Goal: Information Seeking & Learning: Learn about a topic

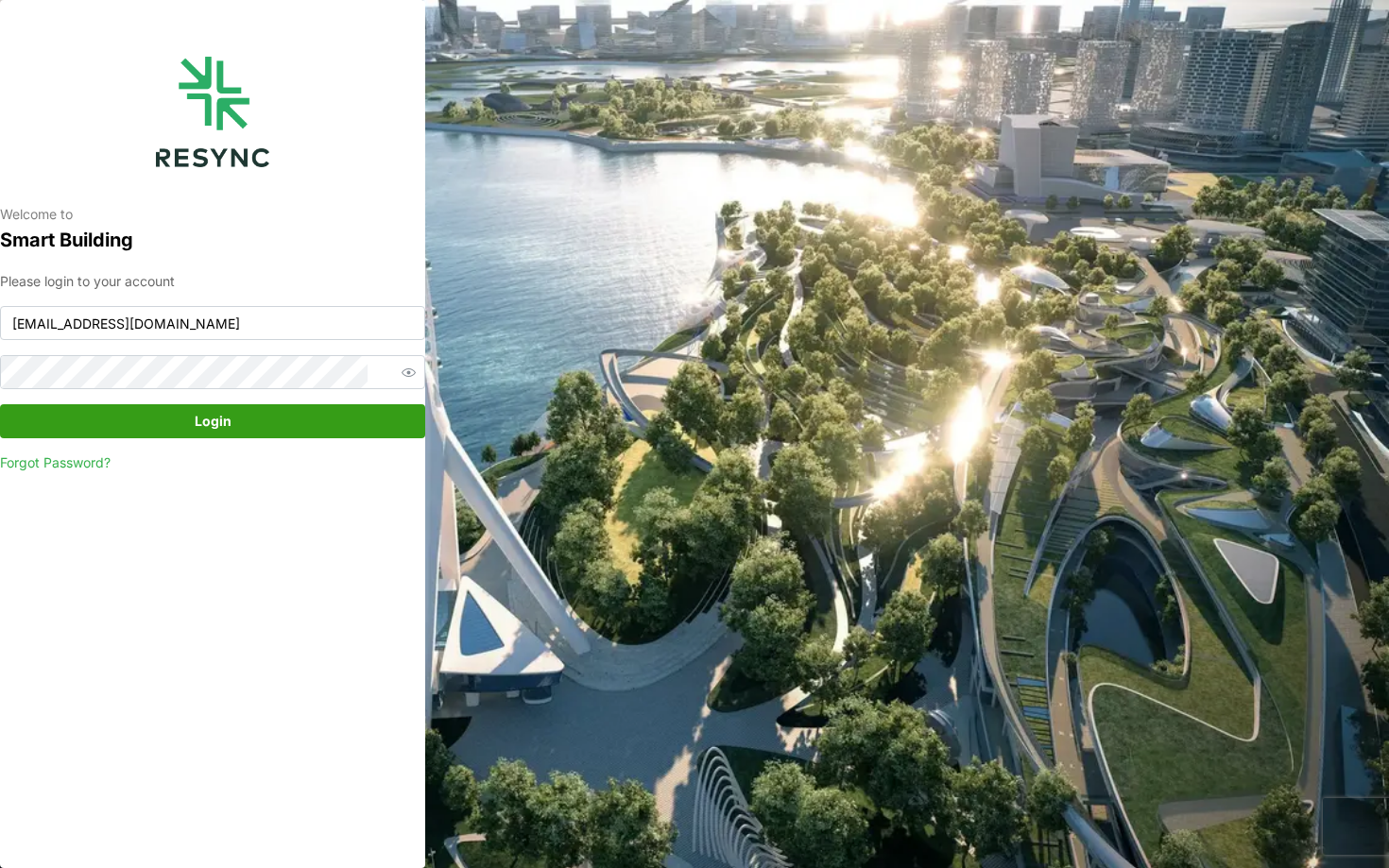
click at [322, 420] on span "Login" at bounding box center [213, 422] width 389 height 32
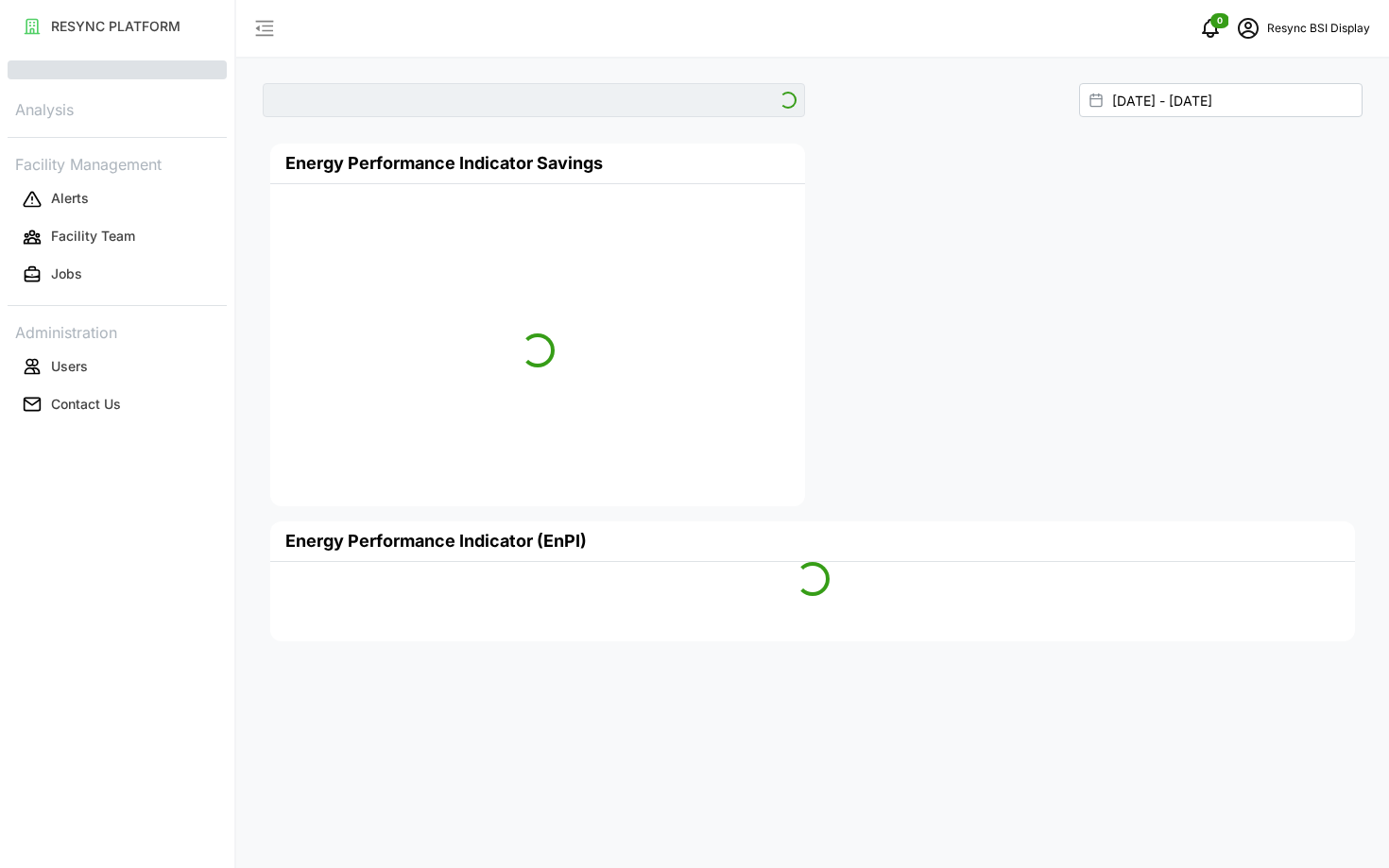
type input "[GEOGRAPHIC_DATA]"
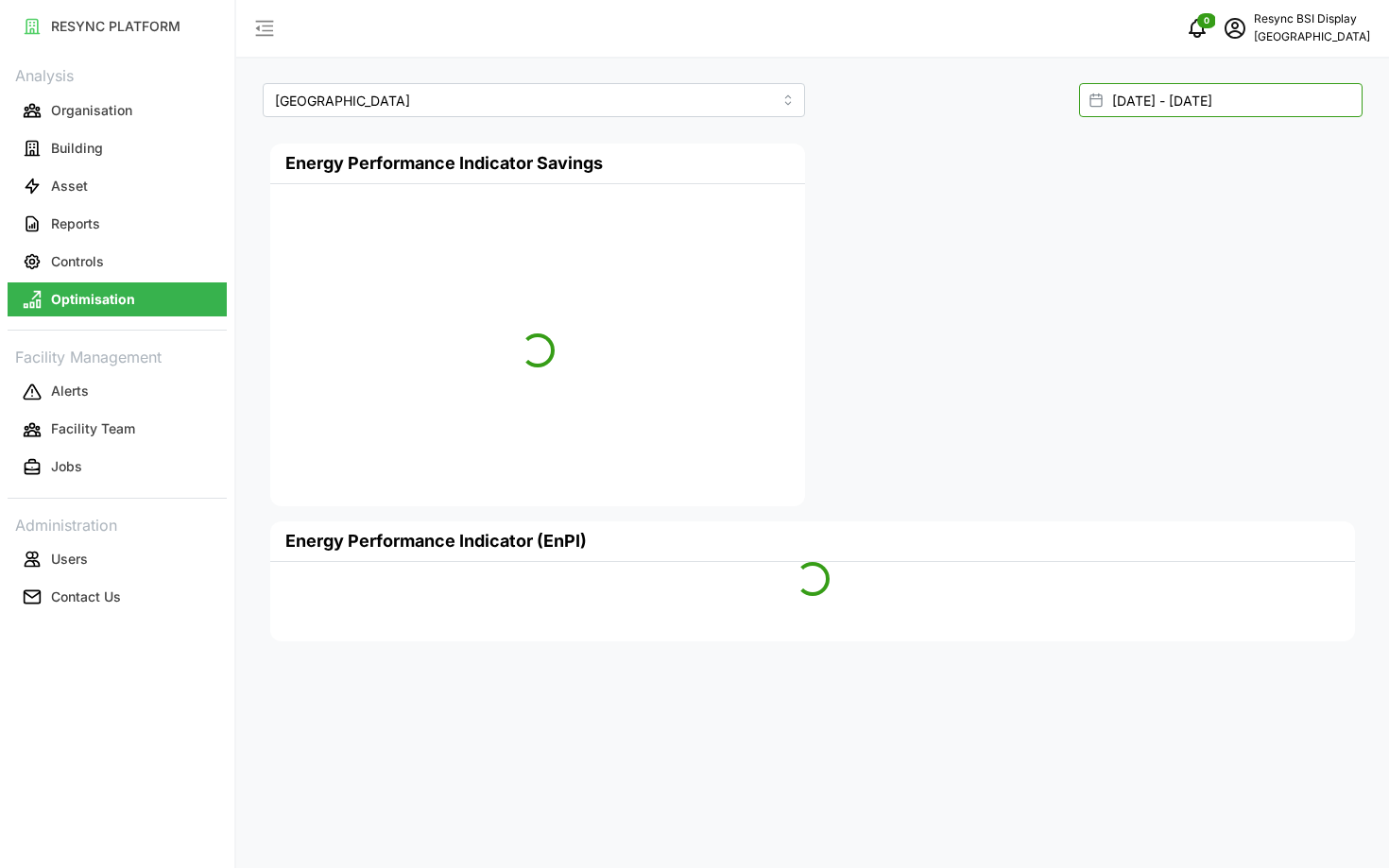
click at [1230, 106] on input "[DATE] - [DATE]" at bounding box center [1220, 100] width 283 height 34
click at [918, 98] on div "[DATE] - [DATE]" at bounding box center [1091, 100] width 542 height 34
click at [117, 149] on button "Building" at bounding box center [117, 149] width 219 height 34
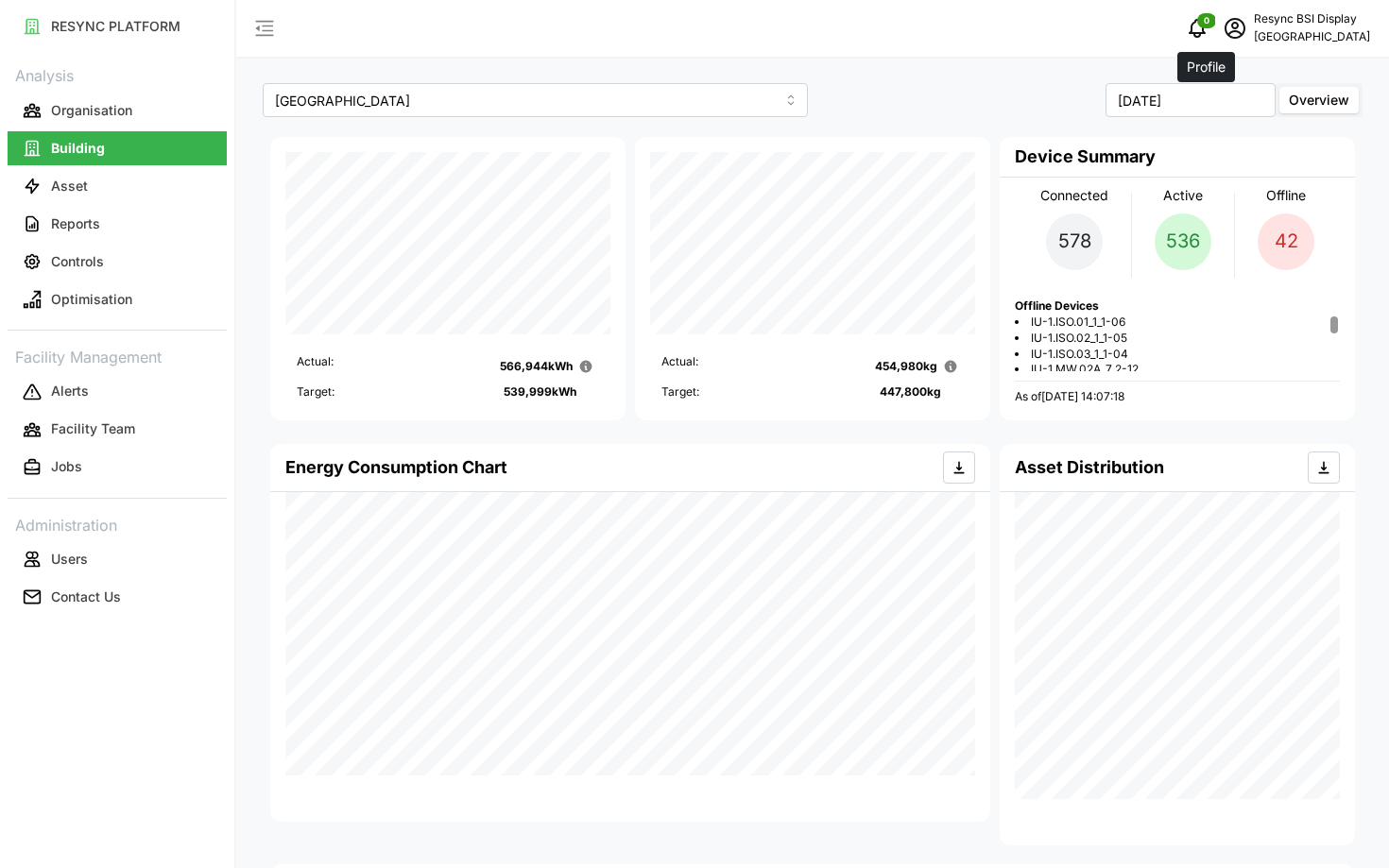
click at [1223, 31] on icon "schedule" at bounding box center [1234, 29] width 23 height 23
click at [1231, 149] on div "Logout" at bounding box center [1289, 143] width 135 height 21
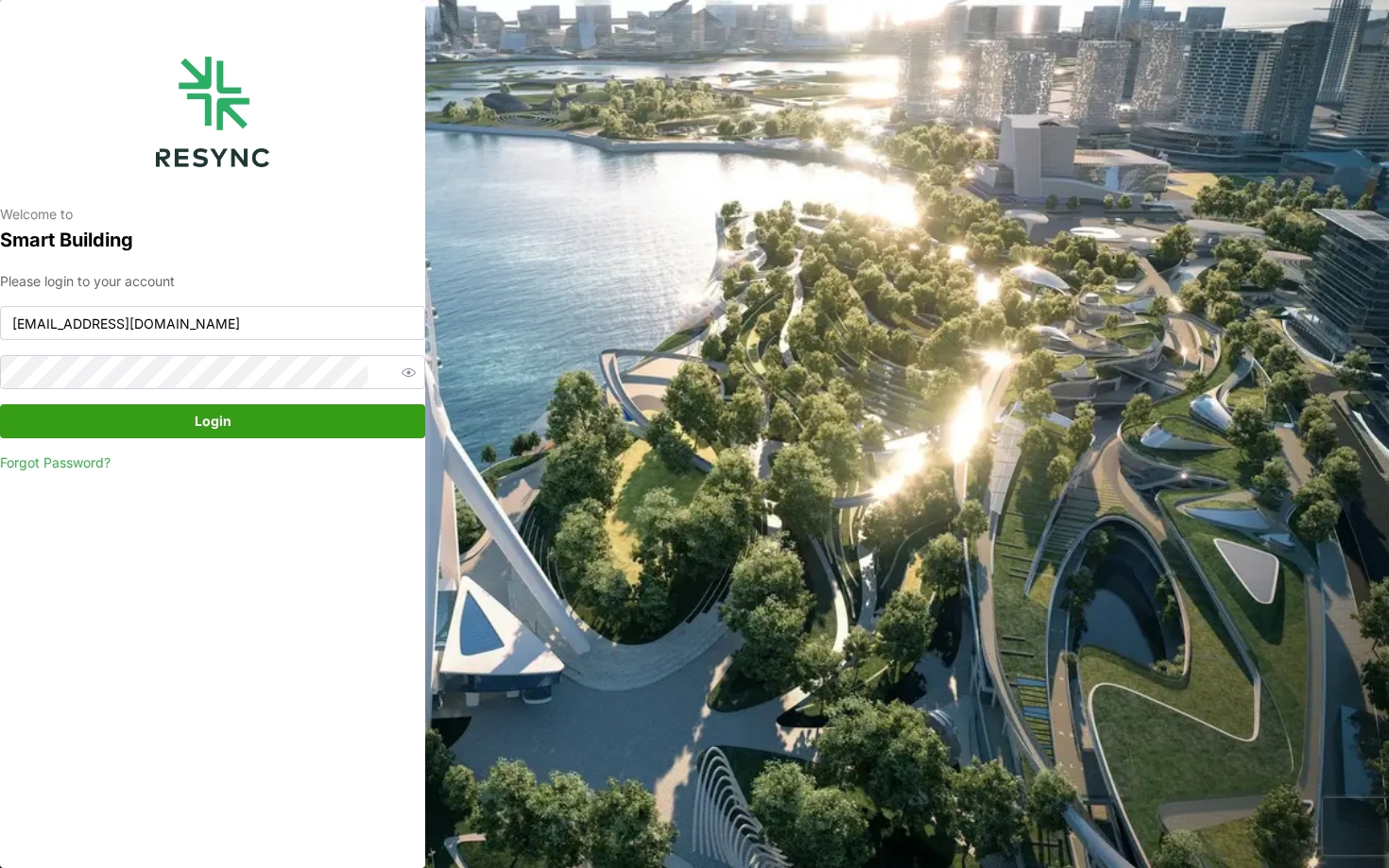
click at [212, 341] on div "Please login to your account bsi_display@resynctech.com Login Forgot Password?" at bounding box center [213, 372] width 425 height 202
click at [209, 339] on input "bsi_display@resynctech.com" at bounding box center [213, 323] width 425 height 34
type input "nhs_internal@resynctech.com"
click at [317, 421] on span "Login" at bounding box center [213, 422] width 389 height 32
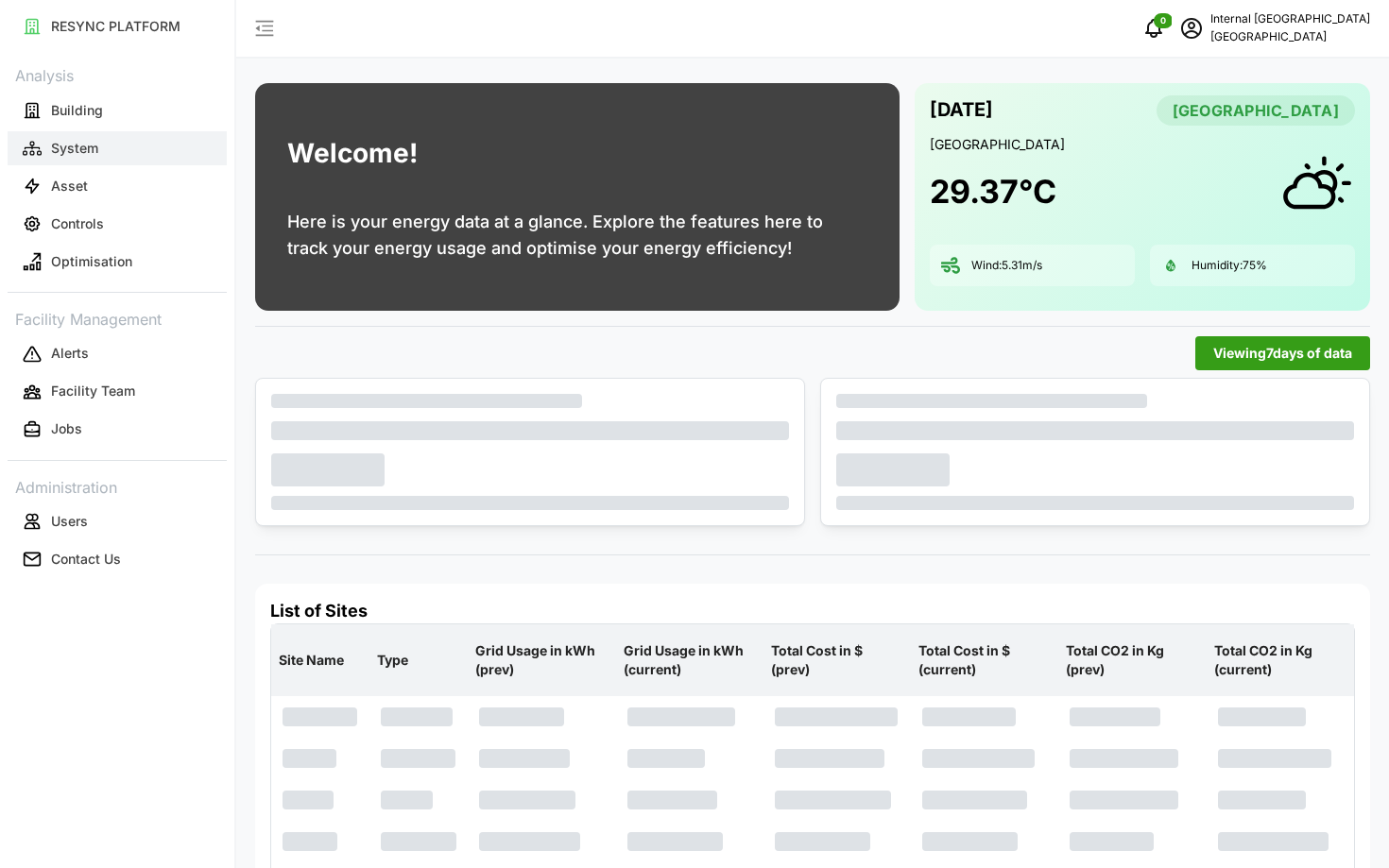
click at [145, 161] on button "System" at bounding box center [117, 149] width 219 height 34
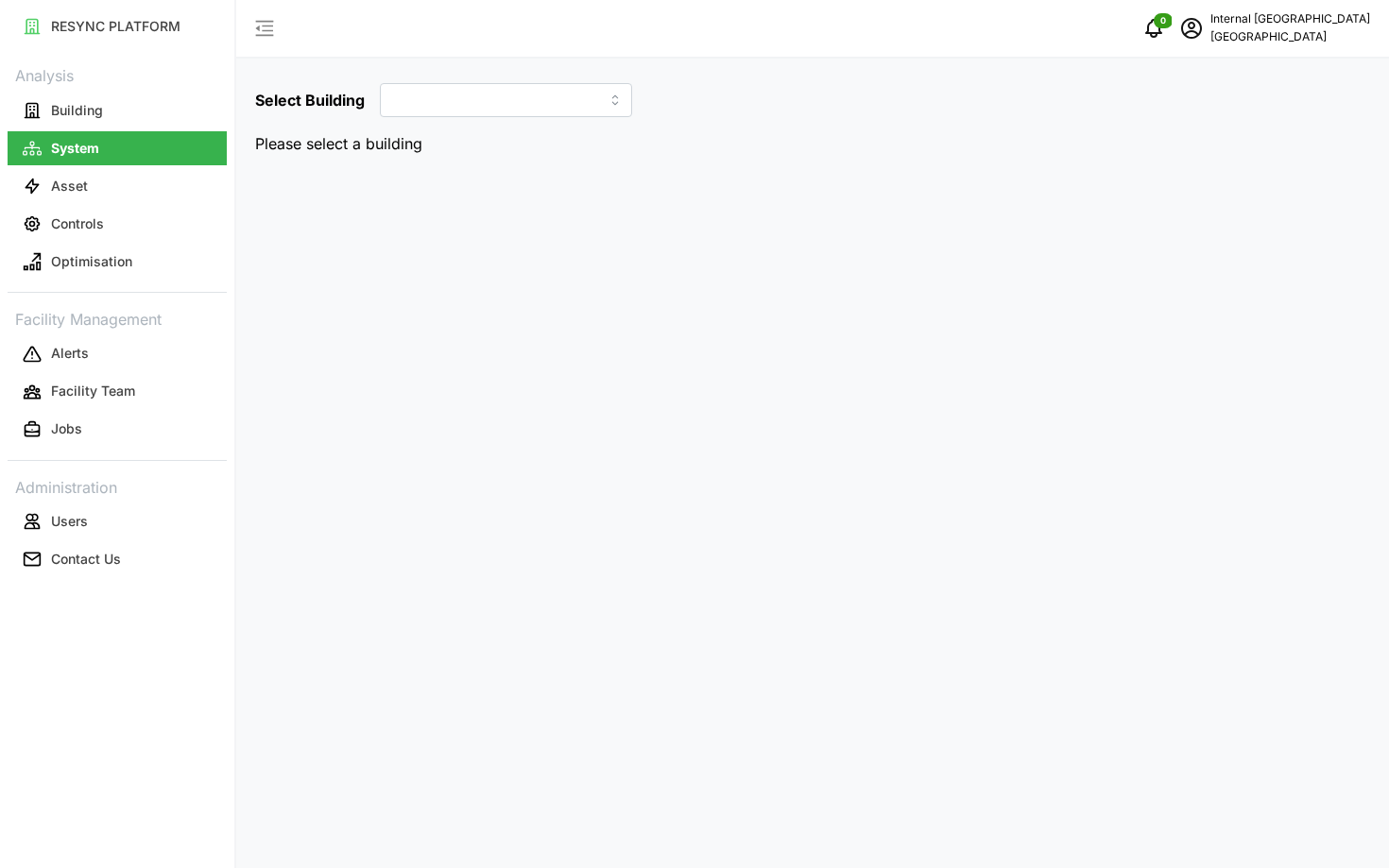
type input "Hospital"
click at [96, 117] on p "Building" at bounding box center [76, 111] width 52 height 19
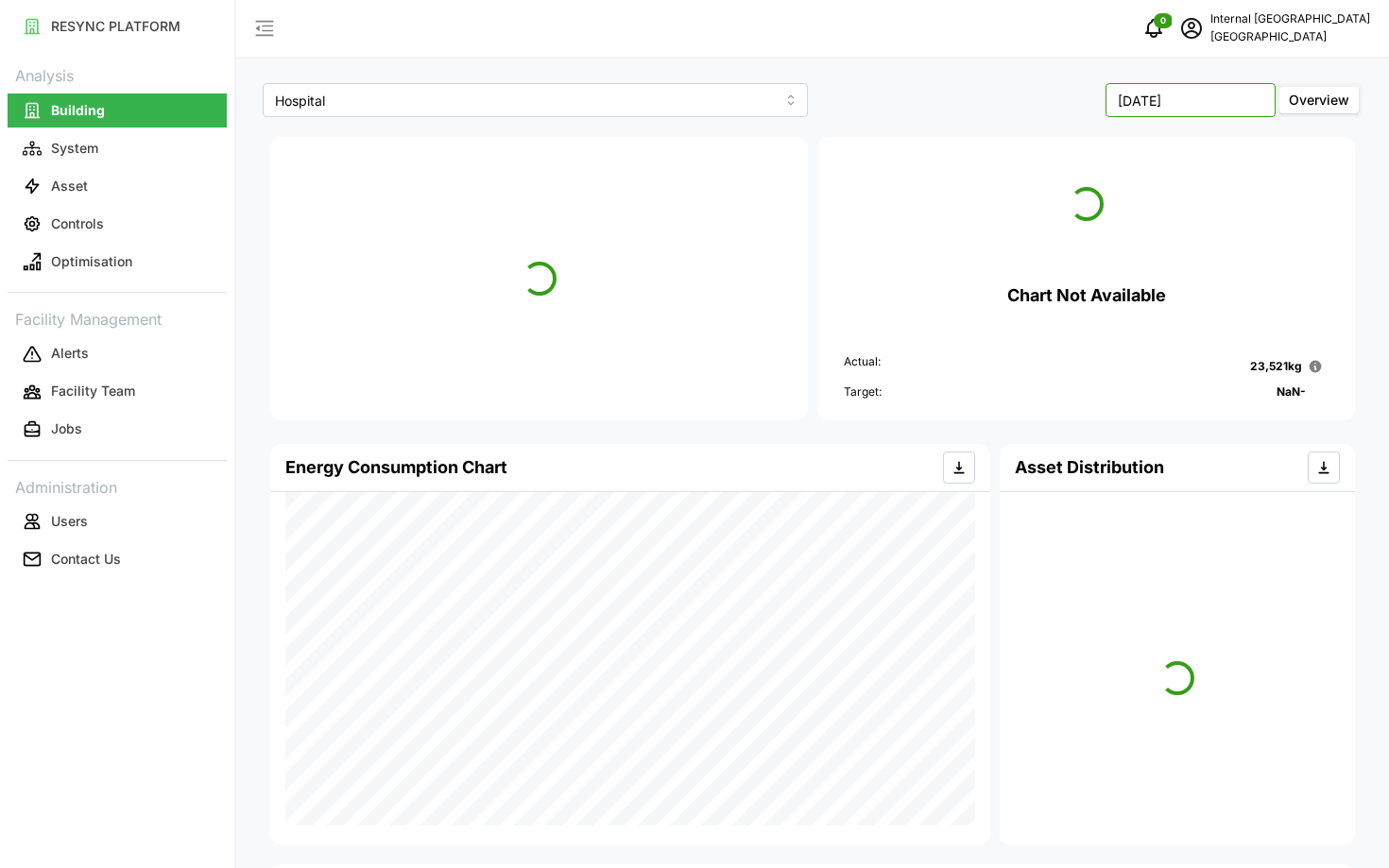
click at [1173, 114] on input "[DATE]" at bounding box center [1191, 100] width 170 height 34
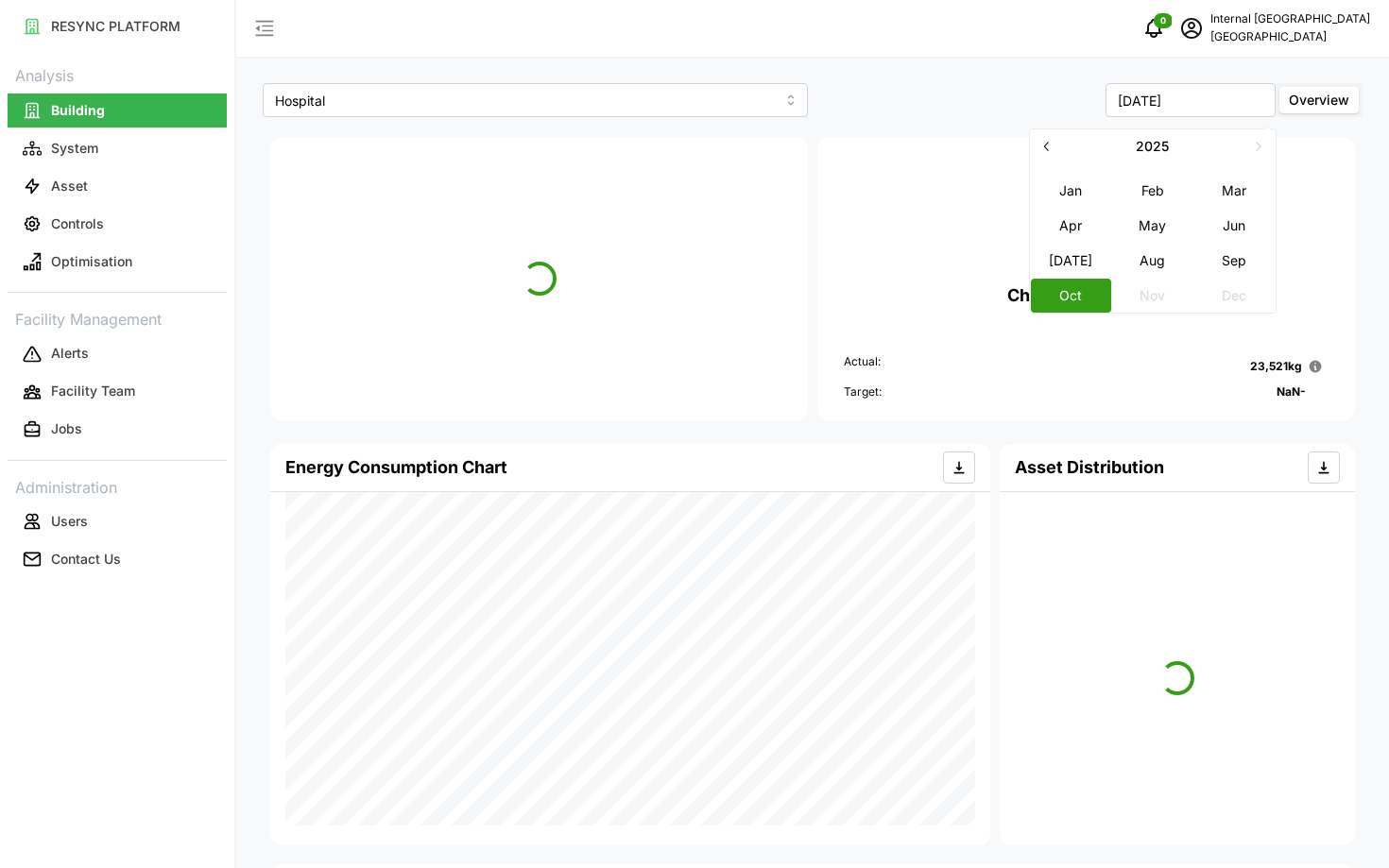
click at [1040, 155] on button "button" at bounding box center [1047, 147] width 34 height 34
click at [1158, 224] on button "May" at bounding box center [1152, 225] width 81 height 34
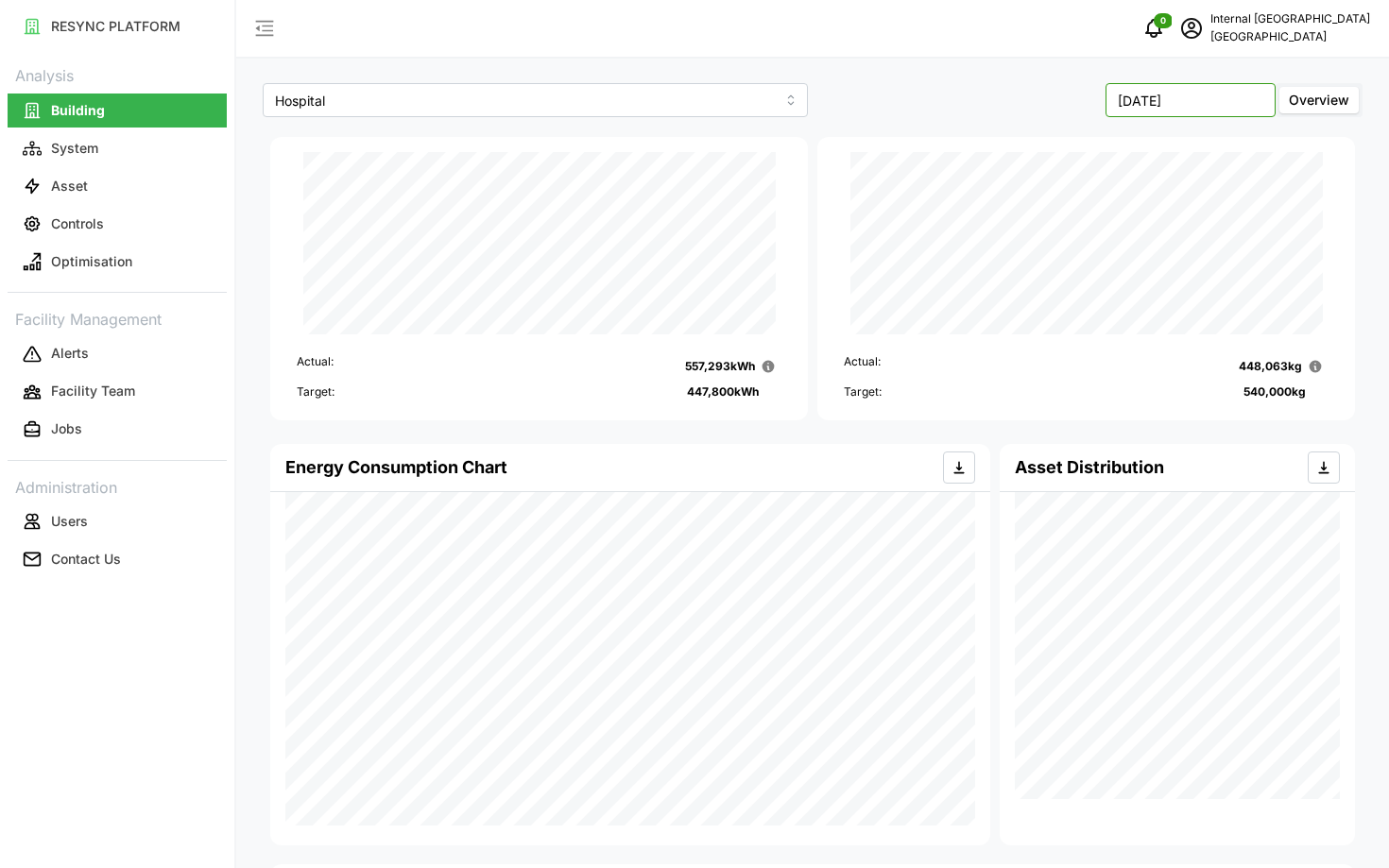
click at [1230, 105] on input "May 2024" at bounding box center [1191, 100] width 170 height 34
click at [1087, 289] on button "Oct" at bounding box center [1069, 295] width 81 height 34
click at [1187, 112] on input "October 2025" at bounding box center [1191, 100] width 170 height 34
click at [1052, 154] on button "button" at bounding box center [1047, 147] width 34 height 34
click at [1153, 238] on button "May" at bounding box center [1152, 225] width 81 height 34
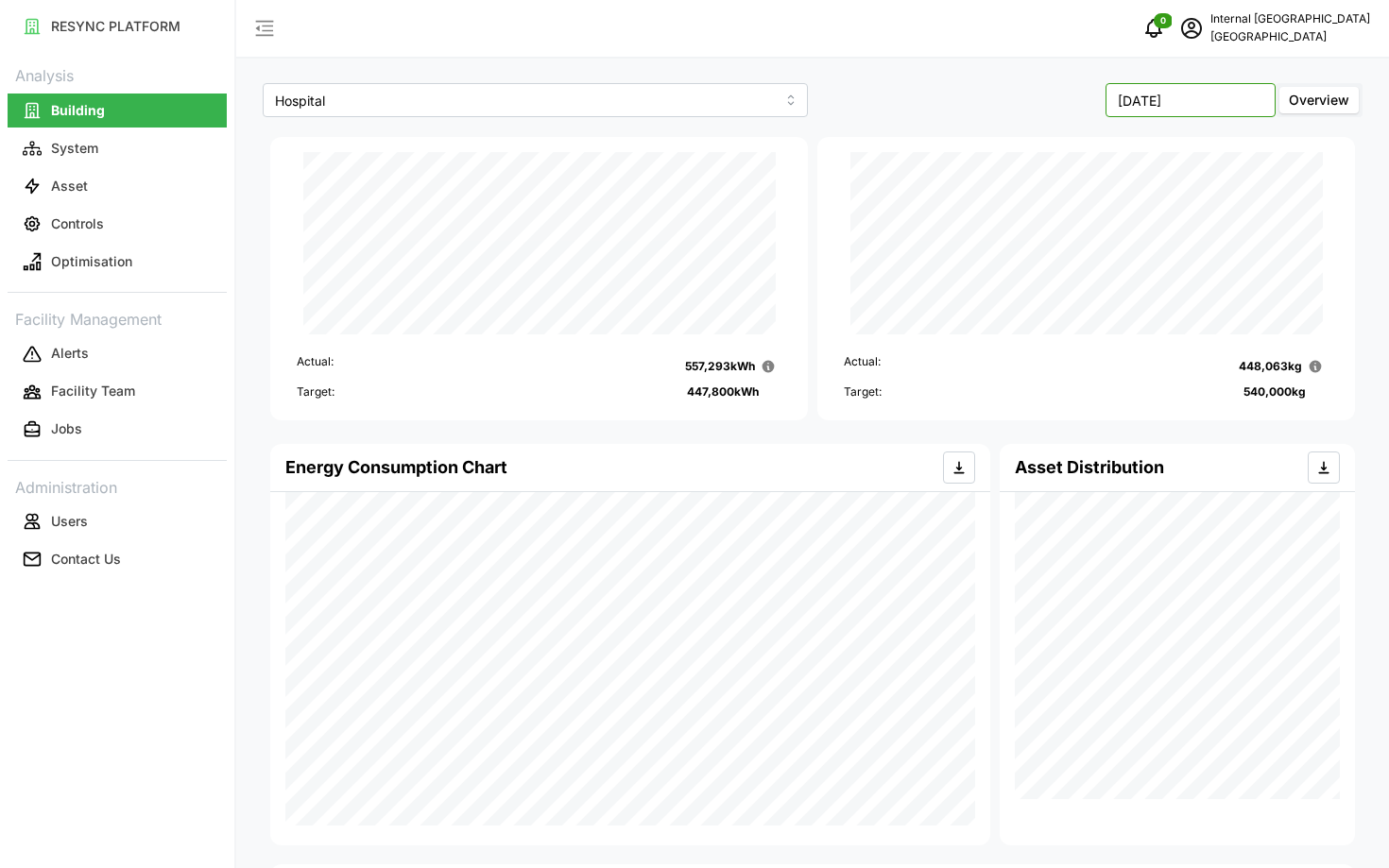
click at [1173, 116] on input "May 2024" at bounding box center [1191, 100] width 170 height 34
click at [1082, 301] on button "Oct" at bounding box center [1069, 295] width 81 height 34
click at [1216, 116] on input "[DATE]" at bounding box center [1191, 100] width 170 height 34
click at [1219, 261] on button "Sep" at bounding box center [1234, 259] width 81 height 34
click at [1180, 113] on input "September 2025" at bounding box center [1191, 100] width 170 height 34
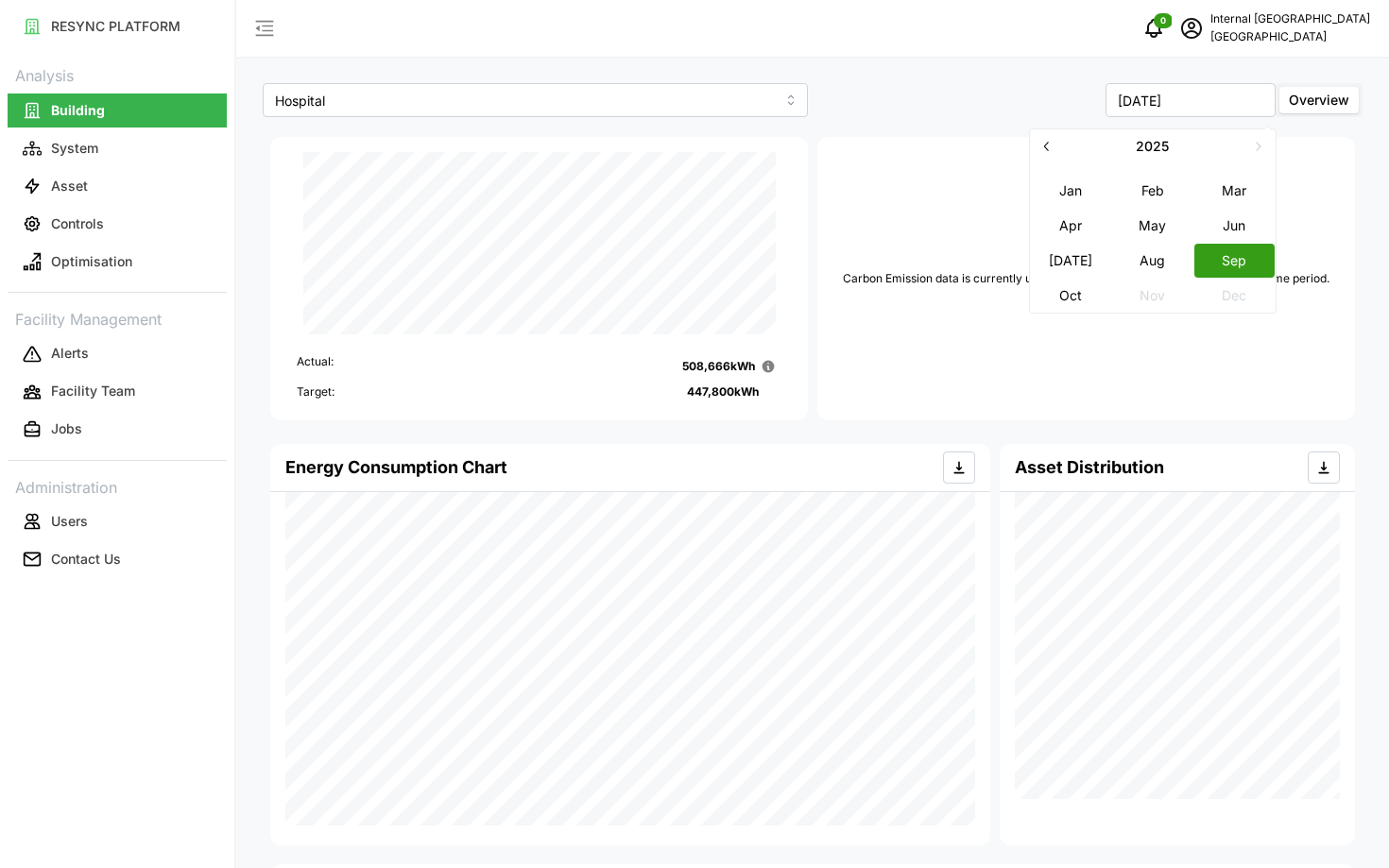
click at [1051, 148] on icon "button" at bounding box center [1047, 146] width 15 height 15
click at [1151, 233] on button "May" at bounding box center [1152, 225] width 81 height 34
type input "May 2024"
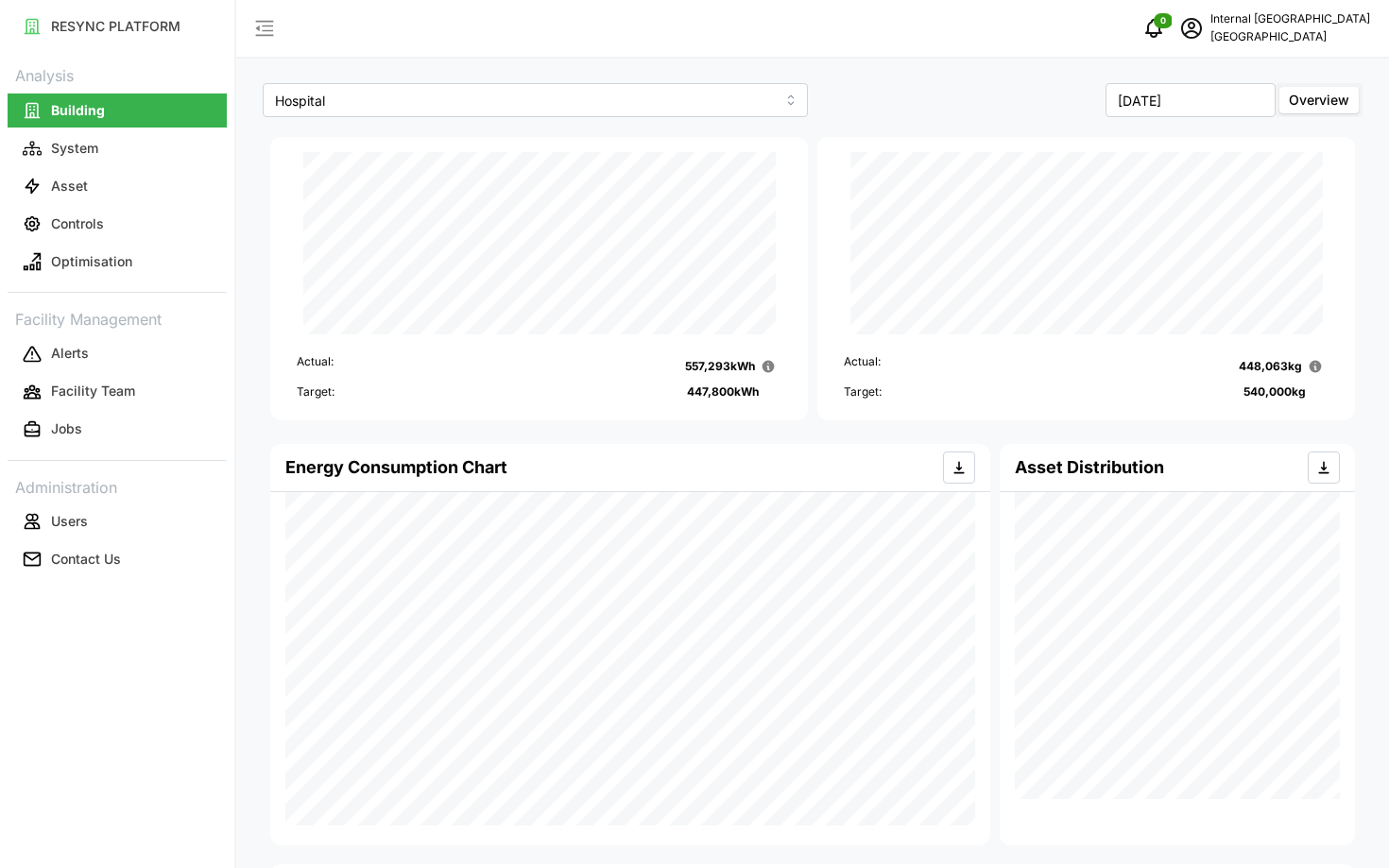
scroll to position [355, 0]
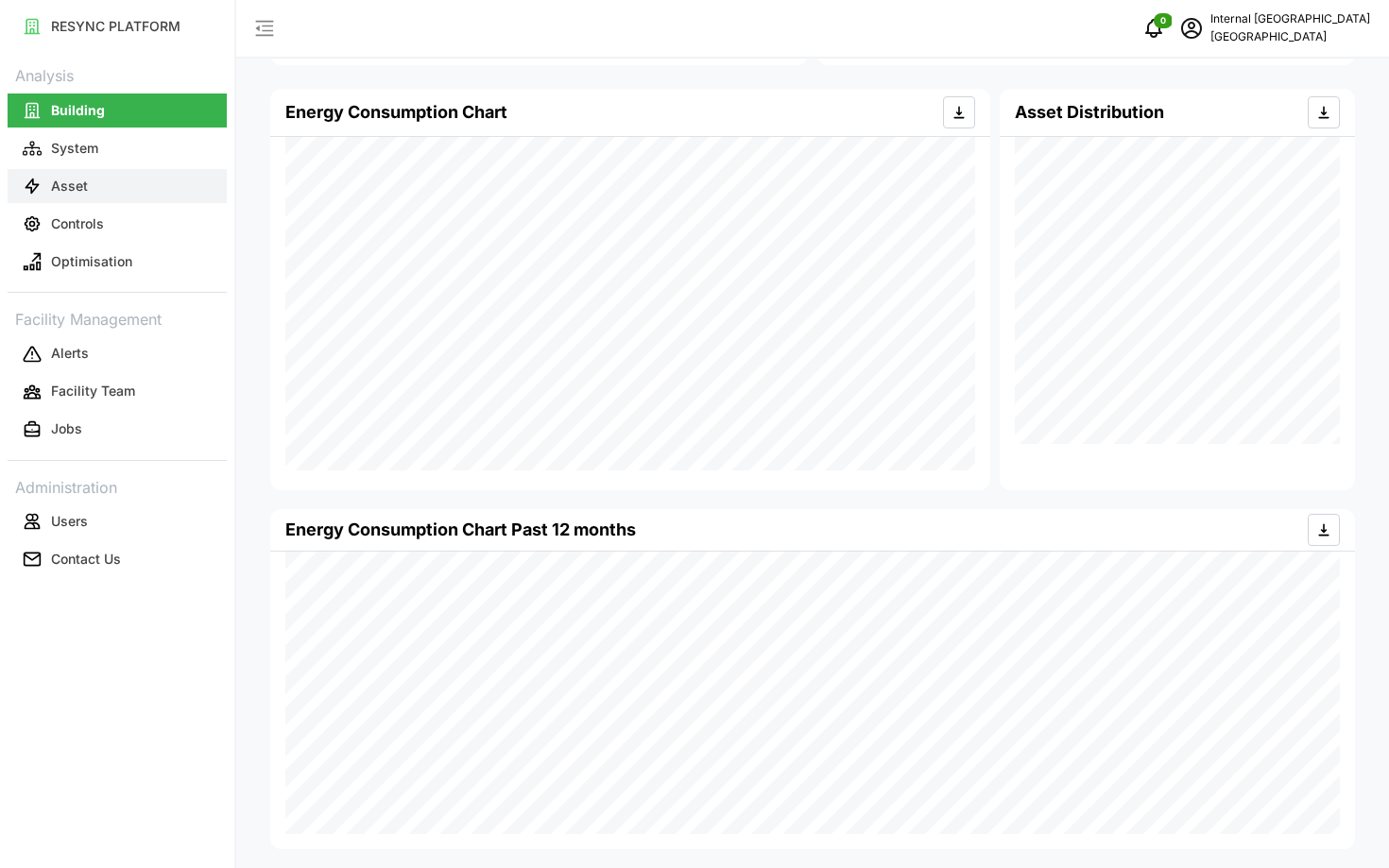
click at [70, 198] on button "Asset" at bounding box center [117, 186] width 219 height 34
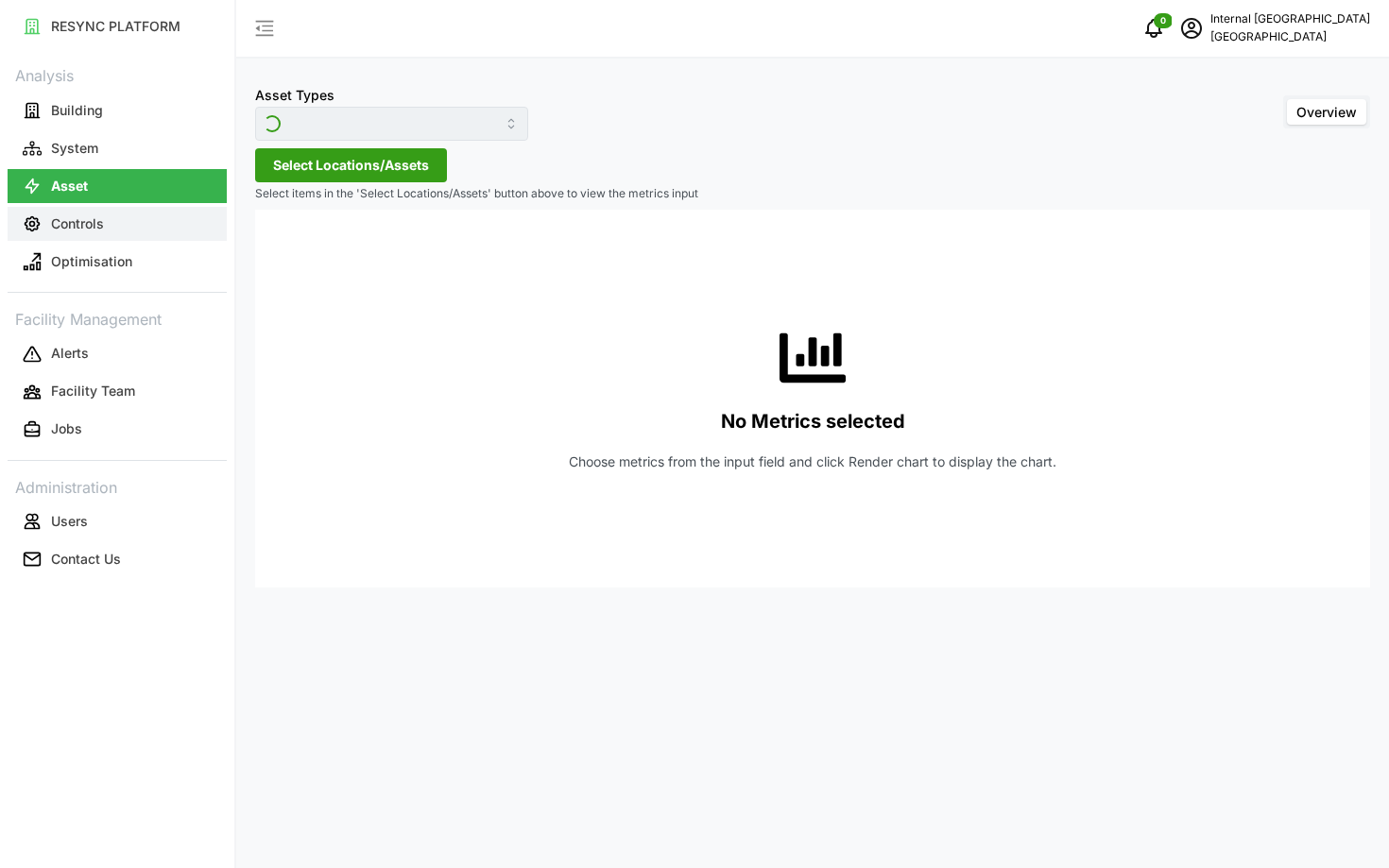
click at [95, 222] on p "Controls" at bounding box center [76, 224] width 52 height 19
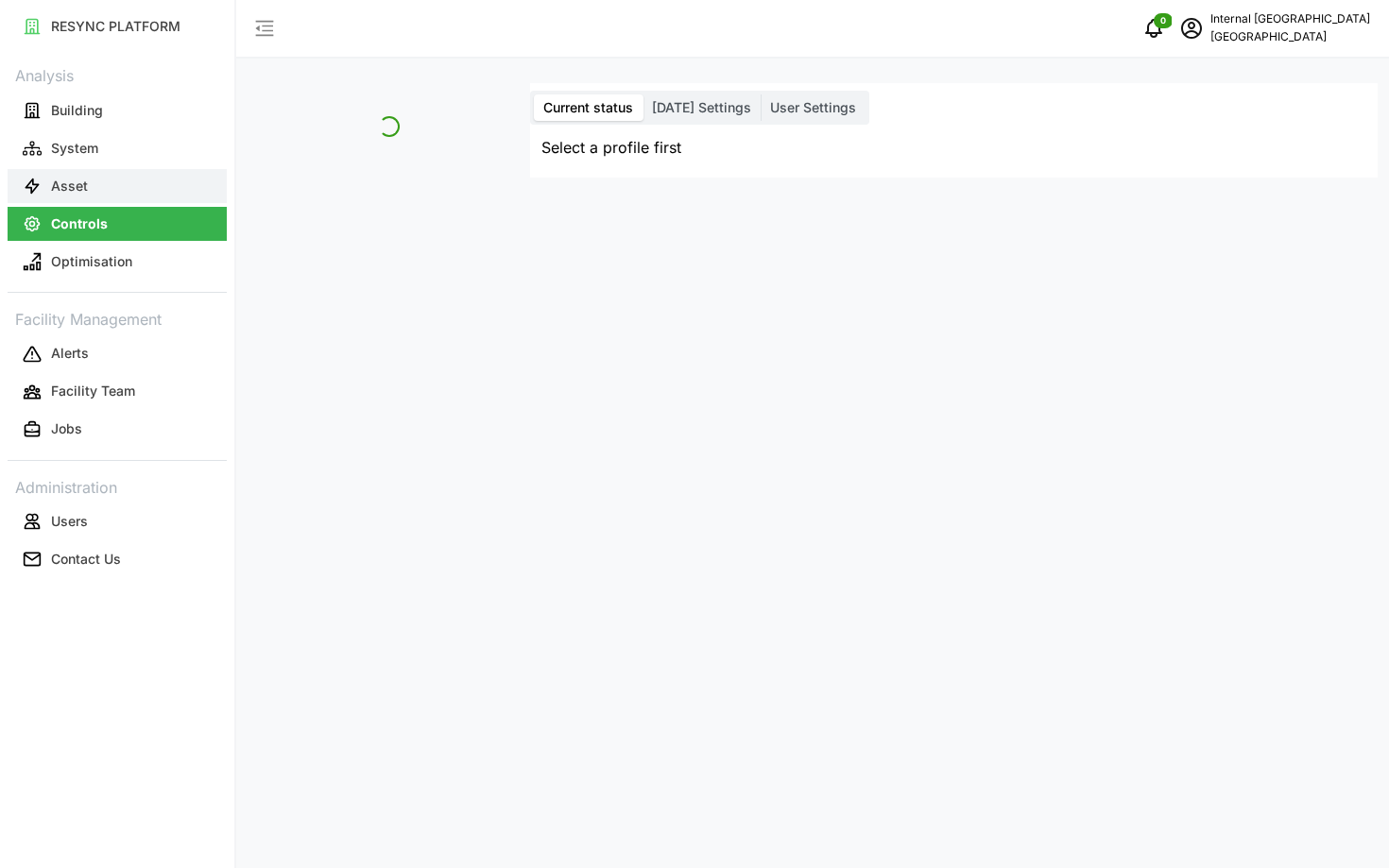
click at [97, 198] on button "Asset" at bounding box center [117, 186] width 219 height 34
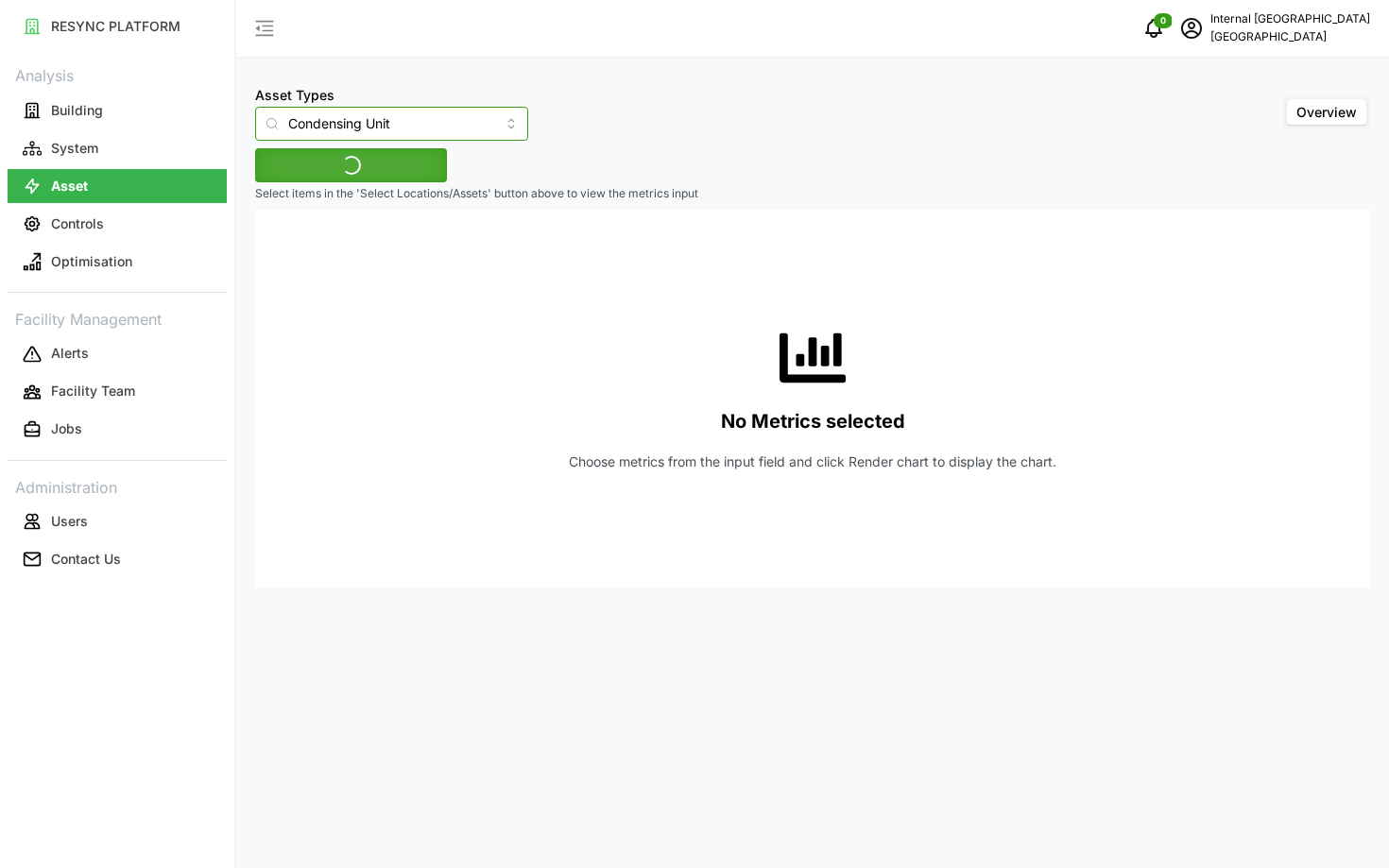
click at [361, 127] on input "Condensing Unit" at bounding box center [391, 124] width 273 height 34
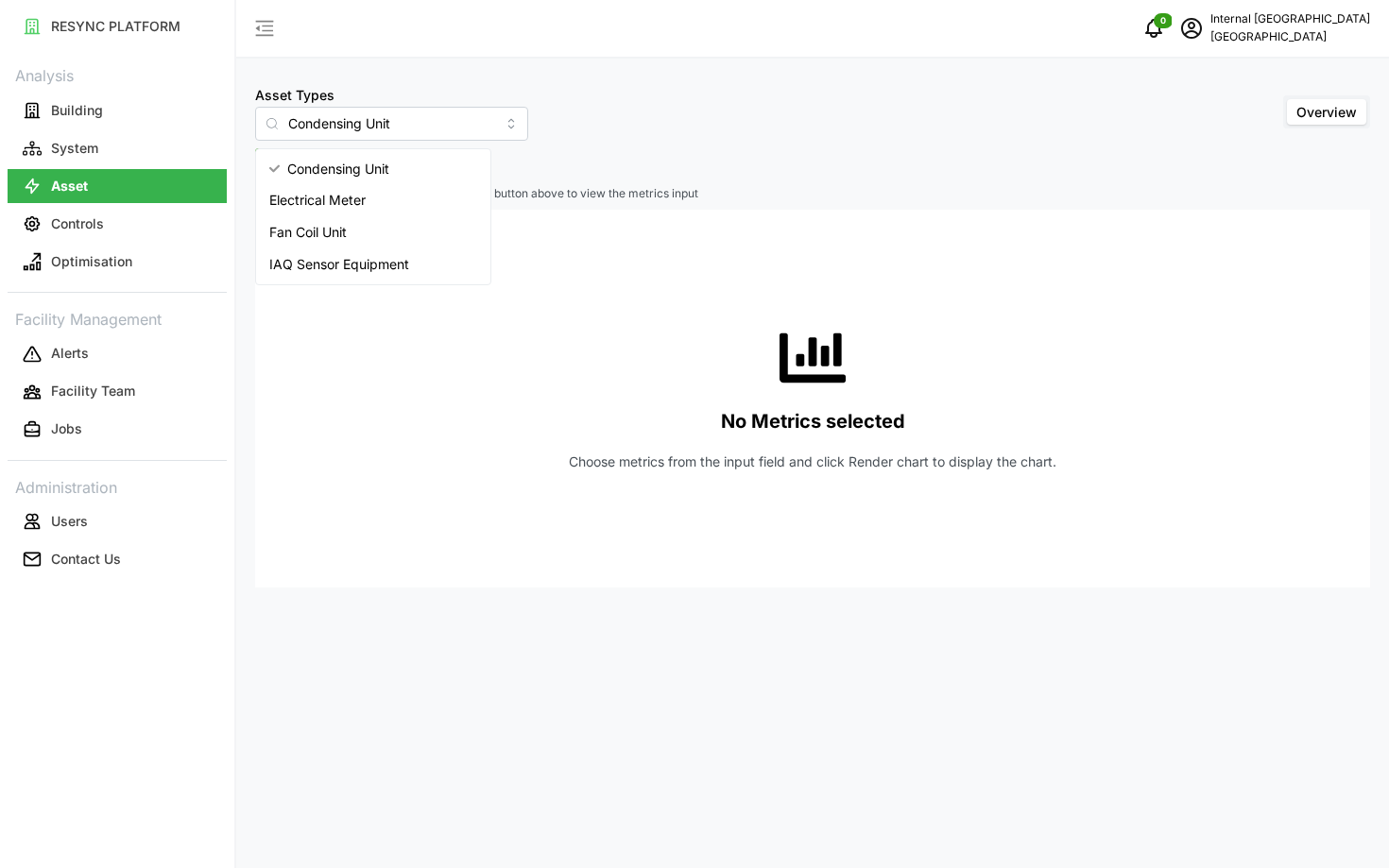
click at [626, 268] on div "No Metrics selected Choose metrics from the input field and click Render chart …" at bounding box center [812, 399] width 1085 height 378
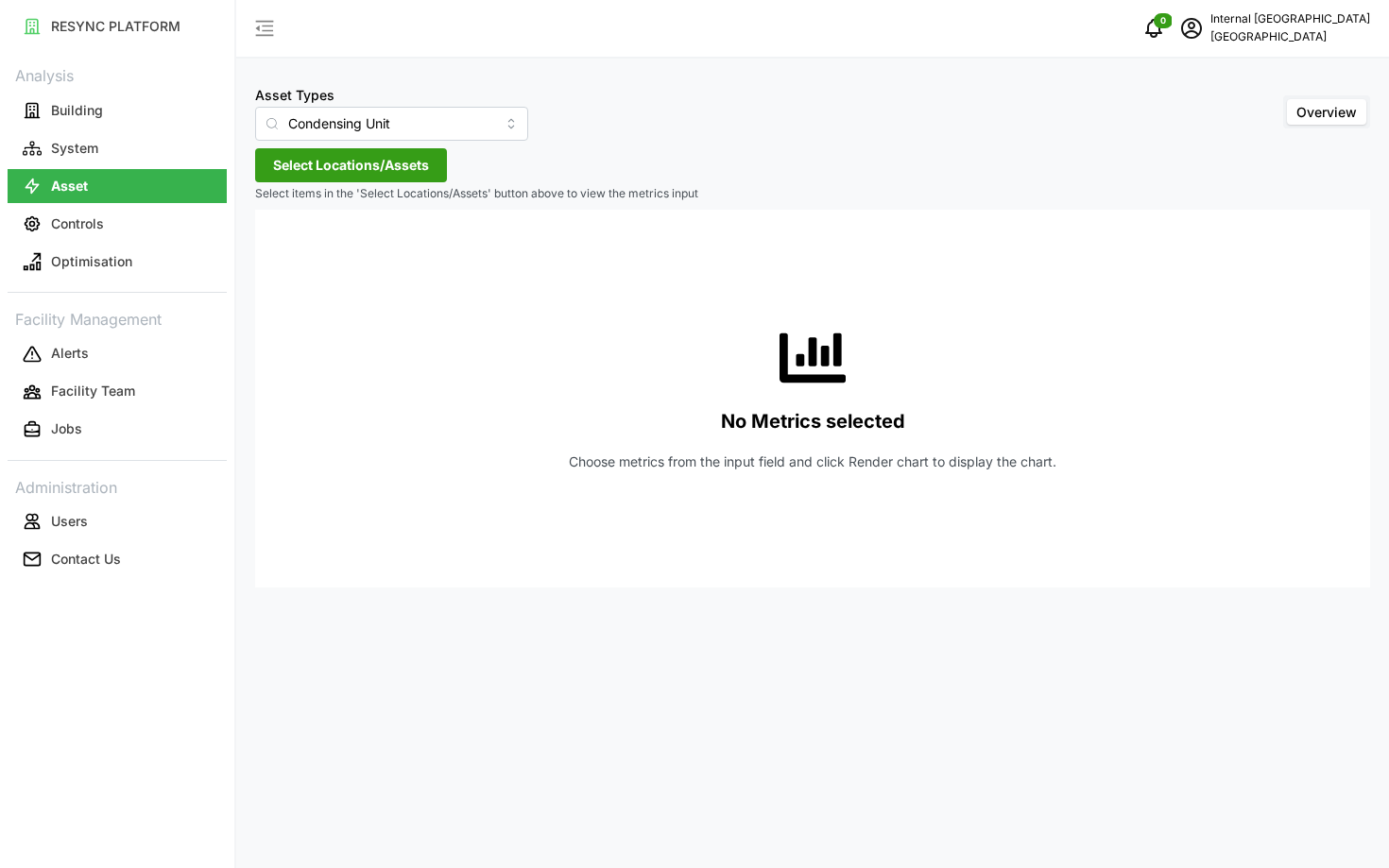
click at [351, 170] on span "Select Locations/Assets" at bounding box center [350, 165] width 155 height 32
click at [277, 250] on icon at bounding box center [280, 250] width 15 height 15
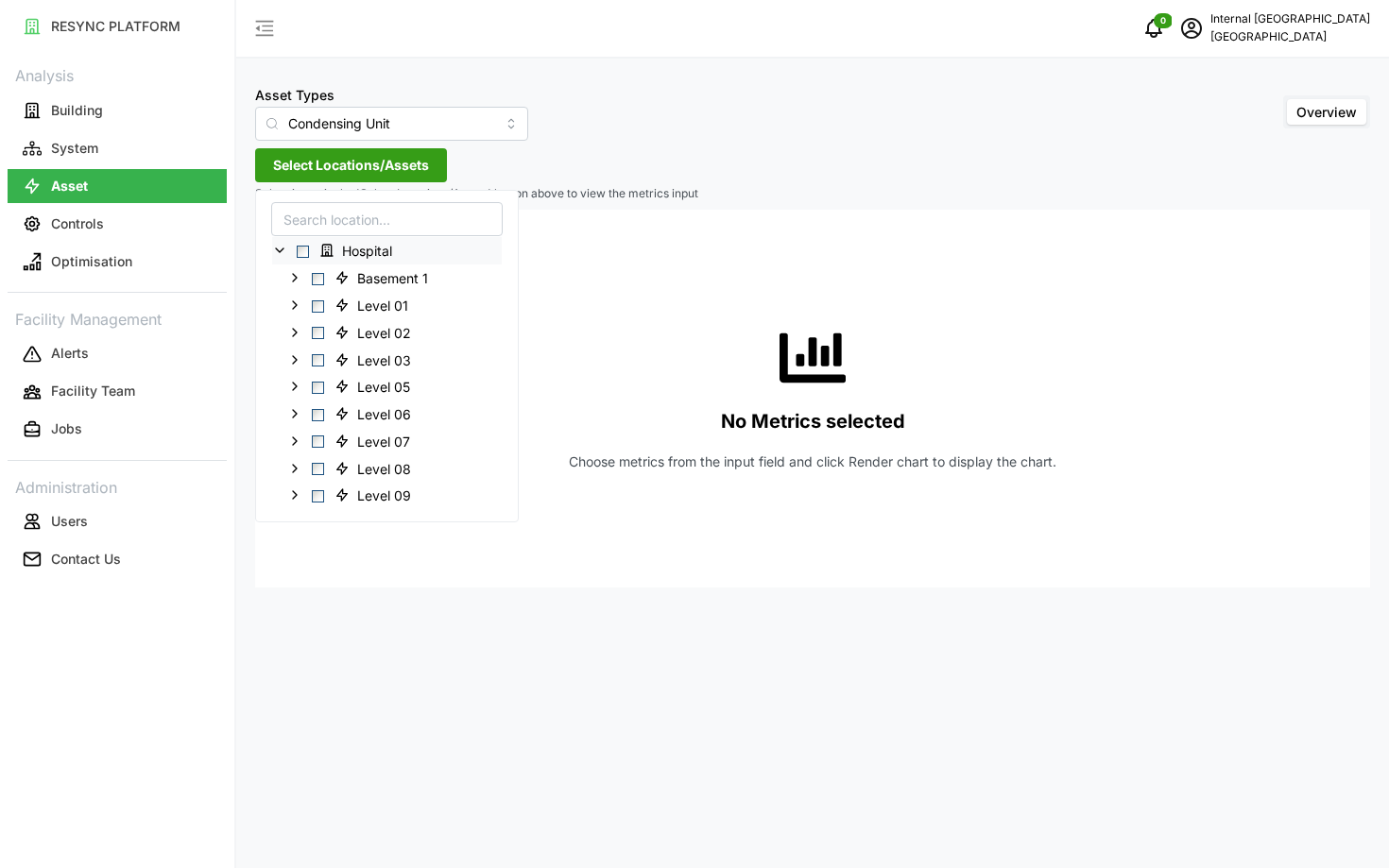
click at [306, 254] on span "Select Hospital" at bounding box center [302, 251] width 12 height 12
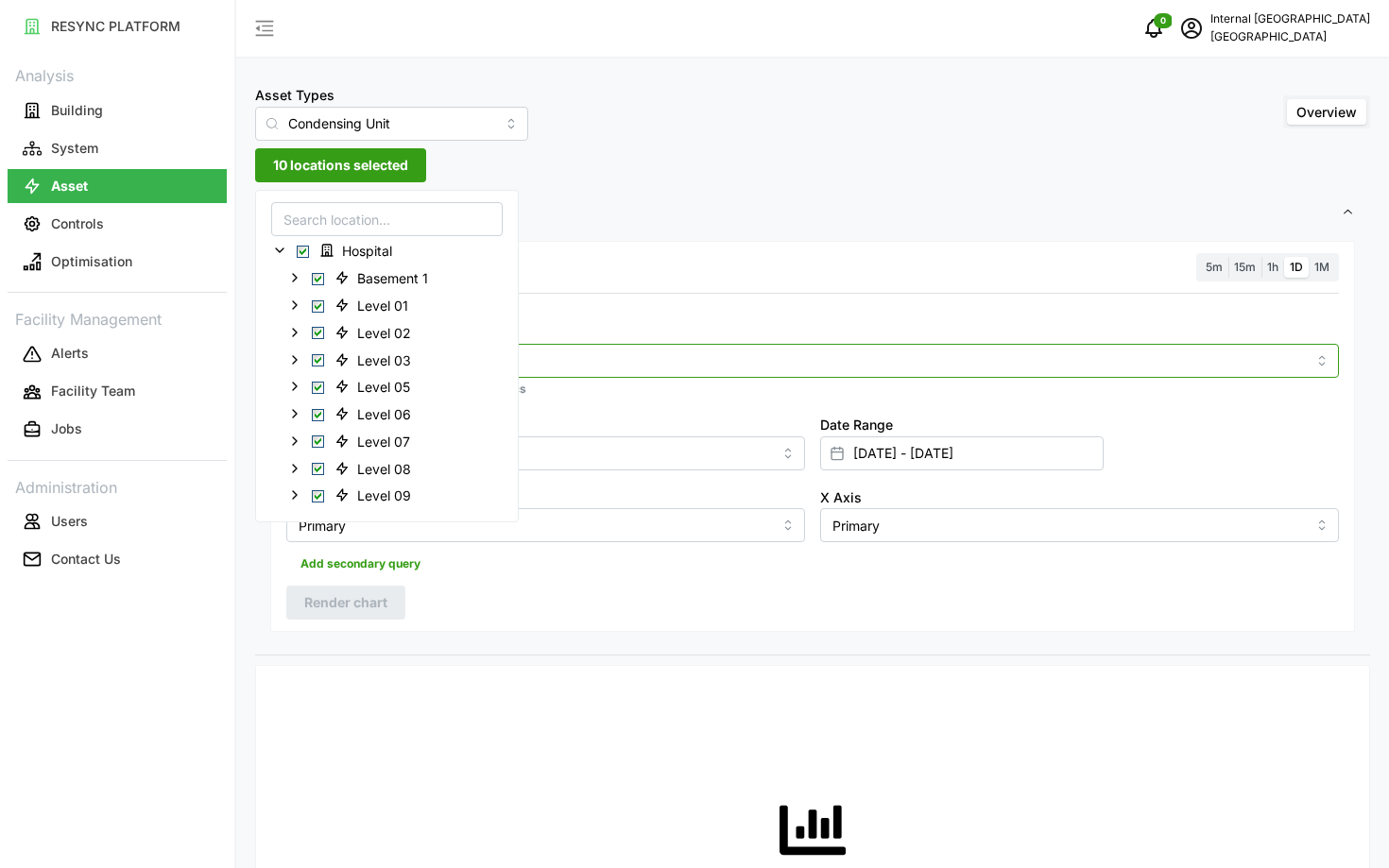
click at [673, 375] on div at bounding box center [812, 361] width 1052 height 34
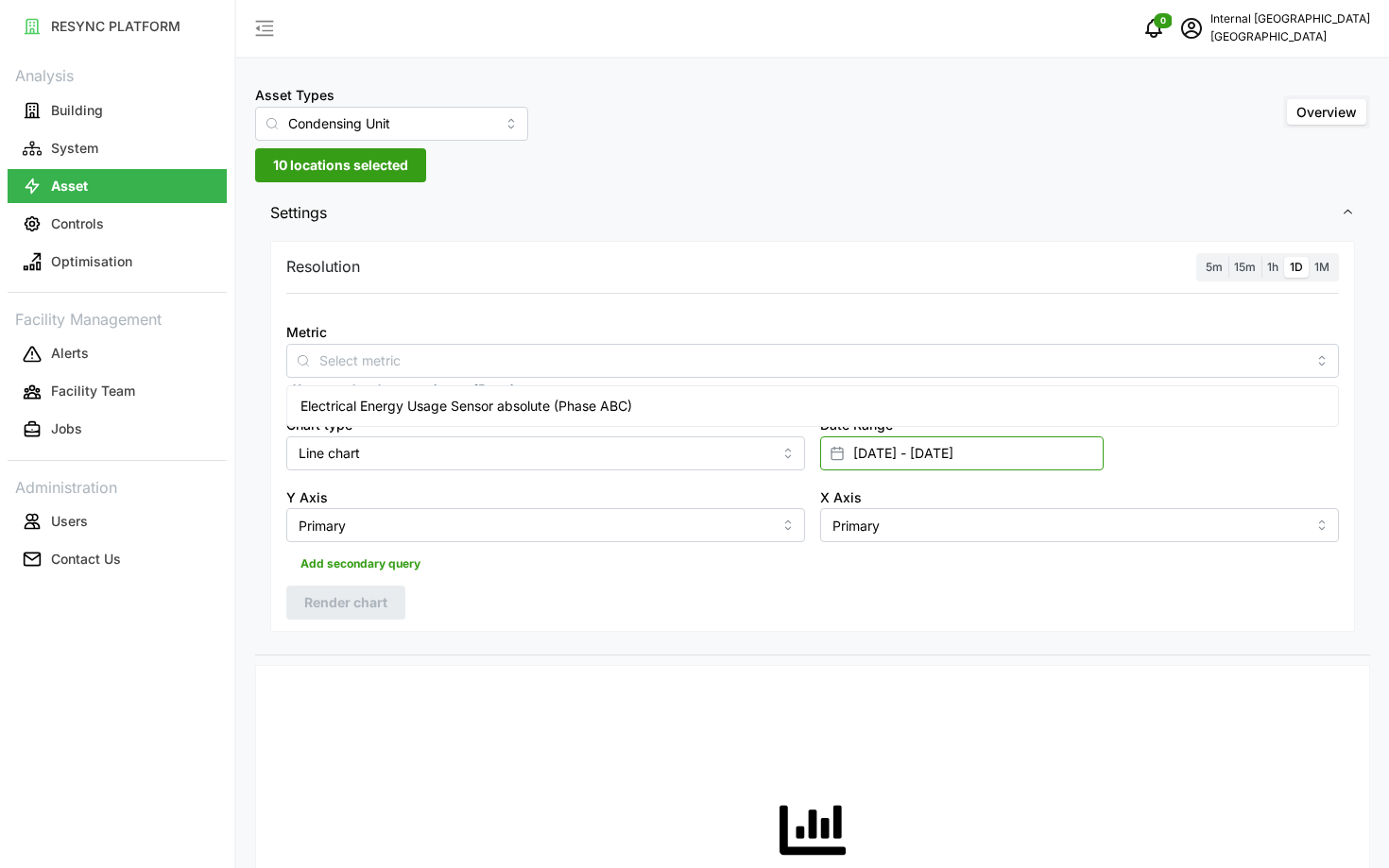
click at [907, 445] on input "01 Oct 2025 - 07 Oct 2025" at bounding box center [962, 453] width 283 height 34
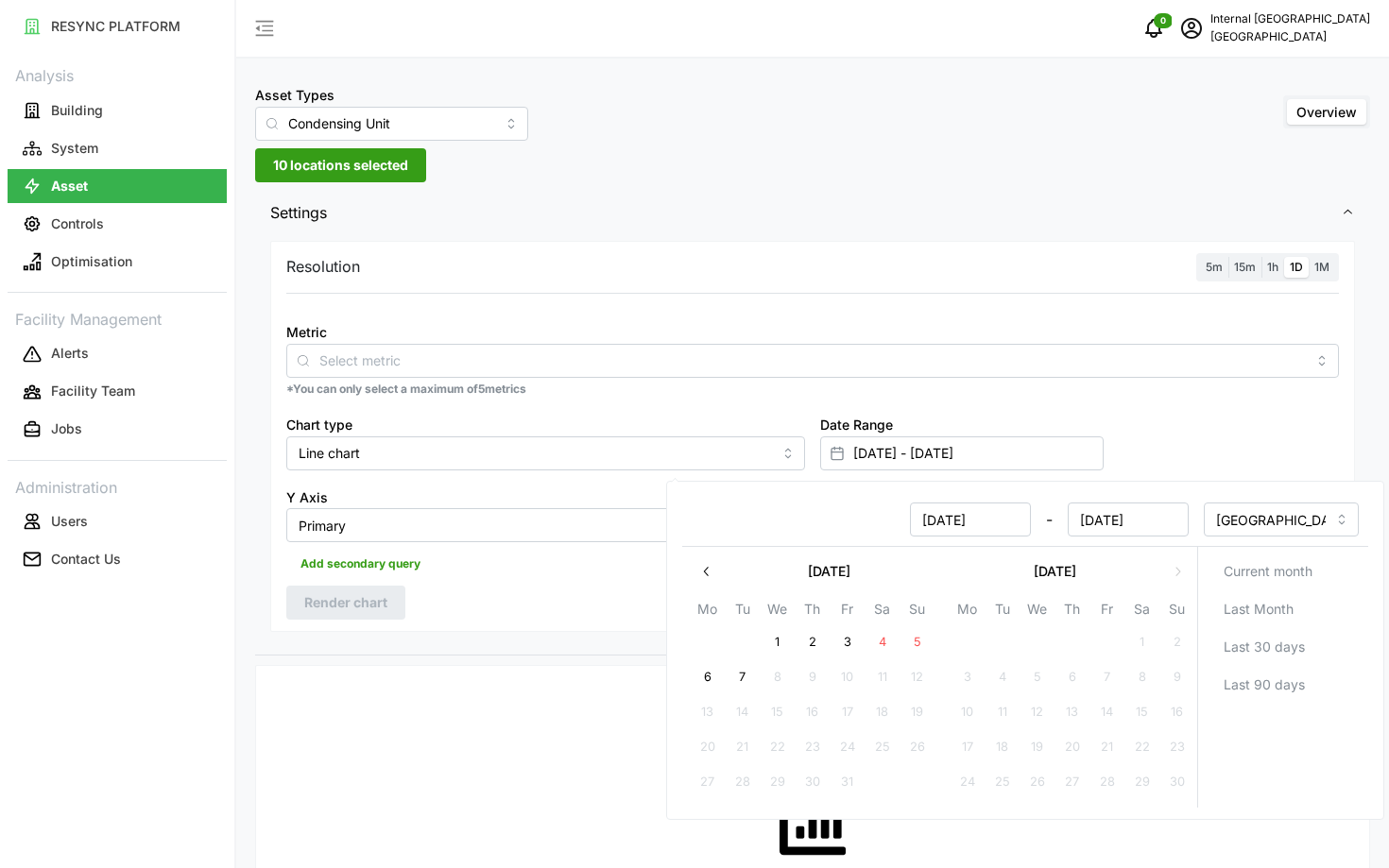
type input "01 Oct 2024"
type input "01 Oct 2024 - 07 Oct 2025"
click at [1181, 524] on input "[DATE]" at bounding box center [1128, 520] width 121 height 34
click at [1116, 522] on input "07 Oct 2024" at bounding box center [1128, 520] width 121 height 34
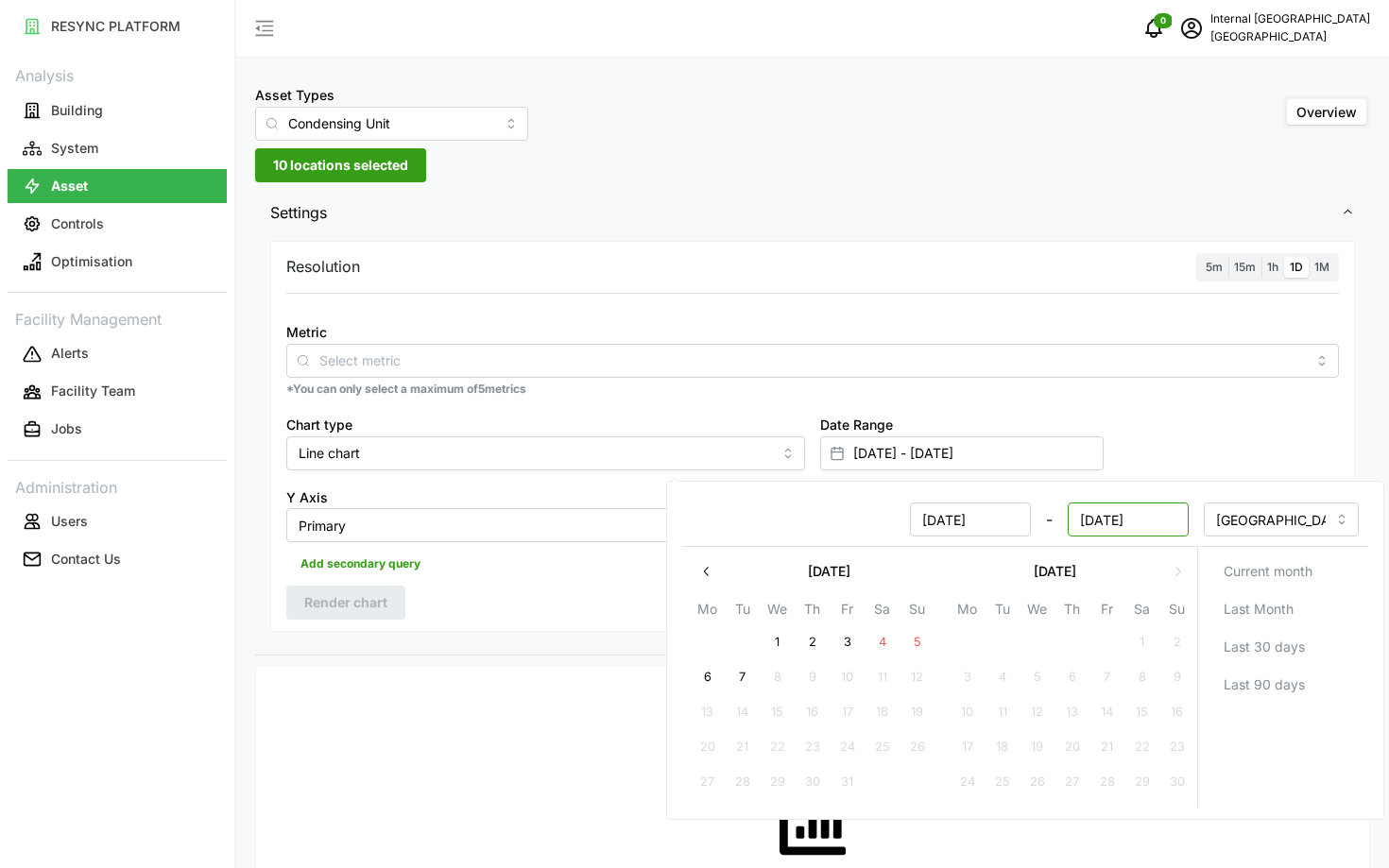
type input "07 May 2024"
type input "07 May 2024 - 01 Oct 2024"
type input "07 May 2024"
type input "01 Oct 2024"
click at [948, 514] on input "07 May 2024" at bounding box center [970, 520] width 121 height 34
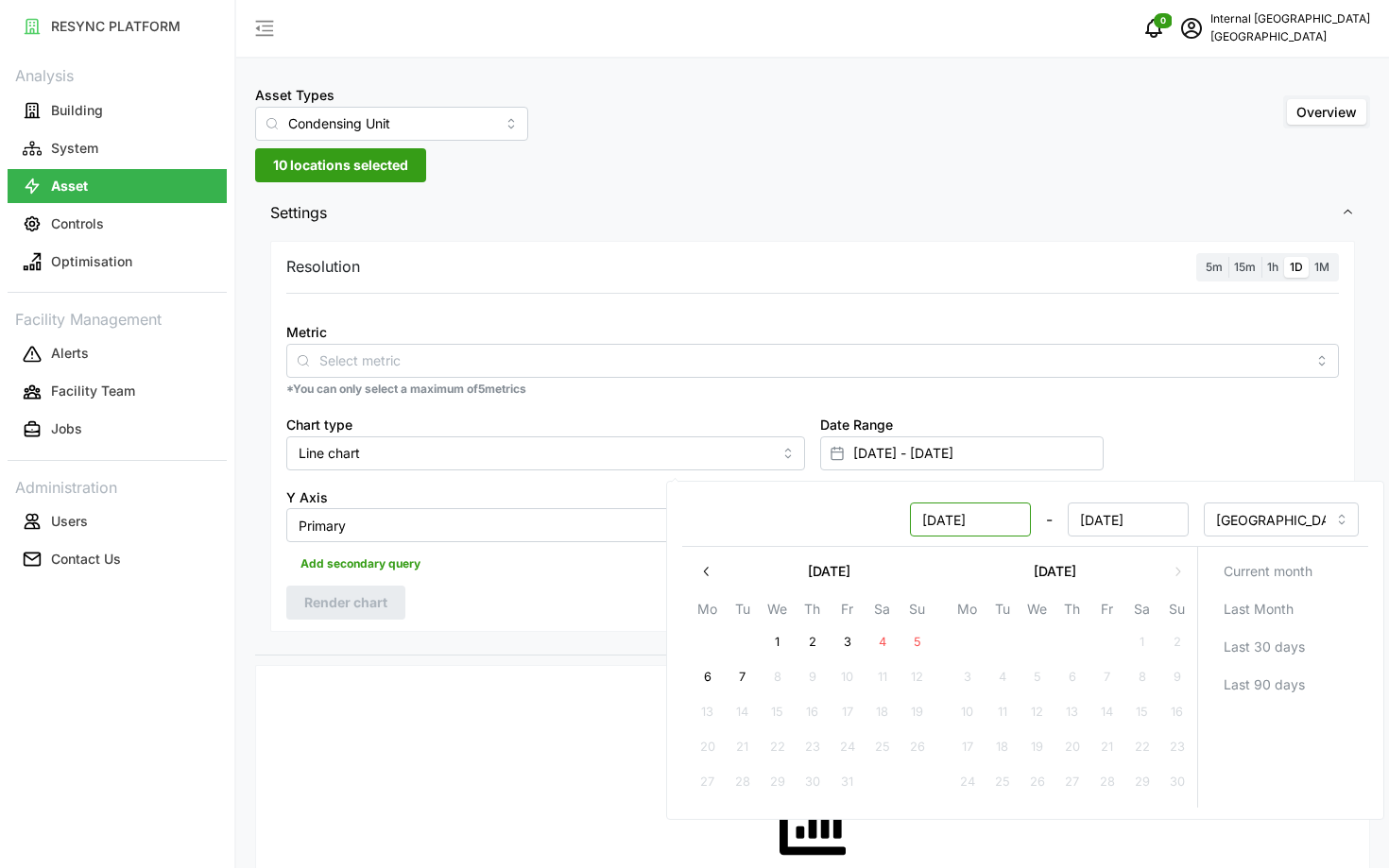
click at [948, 514] on input "07 May 2024" at bounding box center [970, 520] width 121 height 34
type input "07 May 2024"
click at [1088, 523] on input "01 Oct 2024" at bounding box center [1128, 520] width 121 height 34
click at [1109, 523] on input "01 Oct 2024" at bounding box center [1128, 520] width 121 height 34
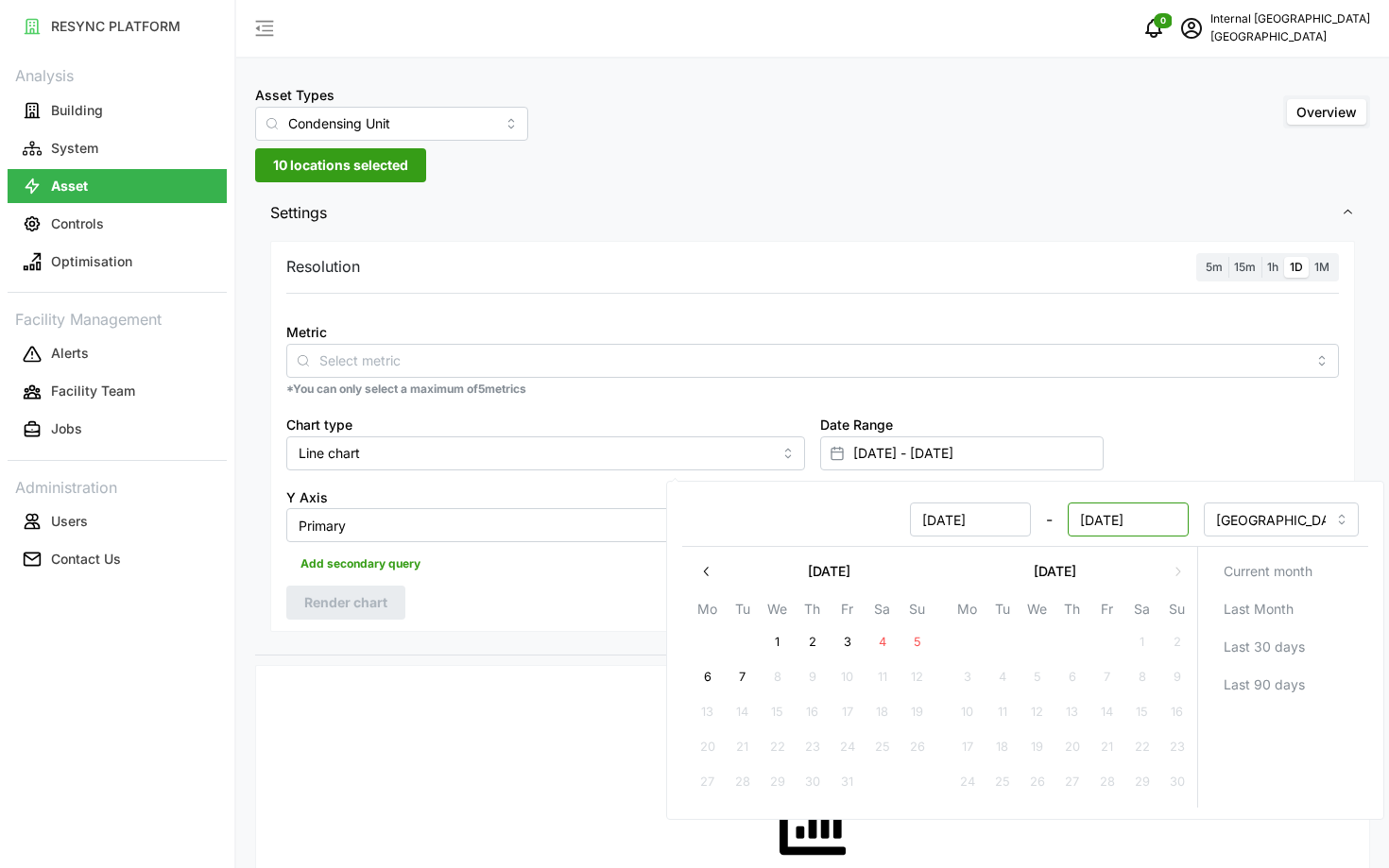
click at [1098, 519] on input "01 May 2024" at bounding box center [1128, 520] width 121 height 34
click at [1095, 521] on input "01 May 2024" at bounding box center [1128, 520] width 121 height 34
type input "30 May 2024"
type input "07 May 2024 - 30 May 2024"
click at [1164, 467] on div "Date Range 07 May 2024 - 30 May 2024" at bounding box center [1079, 442] width 533 height 72
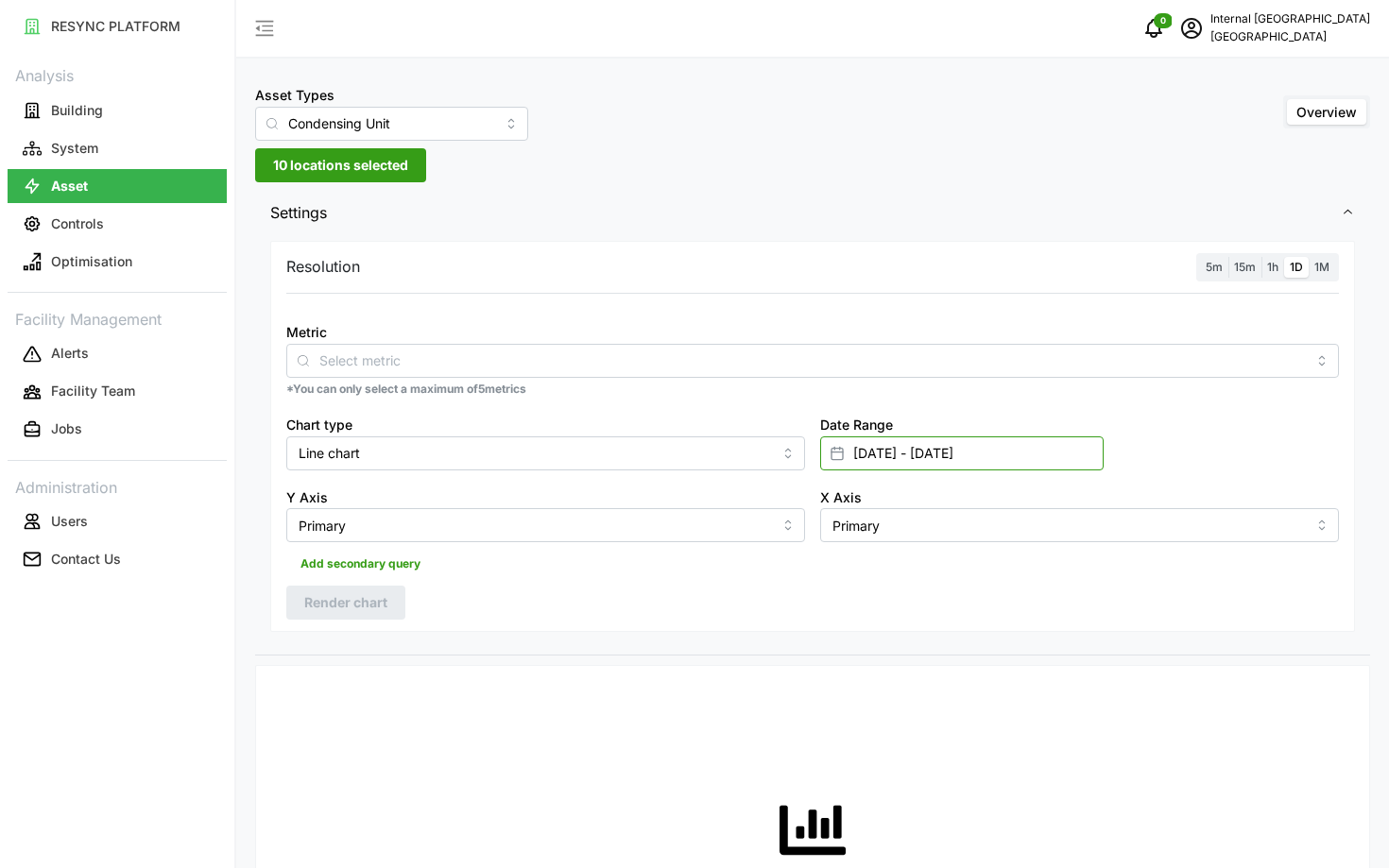
click at [938, 448] on input "07 May 2024 - 30 May 2024" at bounding box center [962, 453] width 283 height 34
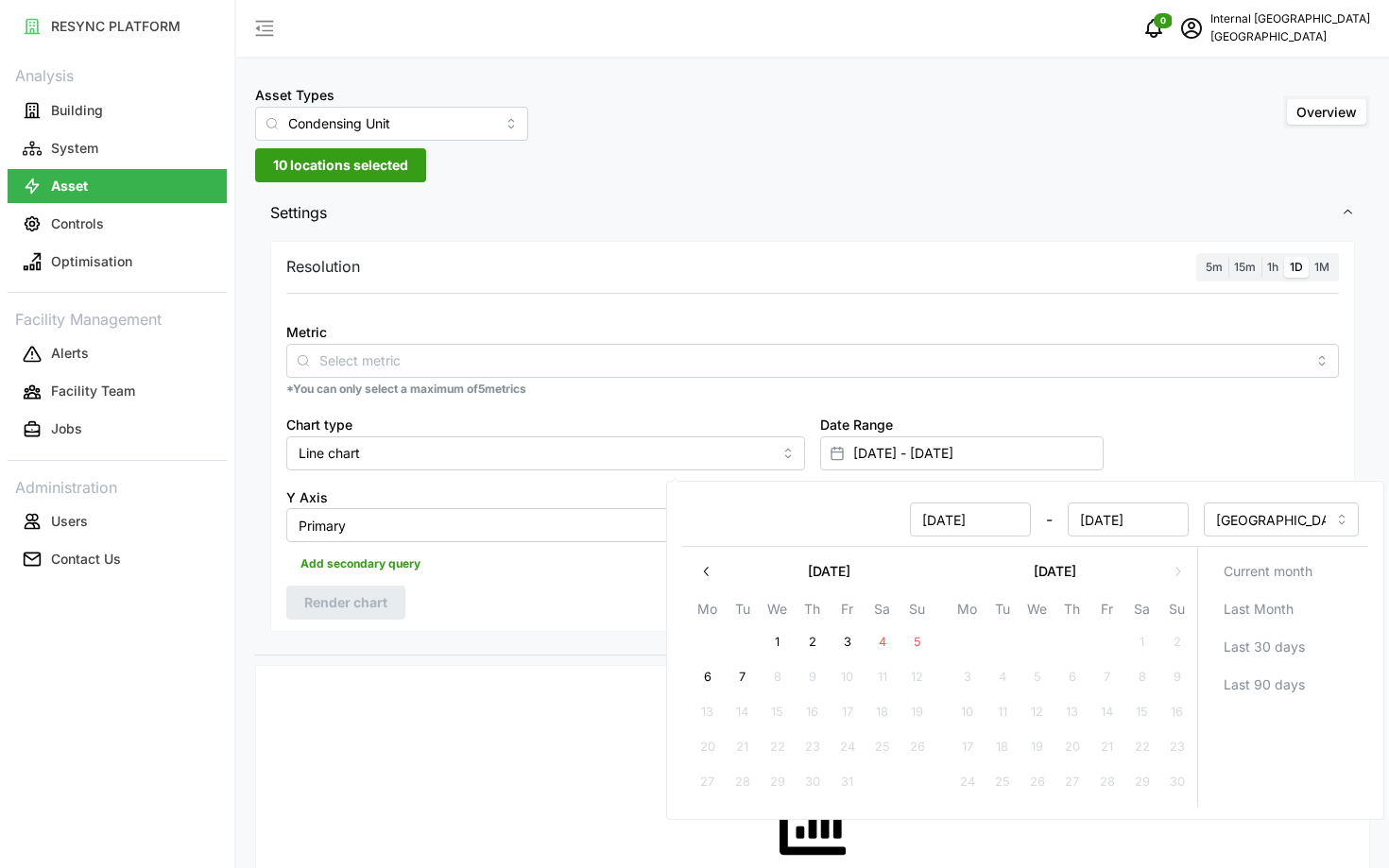
click at [939, 524] on input "07 May 2024" at bounding box center [970, 520] width 121 height 34
type input "01 May 2024"
type input "01 May 2024 - 30 May 2024"
click at [1200, 469] on div "Date Range 01 May 2024 - 30 May 2024" at bounding box center [1079, 442] width 533 height 72
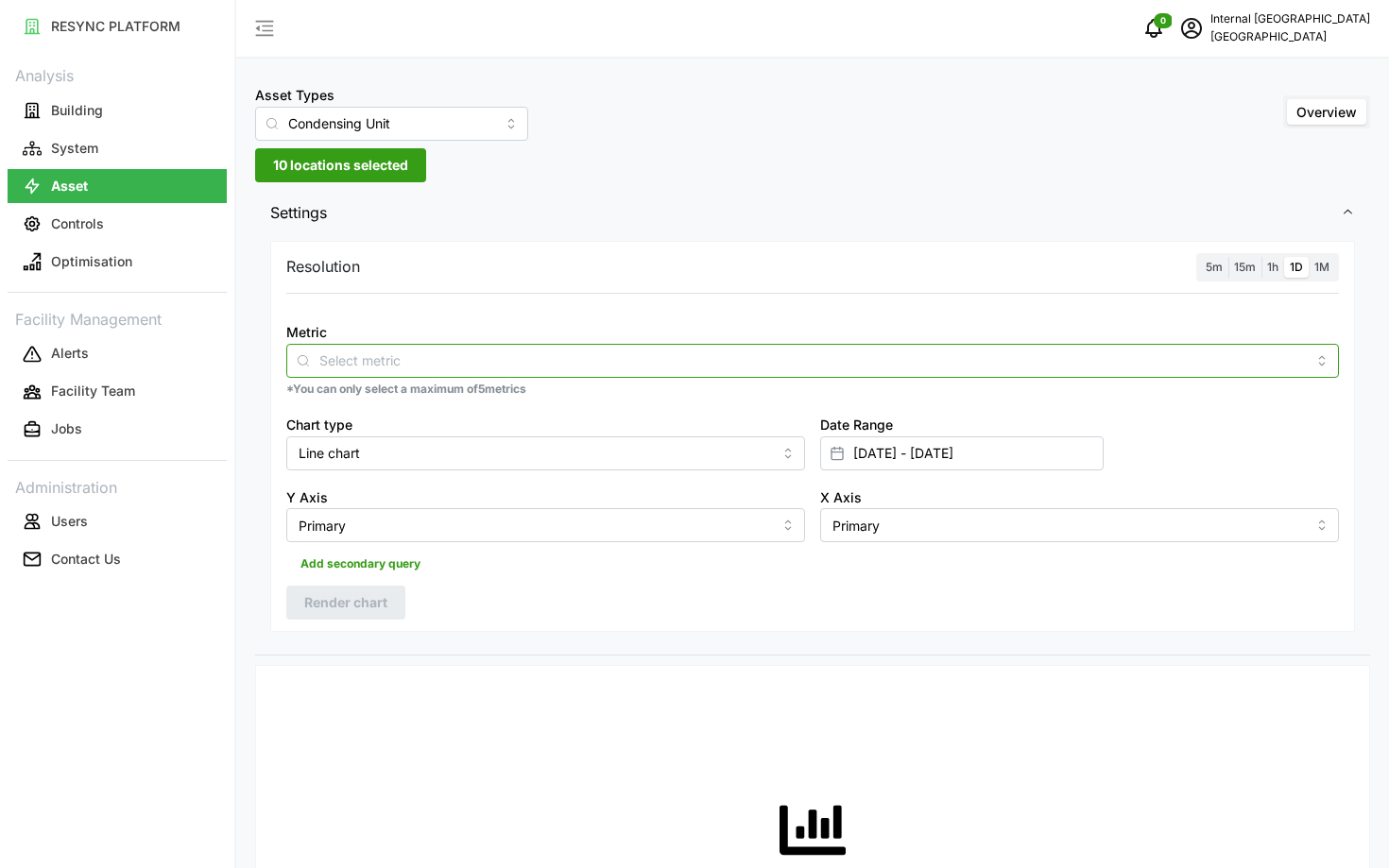
click at [547, 377] on div at bounding box center [812, 361] width 1052 height 34
click at [557, 400] on span "Electrical Energy Usage Sensor absolute (Phase ABC)" at bounding box center [466, 406] width 332 height 21
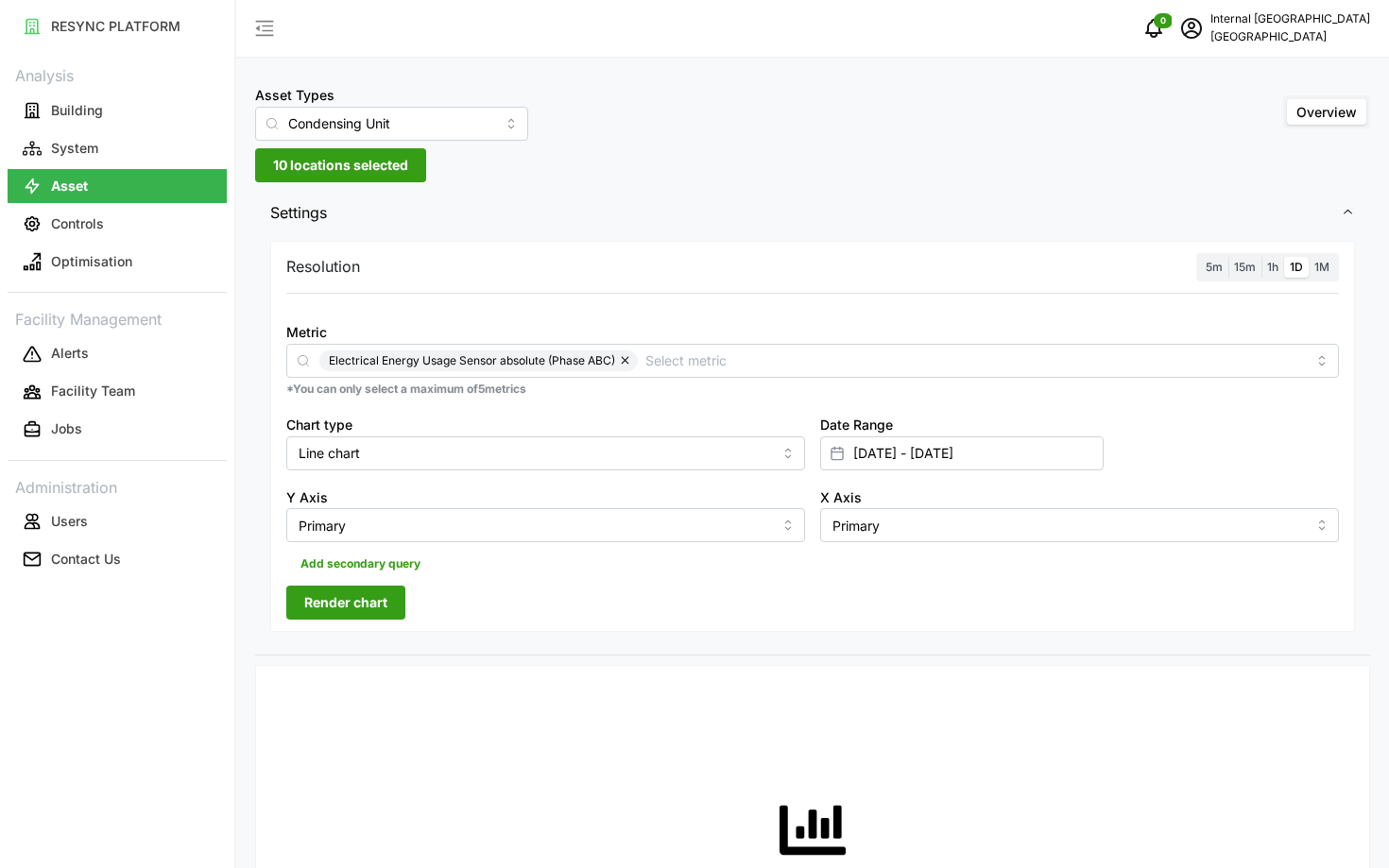
click at [654, 590] on div "Resolution 5m 15m 1h 1D 1M Metric Electrical Energy Usage Sensor absolute (Phas…" at bounding box center [812, 437] width 1085 height 392
click at [342, 599] on span "Render chart" at bounding box center [345, 603] width 83 height 32
click at [697, 470] on div "Chart type Line chart" at bounding box center [545, 442] width 533 height 72
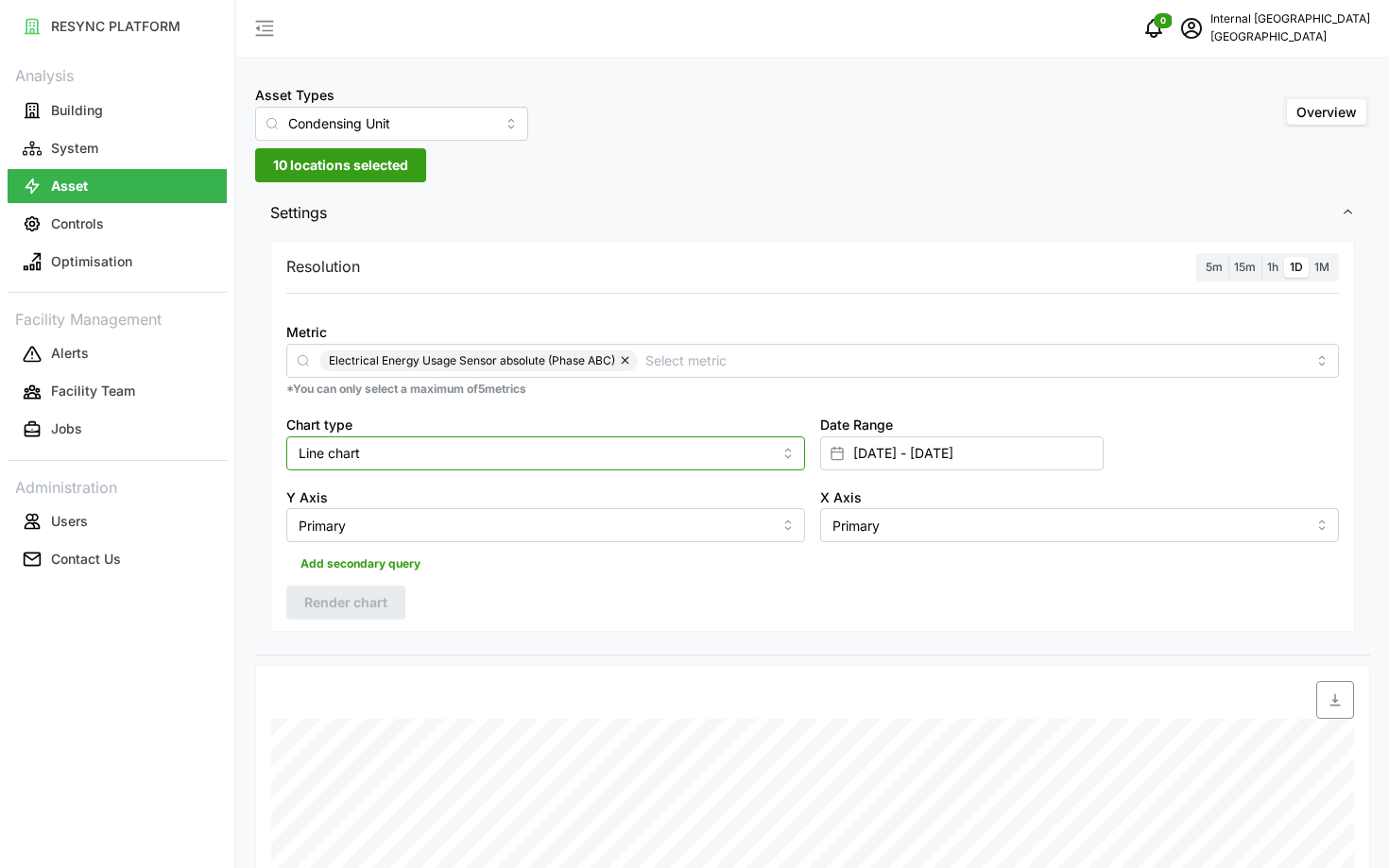
click at [685, 465] on input "Line chart" at bounding box center [546, 453] width 519 height 34
click at [694, 536] on div "Bar chart" at bounding box center [546, 530] width 509 height 32
type input "Bar chart"
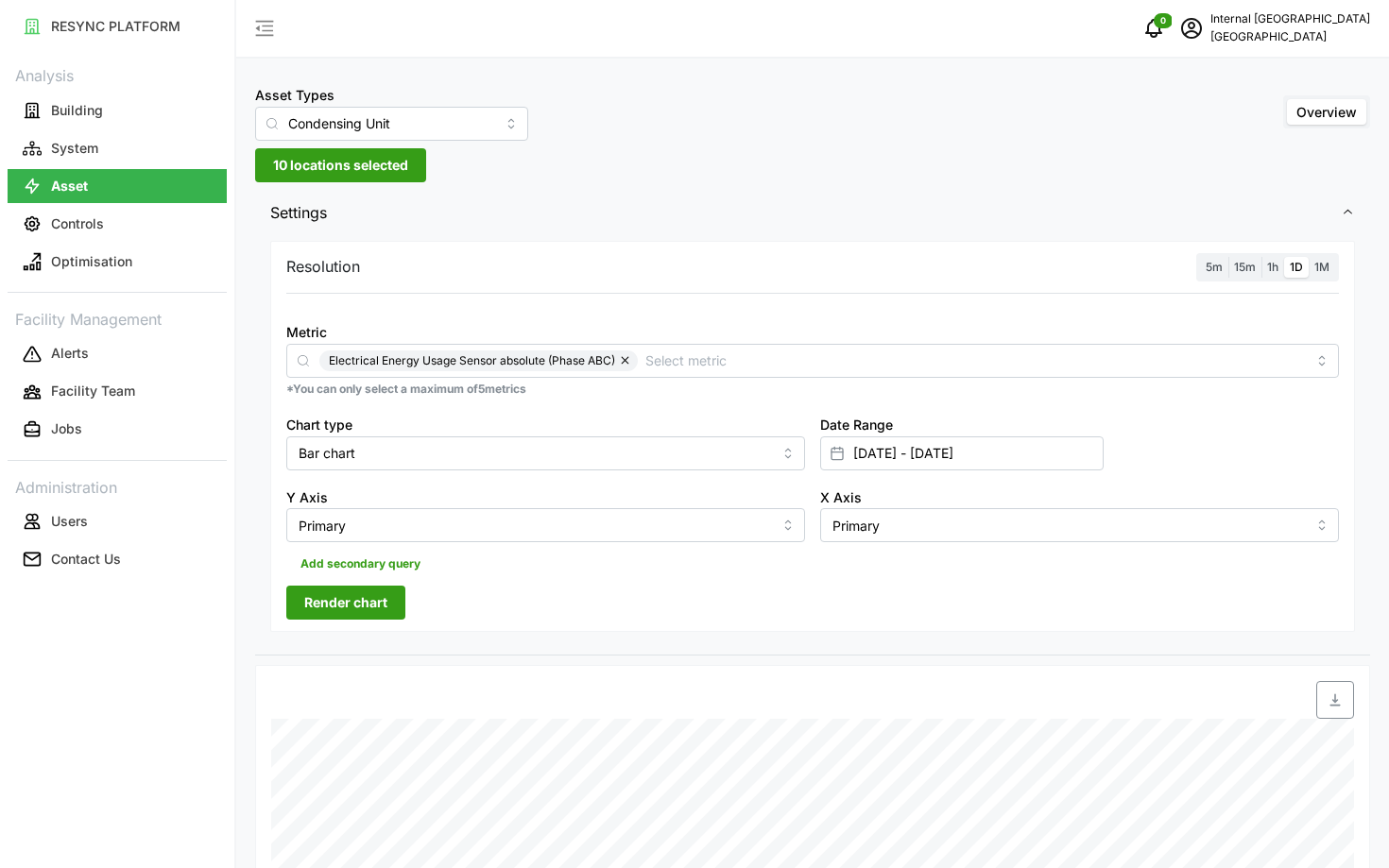
click at [346, 616] on span "Render chart" at bounding box center [345, 603] width 83 height 32
click at [307, 120] on input "Condensing Unit" at bounding box center [391, 124] width 273 height 34
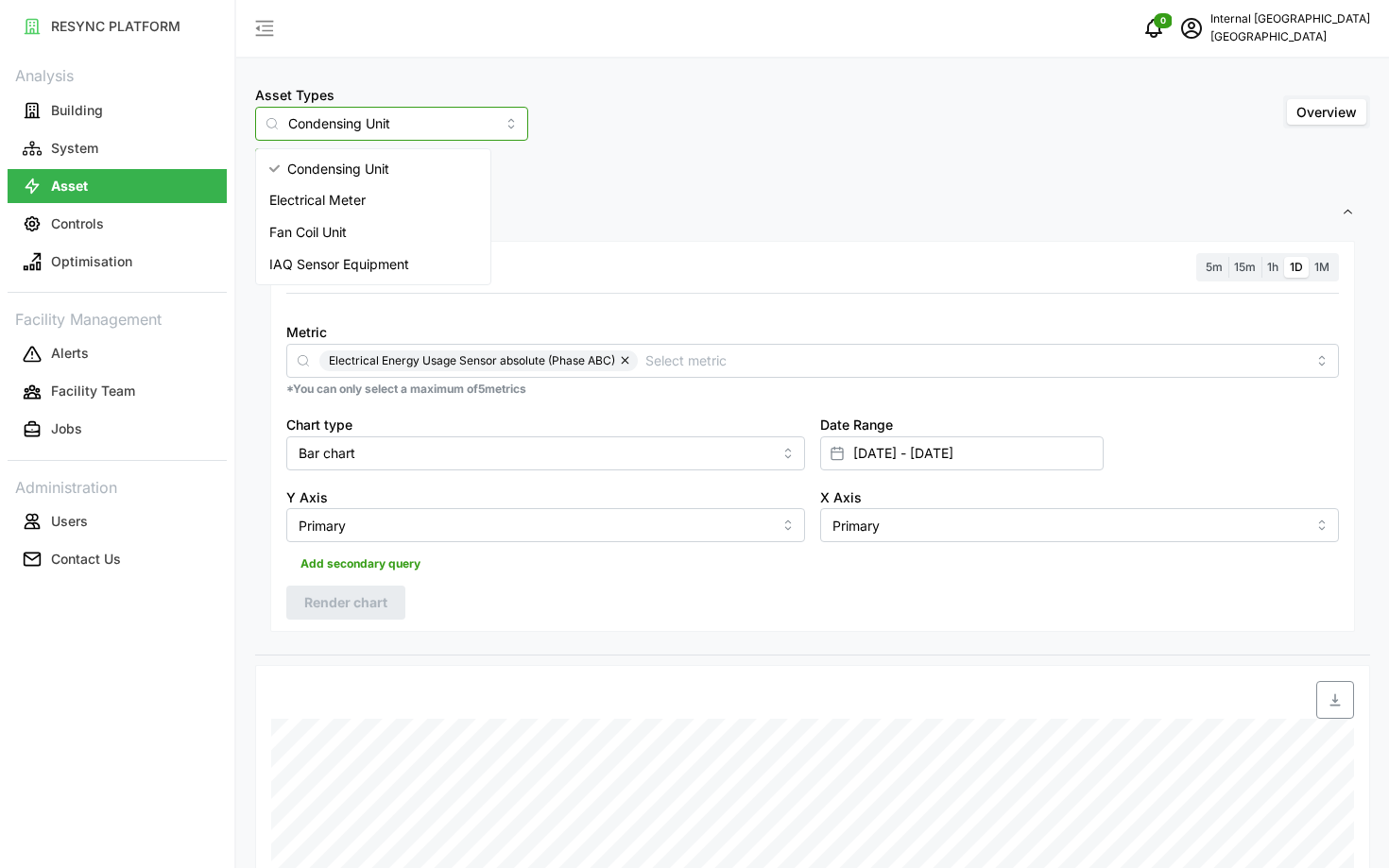
click at [312, 203] on span "Electrical Meter" at bounding box center [317, 200] width 96 height 21
type input "Electrical Meter"
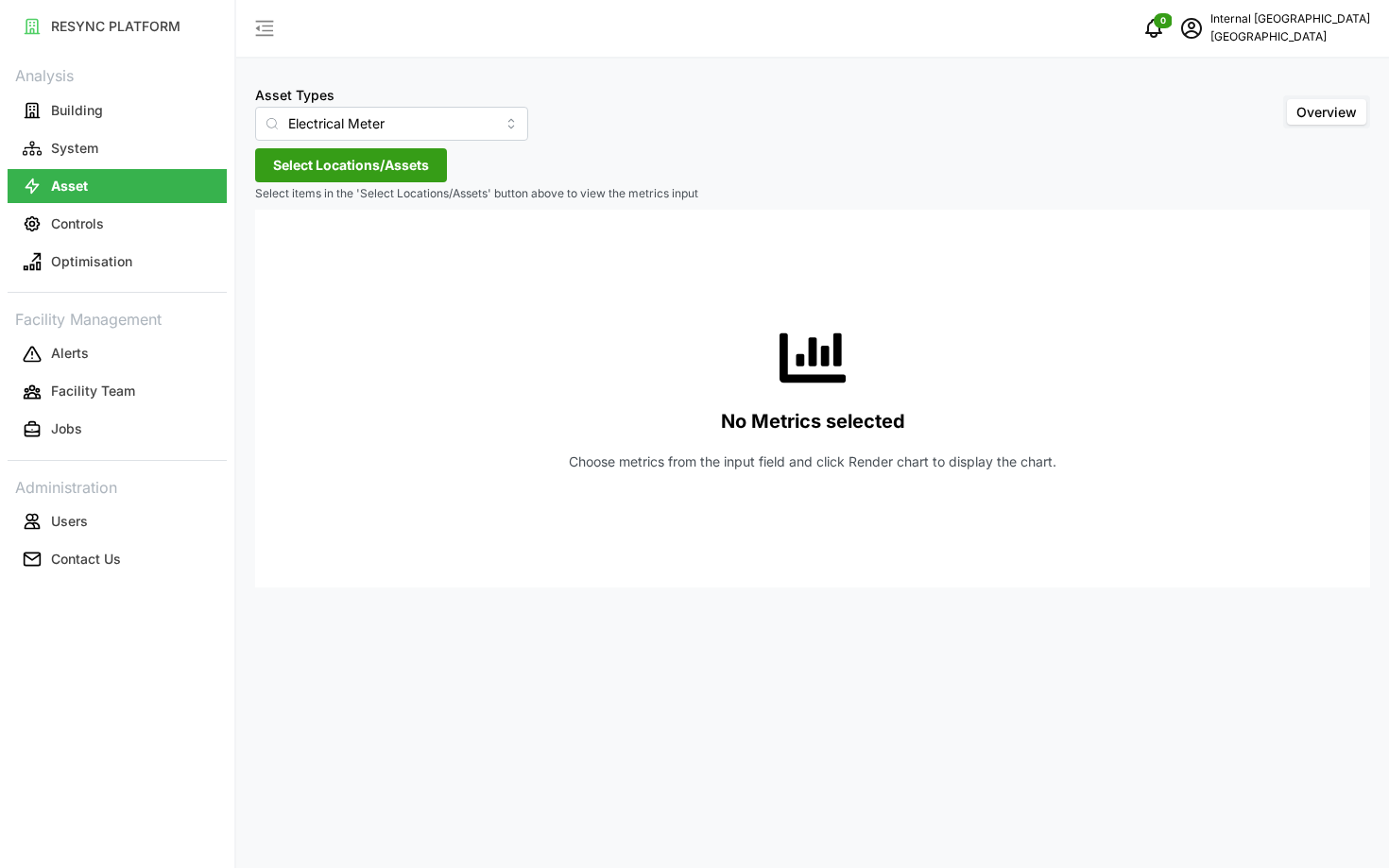
click at [334, 166] on span "Select Locations/Assets" at bounding box center [350, 165] width 155 height 32
click at [277, 253] on icon at bounding box center [280, 250] width 15 height 15
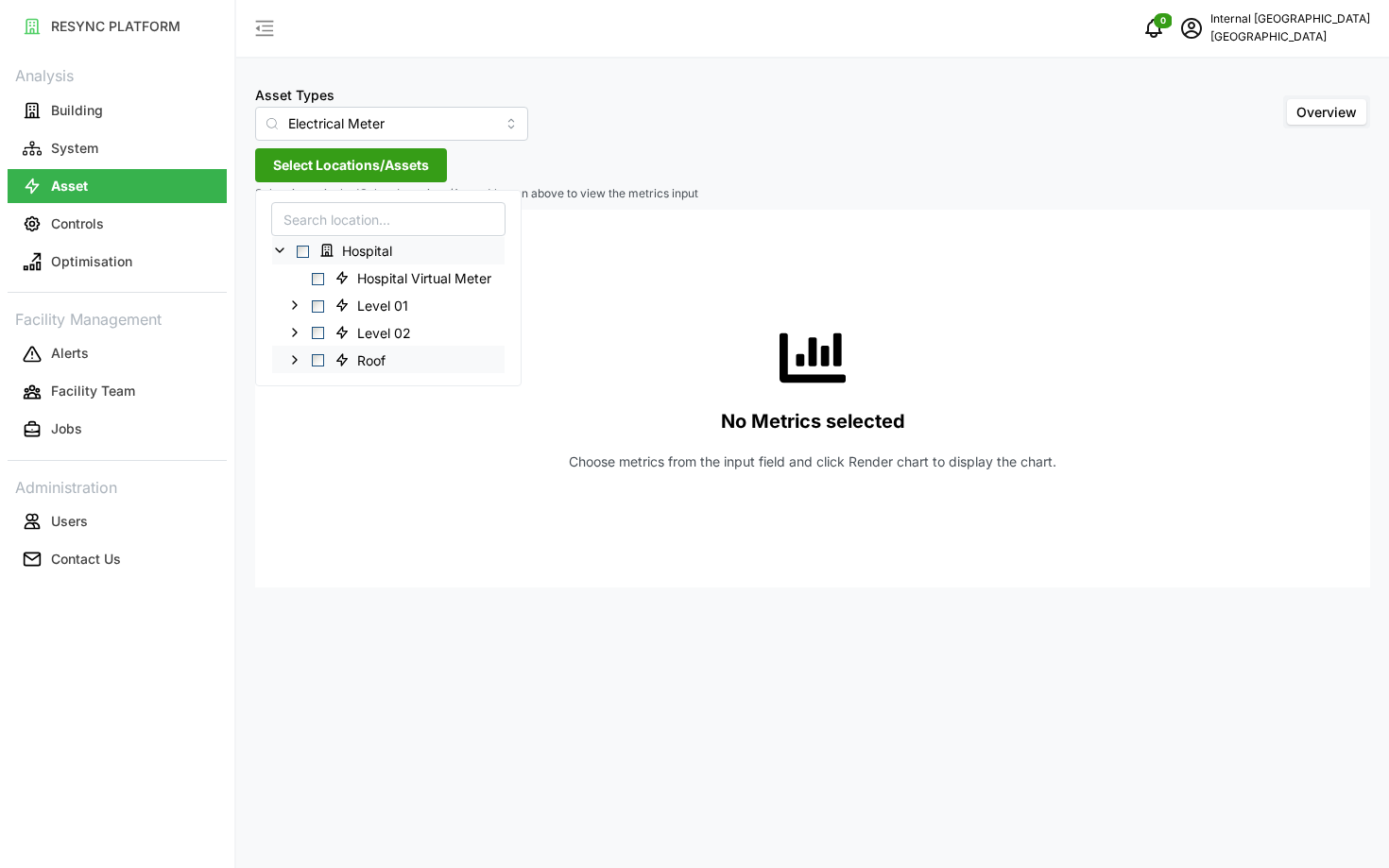
click at [315, 362] on span "Select Roof" at bounding box center [318, 360] width 12 height 12
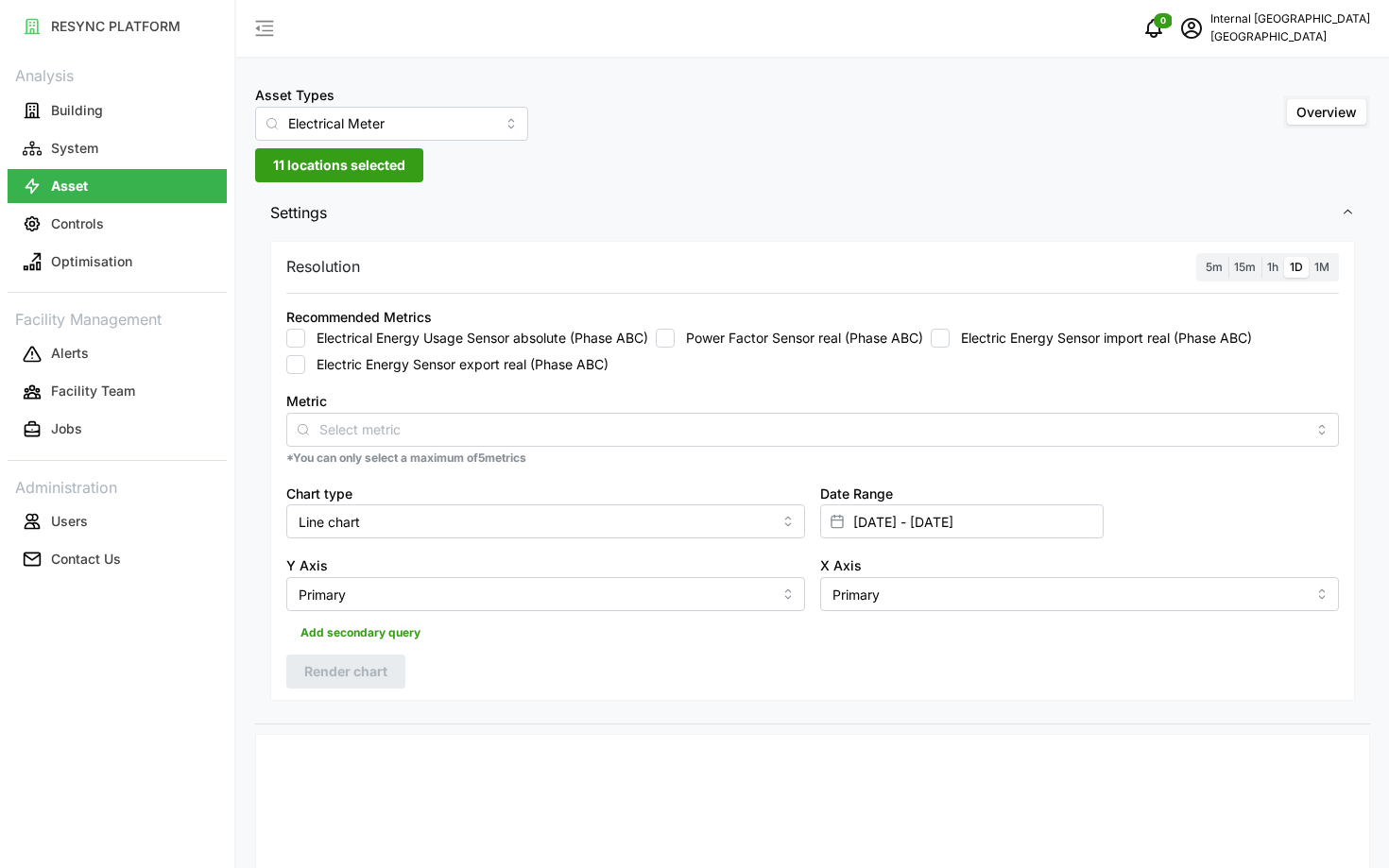
click at [754, 350] on div "Electrical Energy Usage Sensor absolute (Phase ABC) Power Factor Sensor real (P…" at bounding box center [812, 352] width 1052 height 46
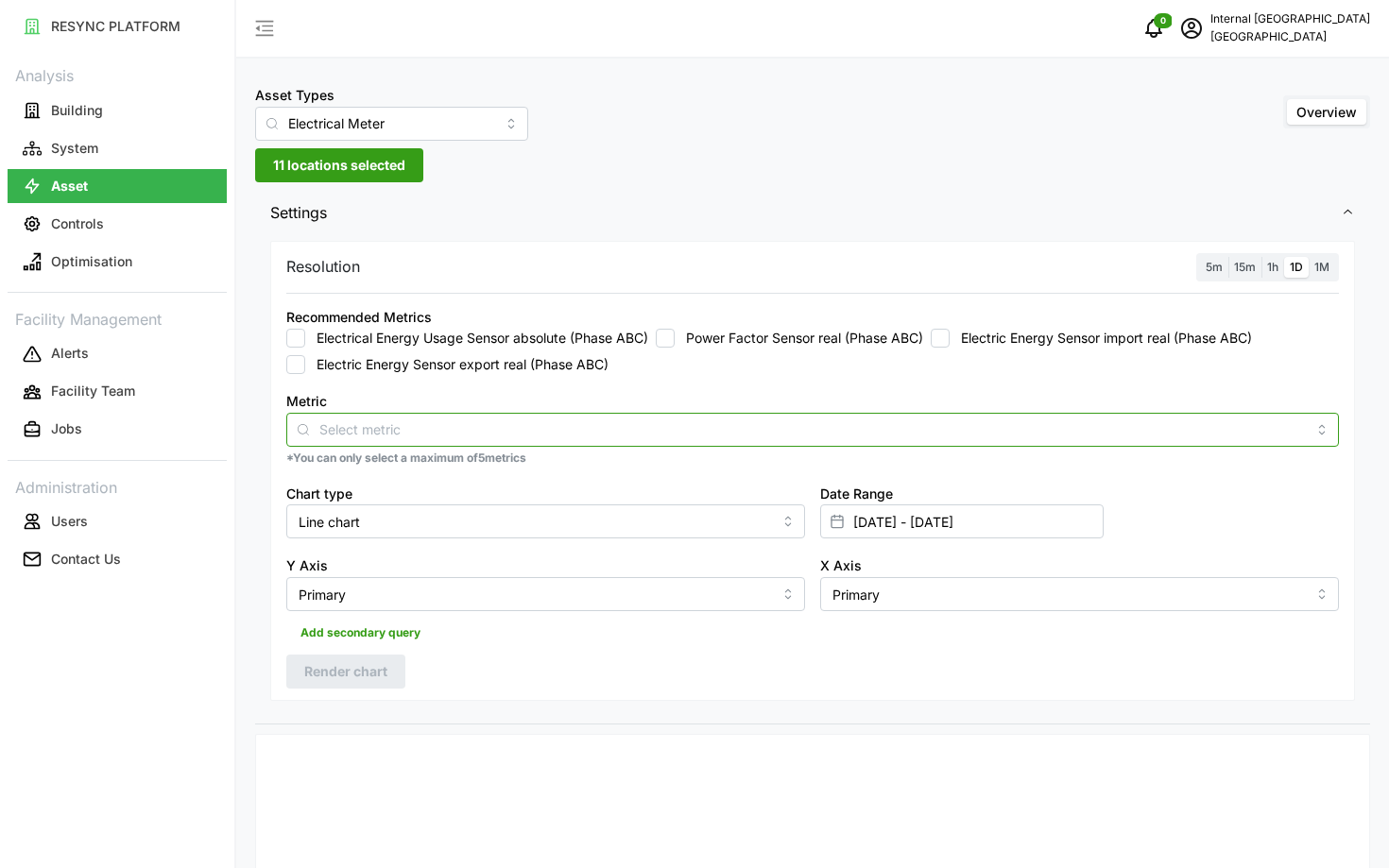
click at [656, 433] on input "Metric" at bounding box center [813, 429] width 986 height 21
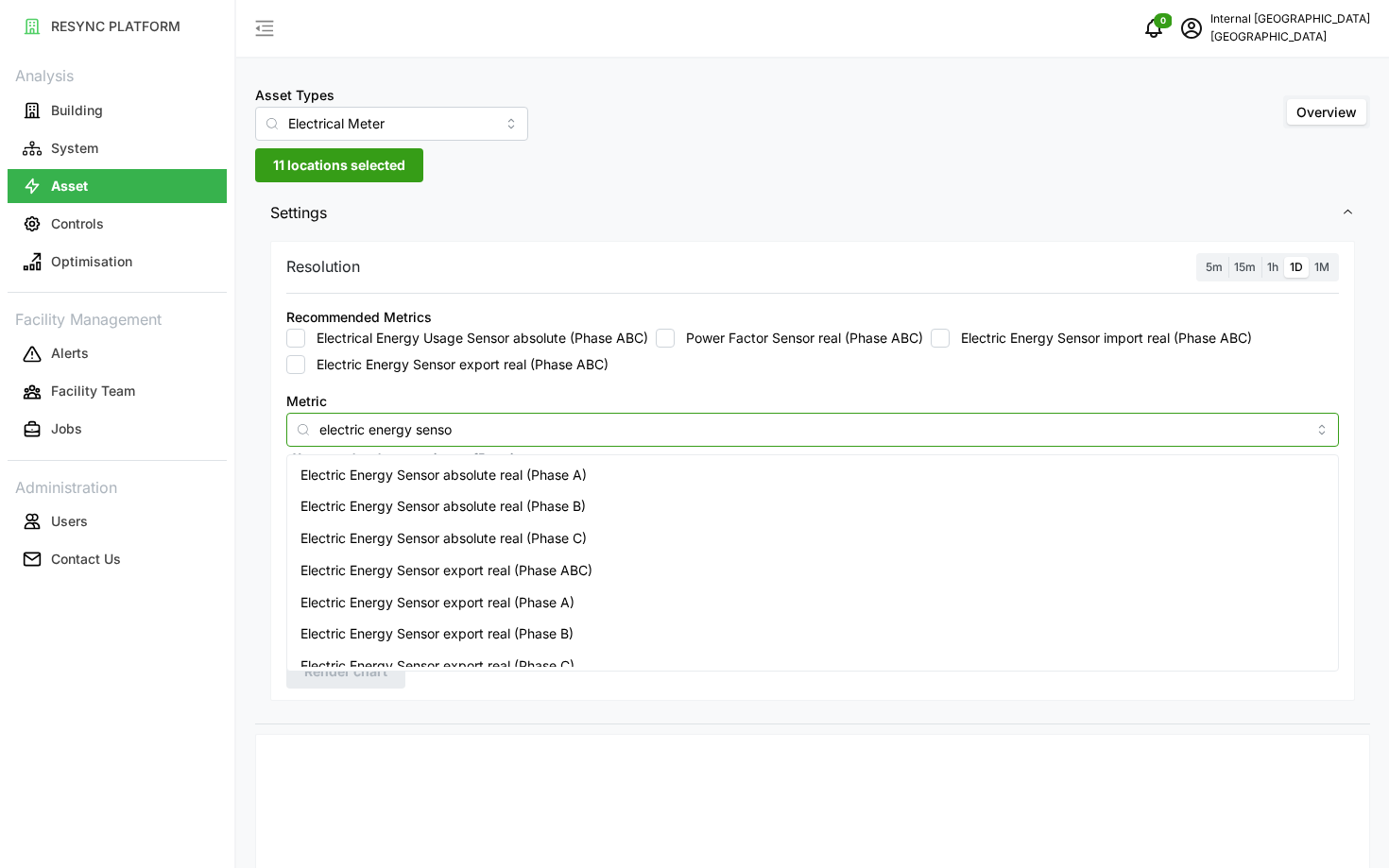
type input "electric energy sensor"
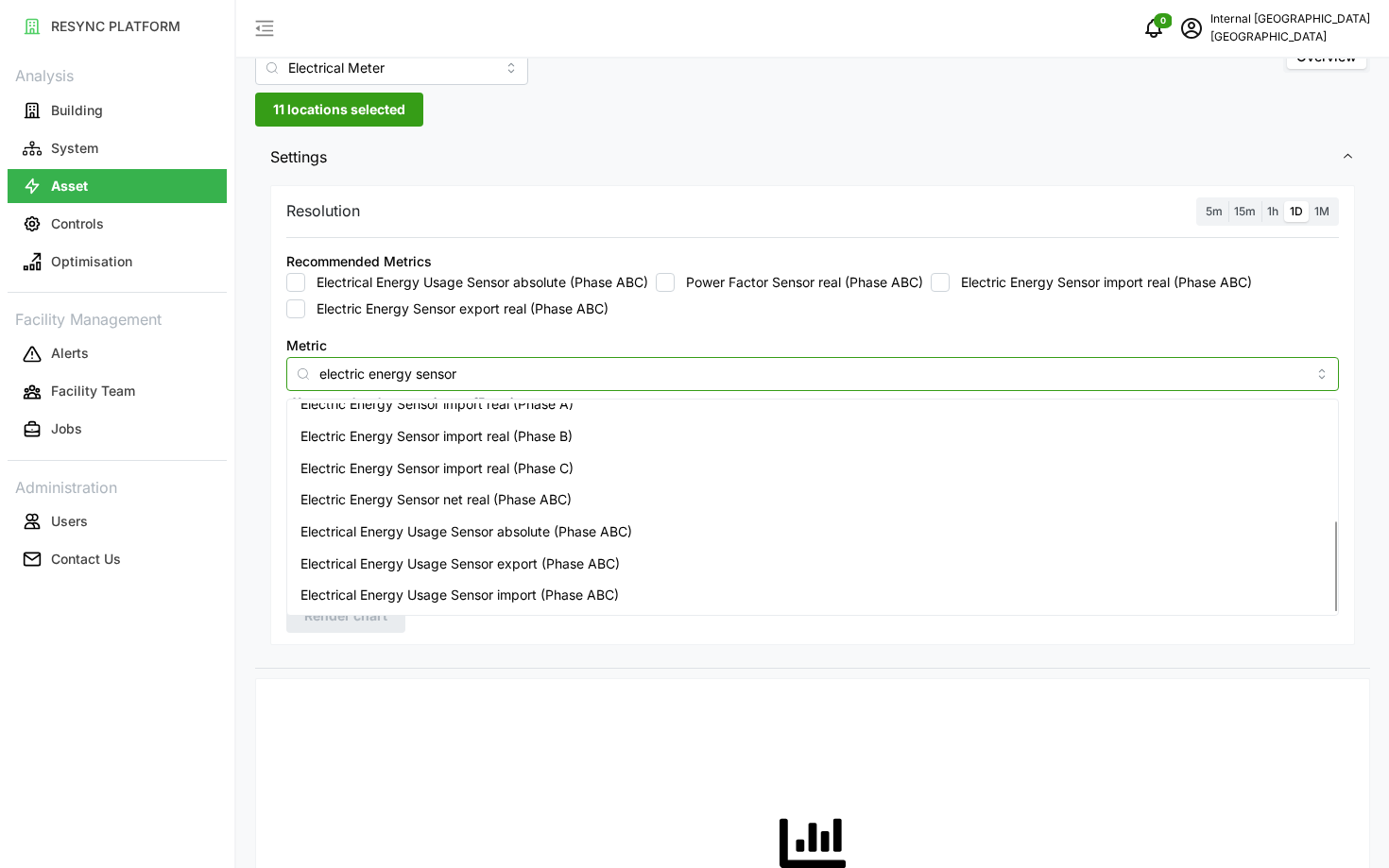
scroll to position [116, 0]
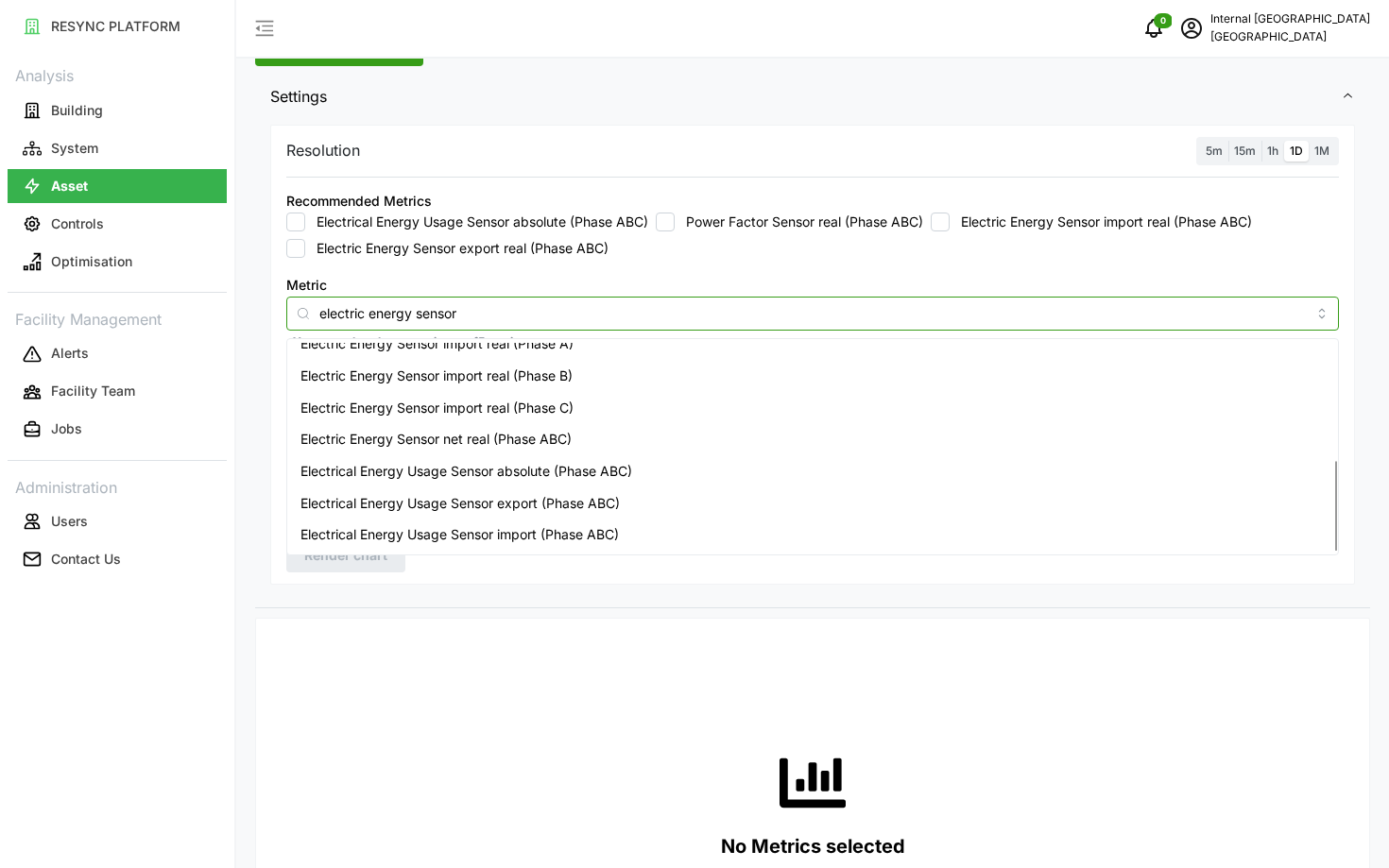
click at [525, 446] on span "Electric Energy Sensor net real (Phase ABC)" at bounding box center [436, 440] width 271 height 21
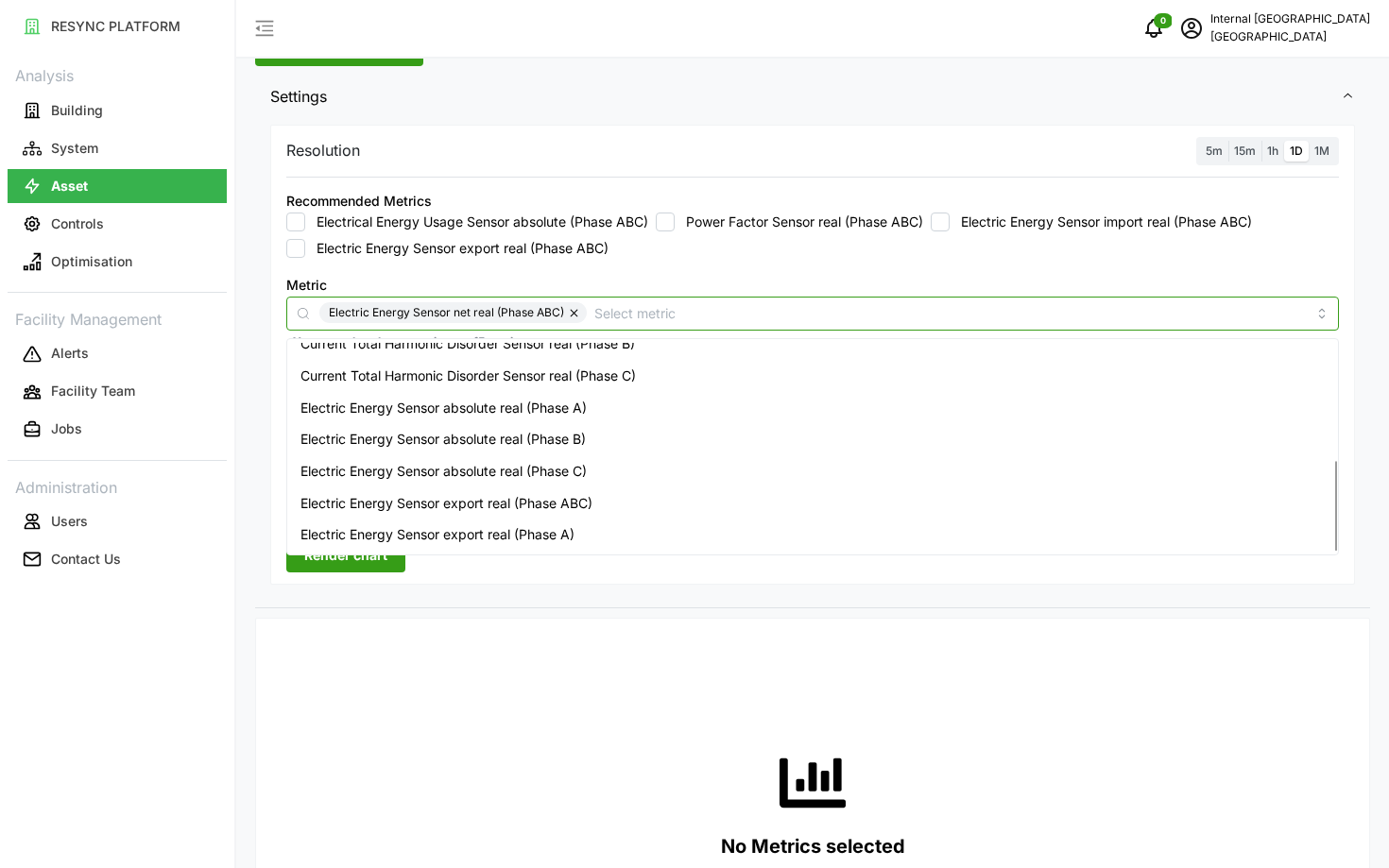
scroll to position [588, 0]
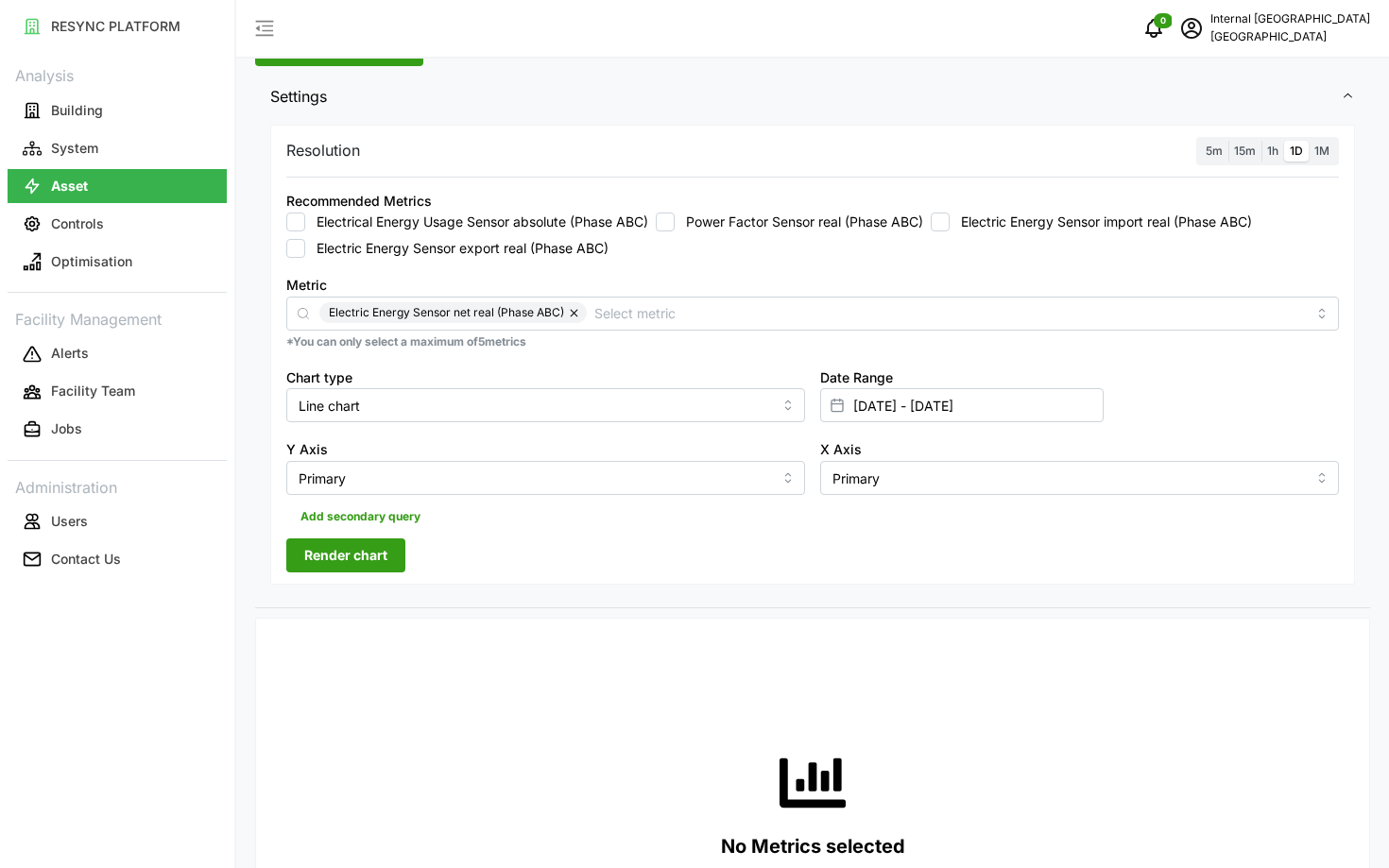
click at [388, 553] on button "Render chart" at bounding box center [345, 555] width 119 height 34
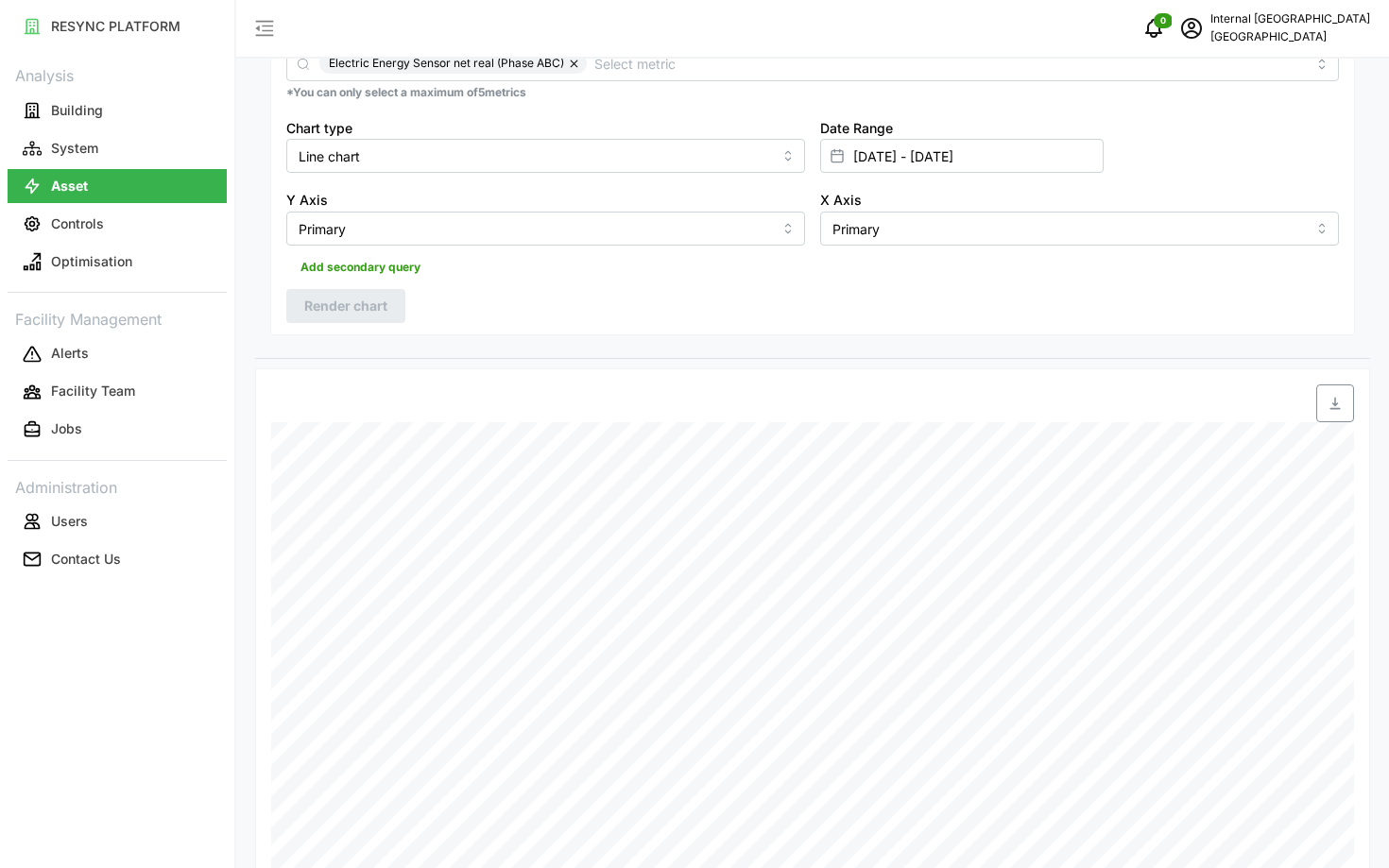
scroll to position [95, 0]
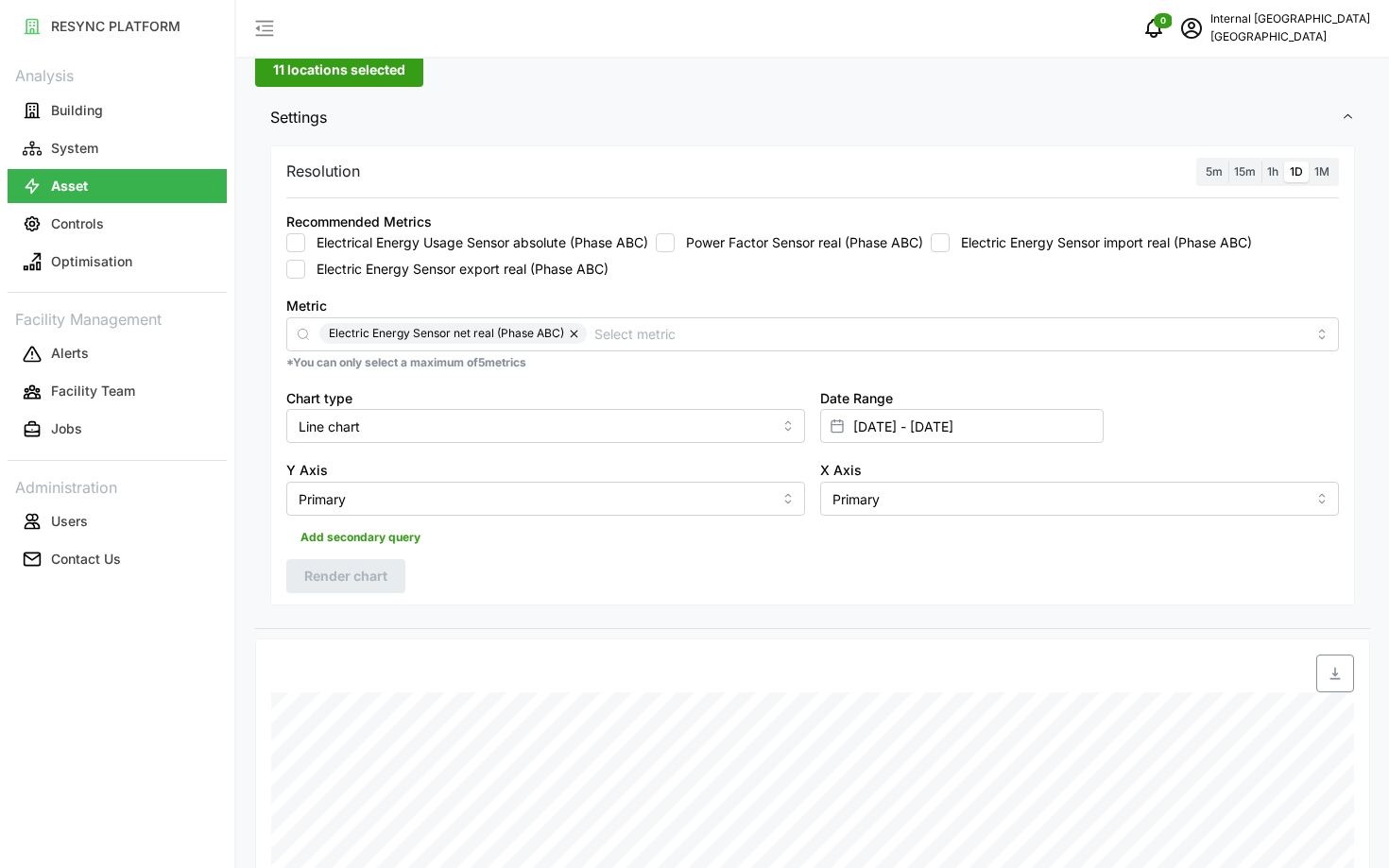
click at [339, 67] on span "11 locations selected" at bounding box center [339, 70] width 133 height 32
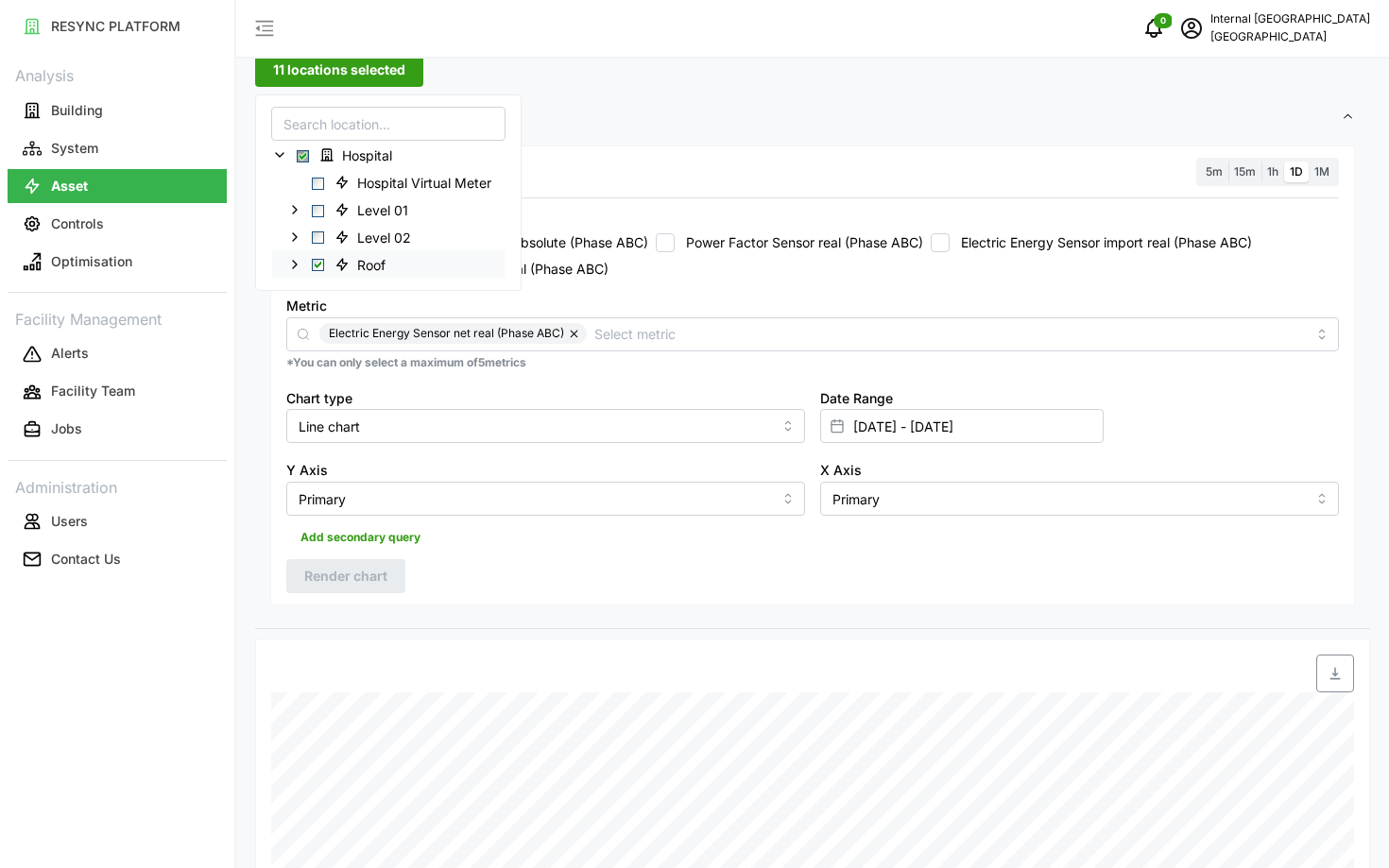
click at [298, 258] on icon at bounding box center [295, 263] width 15 height 15
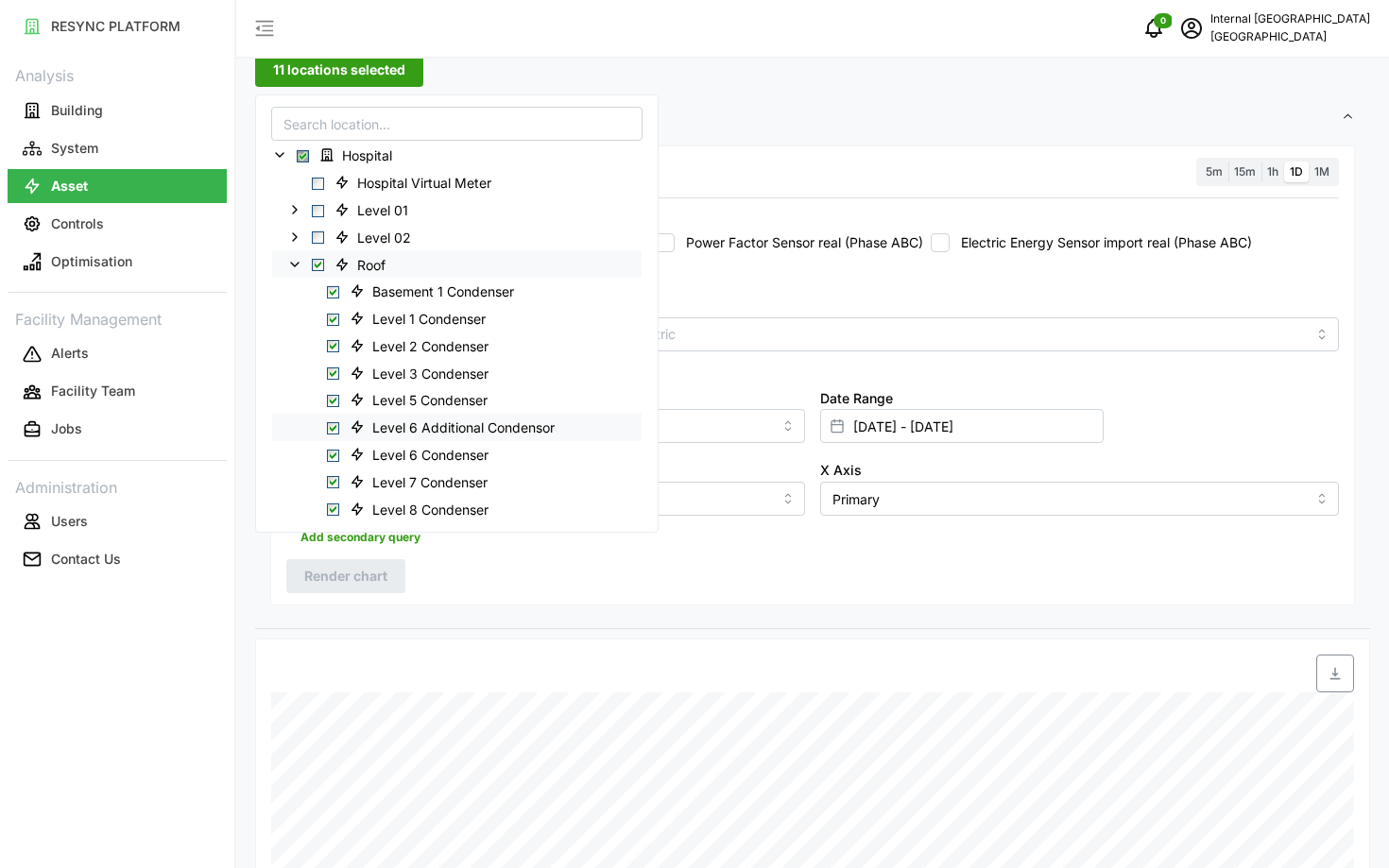
scroll to position [77, 0]
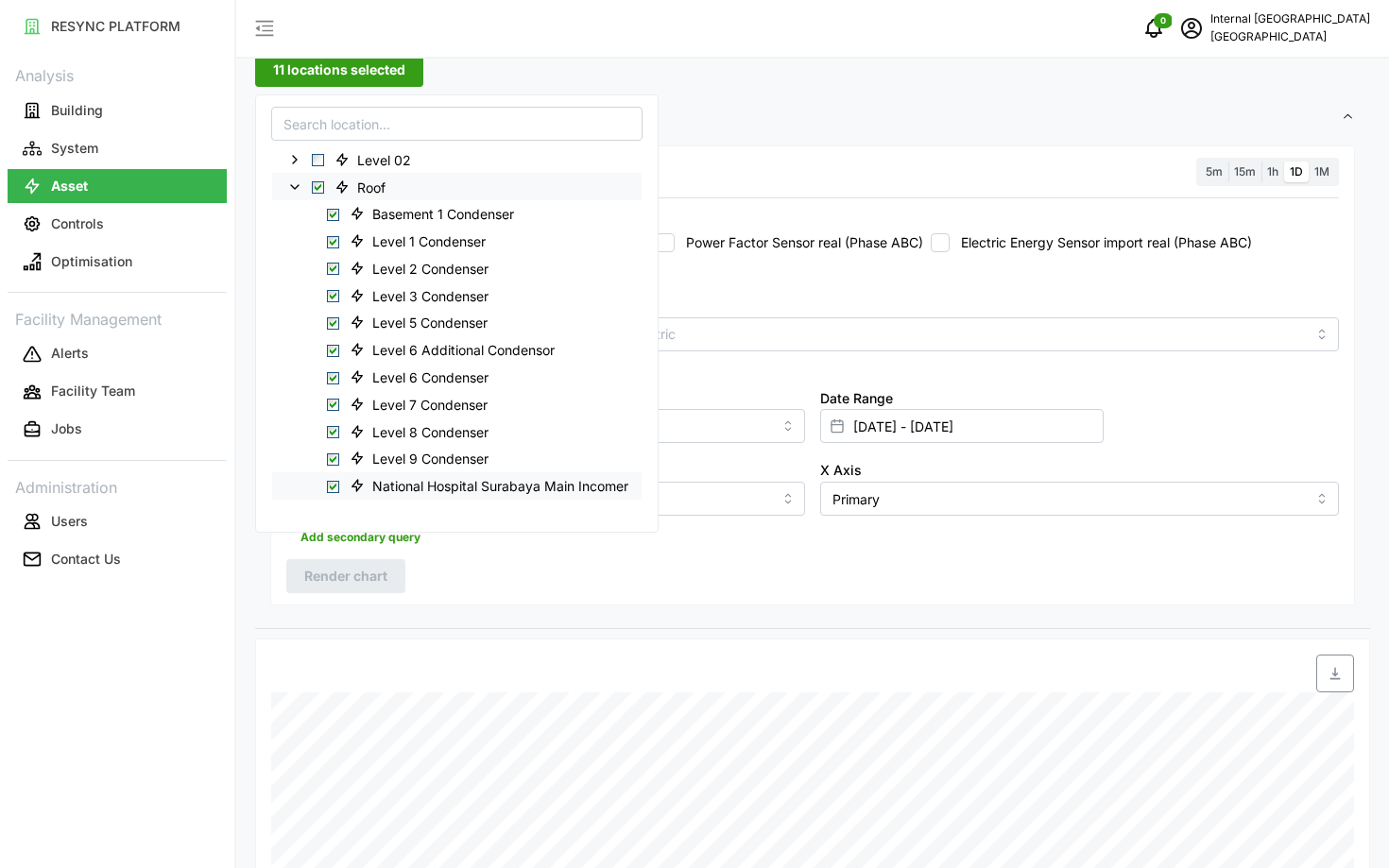
click at [328, 487] on span "Select National Hospital Surabaya Main Incomer" at bounding box center [333, 486] width 12 height 12
click at [318, 579] on span "Render chart" at bounding box center [345, 576] width 83 height 32
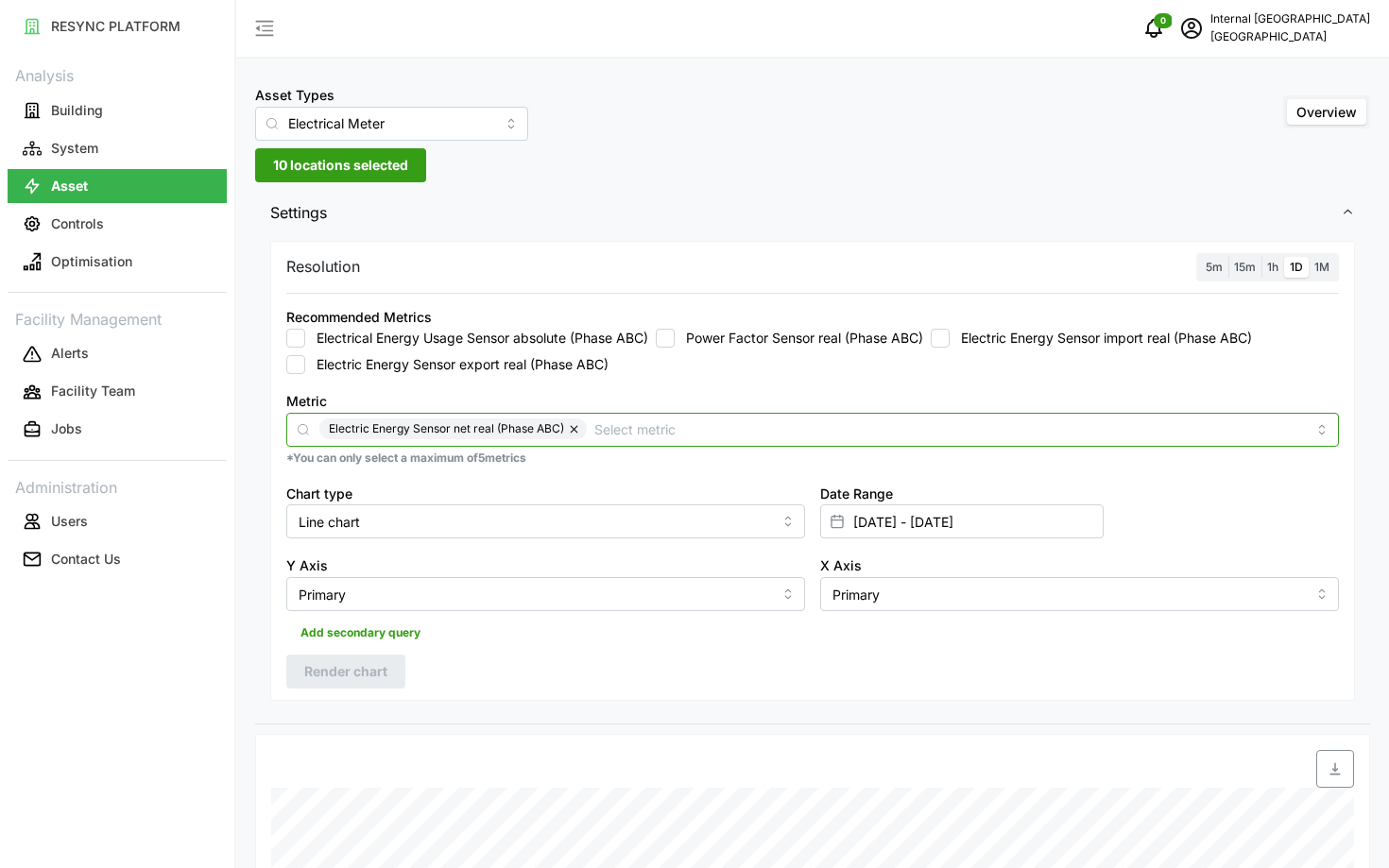
click at [608, 431] on input "Metric" at bounding box center [950, 429] width 712 height 21
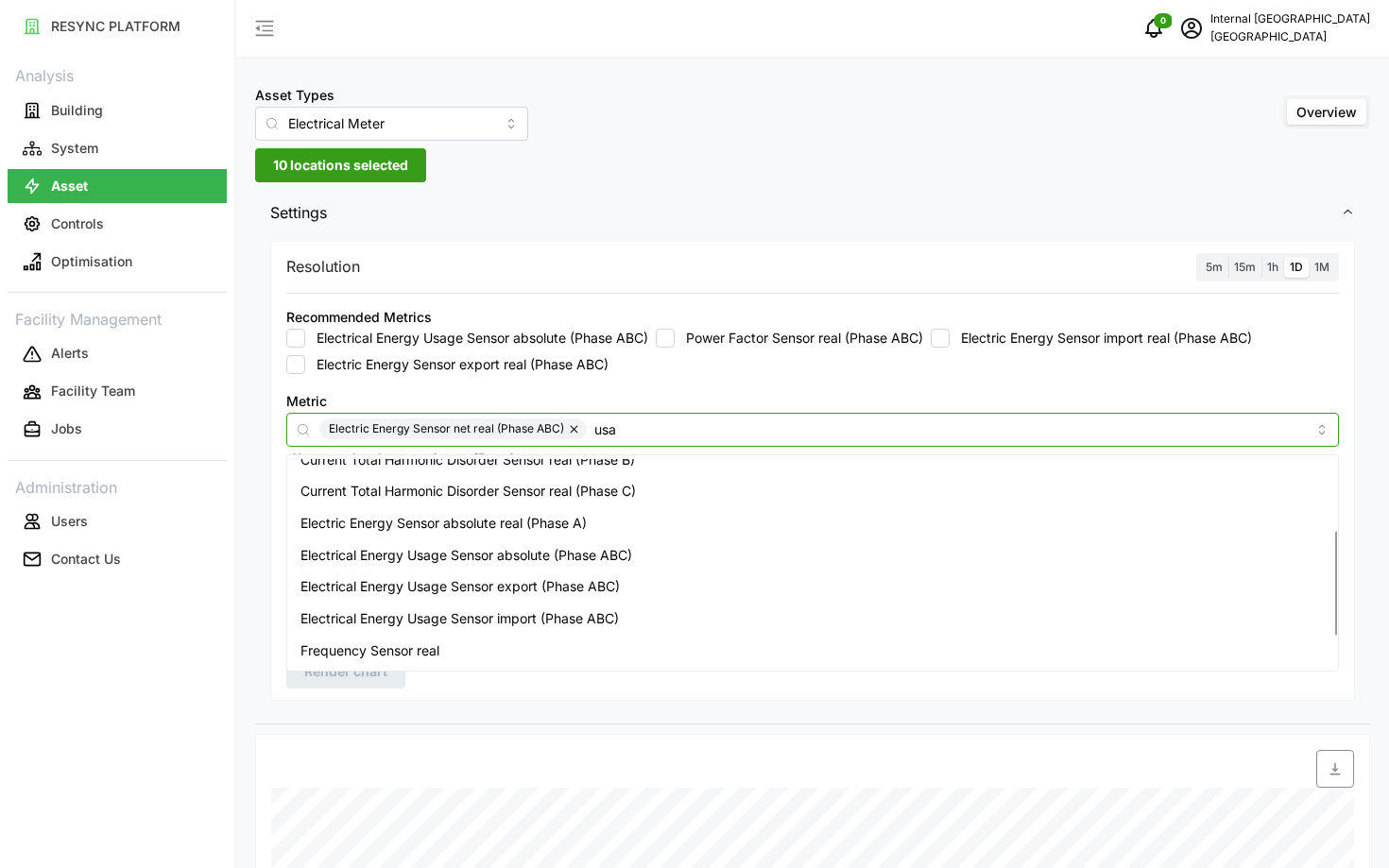
scroll to position [142, 0]
type input "usage"
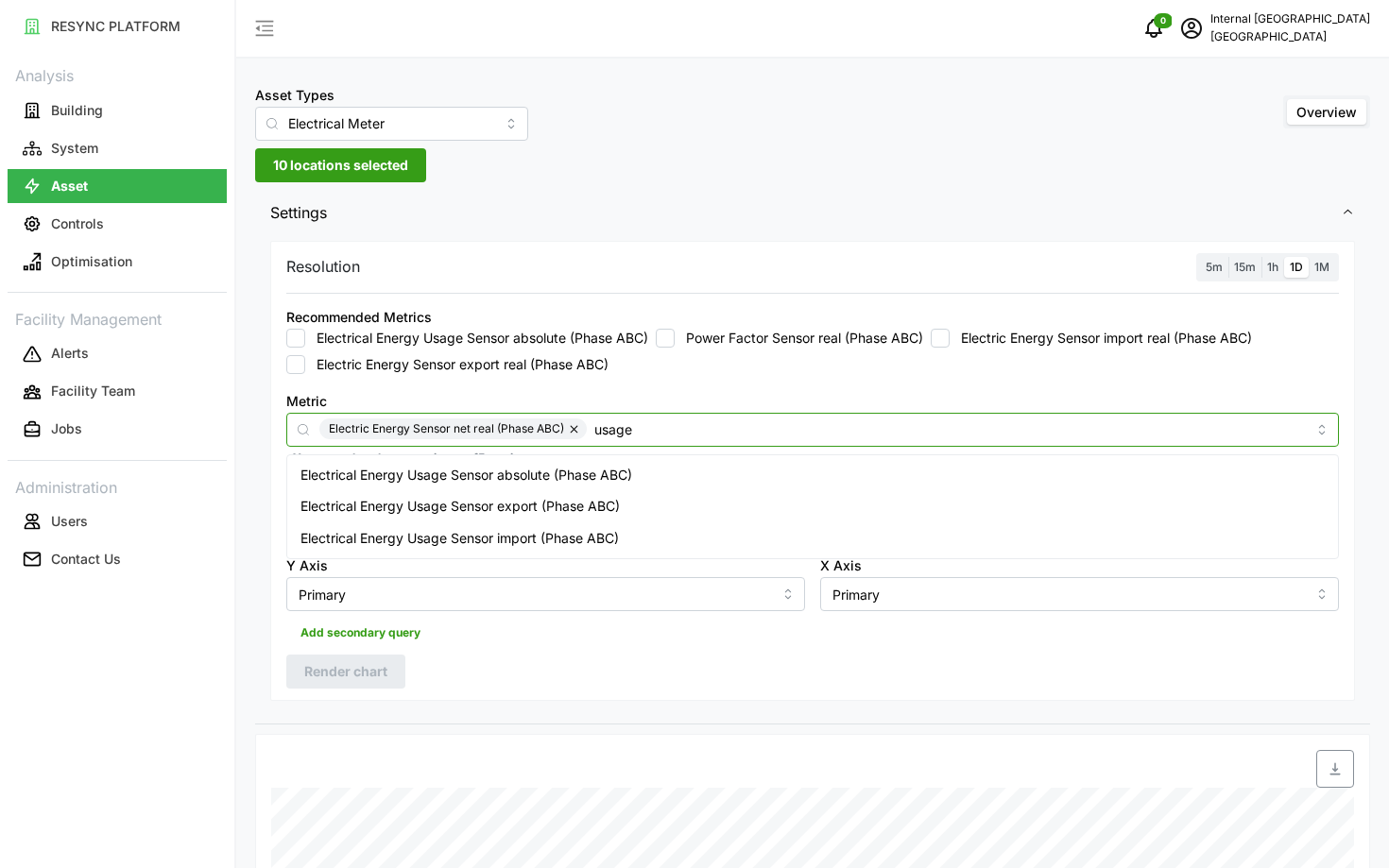
scroll to position [0, 0]
click at [583, 474] on span "Electrical Energy Usage Sensor absolute (Phase ABC)" at bounding box center [466, 475] width 332 height 21
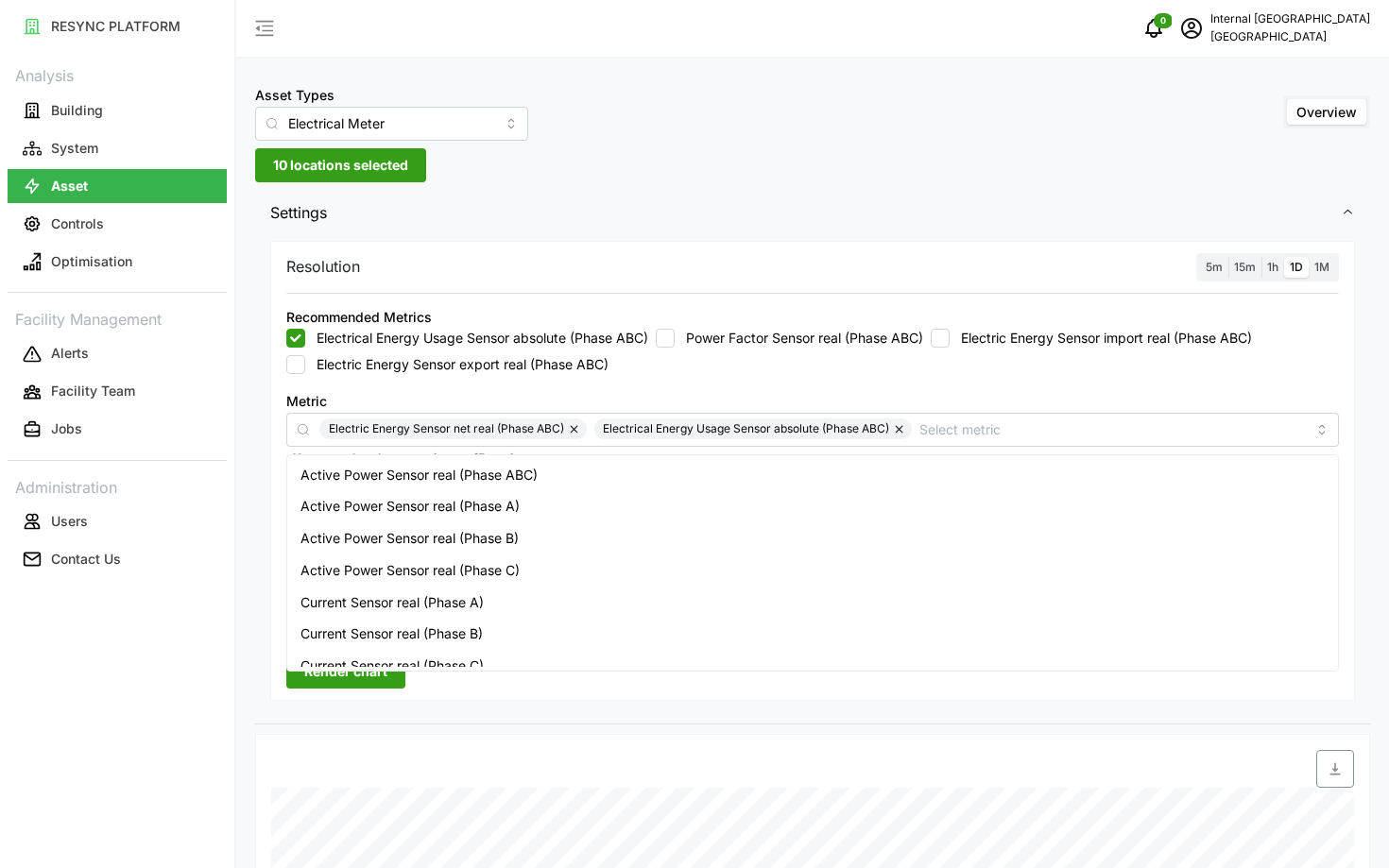
click at [365, 682] on span "Render chart" at bounding box center [345, 672] width 83 height 32
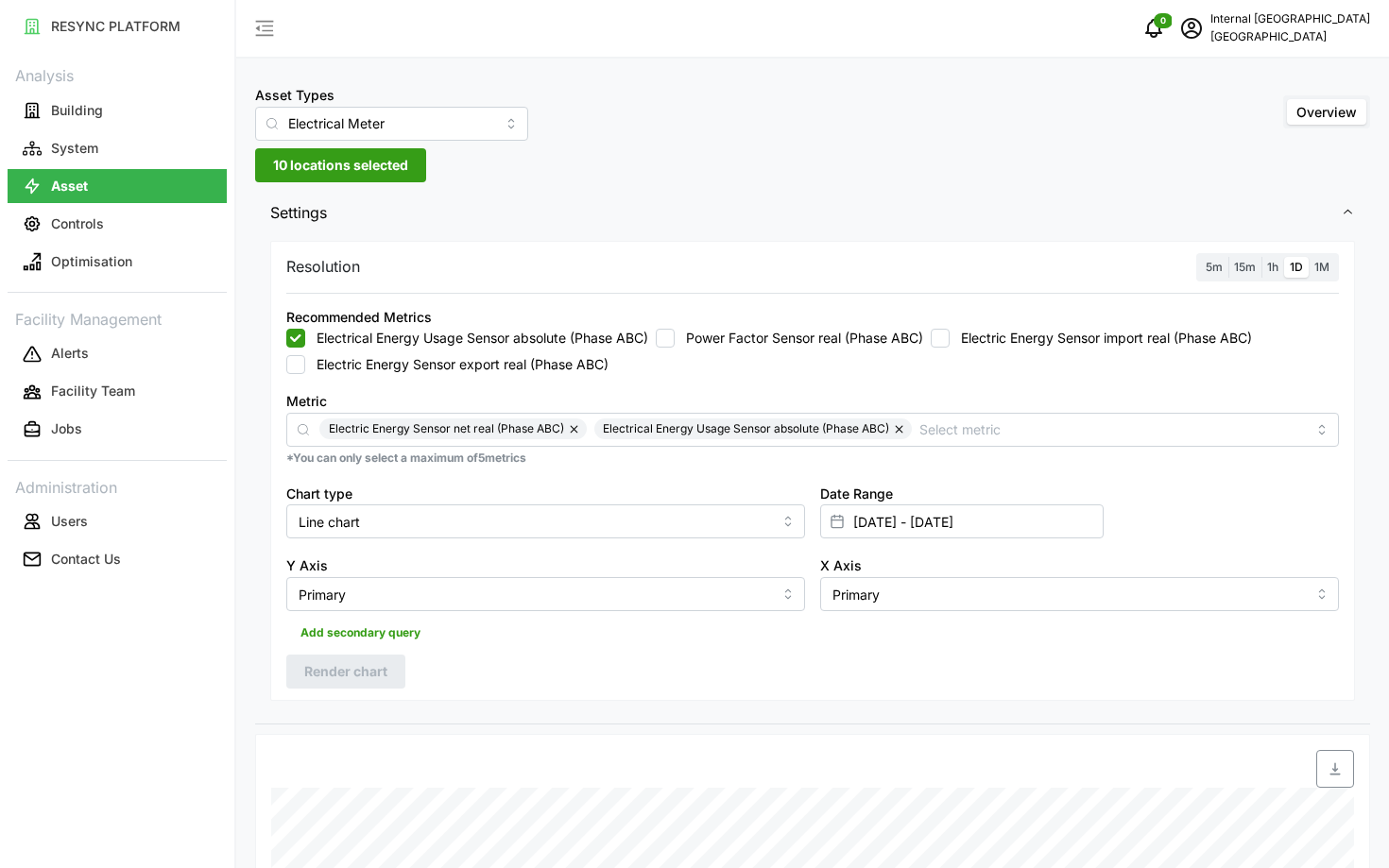
click at [903, 432] on button "button" at bounding box center [901, 429] width 23 height 21
checkbox input "false"
click at [310, 673] on span "Render chart" at bounding box center [345, 672] width 83 height 32
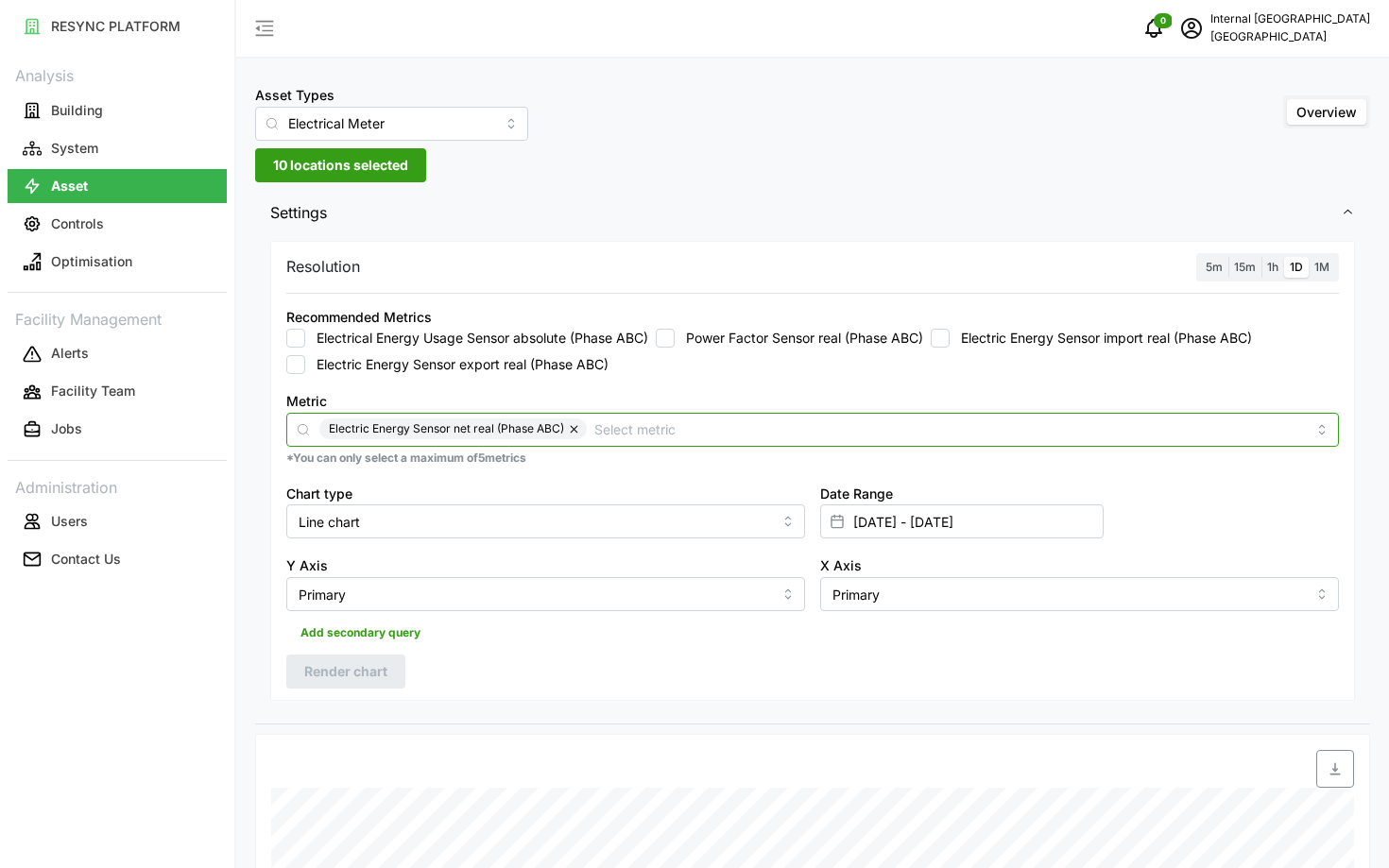
click at [658, 434] on input "Metric" at bounding box center [950, 429] width 712 height 21
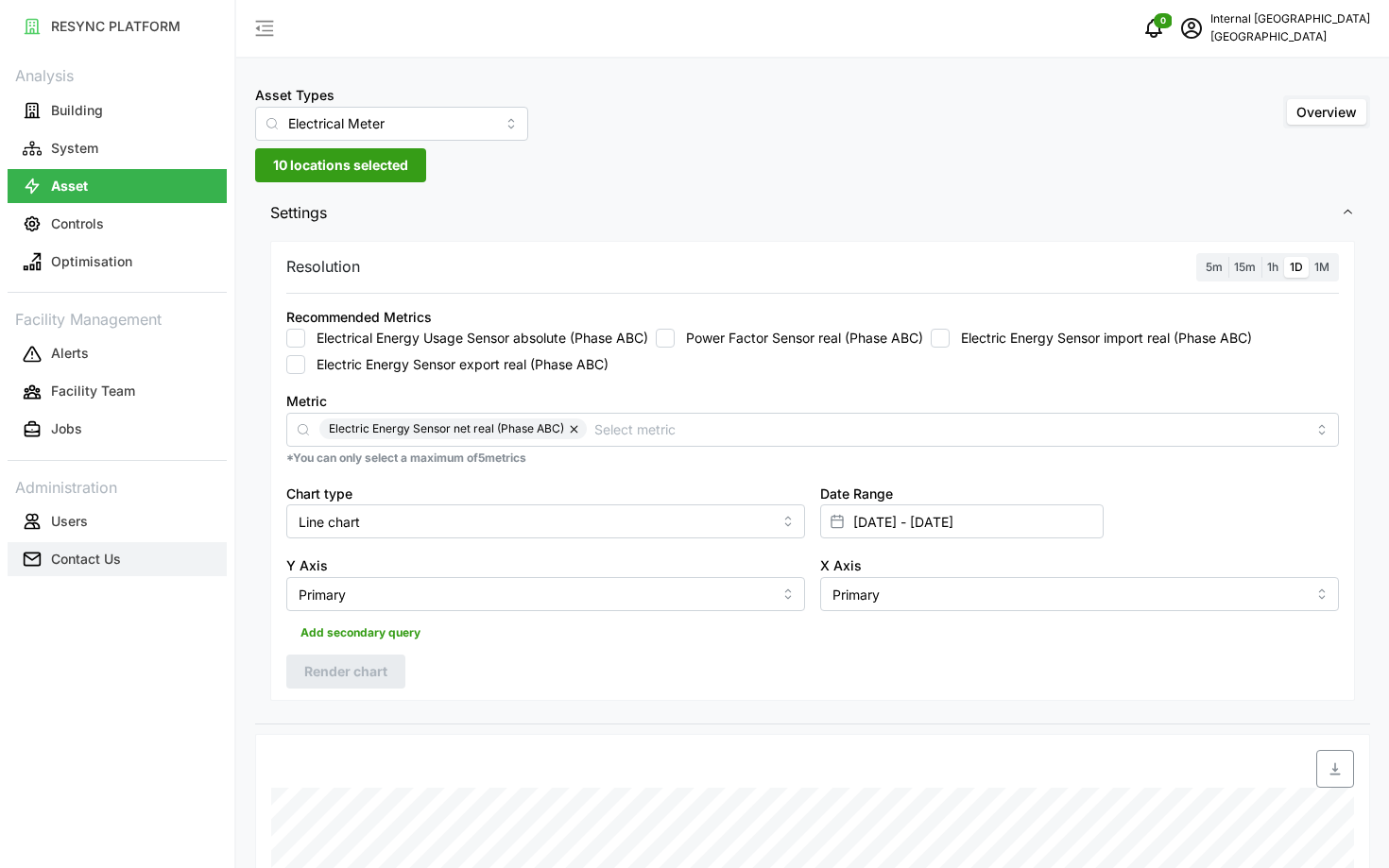
click at [225, 551] on button "Contact Us" at bounding box center [117, 559] width 219 height 34
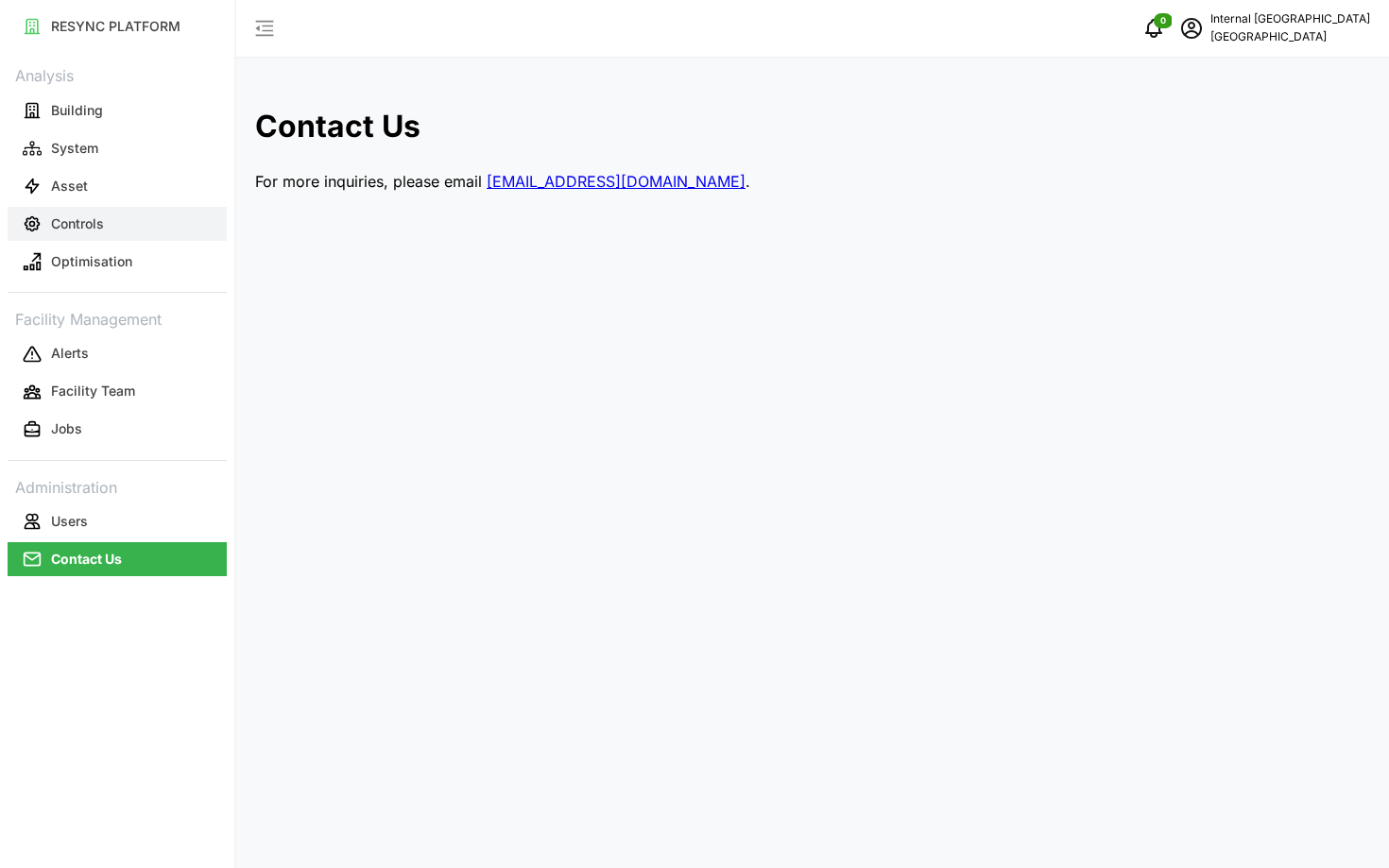
click at [130, 207] on button "Controls" at bounding box center [117, 224] width 219 height 34
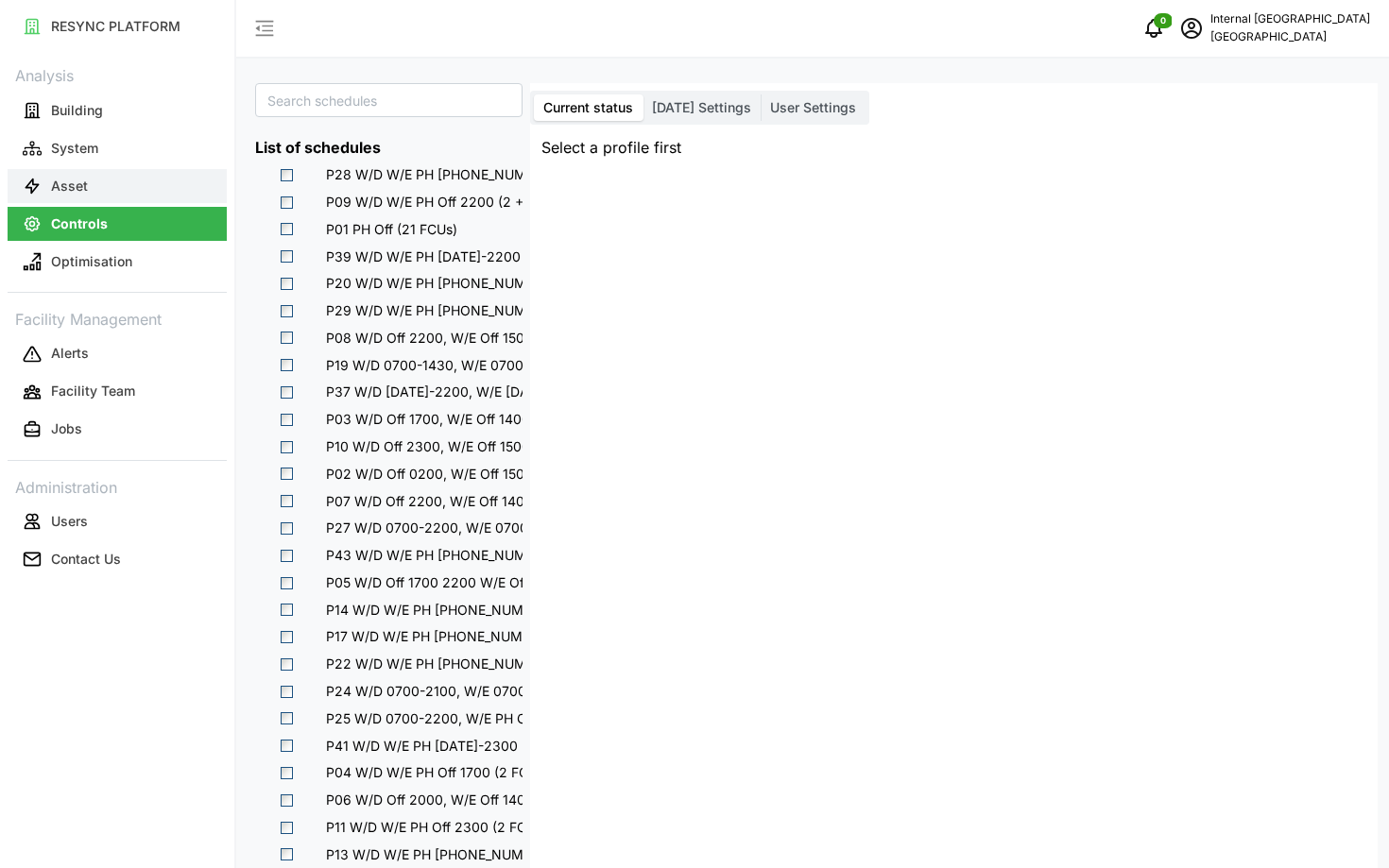
click at [135, 185] on button "Asset" at bounding box center [117, 186] width 219 height 34
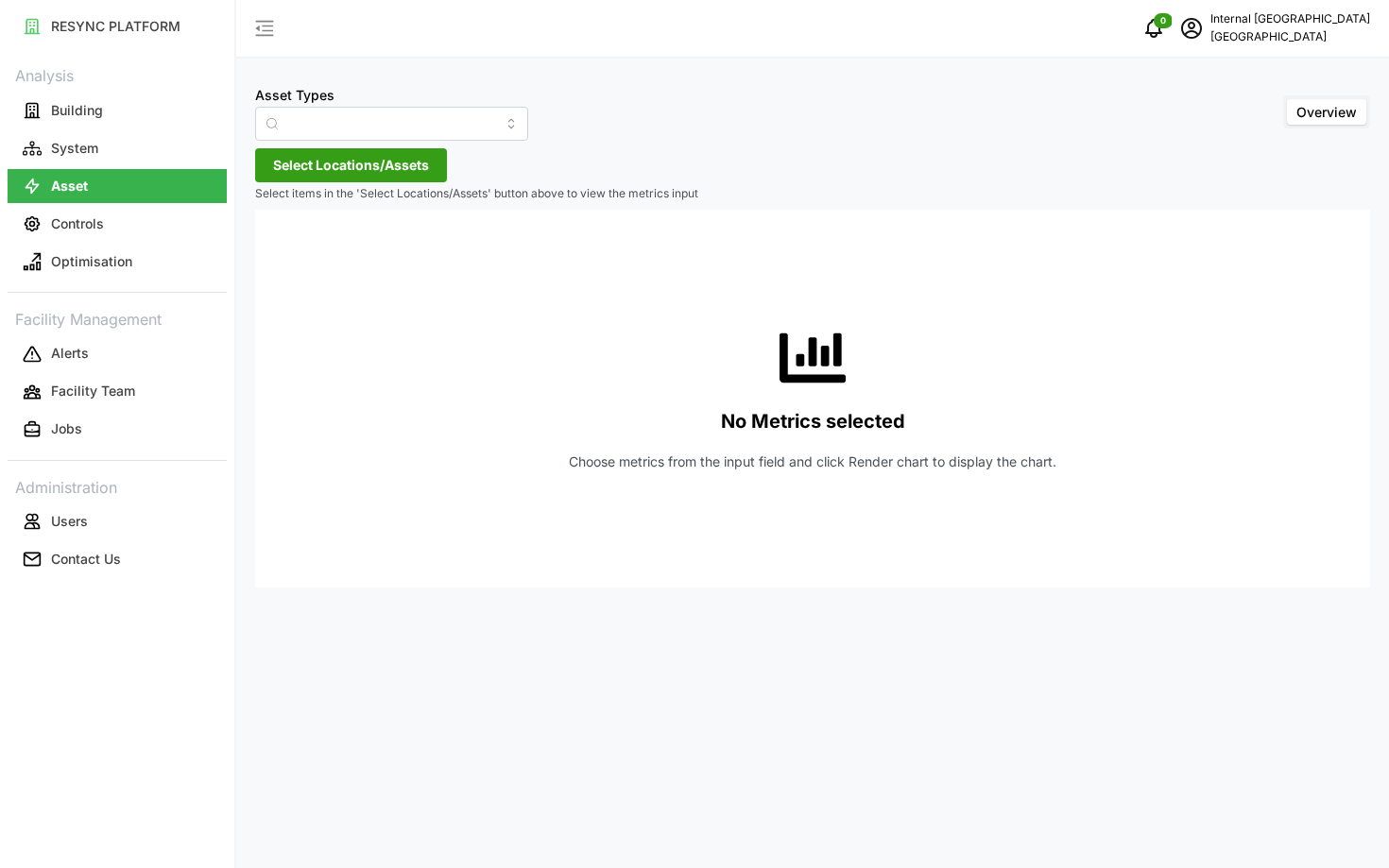
type input "Condensing Unit"
click at [90, 117] on p "Building" at bounding box center [76, 111] width 52 height 19
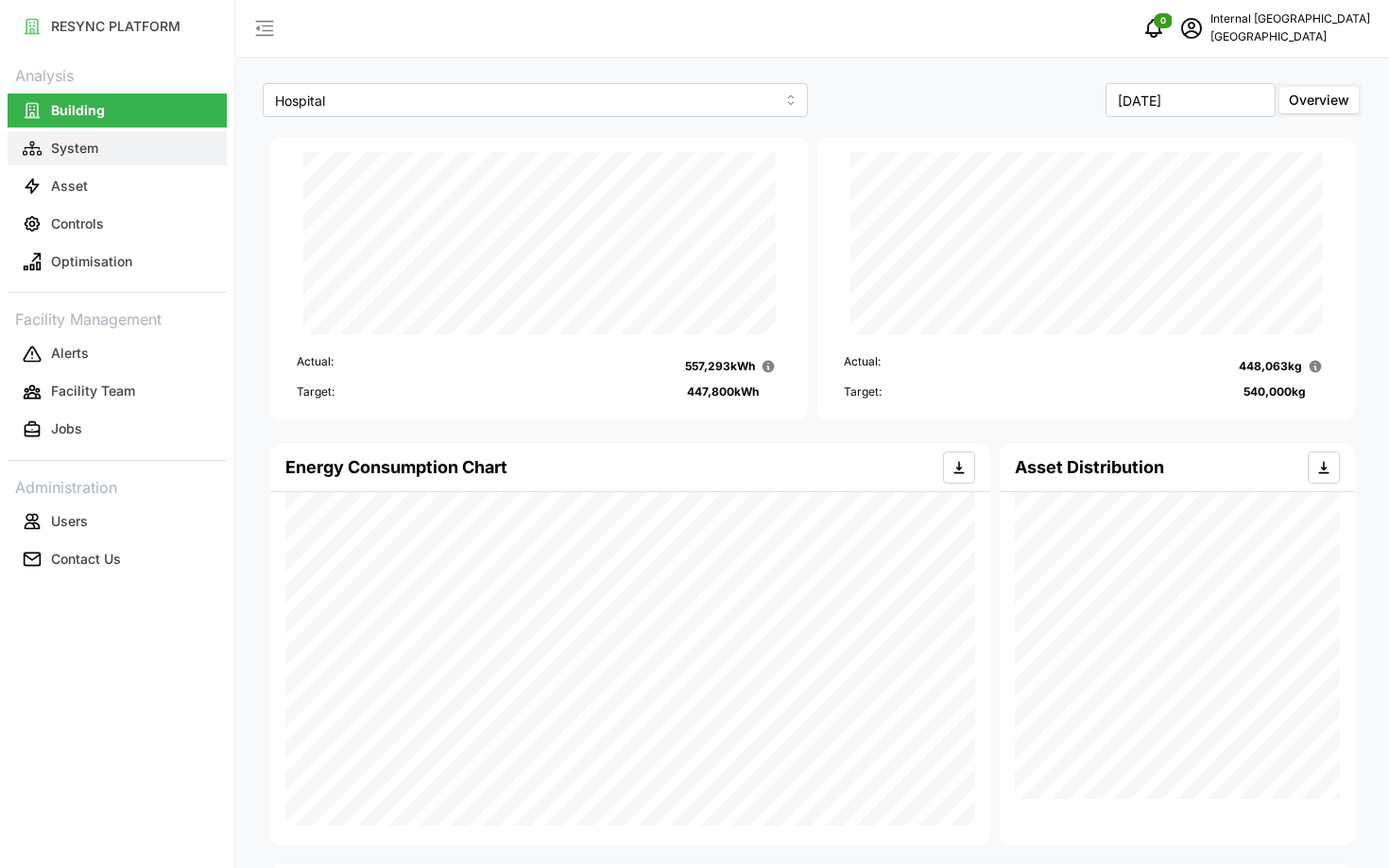
click at [99, 152] on button "System" at bounding box center [117, 149] width 219 height 34
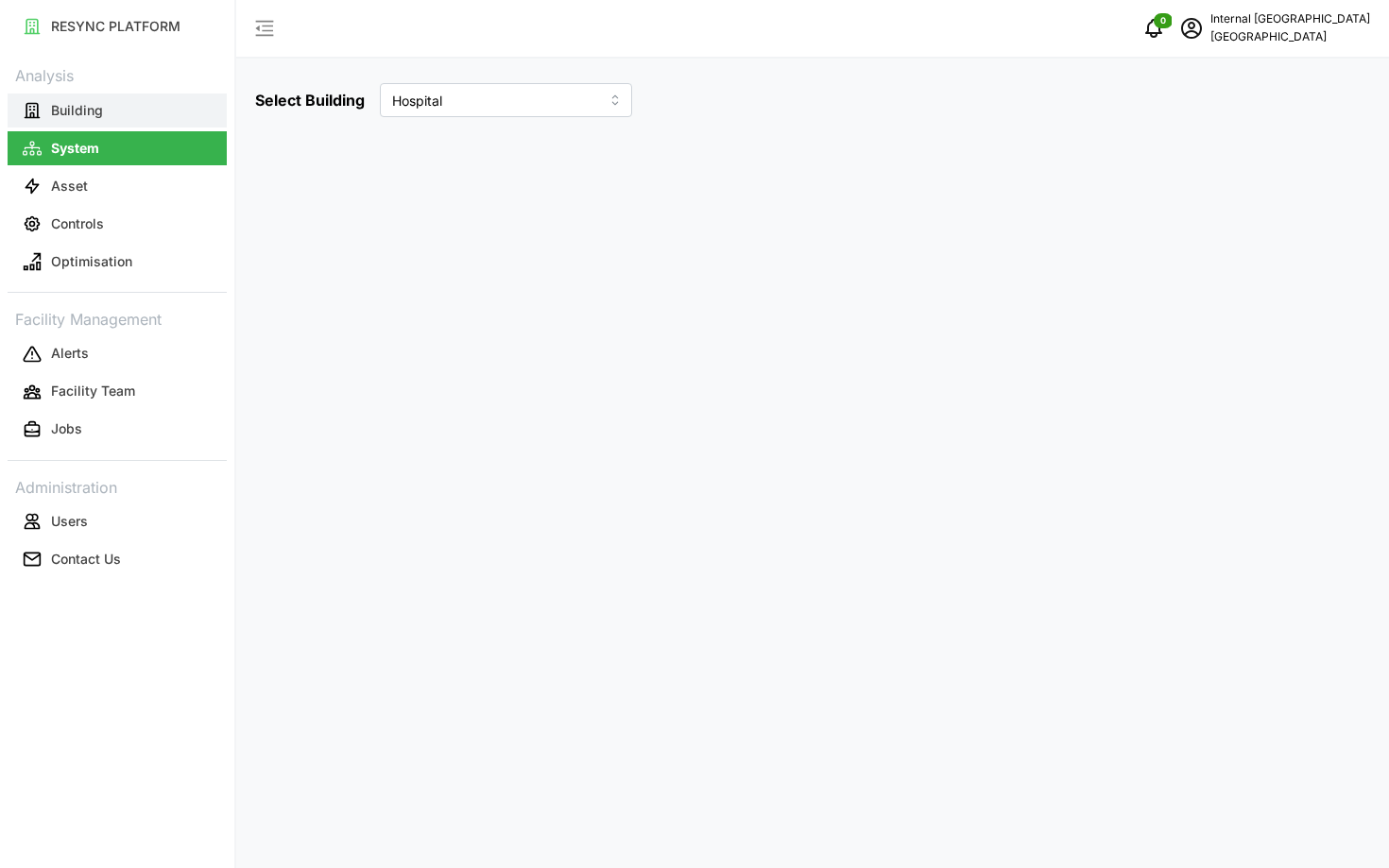
click at [150, 118] on button "Building" at bounding box center [117, 111] width 219 height 34
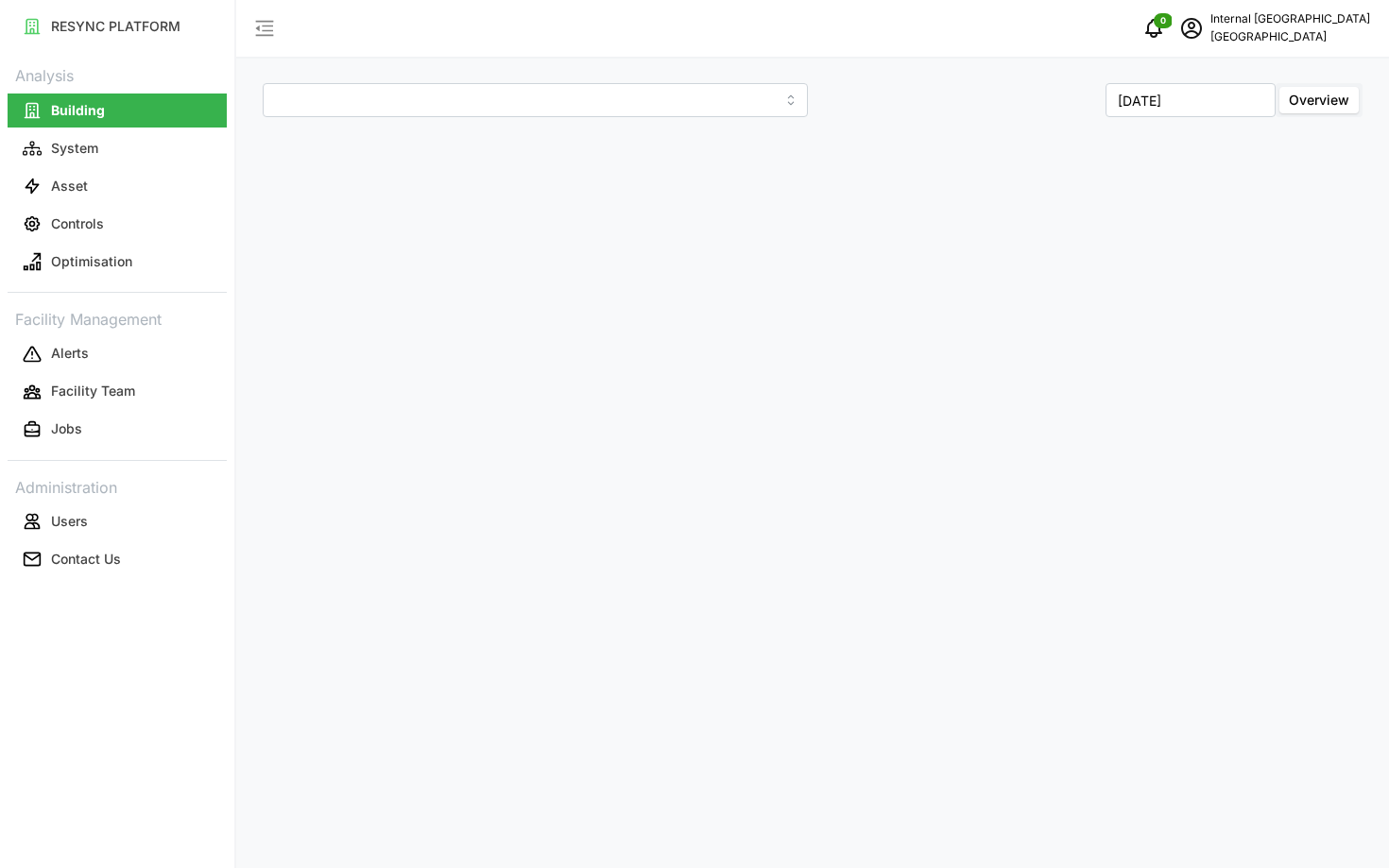
type input "Hospital"
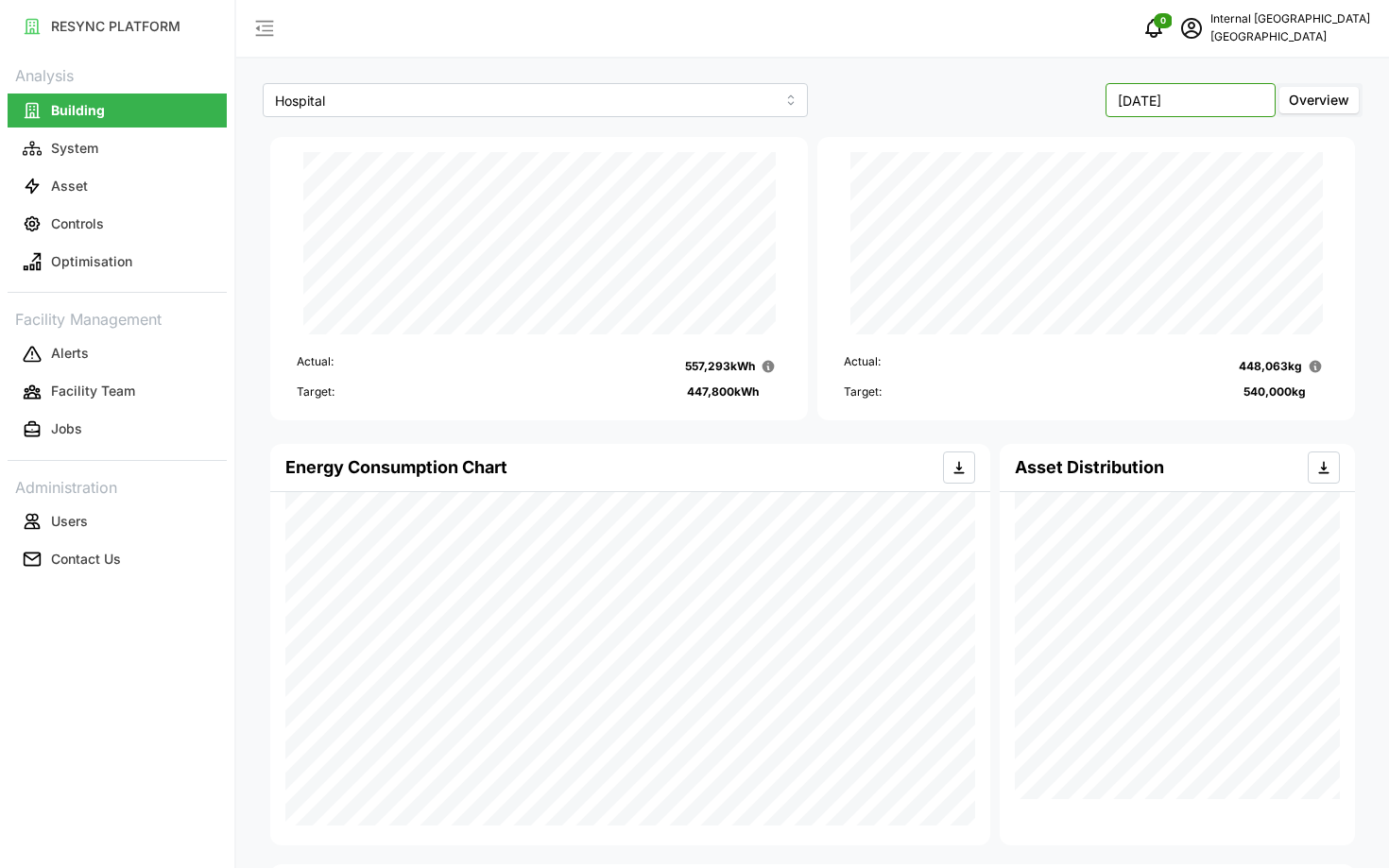
click at [1218, 92] on input "May 2024" at bounding box center [1191, 100] width 170 height 34
click at [1052, 152] on icon "button" at bounding box center [1047, 146] width 15 height 15
click at [1233, 235] on button "Jun" at bounding box center [1234, 225] width 81 height 34
click at [1184, 101] on input "June 2024" at bounding box center [1191, 100] width 170 height 34
click at [1155, 229] on button "May" at bounding box center [1152, 225] width 81 height 34
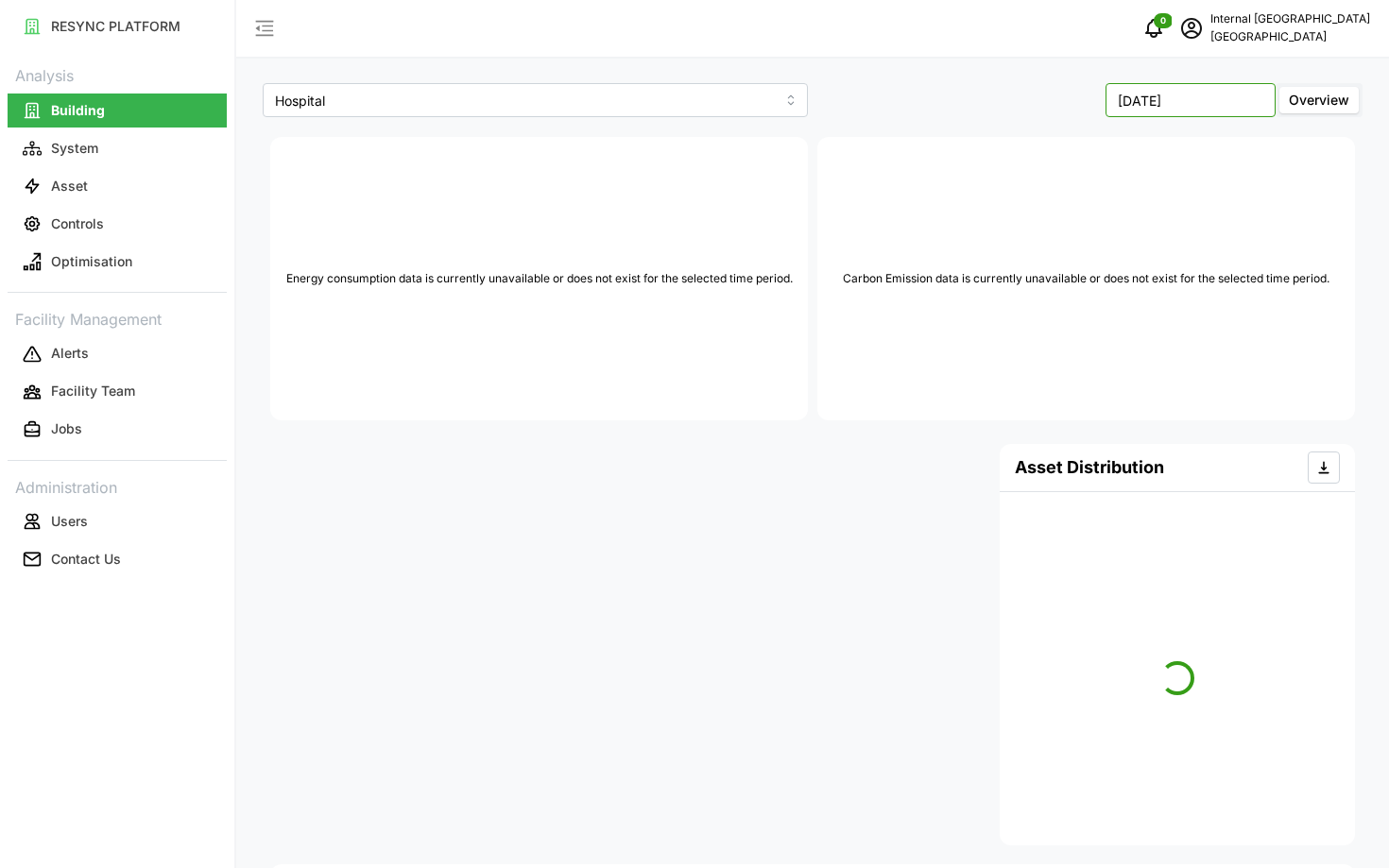
click at [1175, 109] on input "May 2025" at bounding box center [1191, 100] width 170 height 34
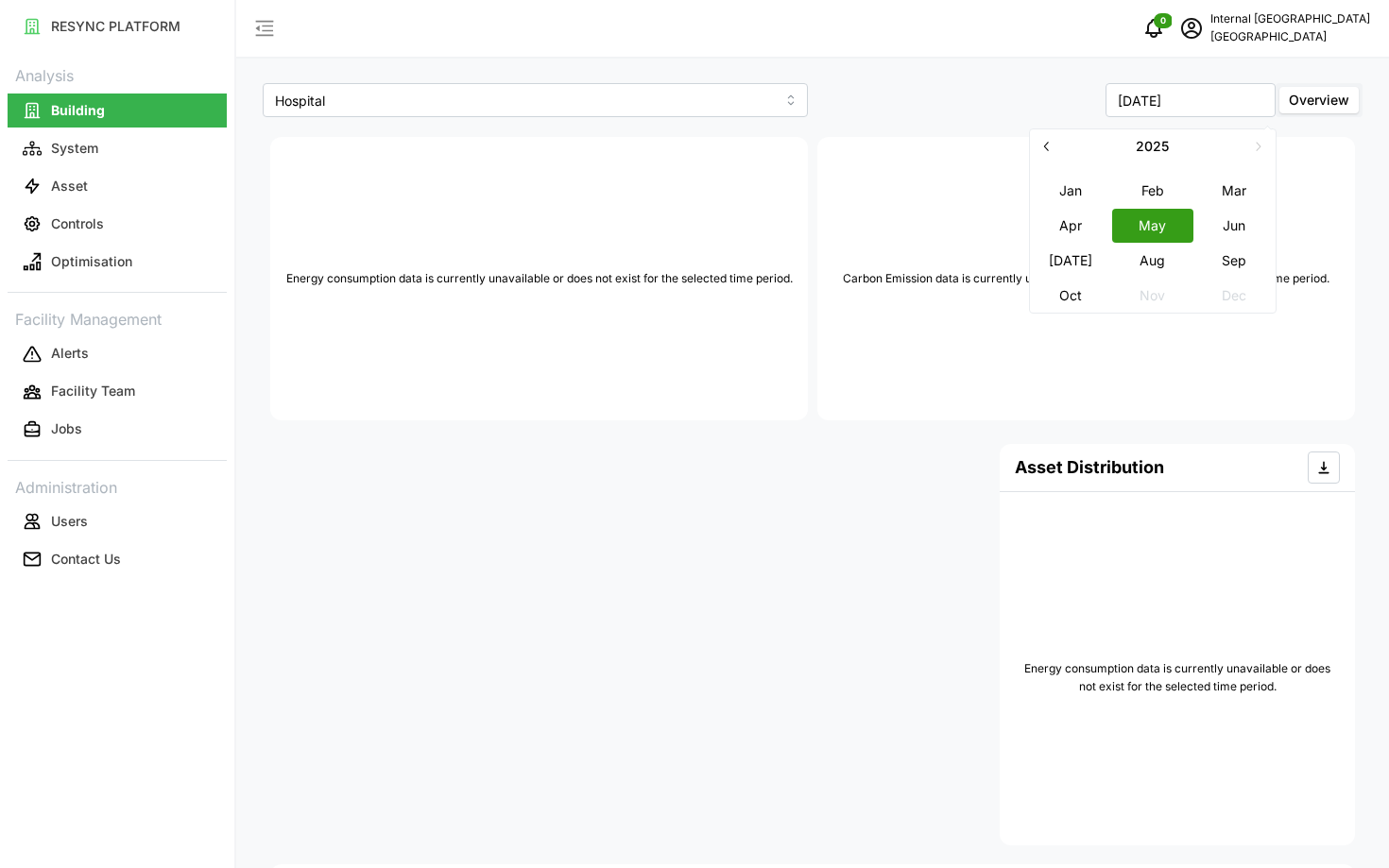
click at [1047, 144] on icon "button" at bounding box center [1047, 146] width 15 height 15
click at [1222, 232] on button "Jun" at bounding box center [1234, 225] width 81 height 34
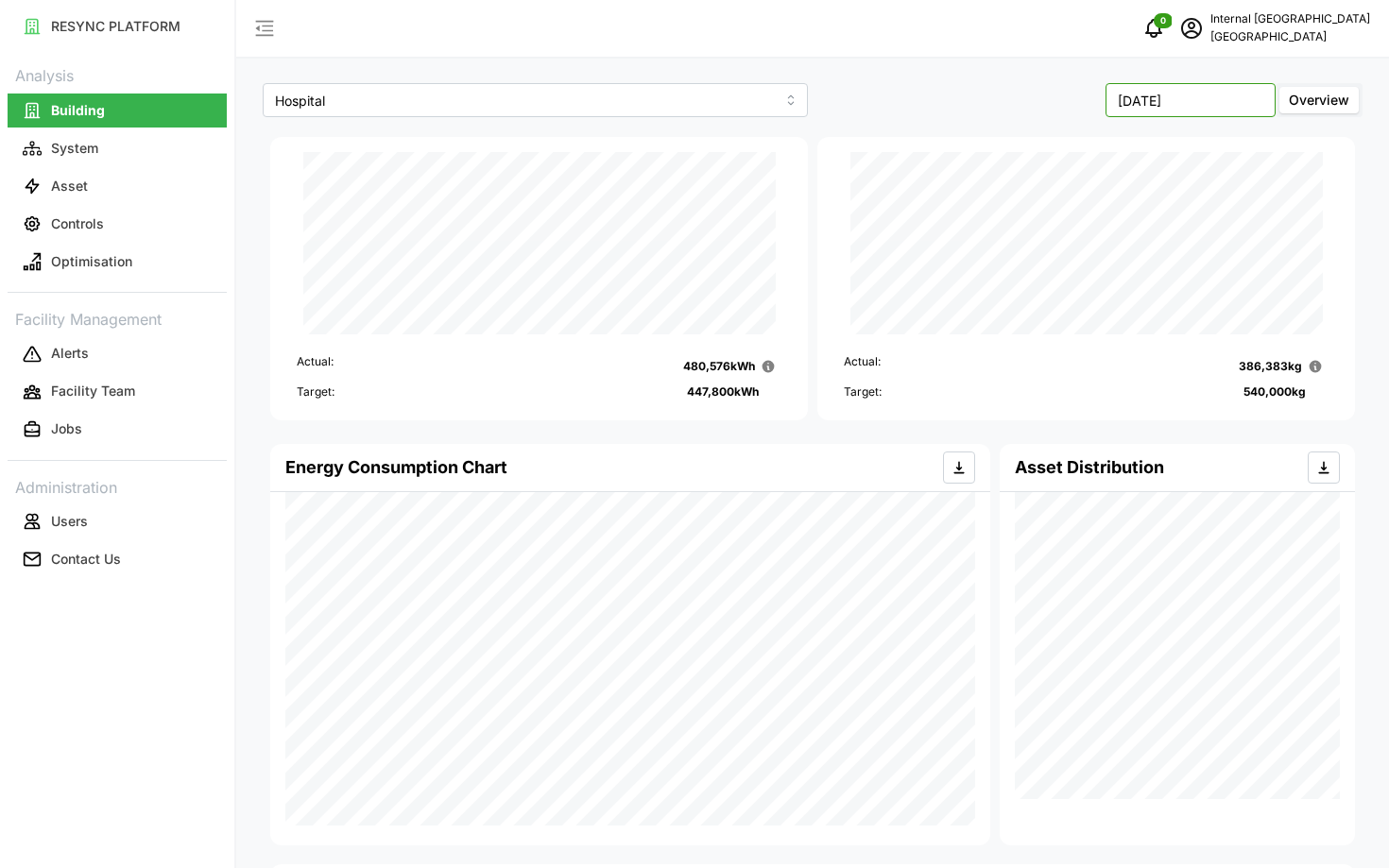
click at [1185, 97] on input "June 2024" at bounding box center [1191, 100] width 170 height 34
click at [1096, 230] on button "Apr" at bounding box center [1069, 225] width 81 height 34
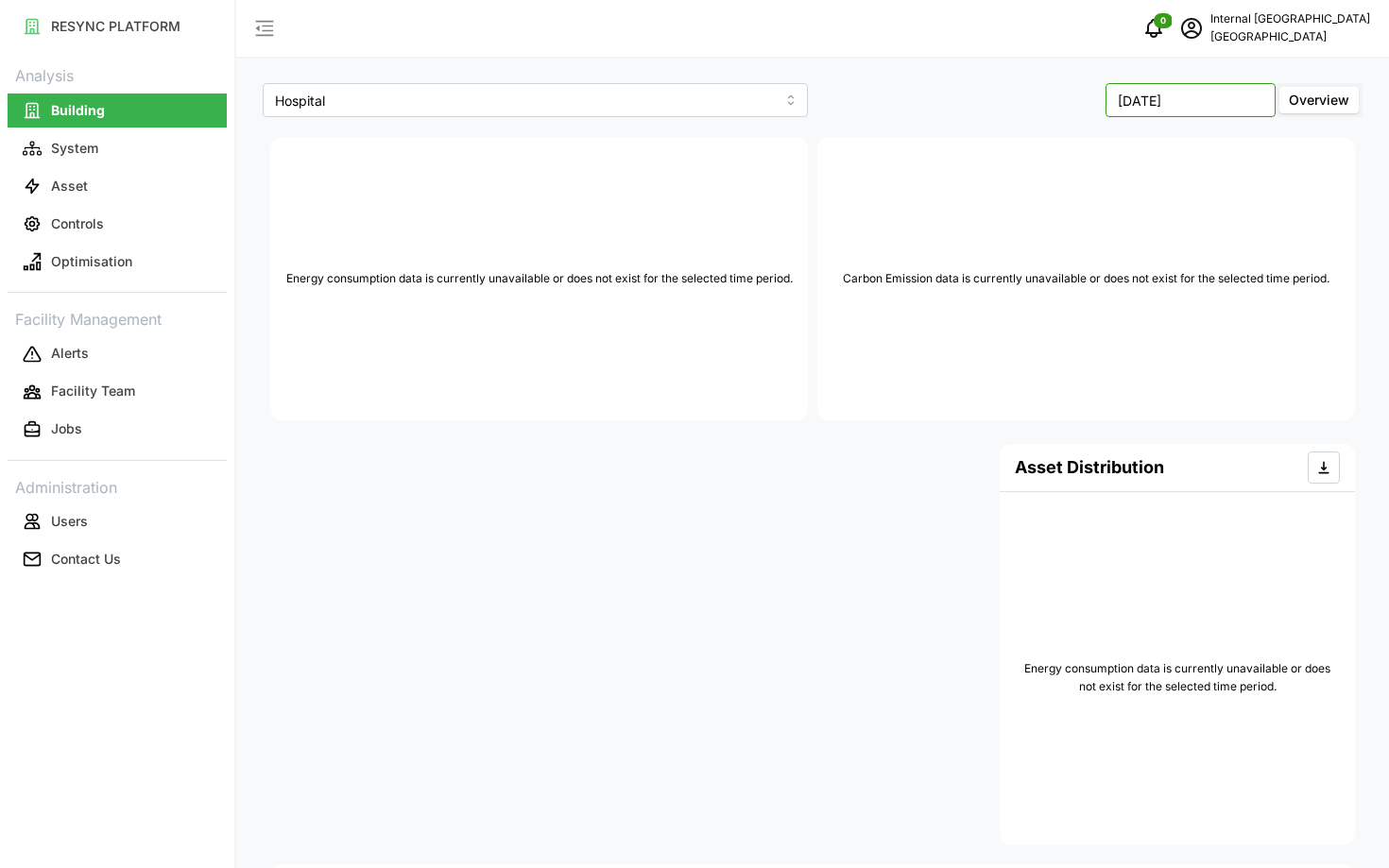
click at [1182, 97] on input "April 2025" at bounding box center [1191, 100] width 170 height 34
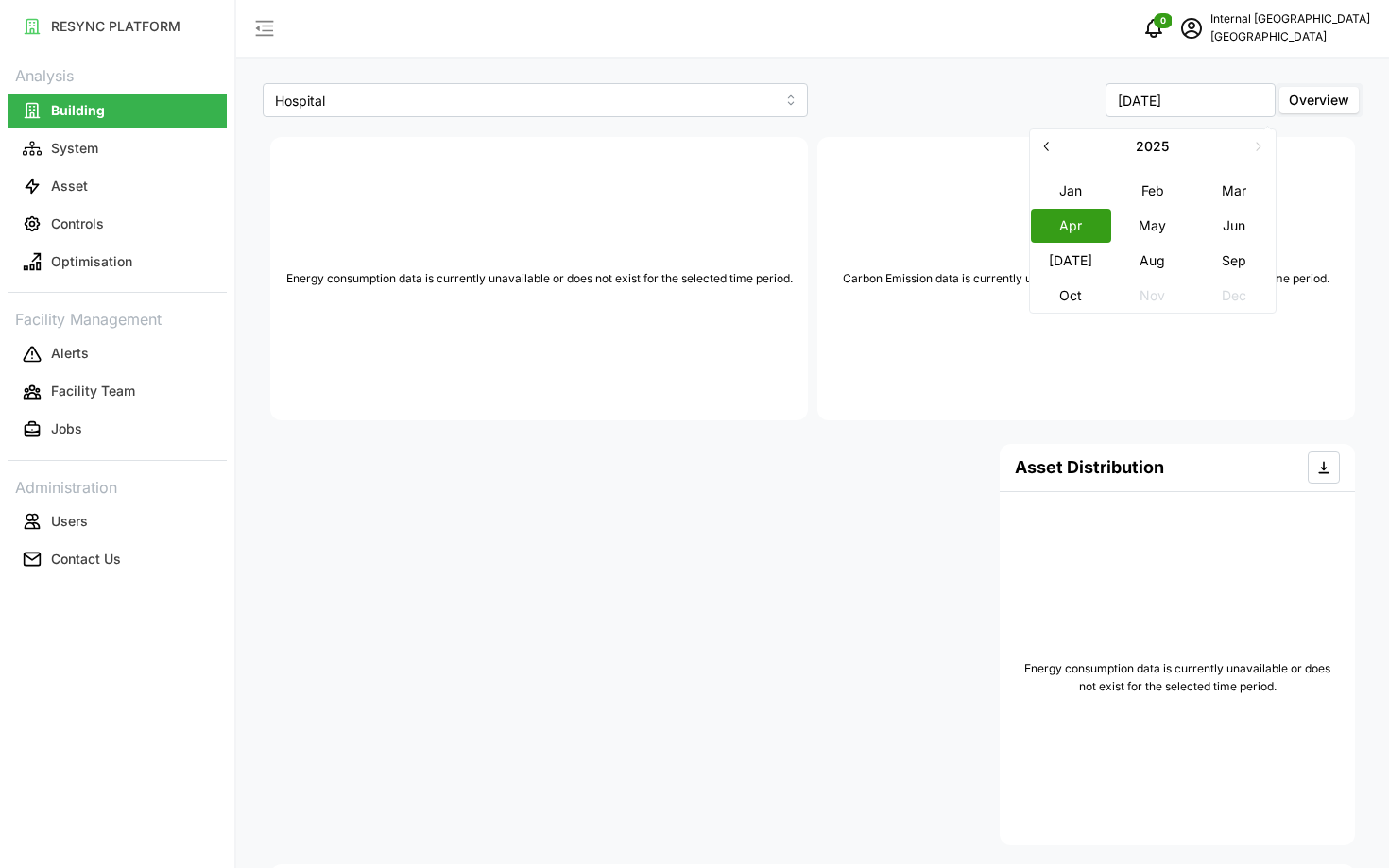
click at [1046, 144] on icon "button" at bounding box center [1047, 146] width 15 height 15
click at [1067, 236] on button "Apr" at bounding box center [1069, 225] width 81 height 34
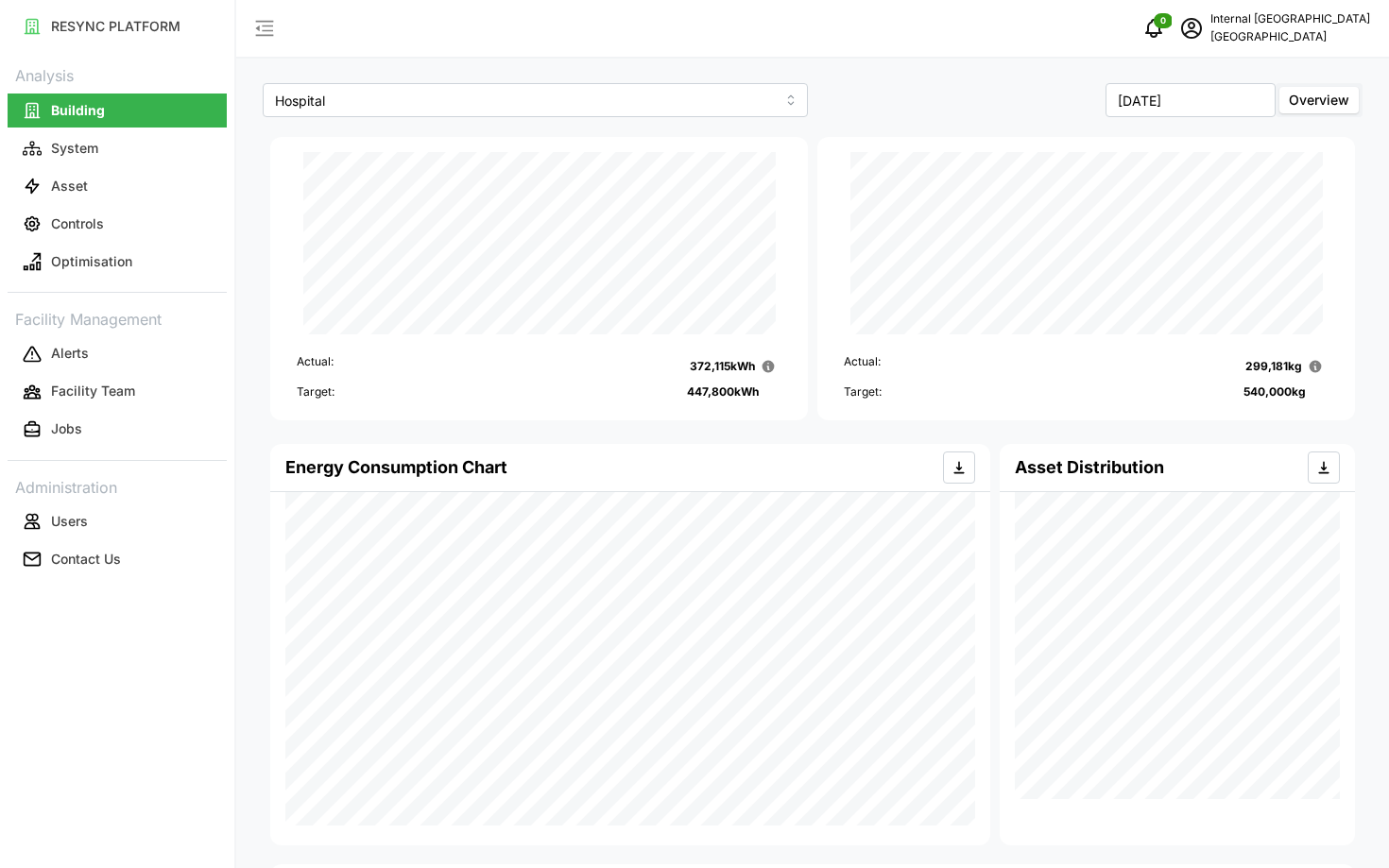
click at [1188, 76] on div "Hospital April 2024 Overview Actual: 372,115 kWh Target: 447,800 kWh Actual: 29…" at bounding box center [813, 611] width 1152 height 1223
click at [1195, 93] on input "[DATE]" at bounding box center [1191, 100] width 170 height 34
click at [1050, 155] on button "button" at bounding box center [1047, 147] width 34 height 34
click at [1153, 226] on button "May" at bounding box center [1152, 225] width 81 height 34
type input "[DATE]"
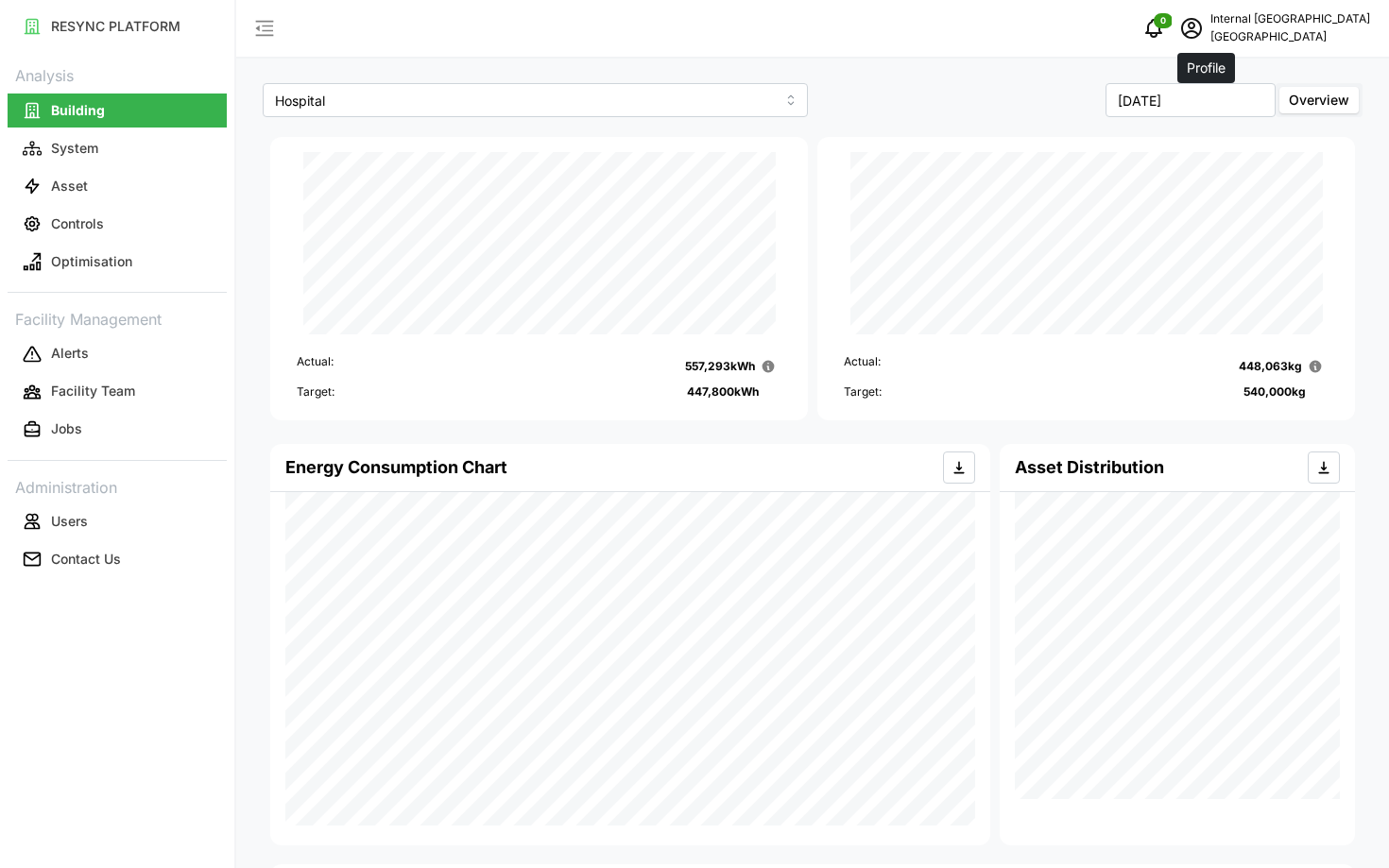
click at [1200, 36] on icon "schedule" at bounding box center [1192, 29] width 21 height 21
click at [1242, 144] on div "Logout" at bounding box center [1289, 143] width 135 height 21
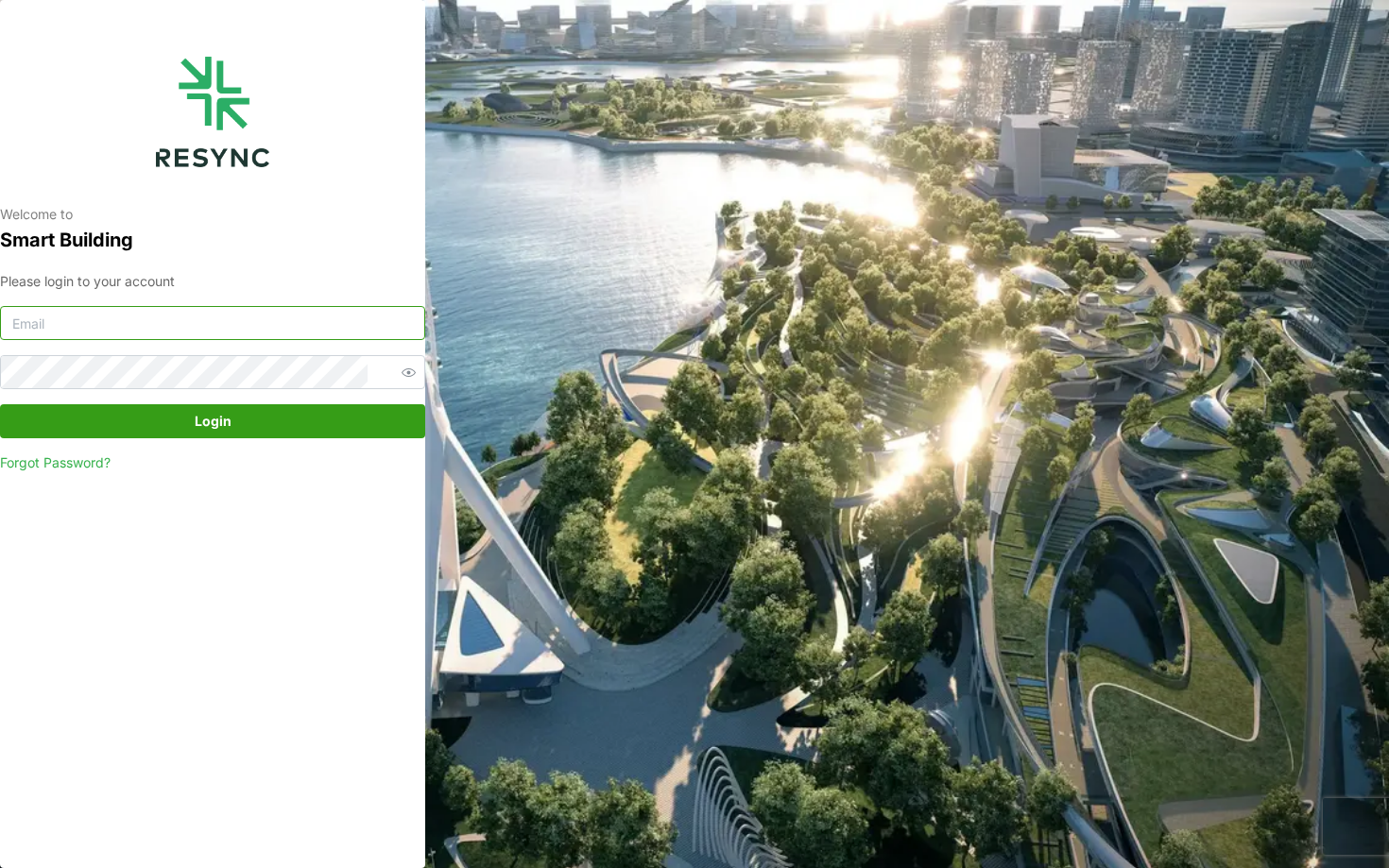
type input "[EMAIL_ADDRESS][DOMAIN_NAME]"
click at [307, 433] on span "Login" at bounding box center [213, 422] width 389 height 32
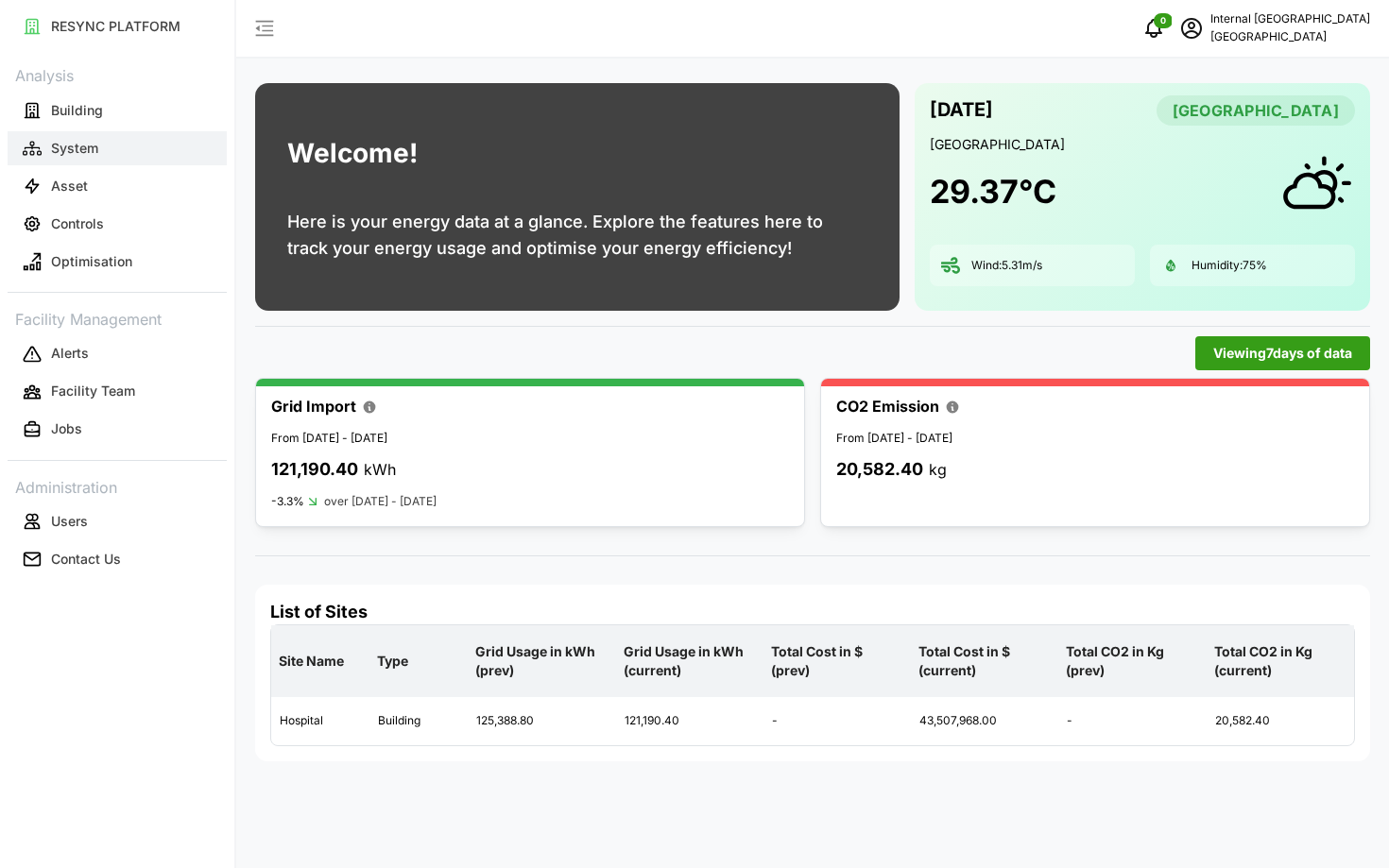
click at [144, 148] on button "System" at bounding box center [117, 149] width 219 height 34
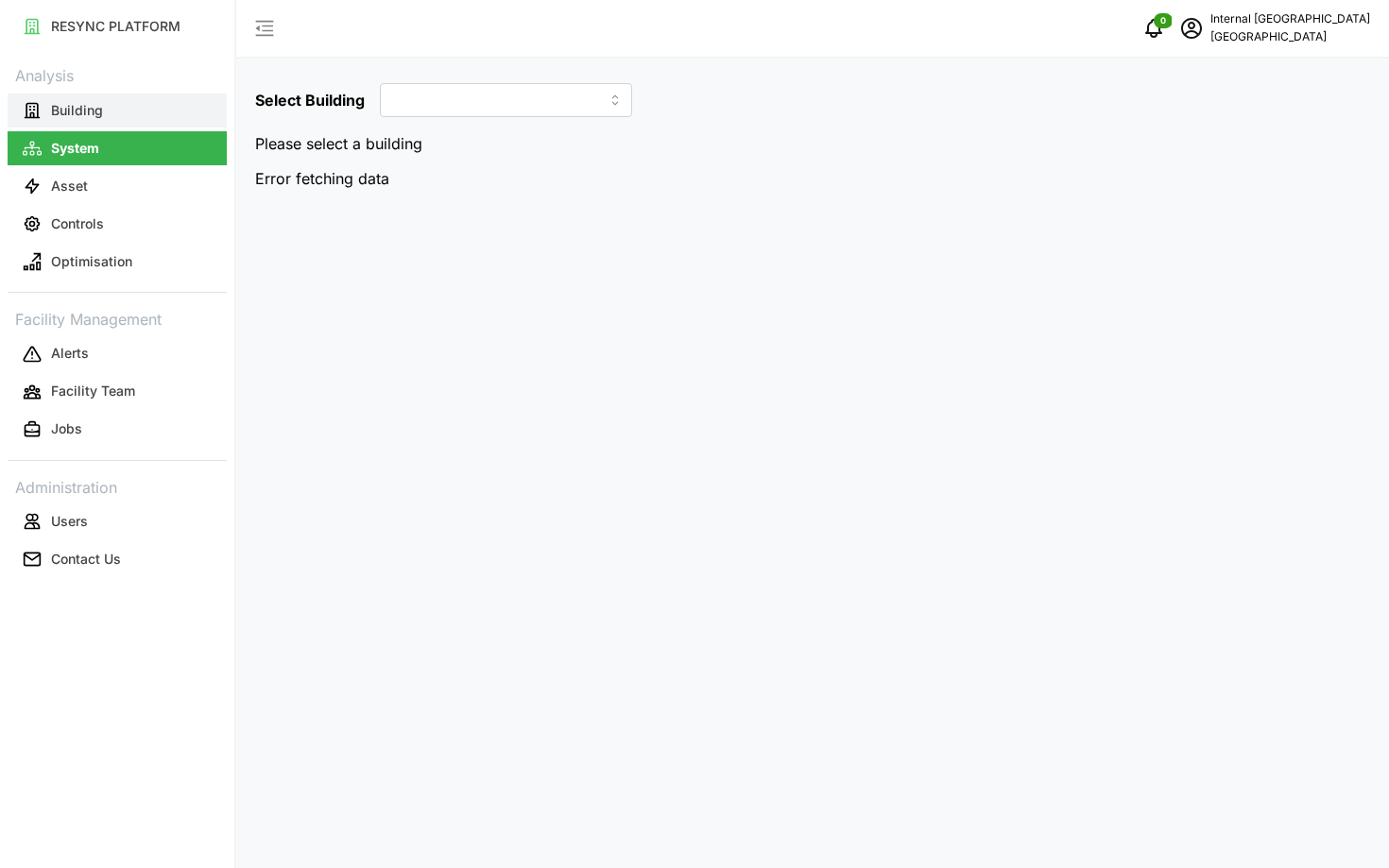
click at [114, 101] on button "Building" at bounding box center [117, 111] width 219 height 34
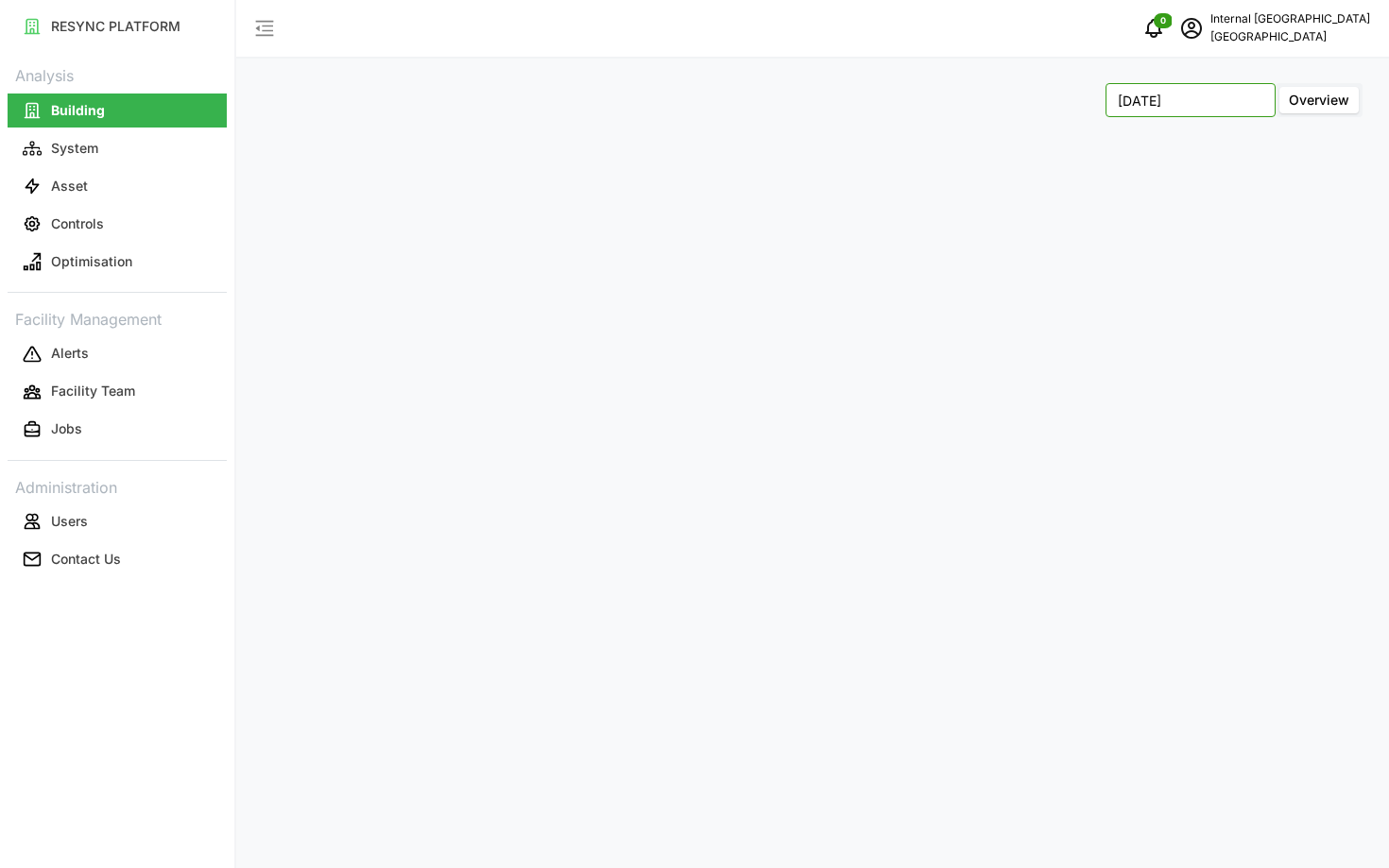
click at [1190, 106] on input "October 2025" at bounding box center [1191, 100] width 170 height 34
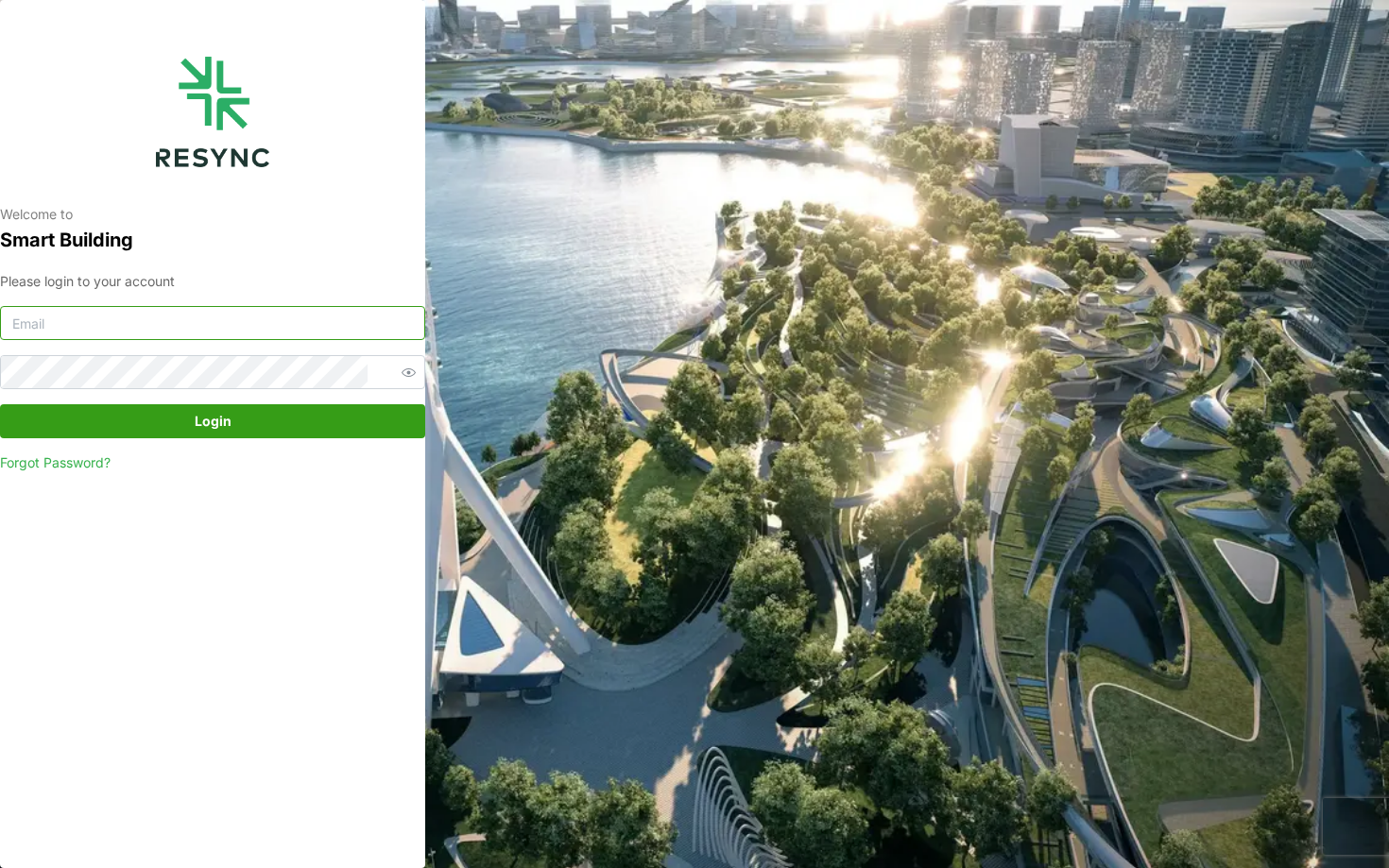
type input "[EMAIL_ADDRESS][DOMAIN_NAME]"
click at [155, 416] on span "Login" at bounding box center [213, 422] width 389 height 32
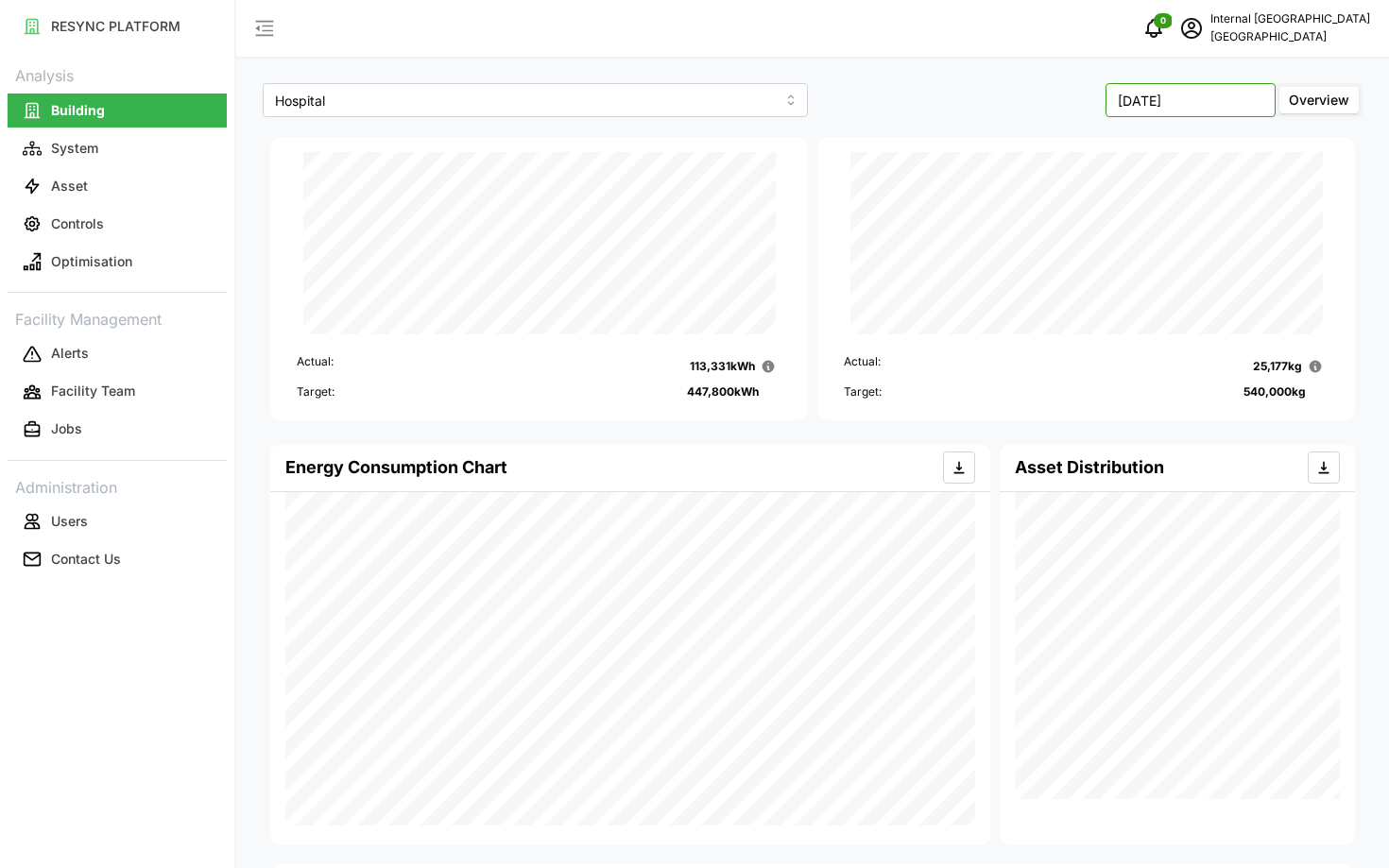
click at [1160, 102] on input "[DATE]" at bounding box center [1191, 100] width 170 height 34
click at [1038, 146] on button "button" at bounding box center [1047, 147] width 34 height 34
click at [1252, 155] on button "button" at bounding box center [1257, 147] width 34 height 34
click at [1150, 232] on button "May" at bounding box center [1152, 225] width 81 height 34
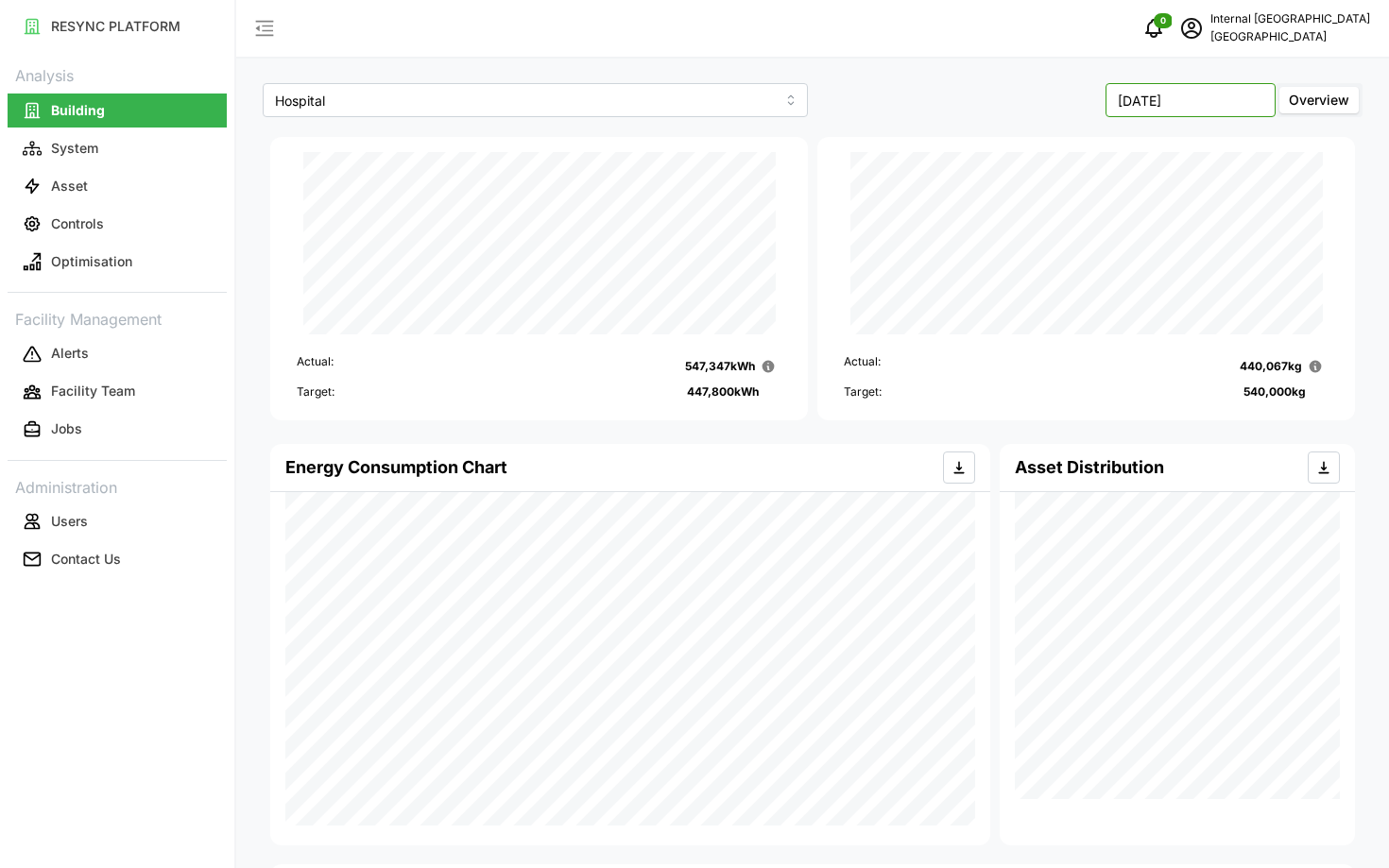
click at [1138, 93] on input "[DATE]" at bounding box center [1191, 100] width 170 height 34
click at [1057, 154] on button "button" at bounding box center [1047, 147] width 34 height 34
click at [1058, 215] on button "Apr" at bounding box center [1069, 225] width 81 height 34
type input "[DATE]"
click at [106, 187] on button "Asset" at bounding box center [117, 186] width 219 height 34
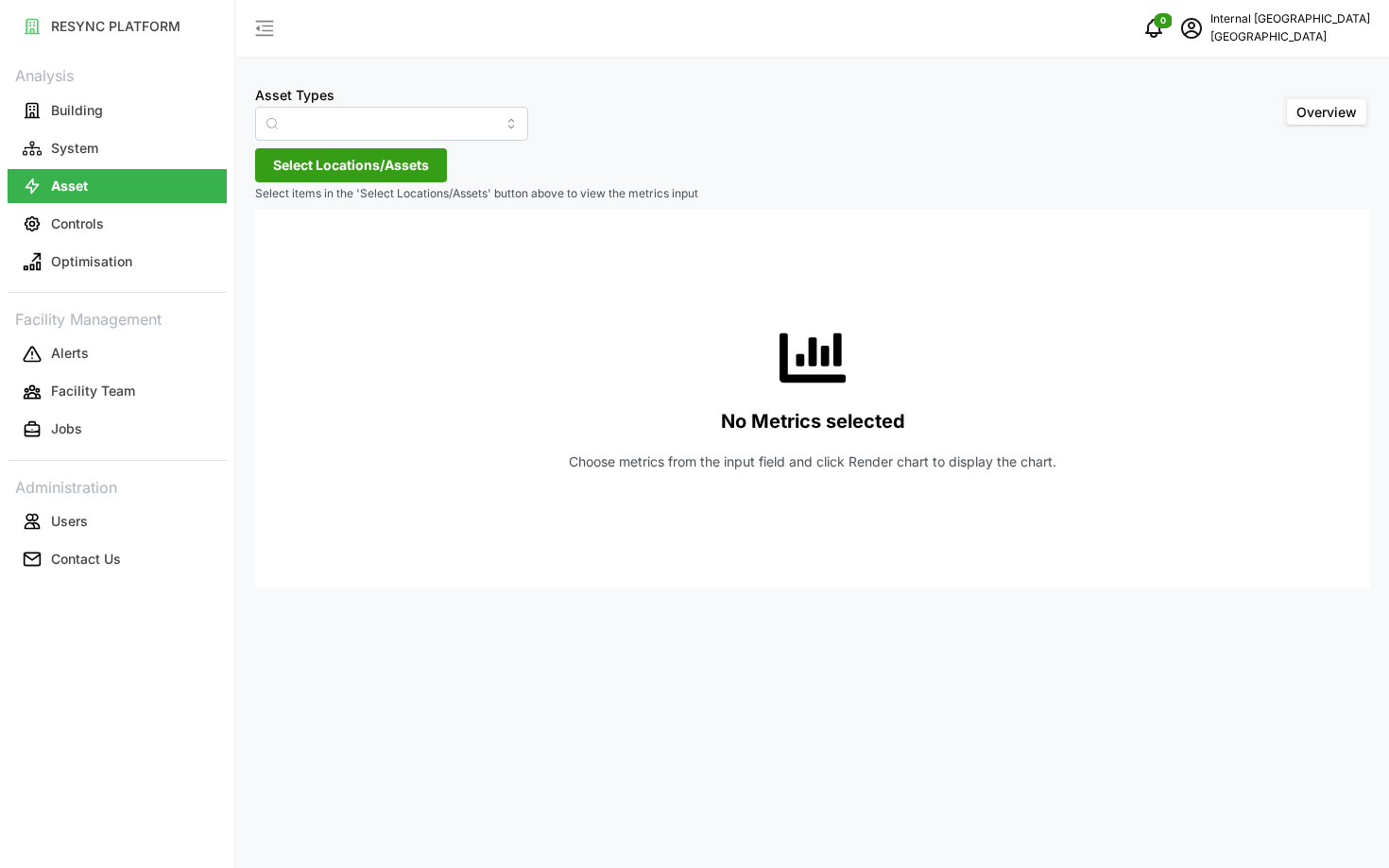
type input "Condensing Unit"
click at [260, 153] on button "Select Locations/Assets" at bounding box center [350, 165] width 192 height 34
click at [273, 251] on icon at bounding box center [280, 250] width 15 height 15
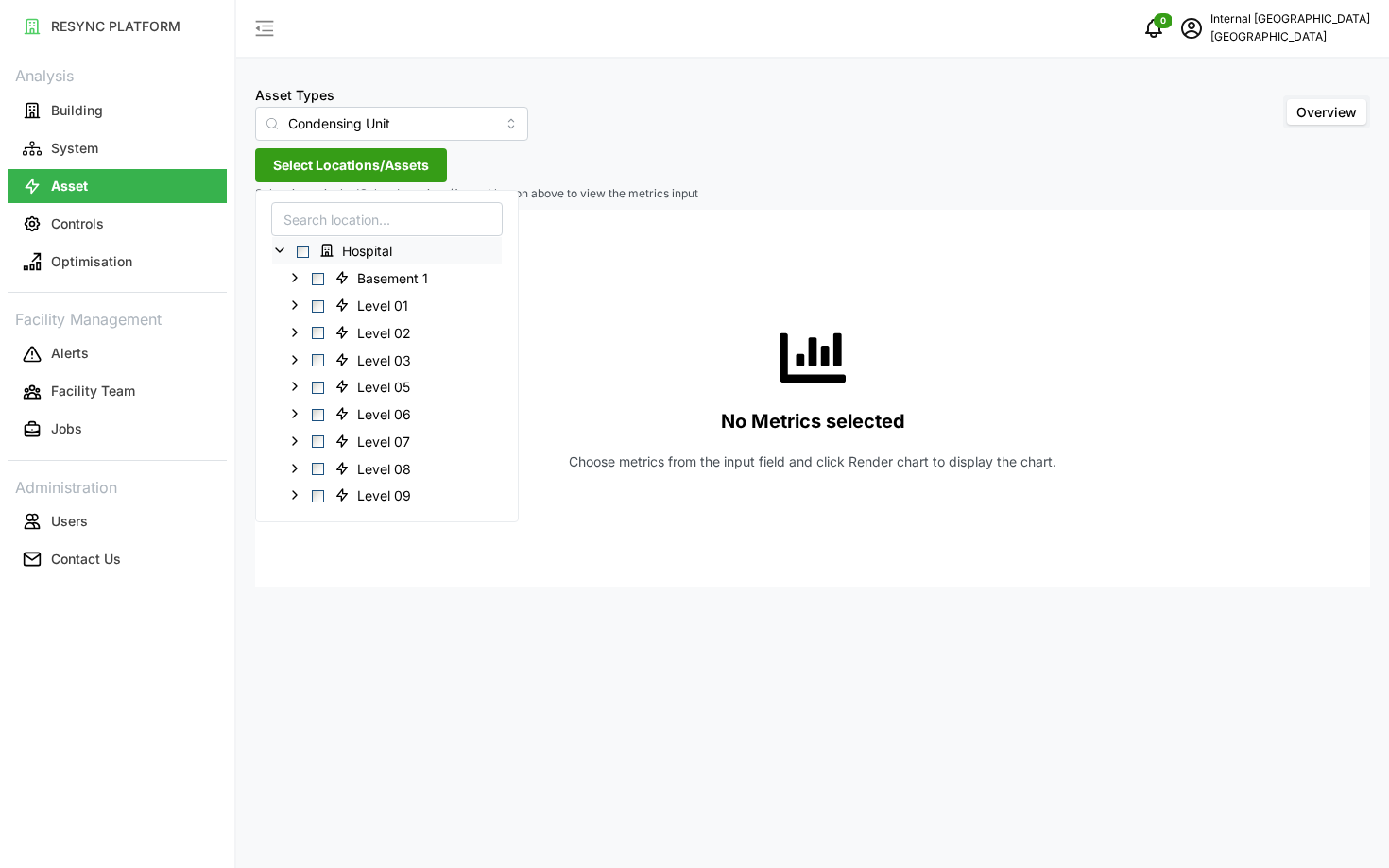
click at [656, 359] on div "No Metrics selected Choose metrics from the input field and click Render chart …" at bounding box center [812, 399] width 1085 height 378
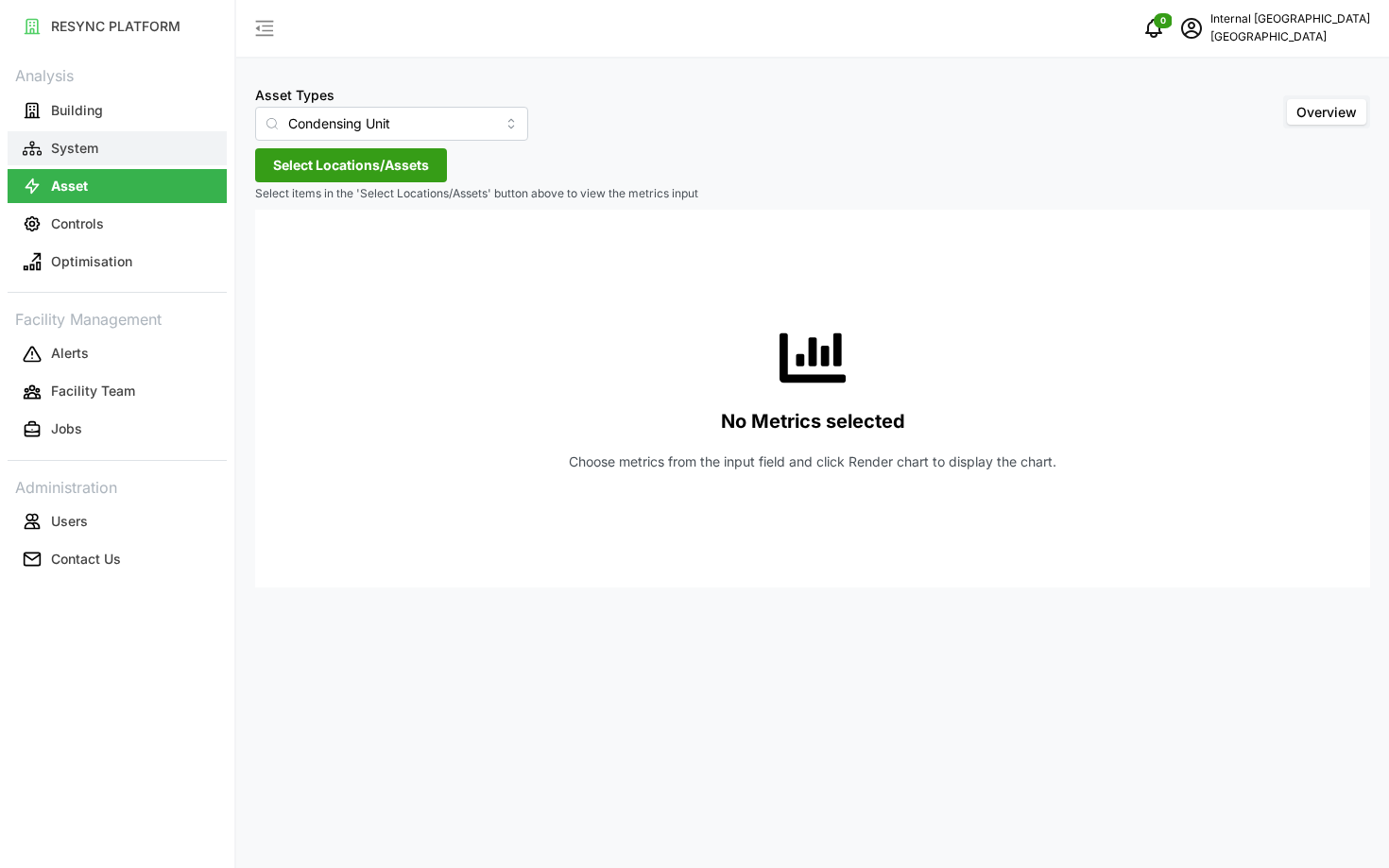
click at [147, 148] on button "System" at bounding box center [117, 149] width 219 height 34
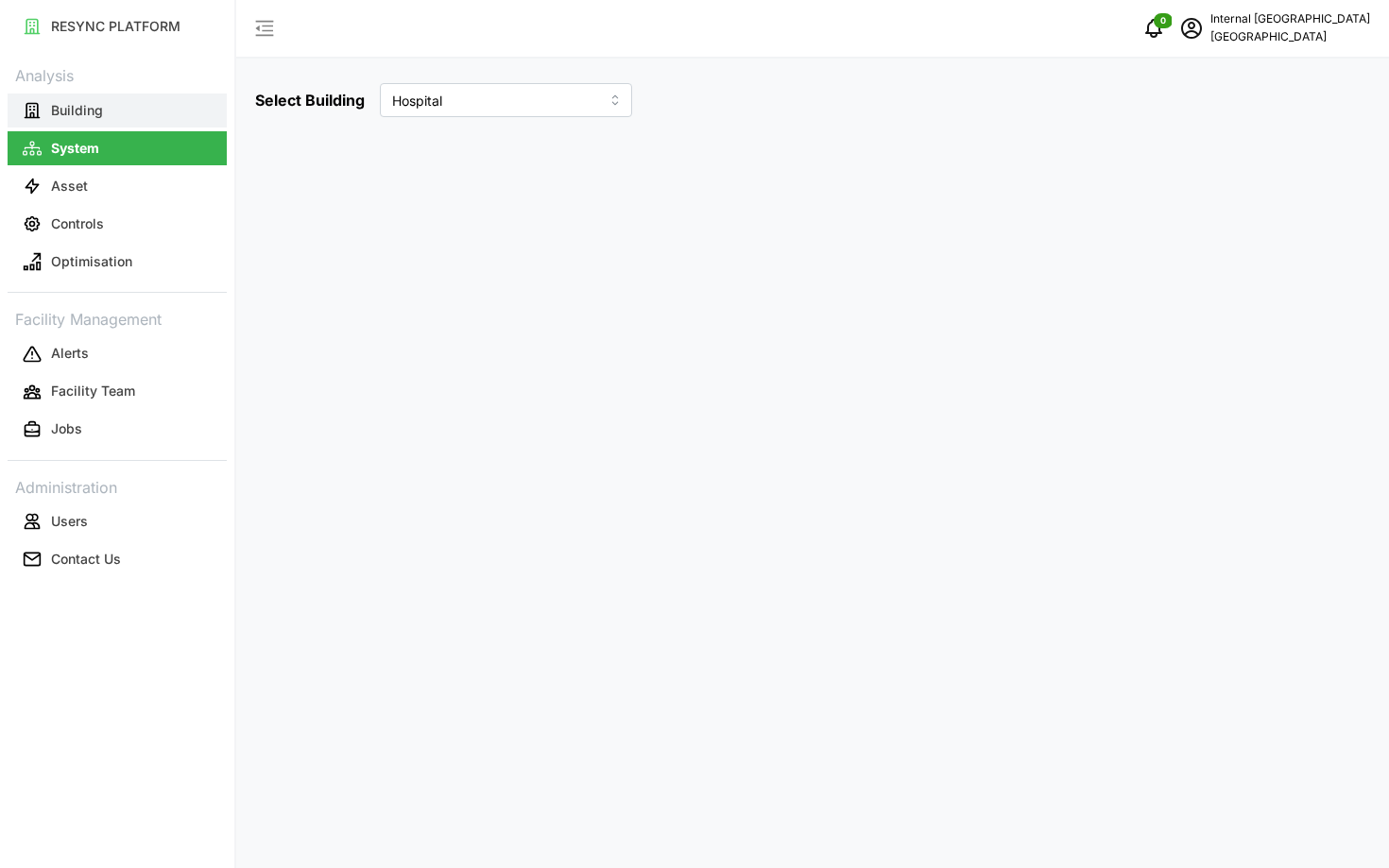
click at [97, 122] on button "Building" at bounding box center [117, 111] width 219 height 34
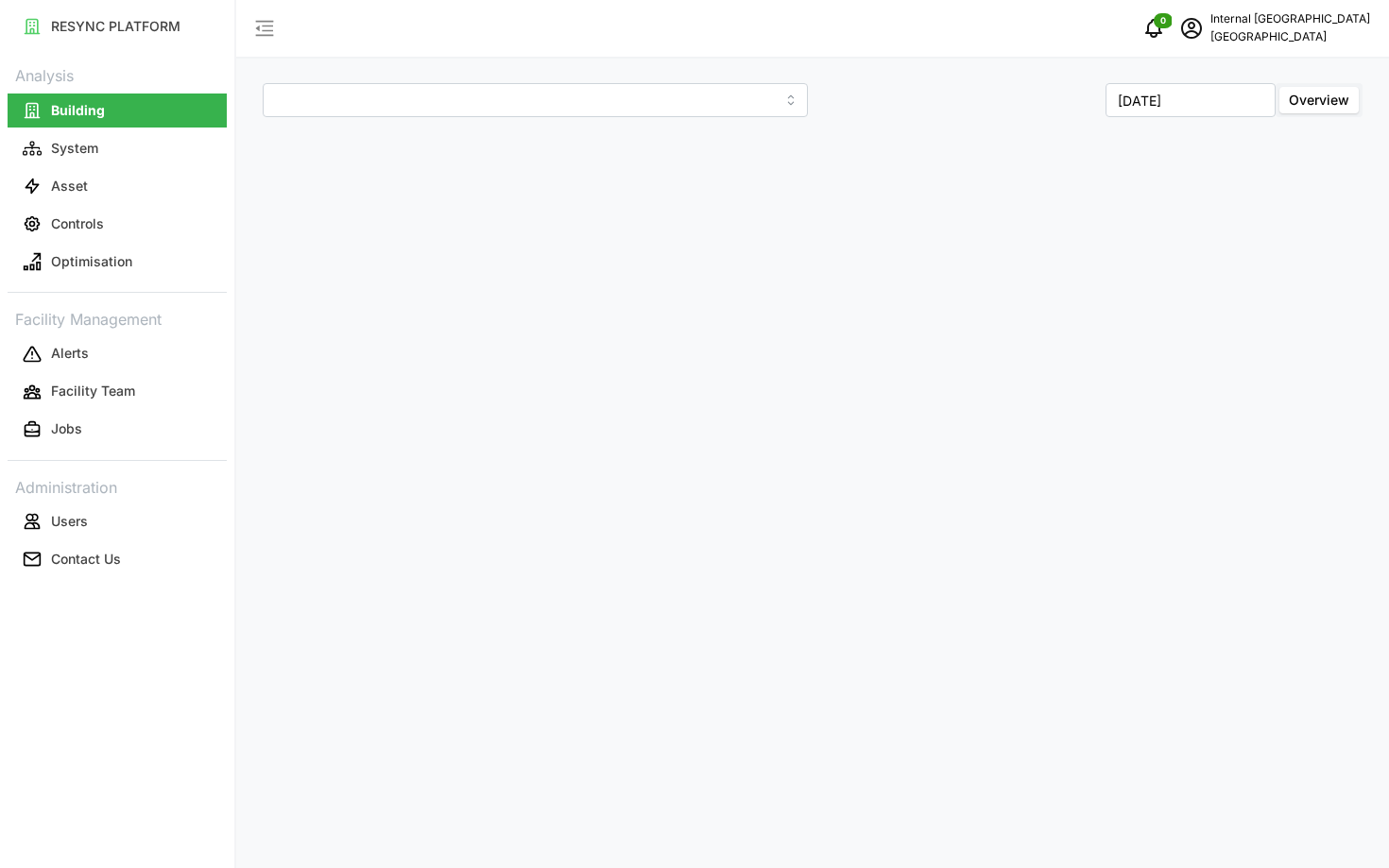
type input "Hospital"
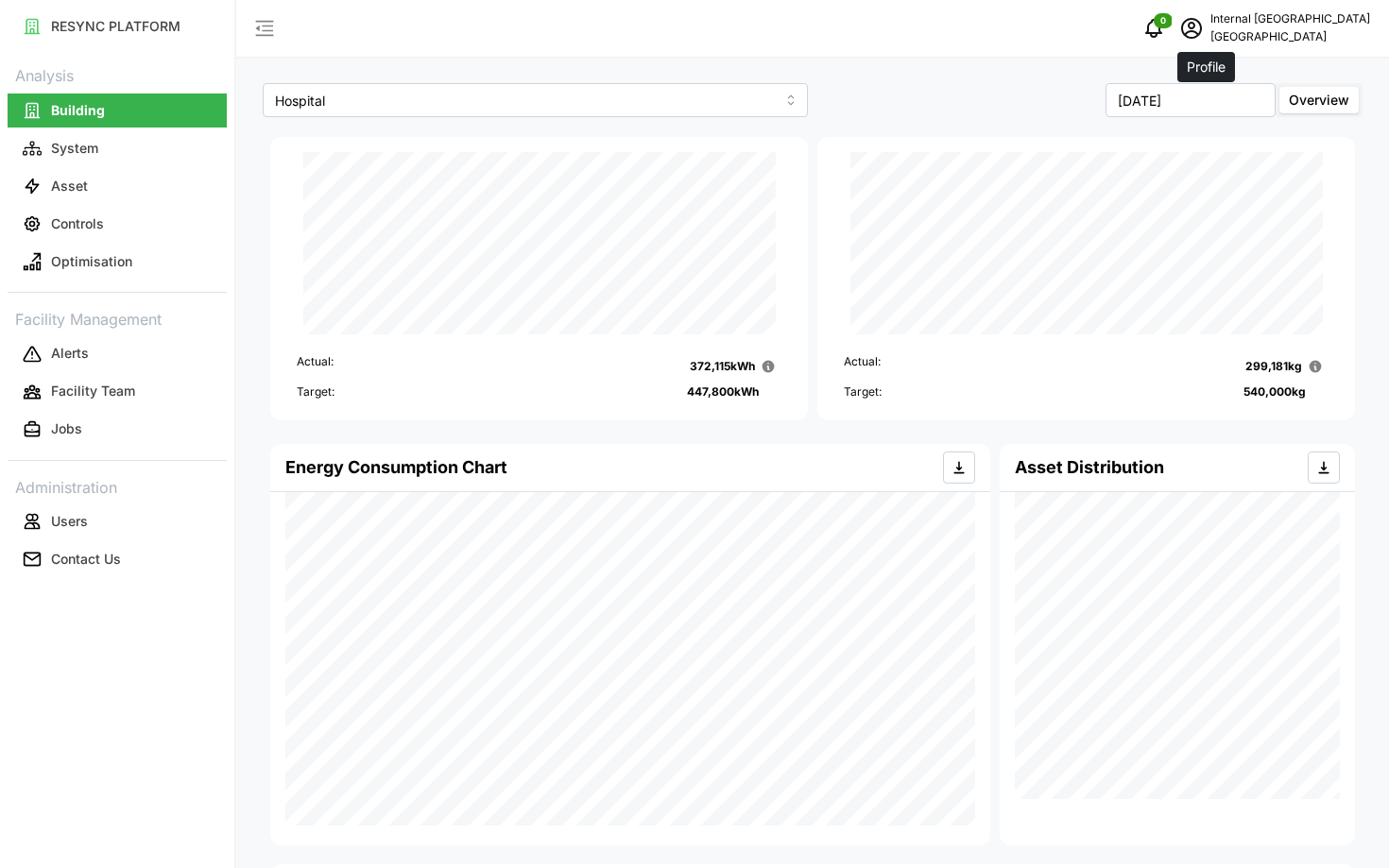
click at [1210, 33] on span "schedule" at bounding box center [1192, 29] width 36 height 36
click at [1206, 133] on button "Logout" at bounding box center [1278, 142] width 179 height 33
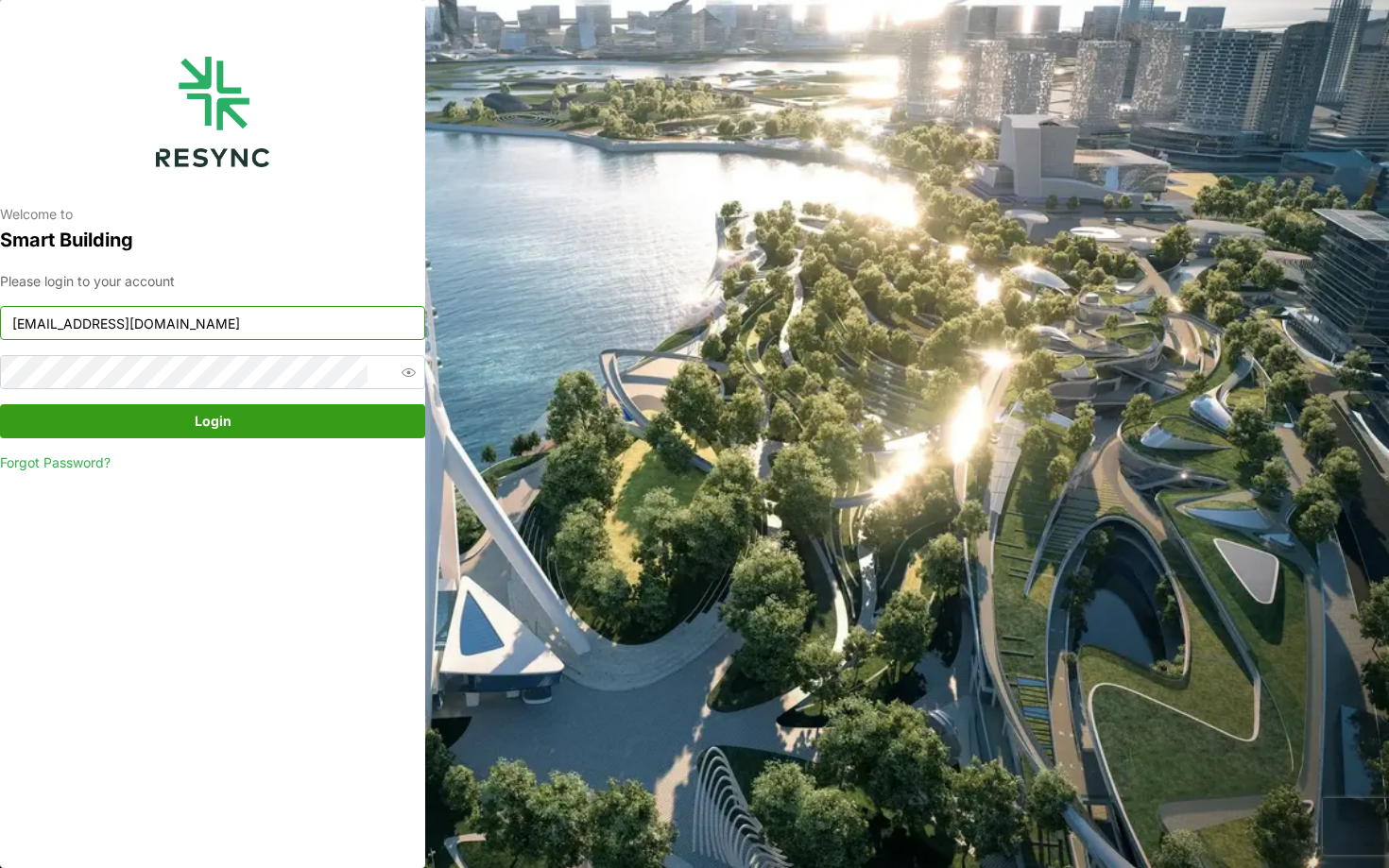
click at [242, 330] on input "[EMAIL_ADDRESS][DOMAIN_NAME]" at bounding box center [213, 323] width 425 height 34
type input "[EMAIL_ADDRESS][DOMAIN_NAME]"
click at [278, 424] on span "Login" at bounding box center [213, 422] width 389 height 32
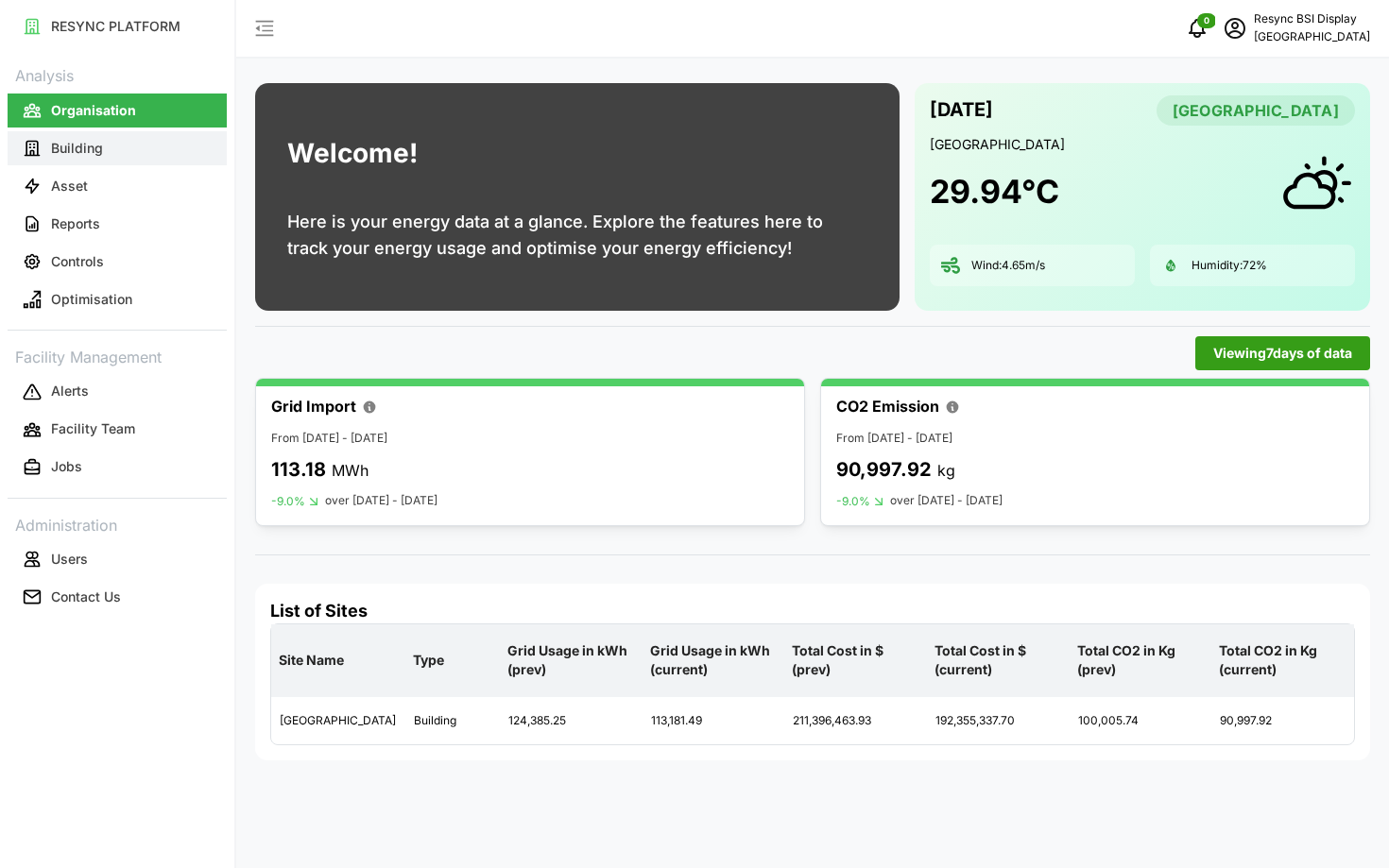
click at [98, 151] on p "Building" at bounding box center [76, 149] width 52 height 19
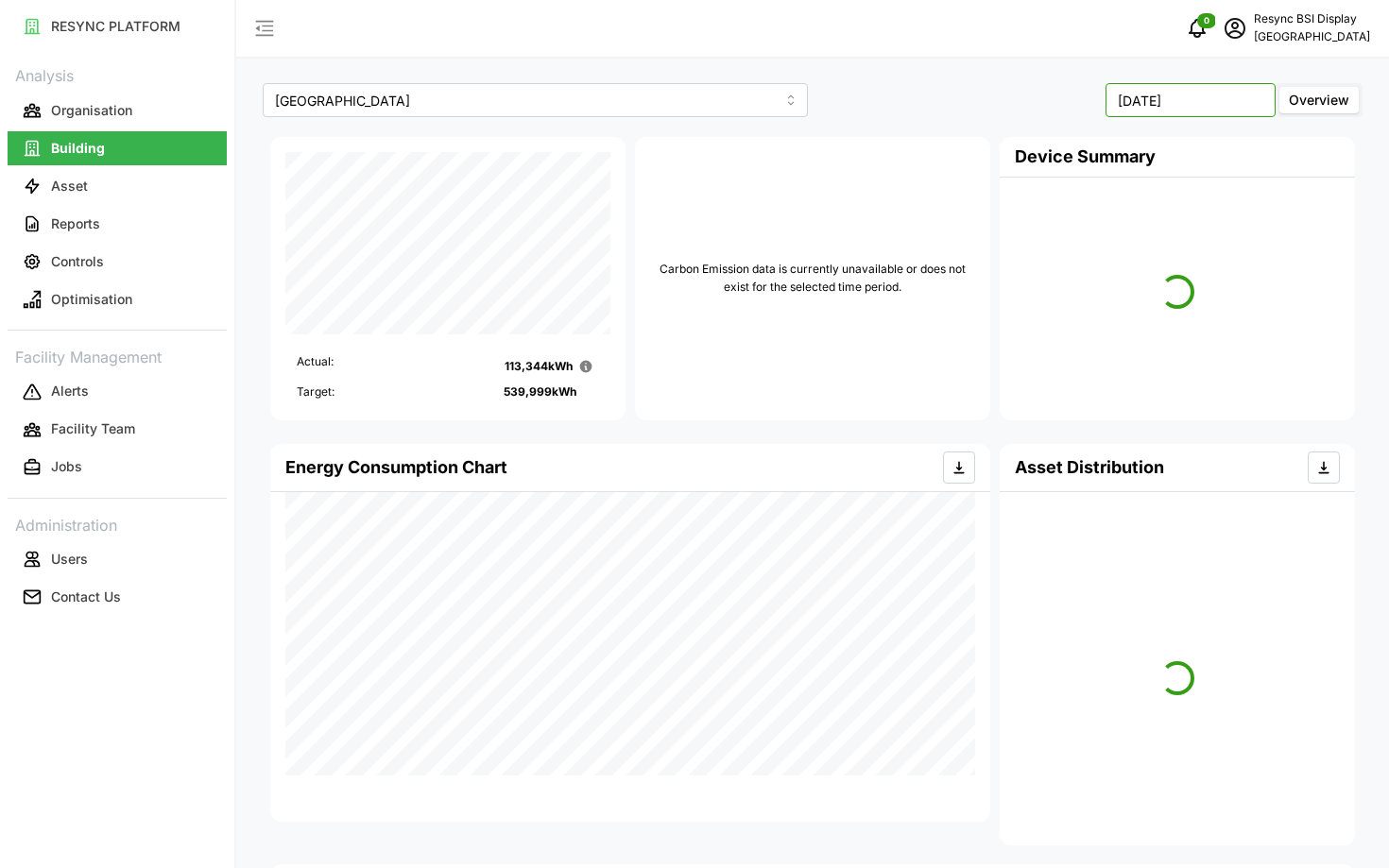
click at [1159, 104] on input "[DATE]" at bounding box center [1191, 100] width 170 height 34
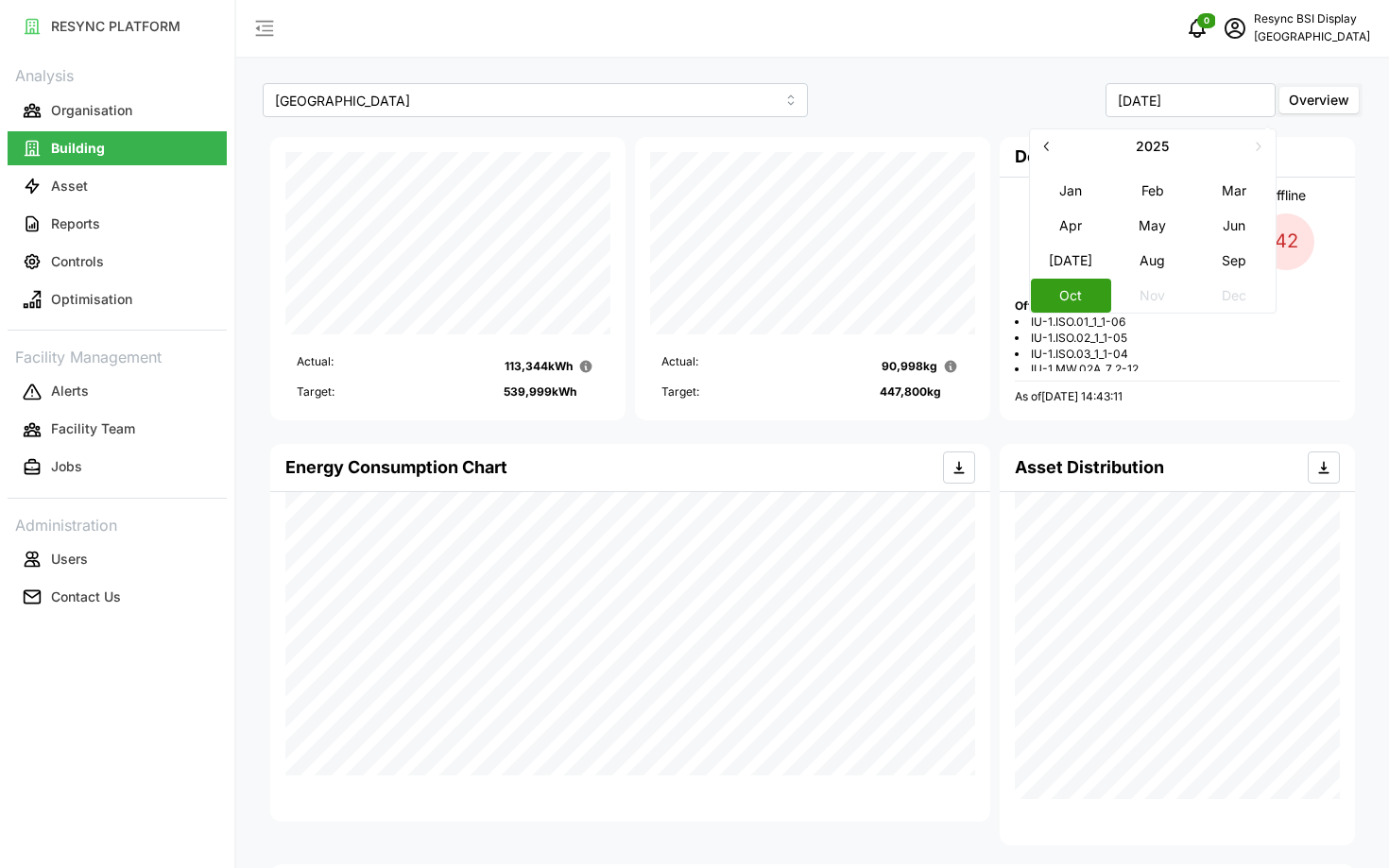
click at [1039, 147] on icon "button" at bounding box center [1047, 146] width 15 height 15
click at [1074, 242] on td "[DATE]" at bounding box center [1070, 259] width 82 height 35
click at [1067, 222] on button "Apr" at bounding box center [1069, 225] width 81 height 34
type input "April 2024"
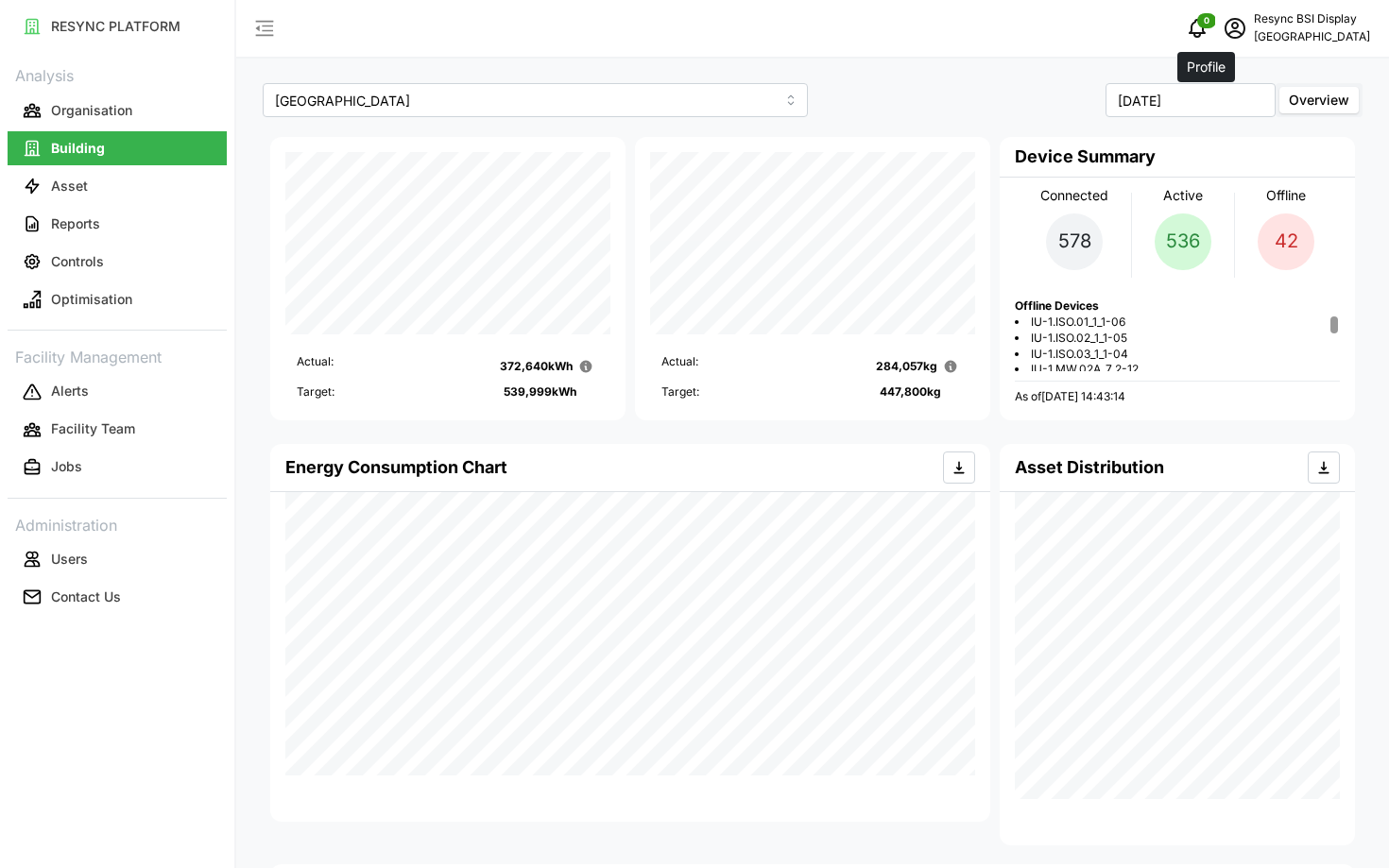
click at [1223, 38] on icon "schedule" at bounding box center [1234, 29] width 23 height 23
click at [1206, 149] on button "Logout" at bounding box center [1278, 142] width 179 height 33
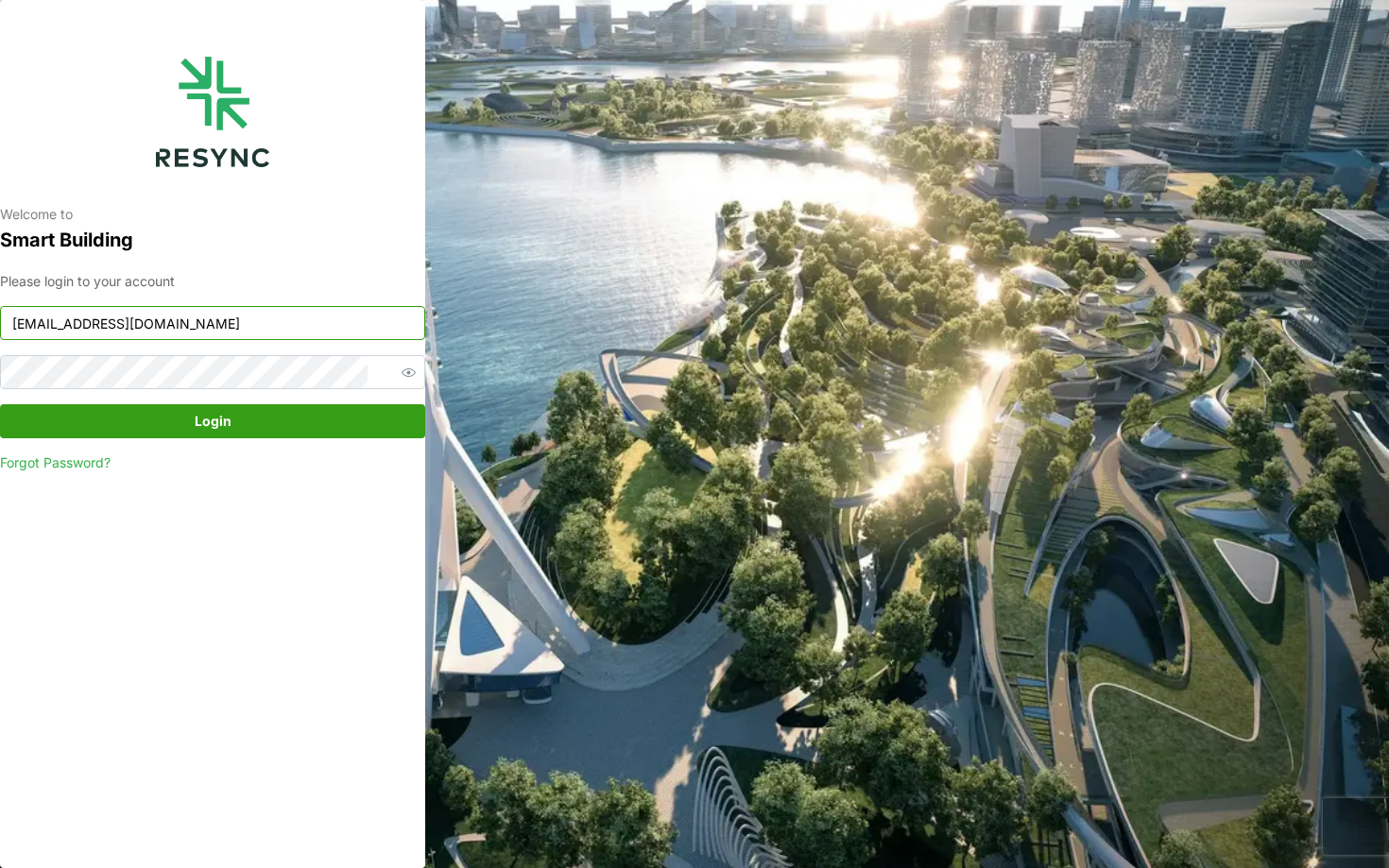
click at [205, 309] on input "bsi_display@resynctech.com" at bounding box center [213, 323] width 425 height 34
type input "nhs_internal@resynctech.com"
click at [321, 438] on button "Login" at bounding box center [213, 422] width 425 height 34
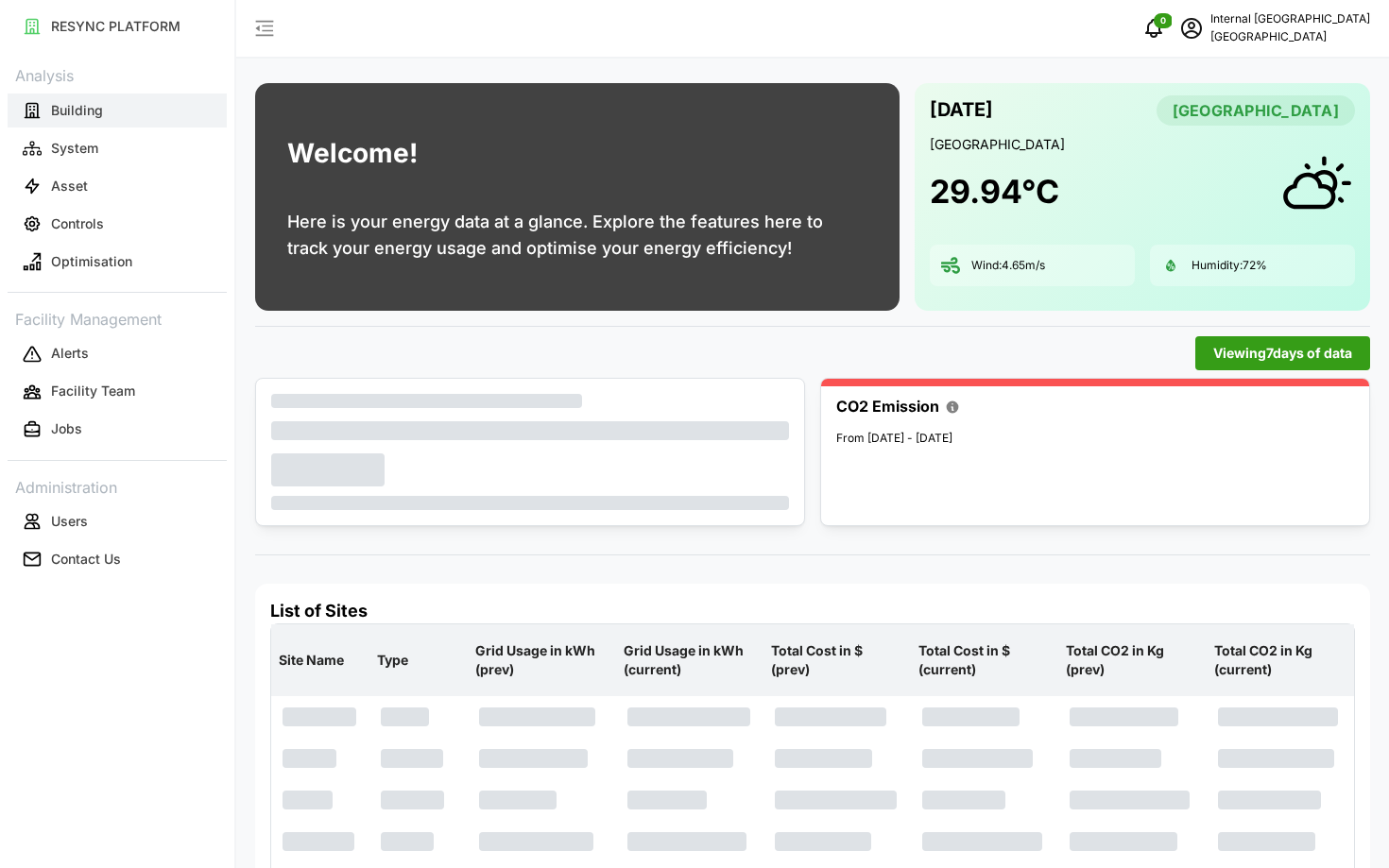
click at [105, 117] on button "Building" at bounding box center [117, 111] width 219 height 34
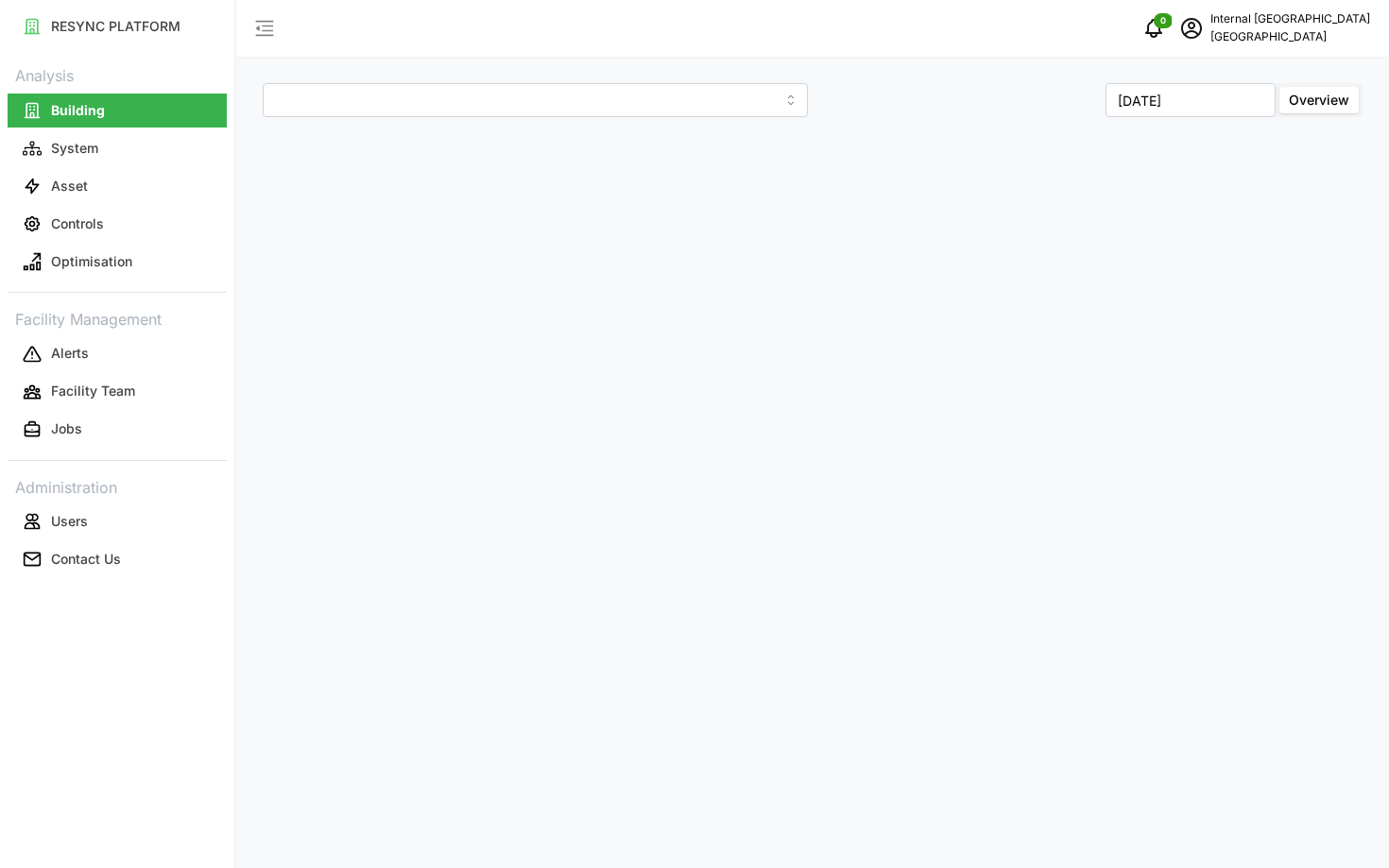
type input "Hospital"
click at [1236, 113] on input "[DATE]" at bounding box center [1191, 100] width 170 height 34
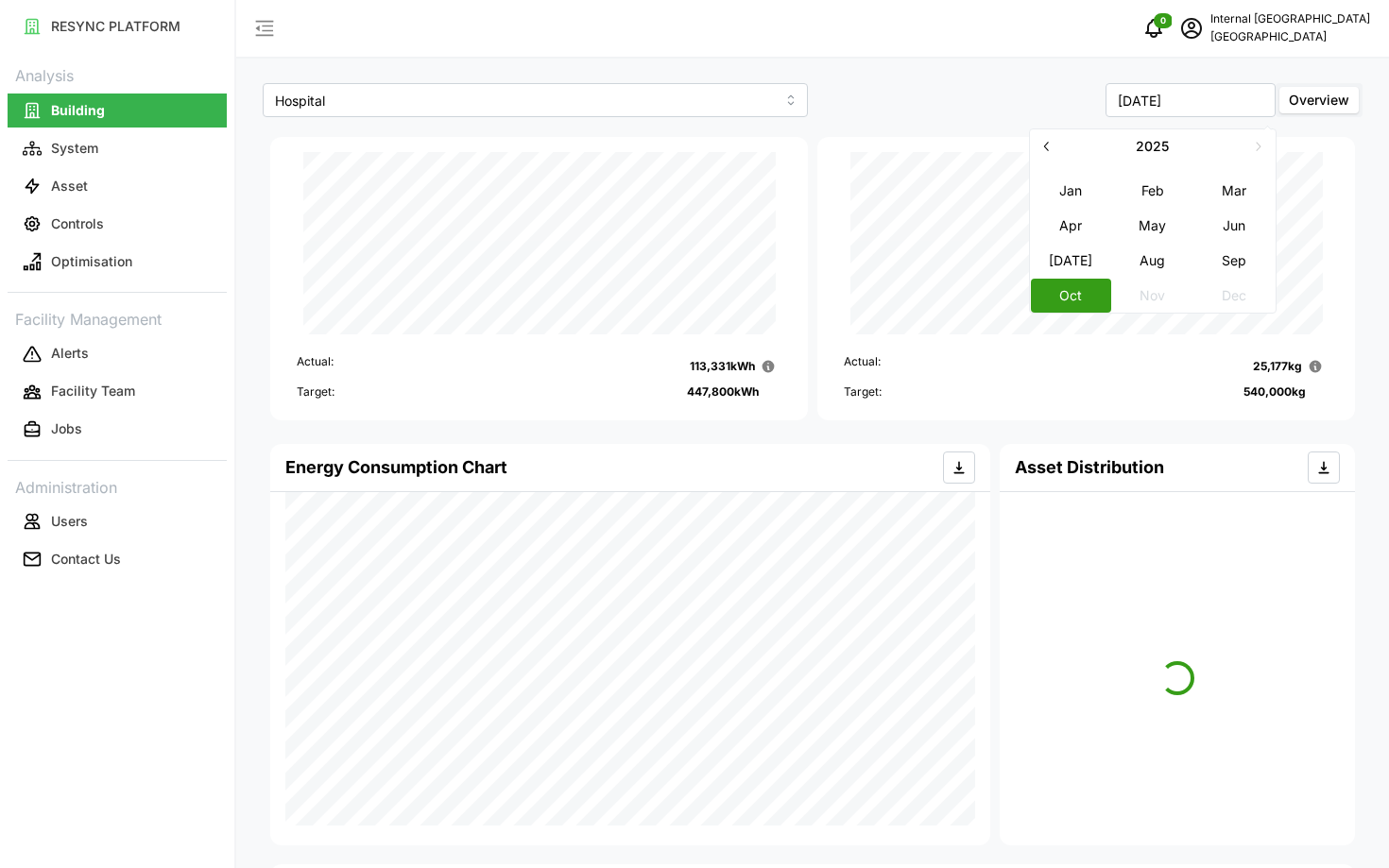
click at [1040, 154] on button "button" at bounding box center [1047, 147] width 34 height 34
click at [1068, 216] on button "Apr" at bounding box center [1069, 225] width 81 height 34
type input "[DATE]"
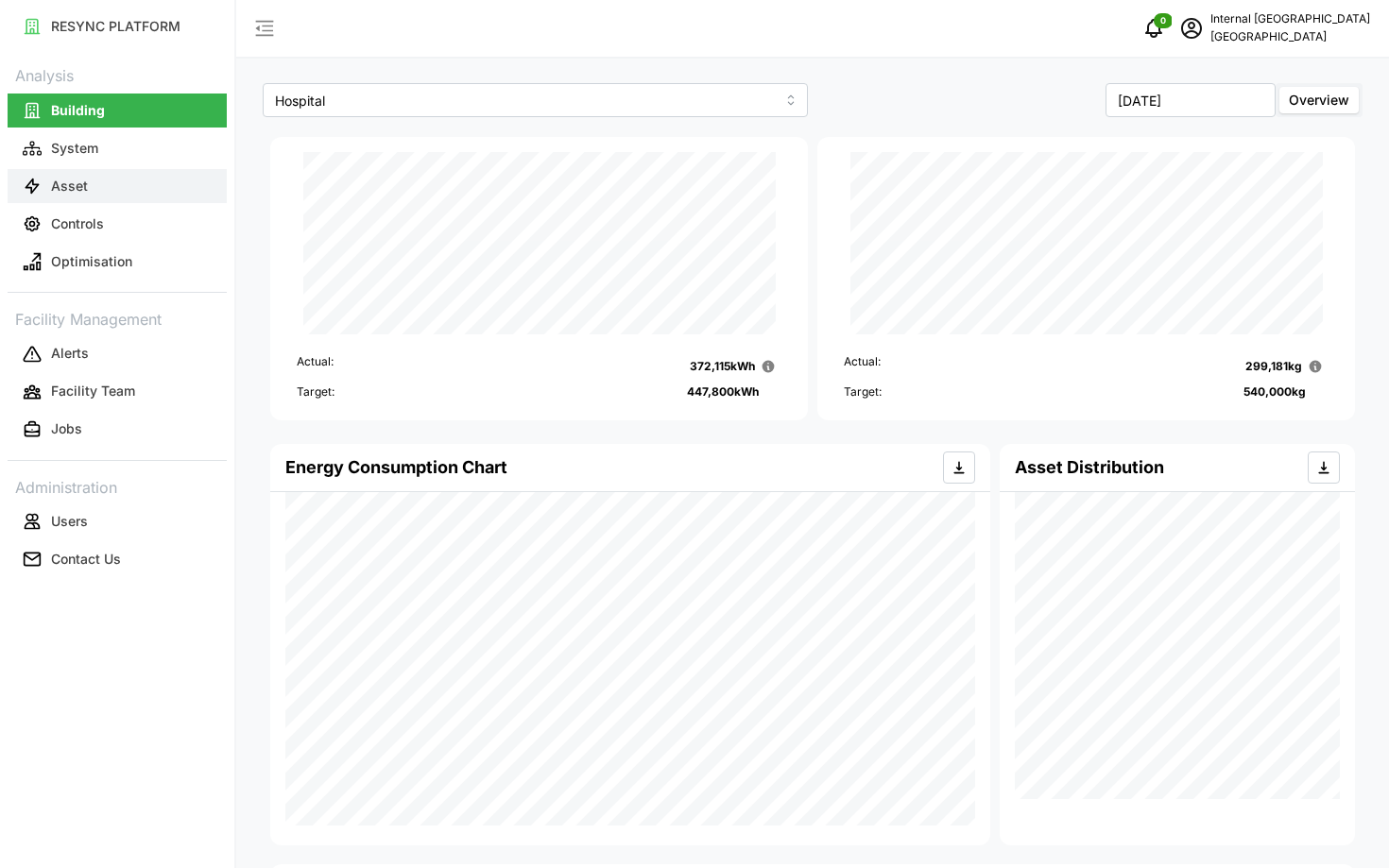
click at [72, 192] on p "Asset" at bounding box center [69, 186] width 37 height 19
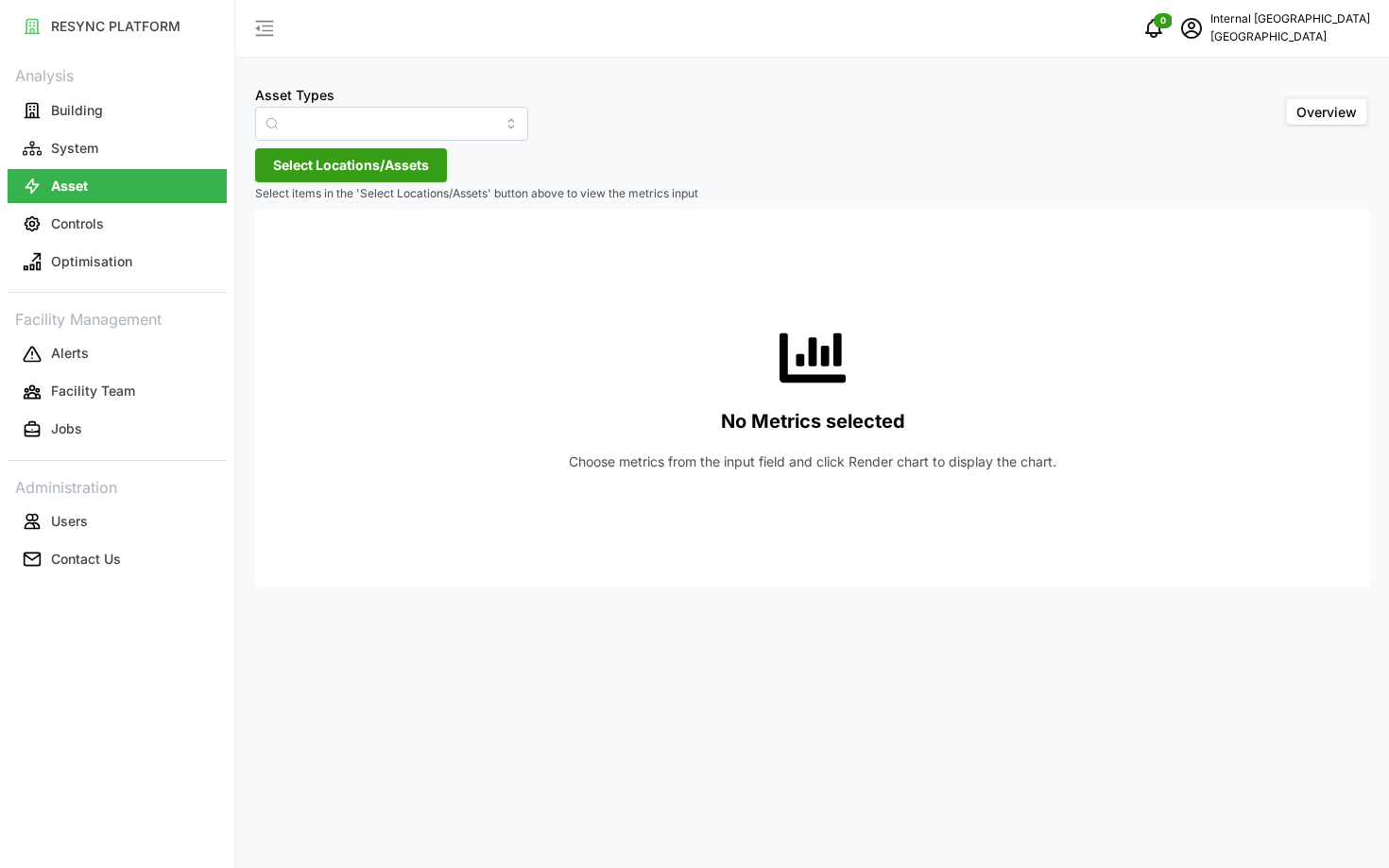
type input "Condensing Unit"
click at [1199, 34] on icon "schedule" at bounding box center [1192, 29] width 21 height 21
click at [1204, 146] on icon "button" at bounding box center [1207, 142] width 10 height 9
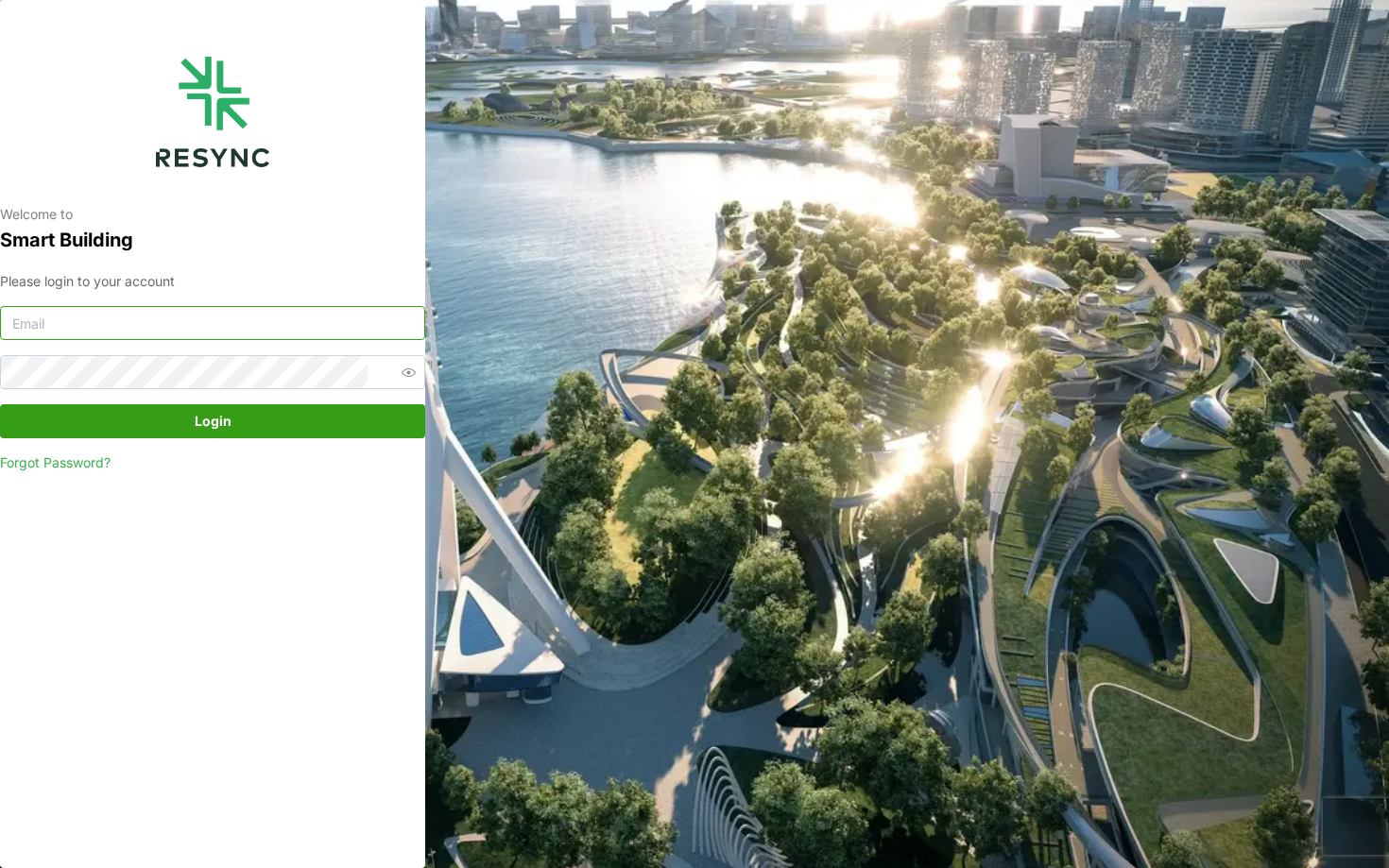
type input "[EMAIL_ADDRESS][DOMAIN_NAME]"
click at [267, 413] on span "Login" at bounding box center [213, 422] width 389 height 32
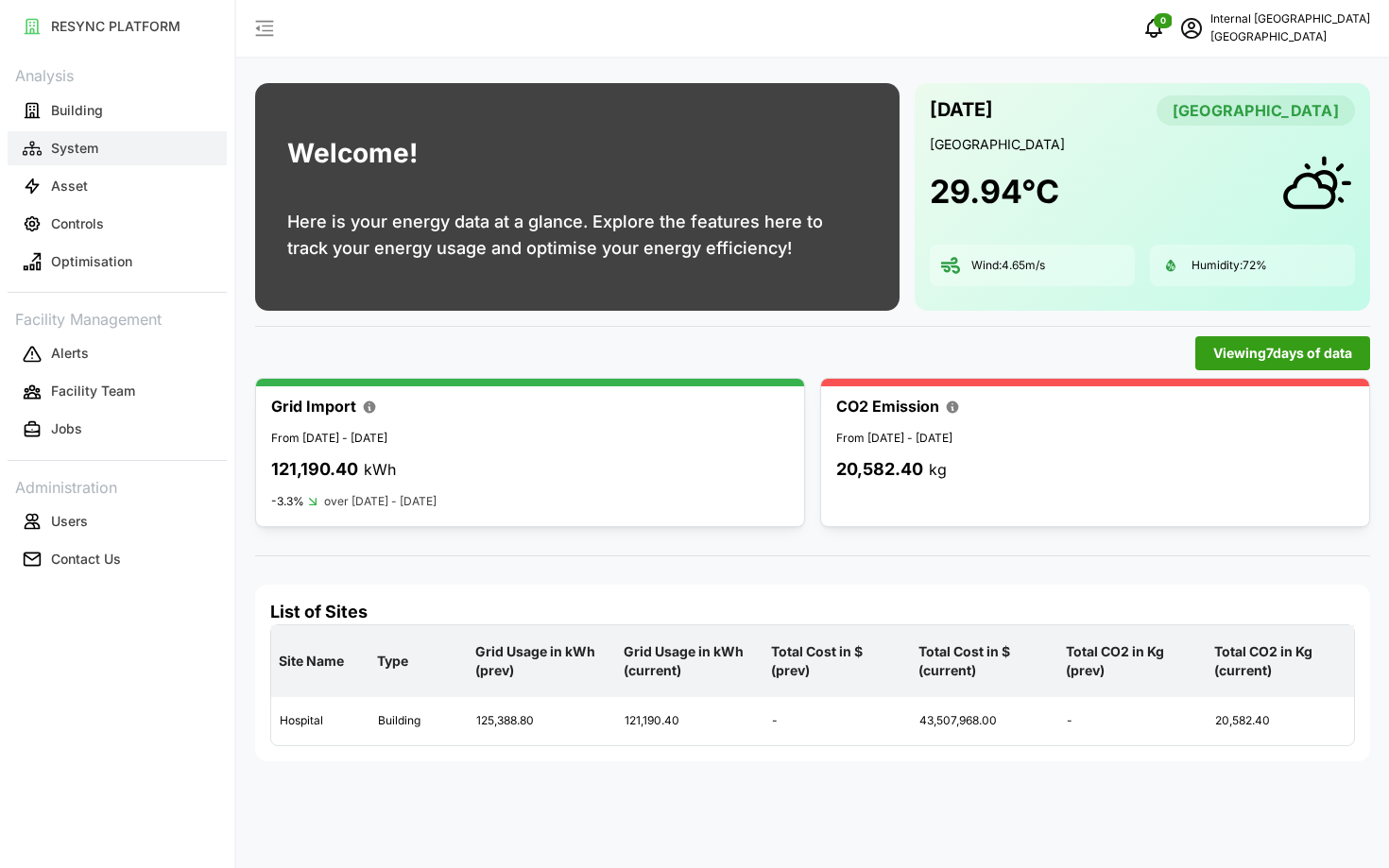
click at [109, 141] on button "System" at bounding box center [117, 149] width 219 height 34
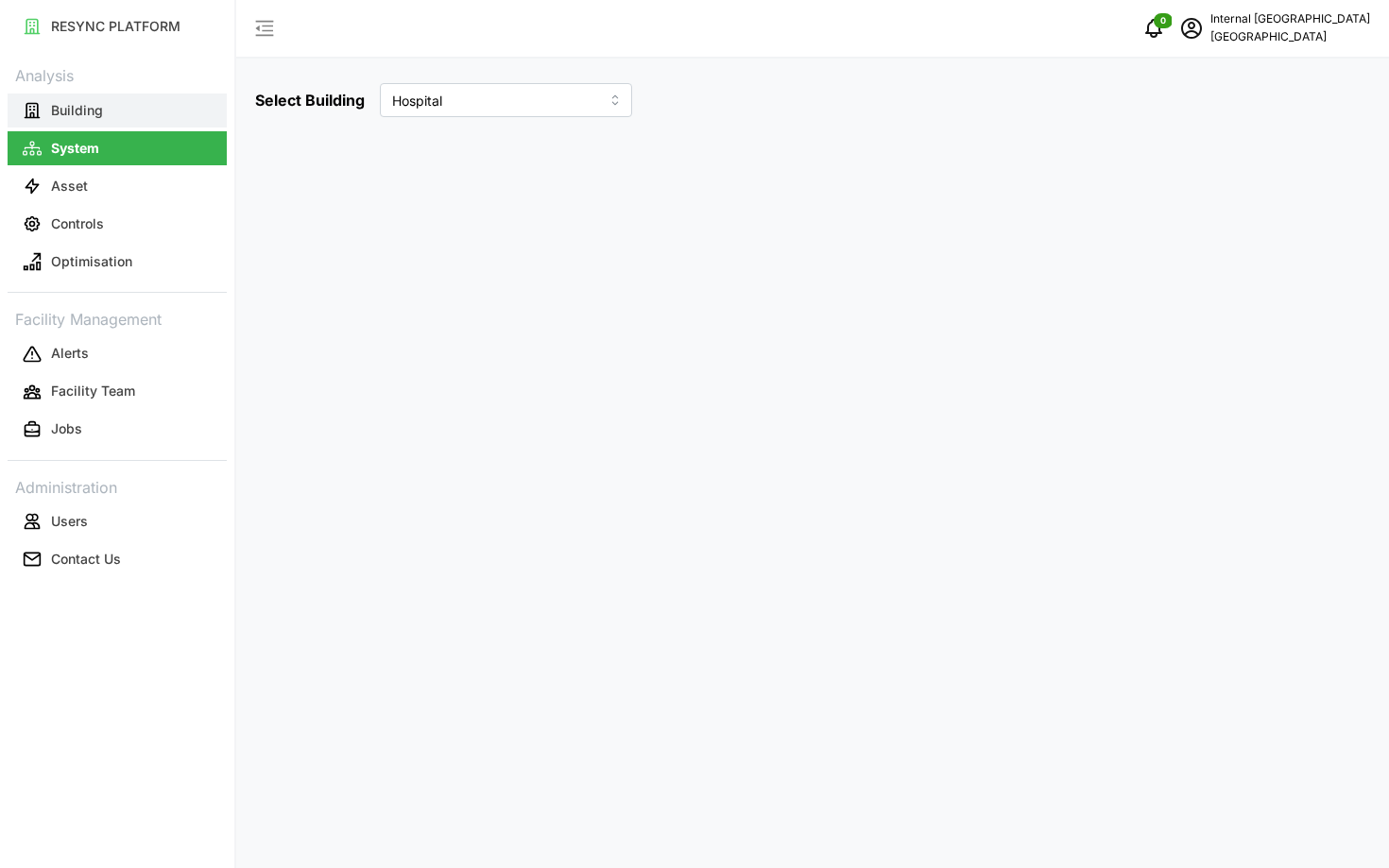
type input "Hospital"
click at [102, 116] on button "Building" at bounding box center [117, 111] width 219 height 34
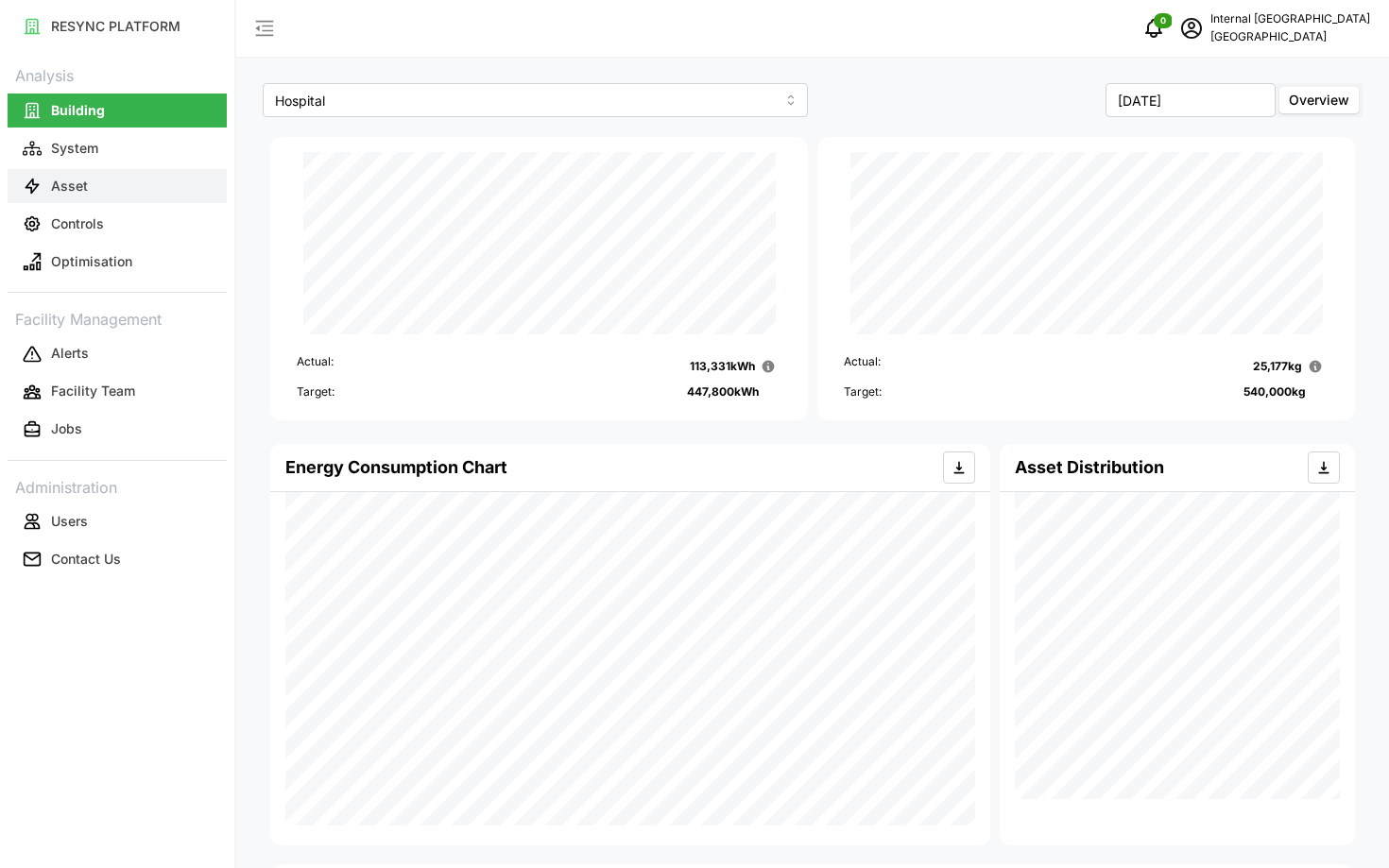
click at [108, 198] on button "Asset" at bounding box center [117, 186] width 219 height 34
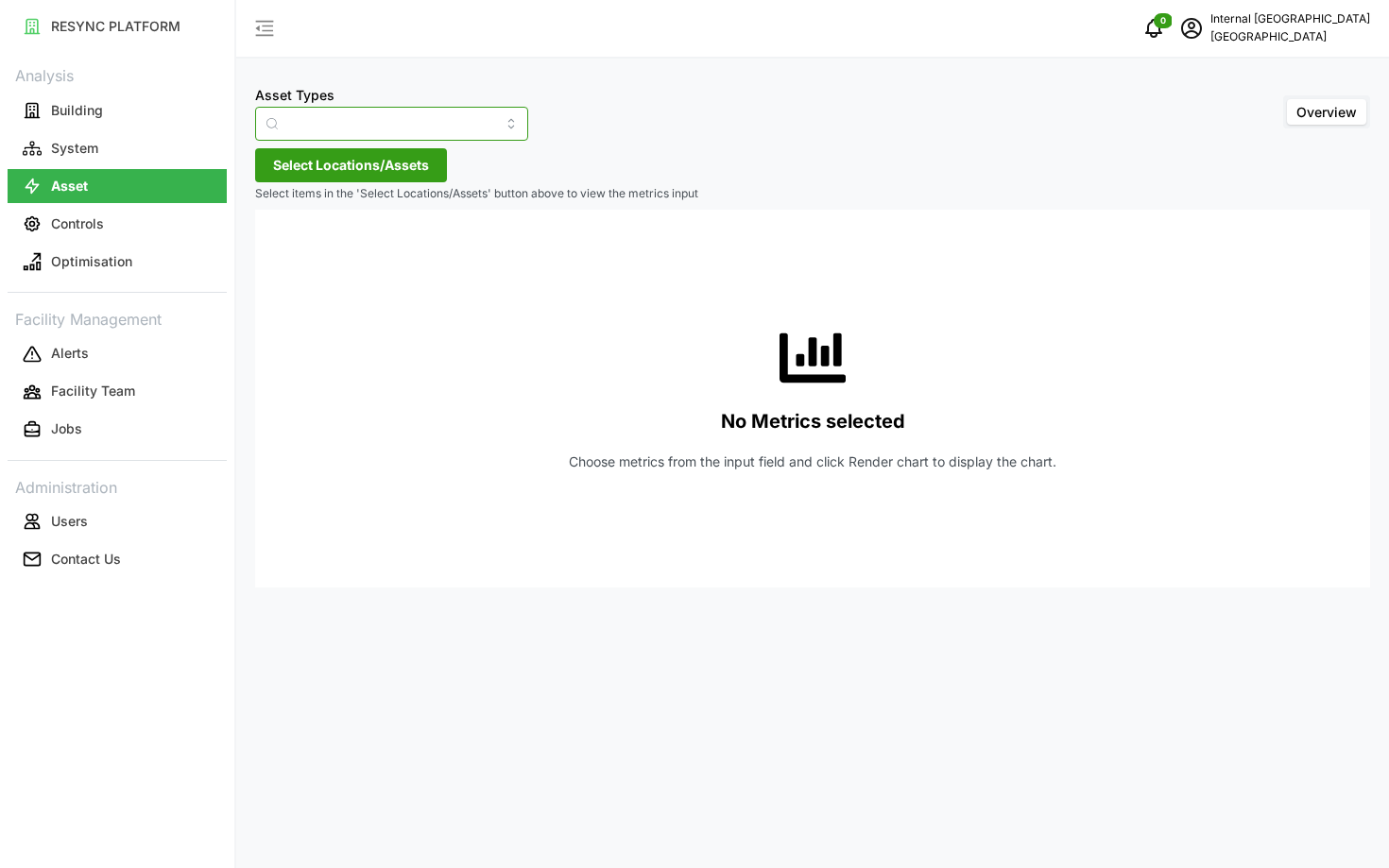
type input "Condensing Unit"
click at [382, 119] on input "Condensing Unit" at bounding box center [391, 124] width 273 height 34
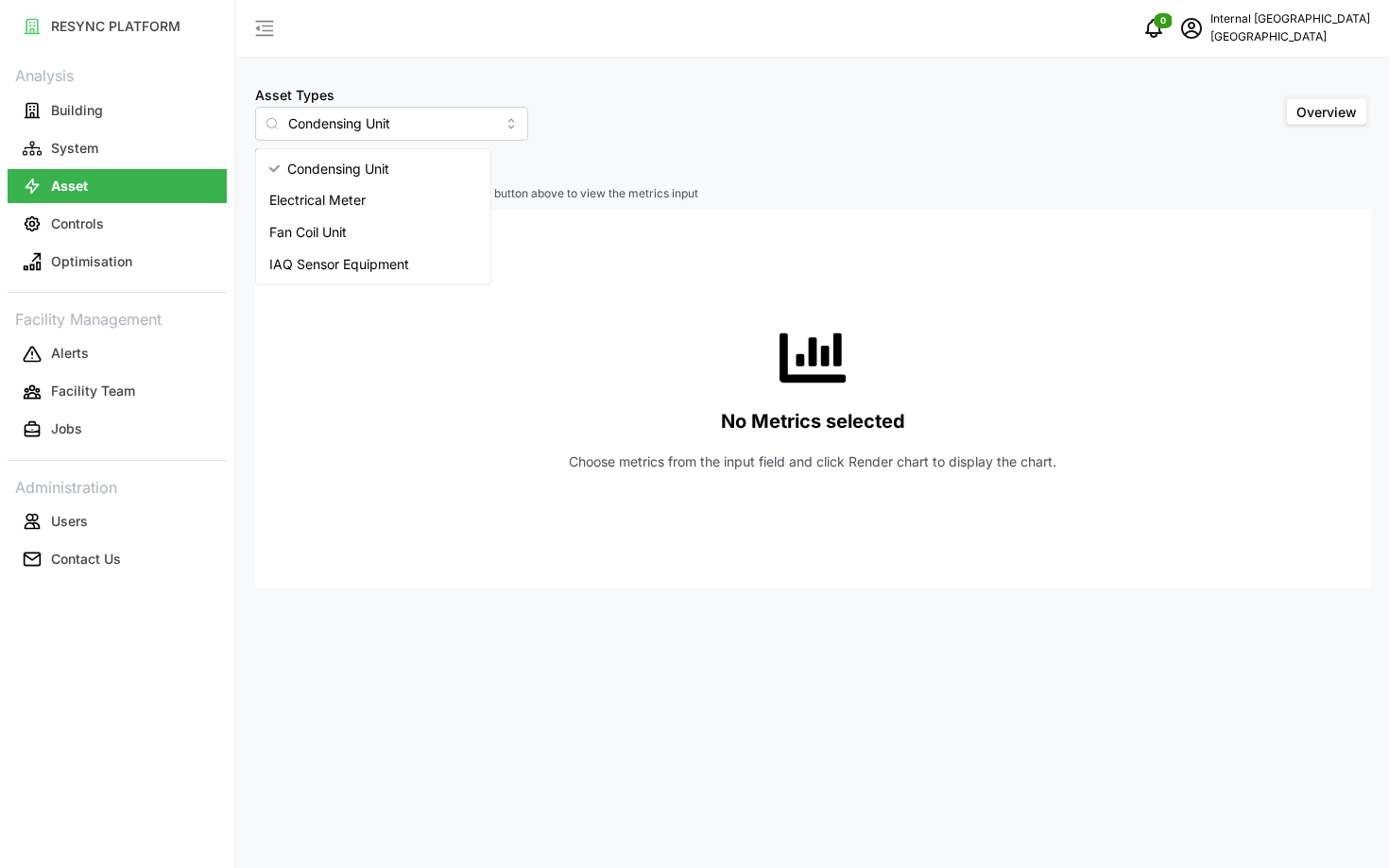
click at [476, 325] on div "No Metrics selected Choose metrics from the input field and click Render chart …" at bounding box center [812, 399] width 1085 height 378
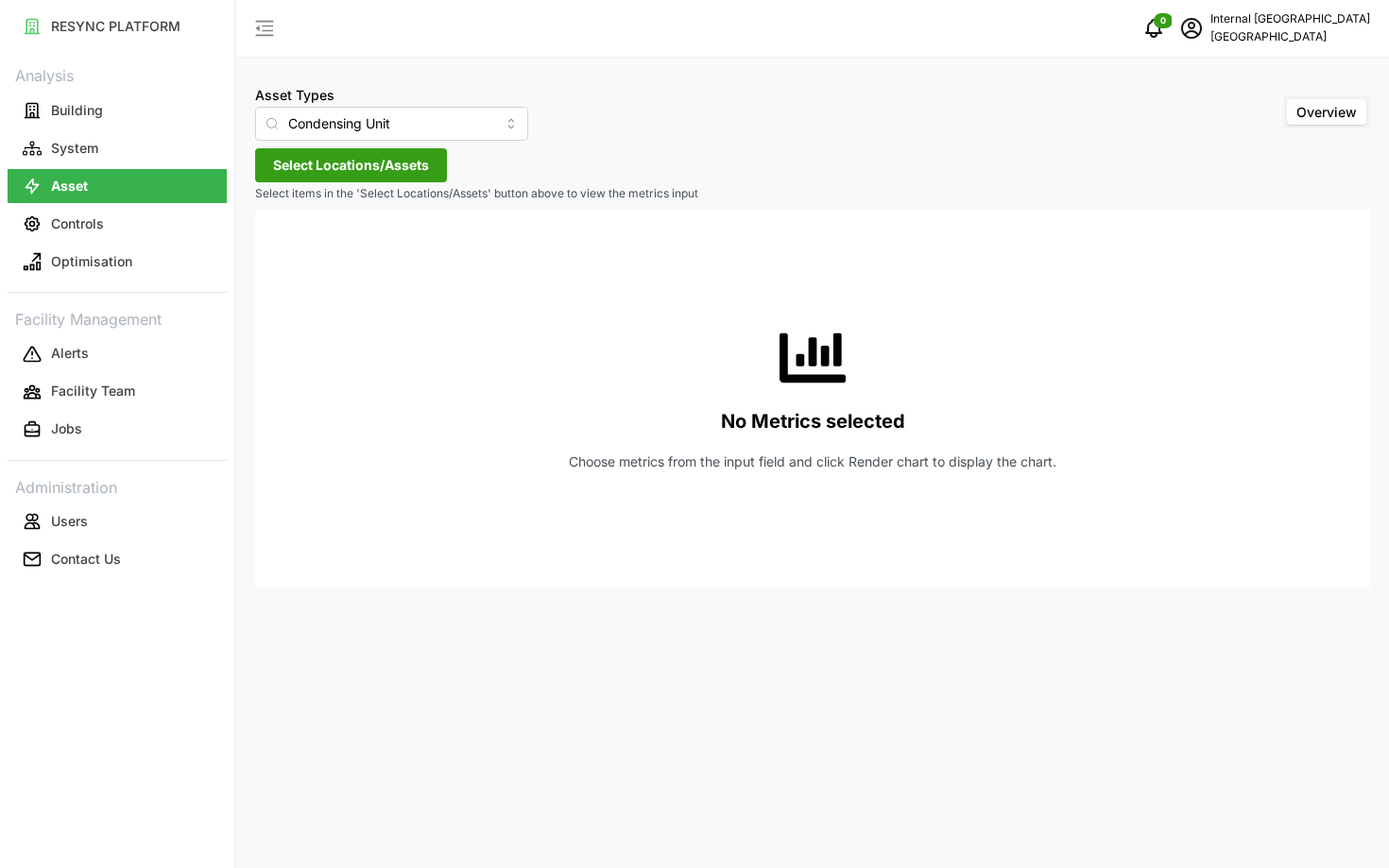
click at [369, 162] on span "Select Locations/Assets" at bounding box center [350, 165] width 155 height 32
click at [279, 251] on icon at bounding box center [280, 250] width 15 height 15
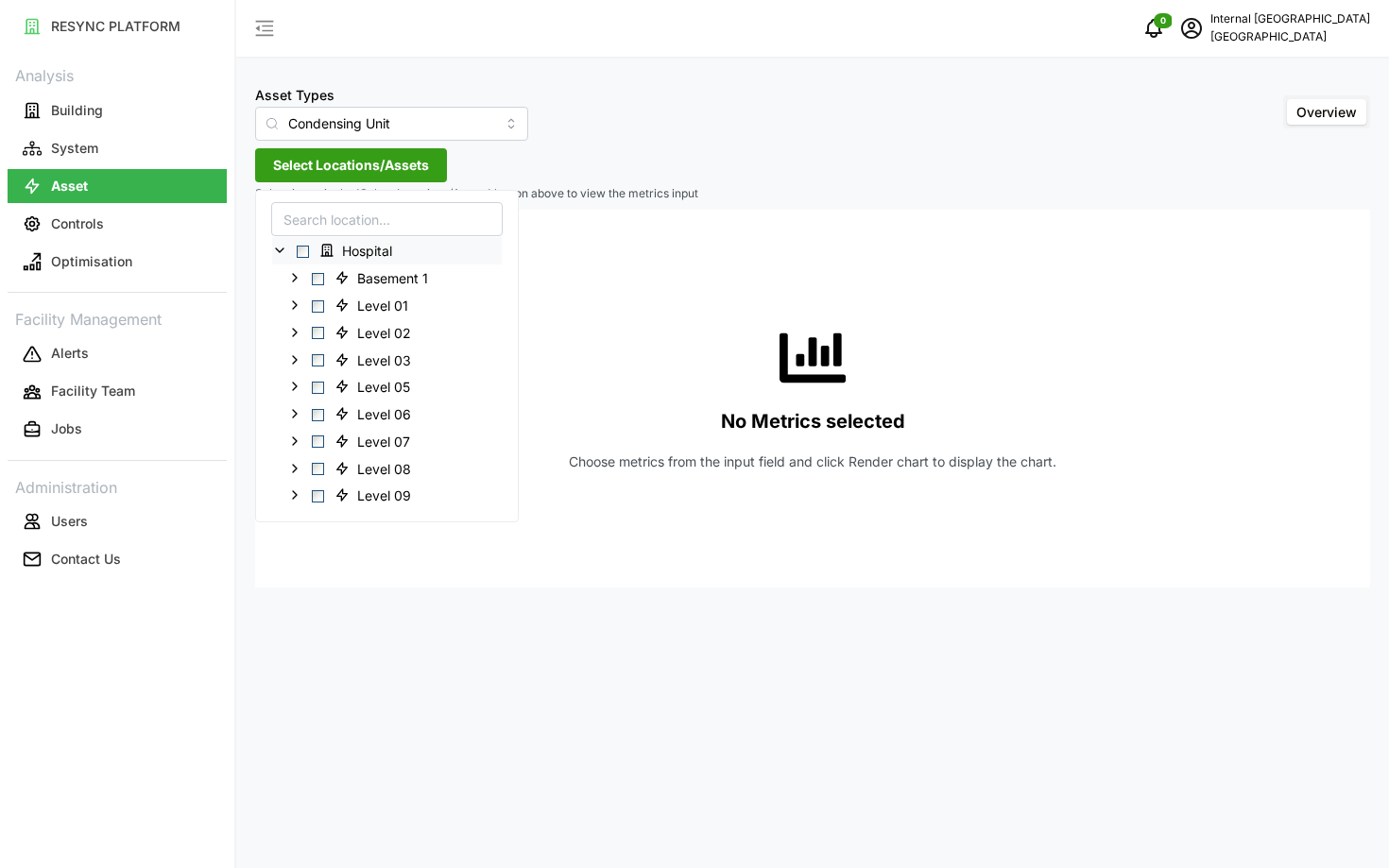
click at [300, 251] on span "Select Hospital" at bounding box center [302, 251] width 12 height 12
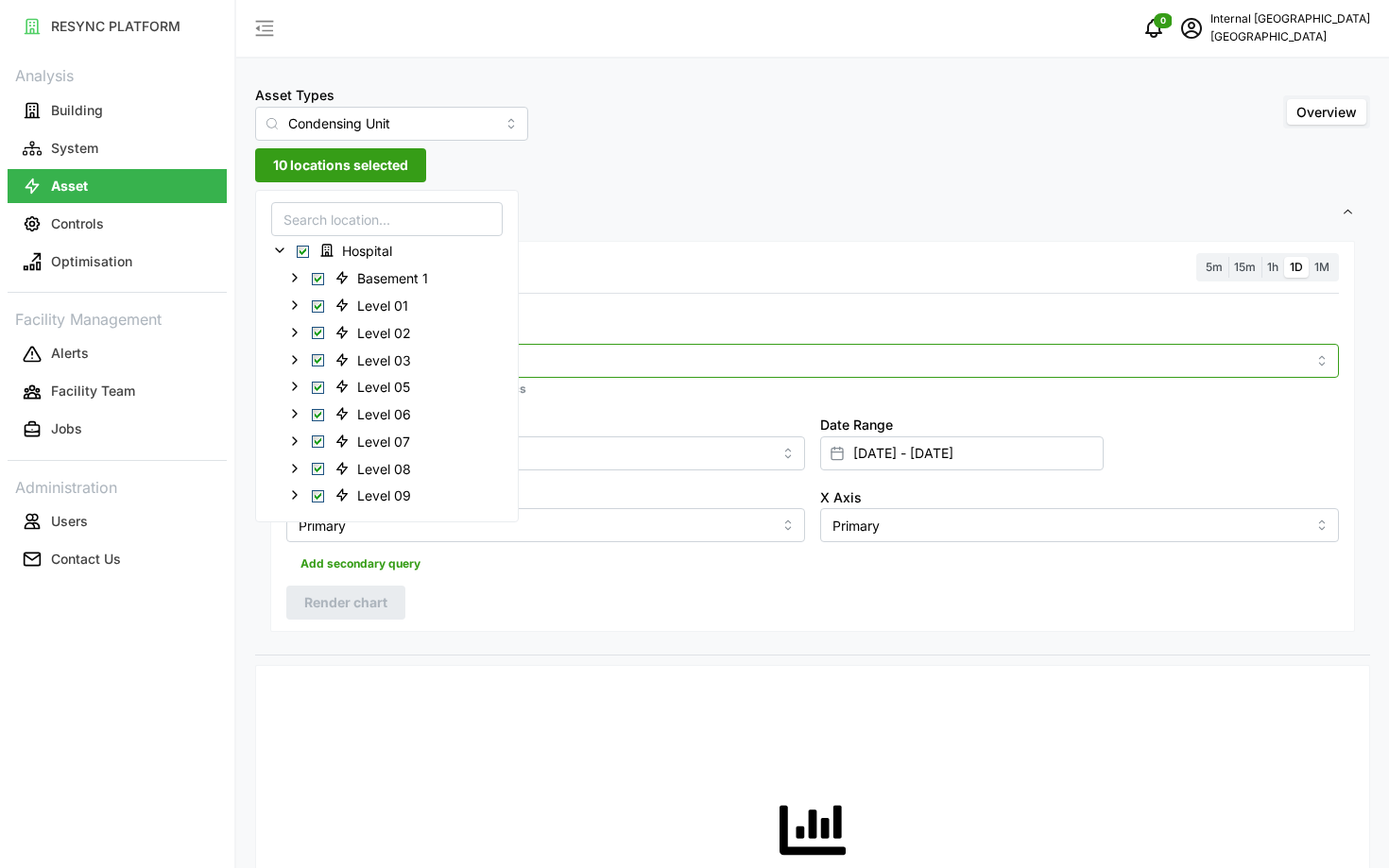
click at [802, 365] on input "Metric" at bounding box center [813, 360] width 986 height 21
click at [785, 397] on div "Electrical Energy Usage Sensor absolute (Phase ABC)" at bounding box center [812, 406] width 1043 height 32
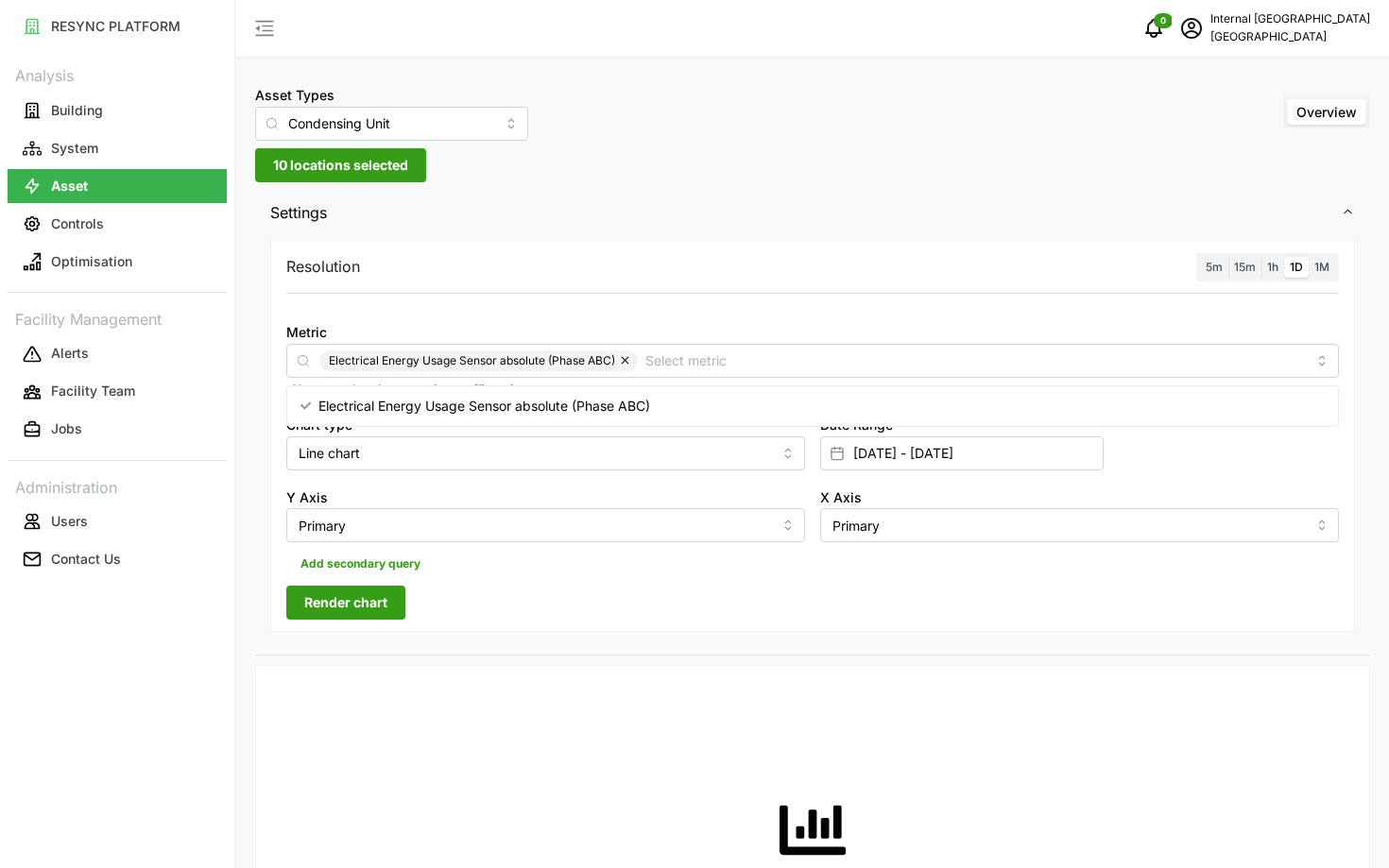
click at [403, 607] on button "Render chart" at bounding box center [345, 603] width 119 height 34
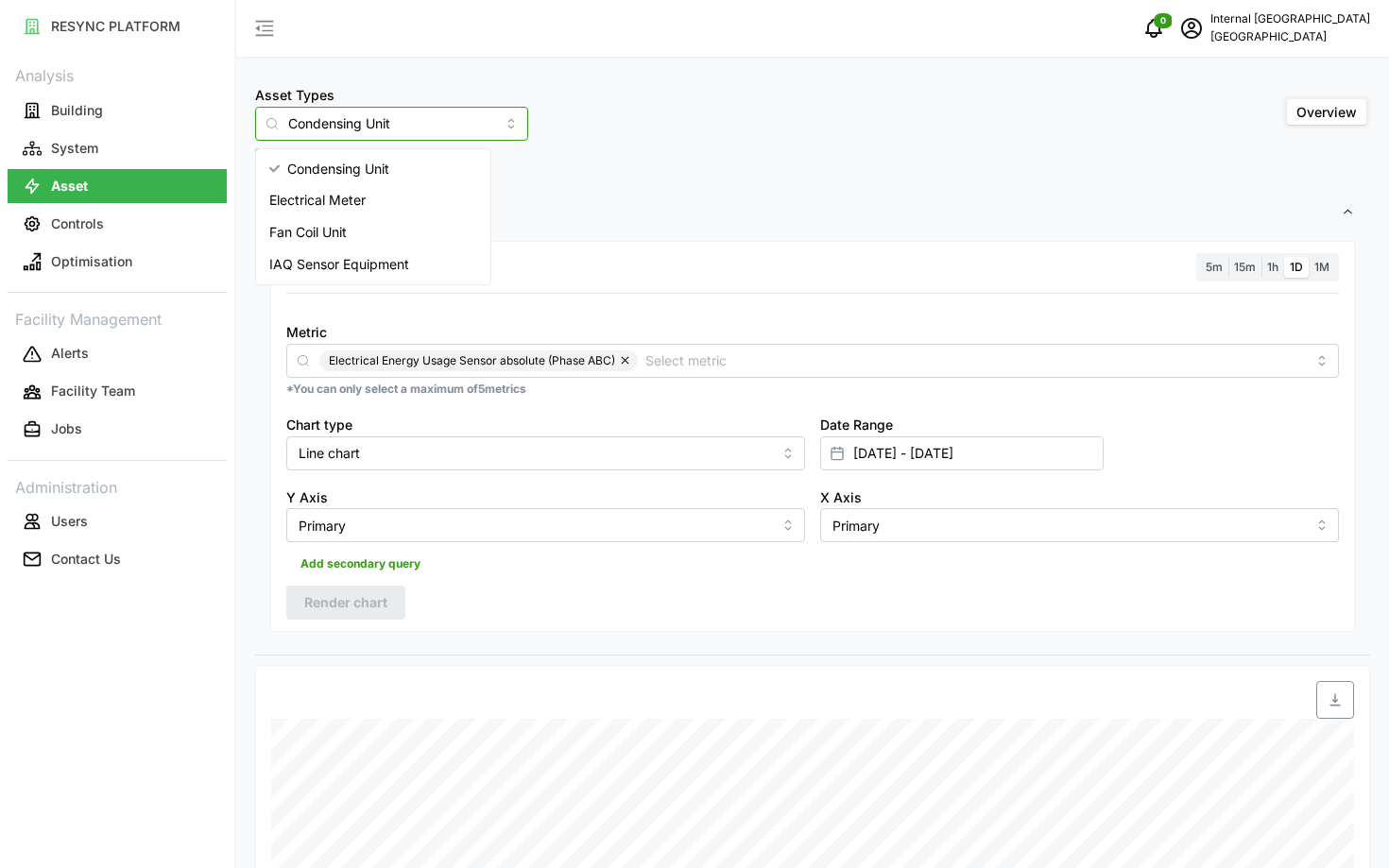
click at [384, 139] on input "Condensing Unit" at bounding box center [391, 124] width 273 height 34
click at [595, 303] on div at bounding box center [812, 305] width 1068 height 15
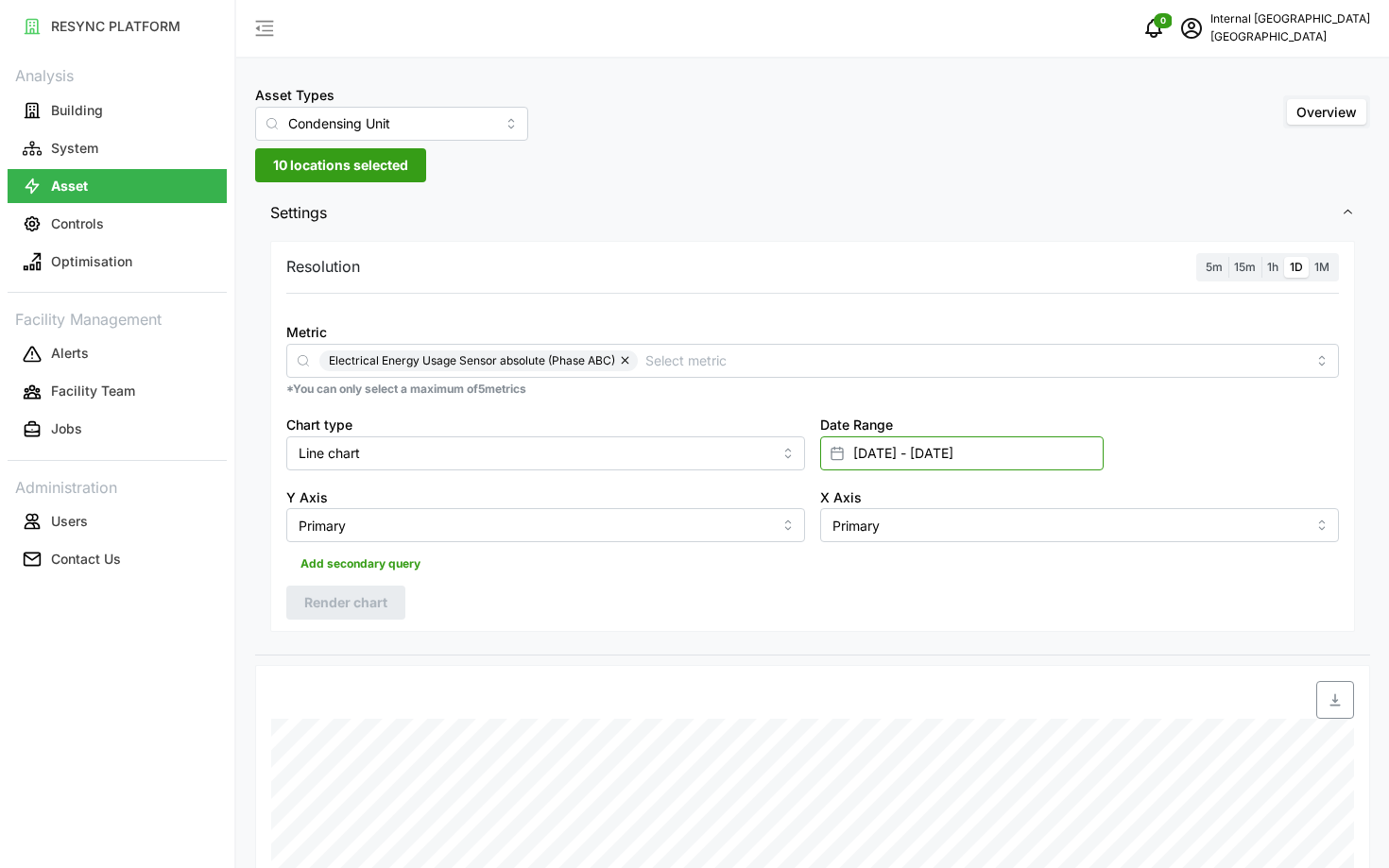
click at [977, 446] on input "[DATE] - [DATE]" at bounding box center [962, 453] width 283 height 34
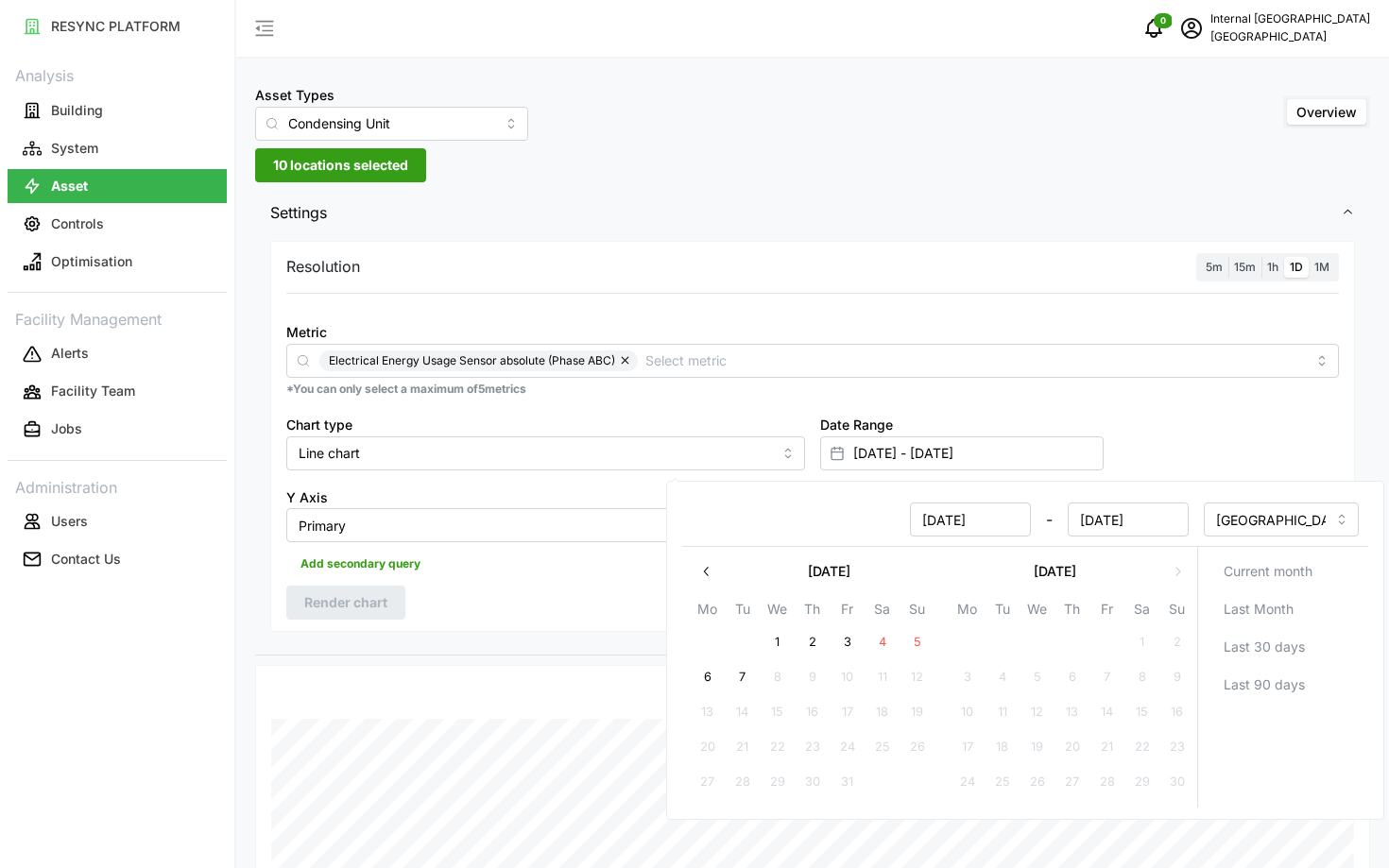
type input "[DATE]"
type input "[DATE] - [DATE]"
click at [1176, 516] on input "[DATE]" at bounding box center [1128, 520] width 121 height 34
type input "[DATE]"
type input "[DATE] - [DATE]"
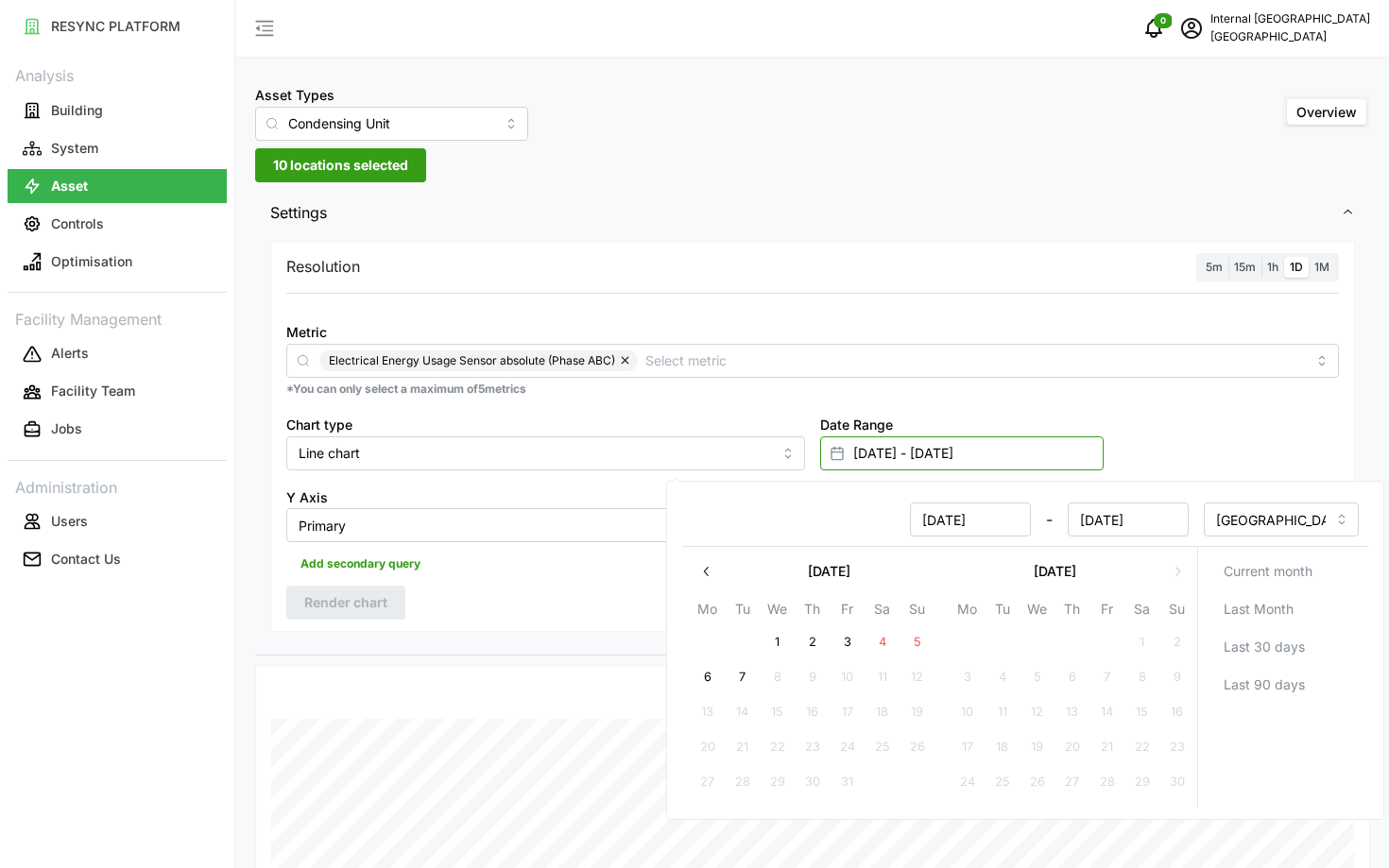
click at [867, 458] on input "[DATE] - [DATE]" at bounding box center [962, 453] width 283 height 34
click at [875, 458] on input "[DATE] - [DATE]" at bounding box center [962, 453] width 283 height 34
click at [949, 524] on input "[DATE]" at bounding box center [970, 520] width 121 height 34
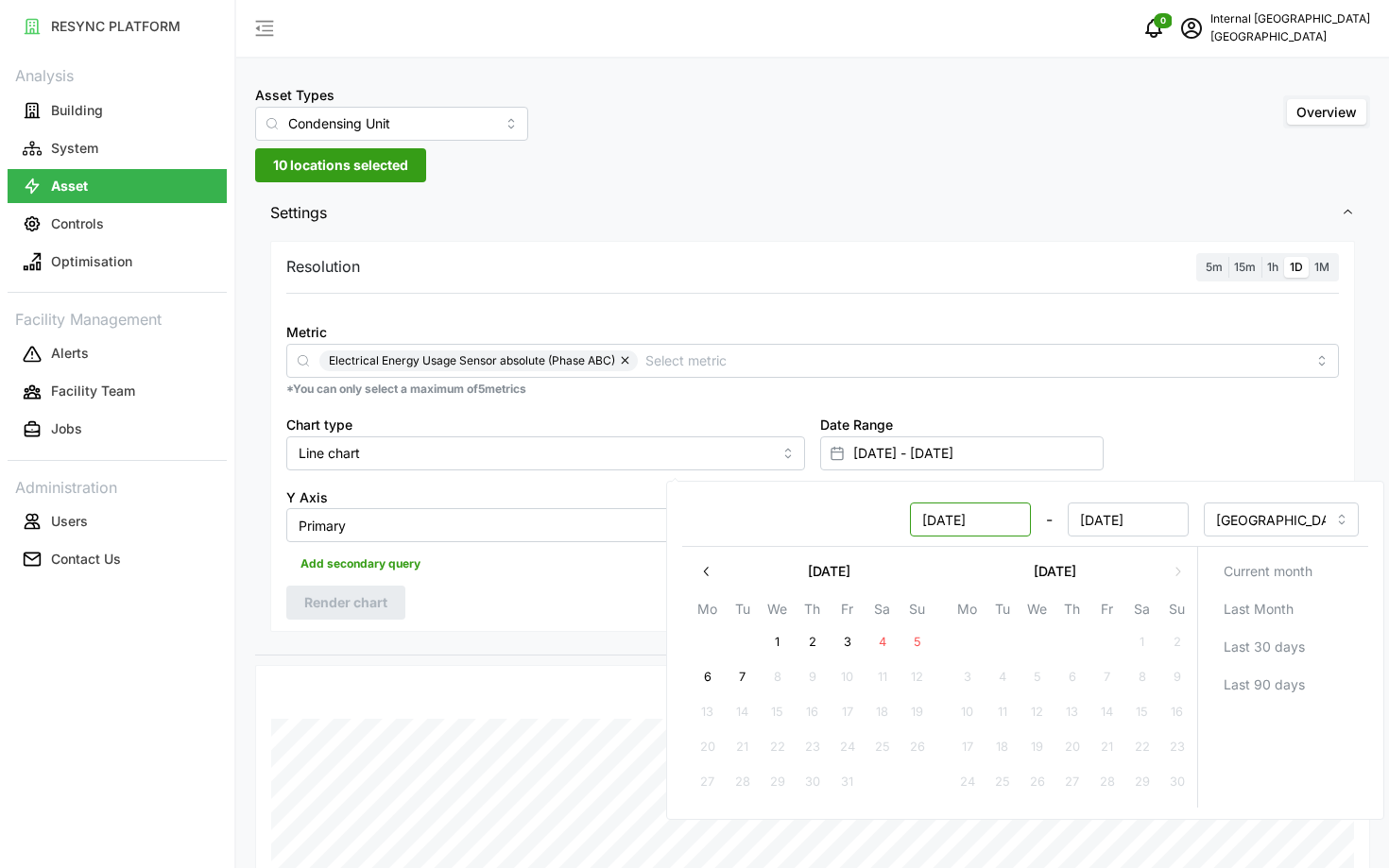
click at [949, 524] on input "[DATE]" at bounding box center [970, 520] width 121 height 34
type input "[DATE]"
type input "[DATE] - [DATE]"
click at [1114, 525] on input "[DATE]" at bounding box center [1128, 520] width 121 height 34
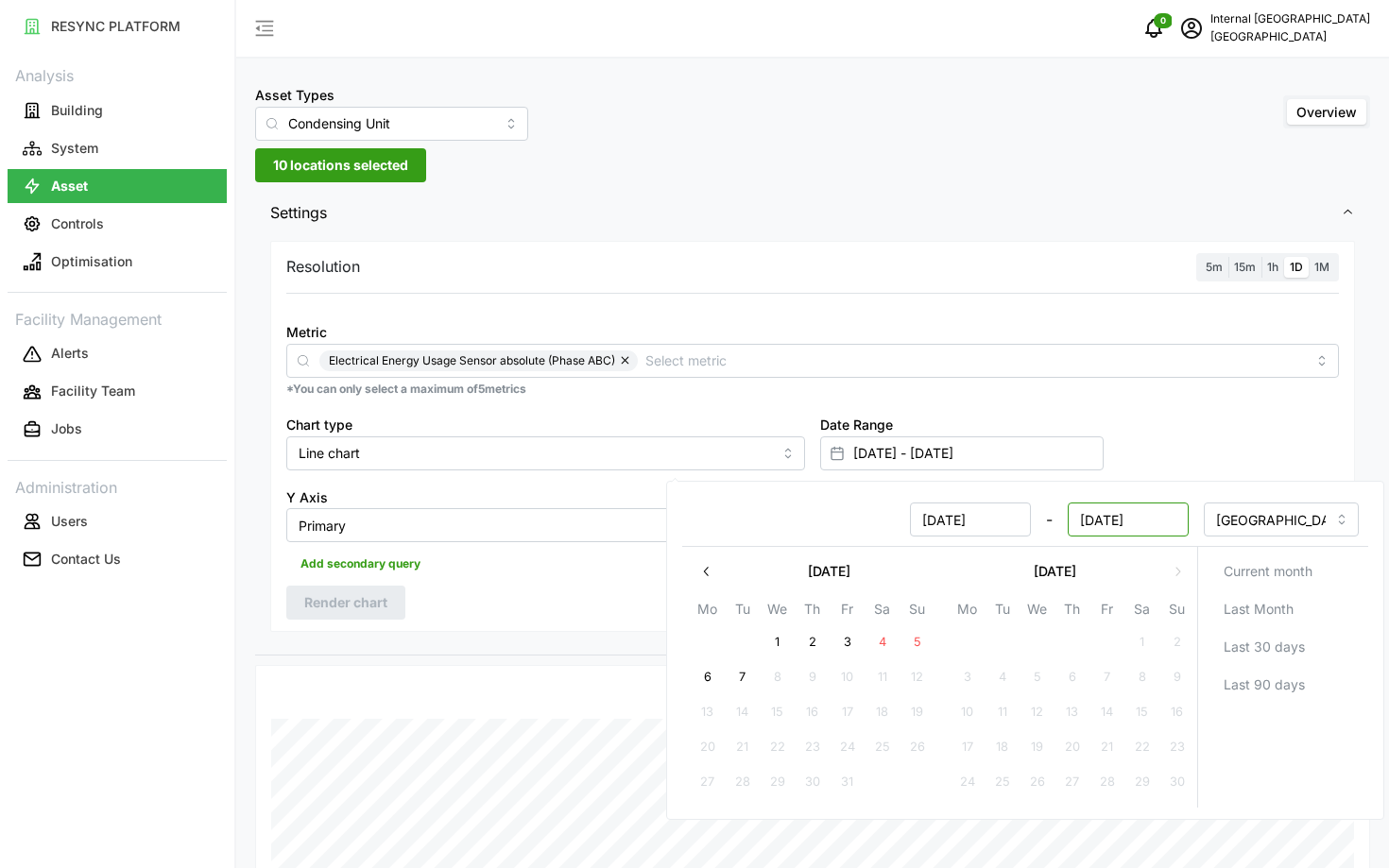
type input "[DATE]"
type input "[DATE] - [DATE]"
click at [1130, 464] on div "Date Range [DATE] - [DATE]" at bounding box center [1079, 442] width 533 height 72
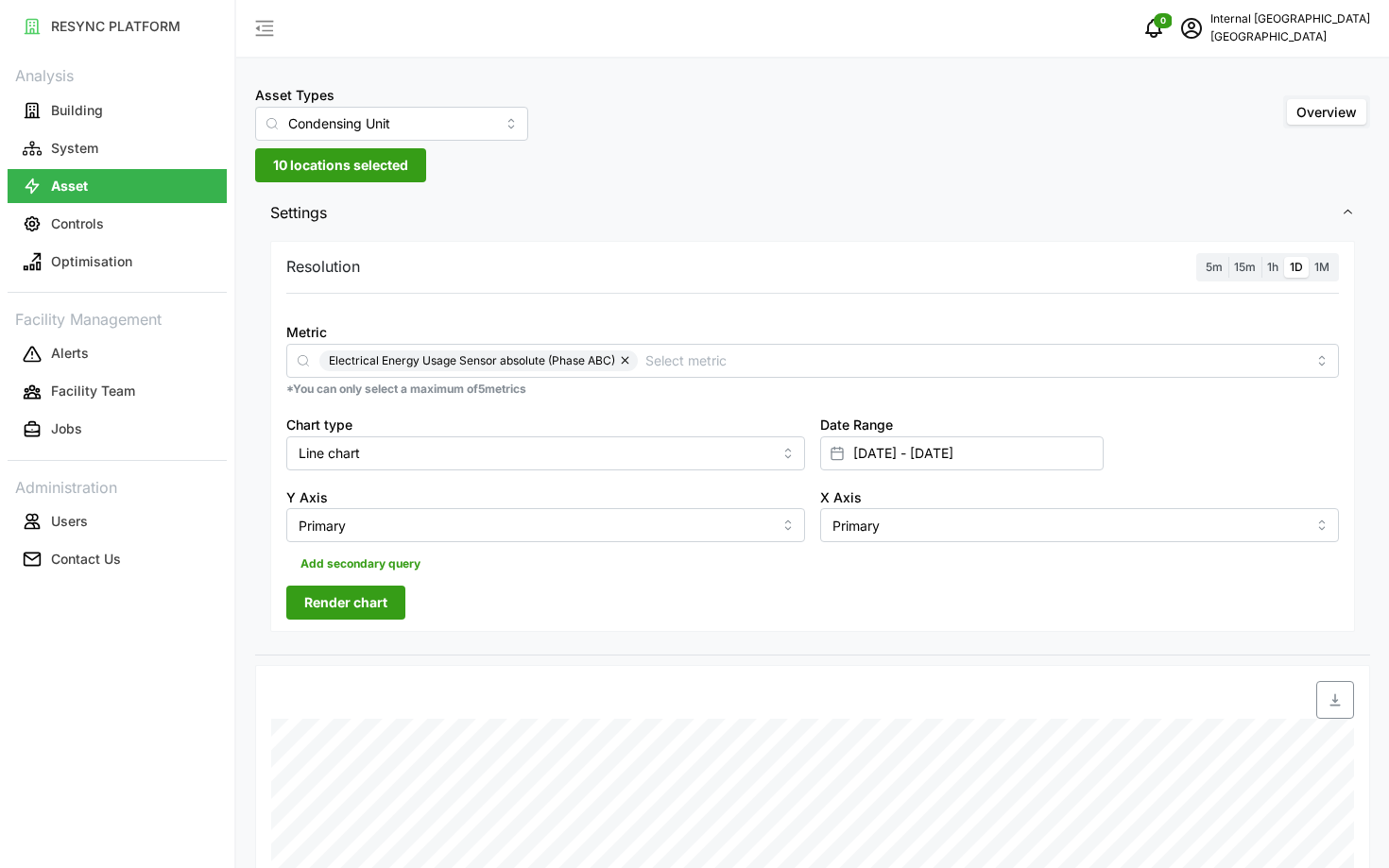
click at [303, 608] on button "Render chart" at bounding box center [345, 603] width 119 height 34
click at [367, 171] on span "10 locations selected" at bounding box center [341, 165] width 135 height 32
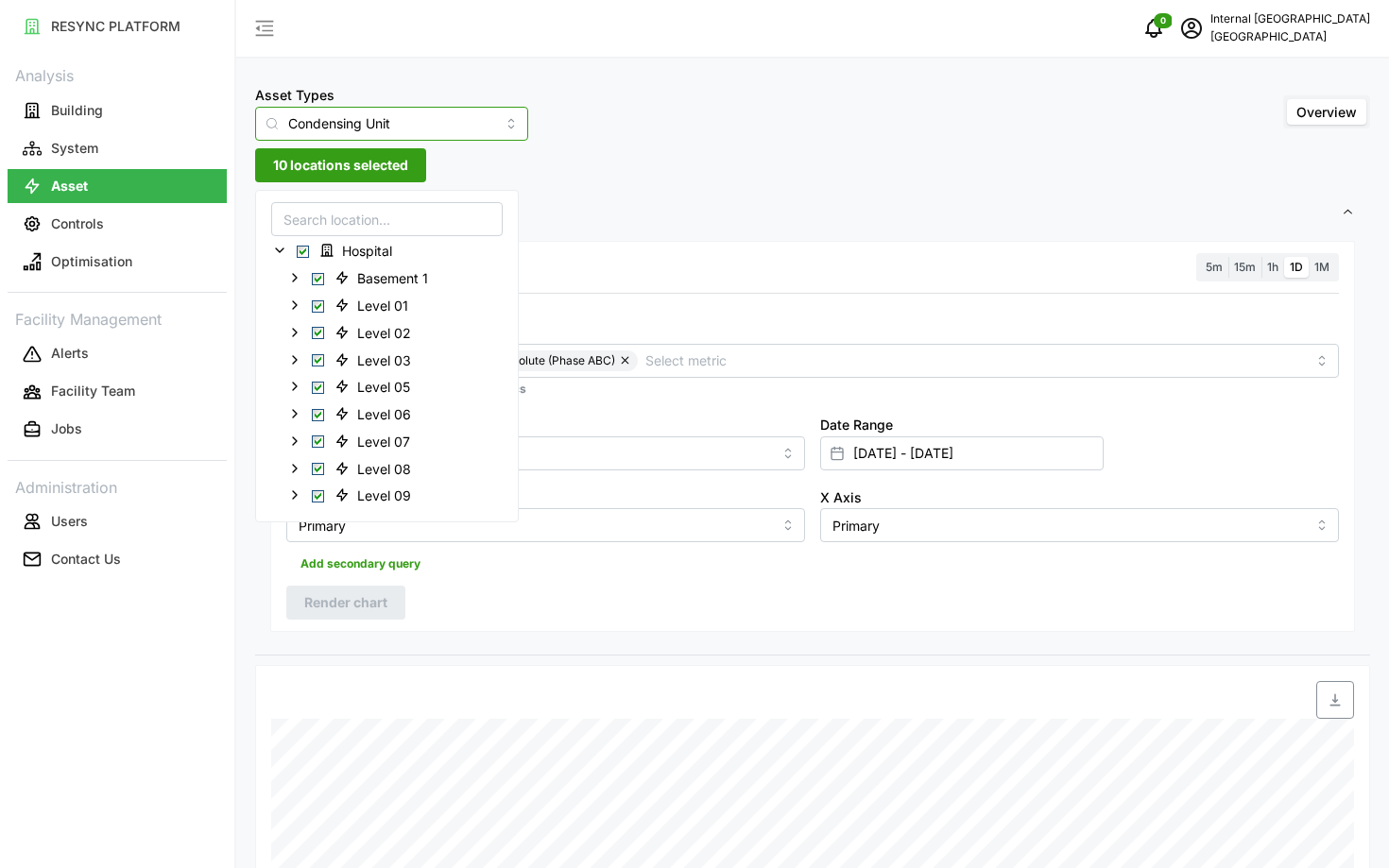
click at [321, 110] on input "Condensing Unit" at bounding box center [391, 124] width 273 height 34
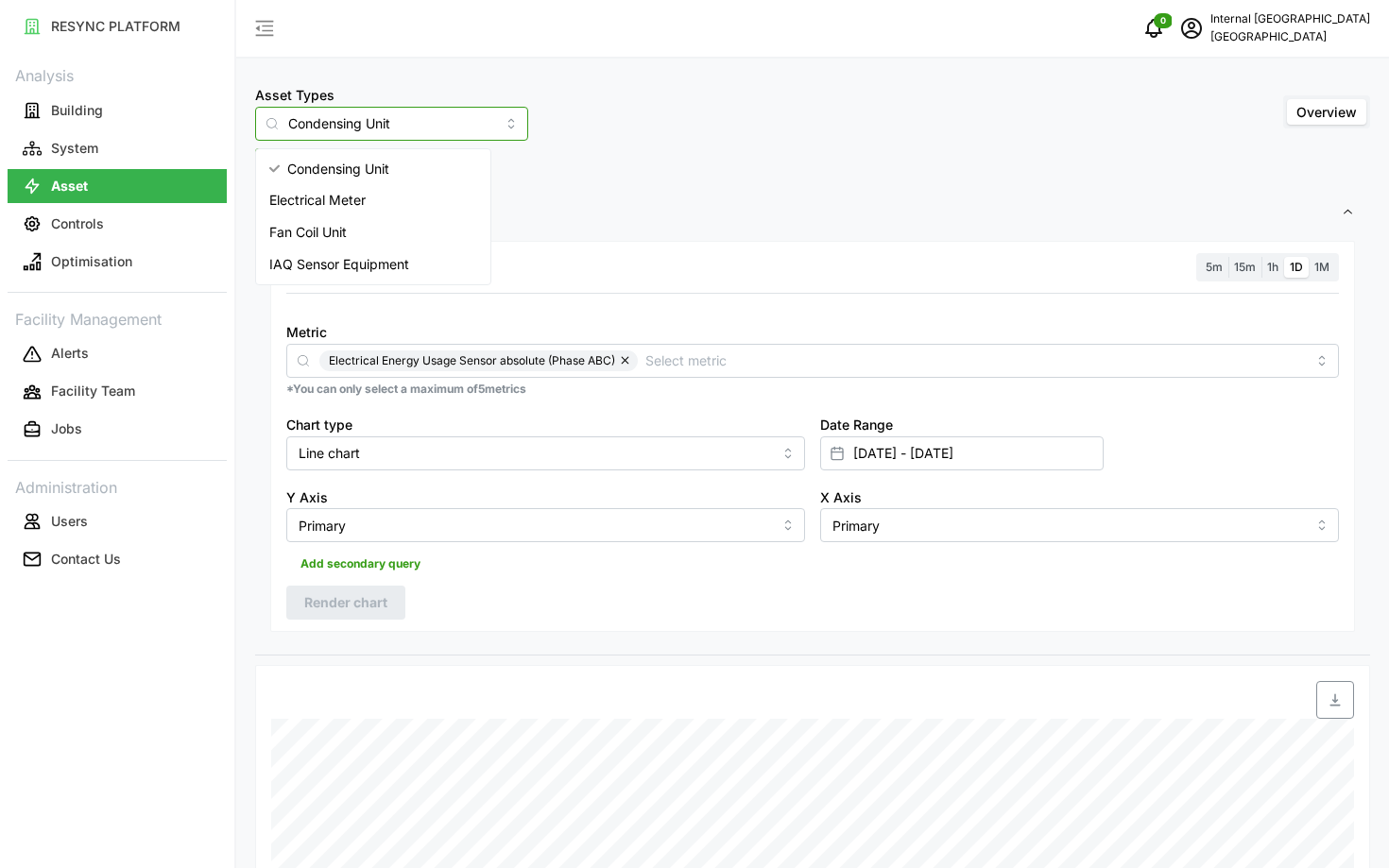
click at [322, 187] on div "Electrical Meter" at bounding box center [373, 200] width 227 height 32
type input "Electrical Meter"
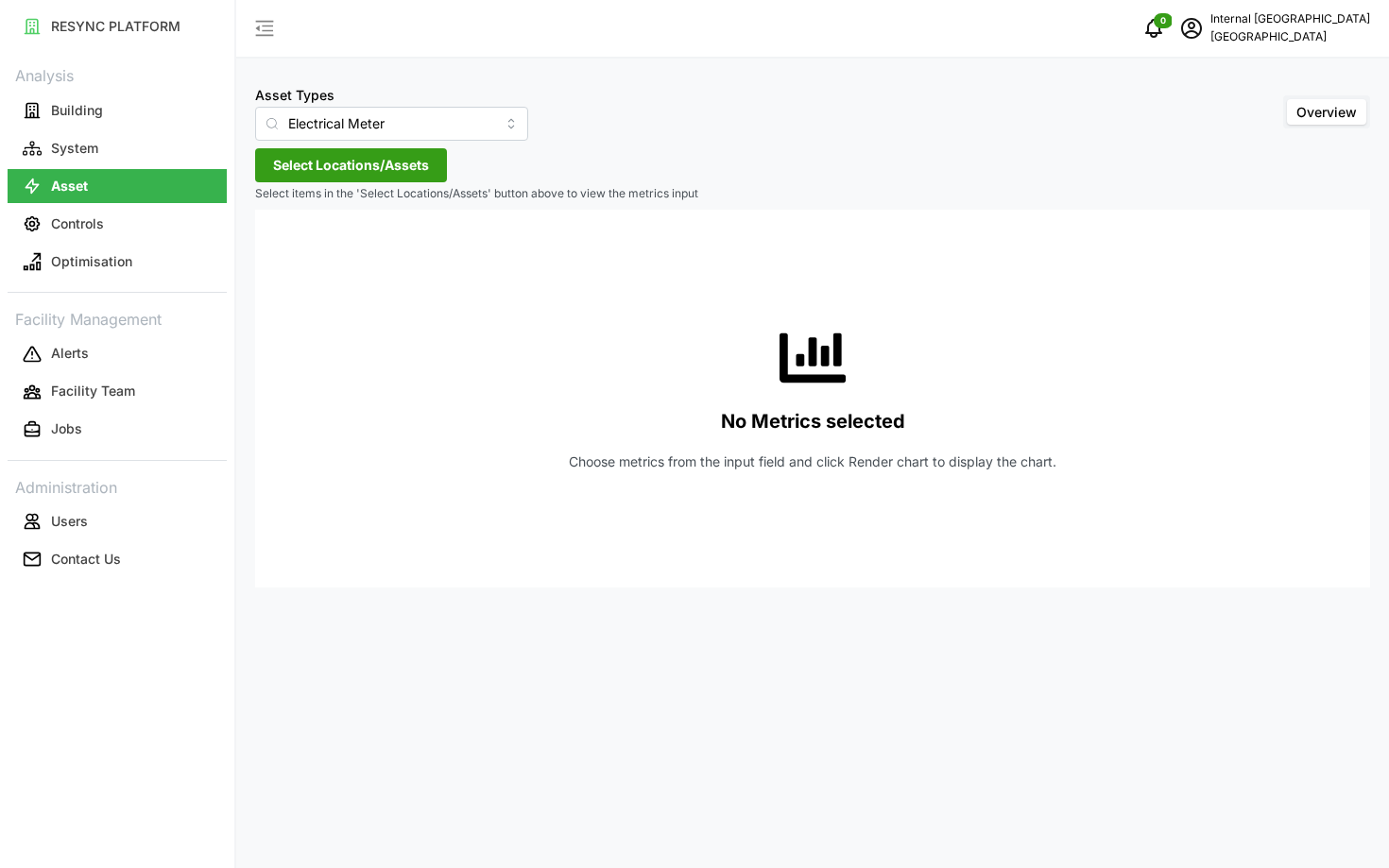
click at [337, 172] on span "Select Locations/Assets" at bounding box center [350, 165] width 155 height 32
click at [277, 253] on icon at bounding box center [280, 250] width 15 height 15
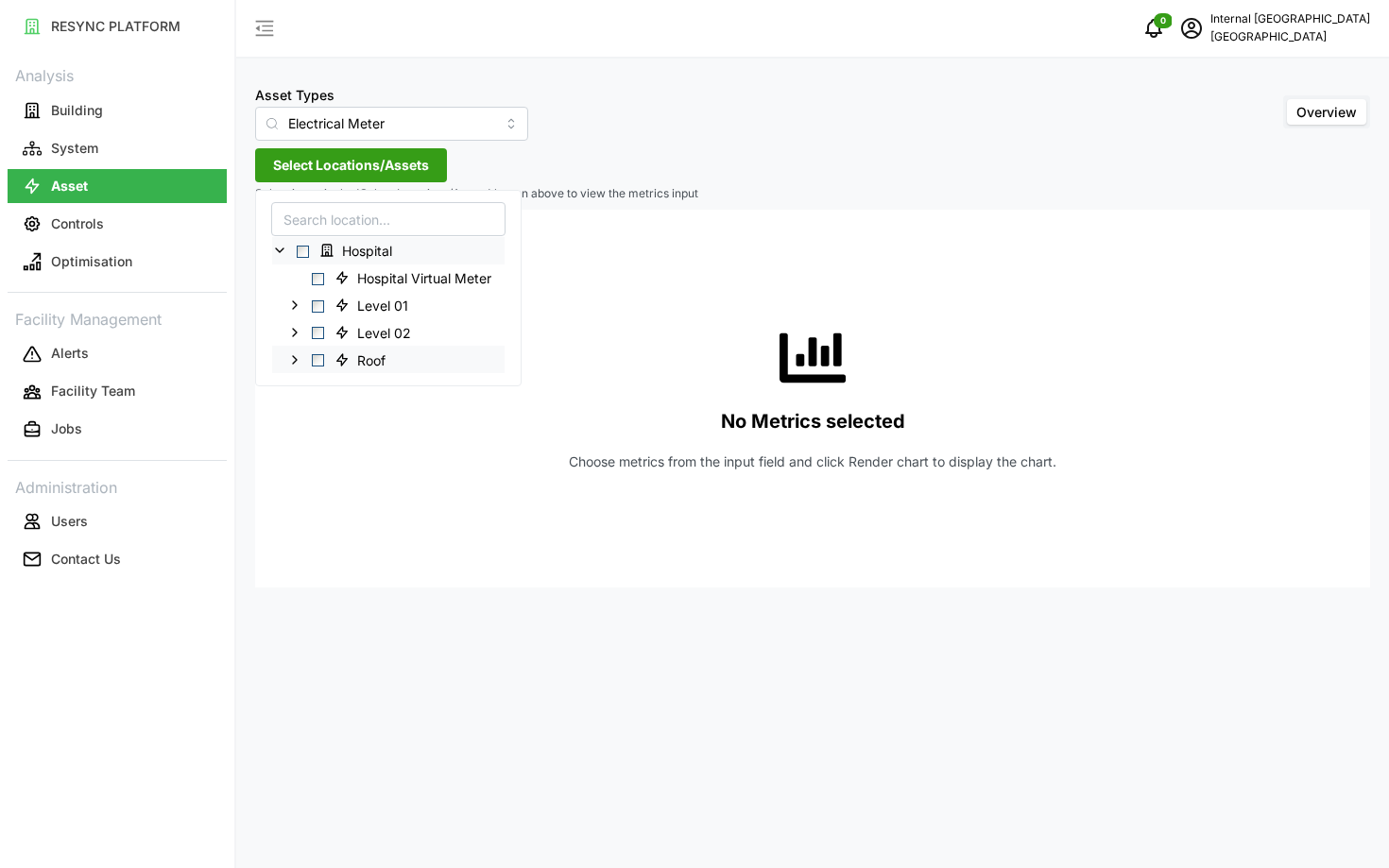
click at [314, 356] on span "Select Roof" at bounding box center [318, 360] width 12 height 12
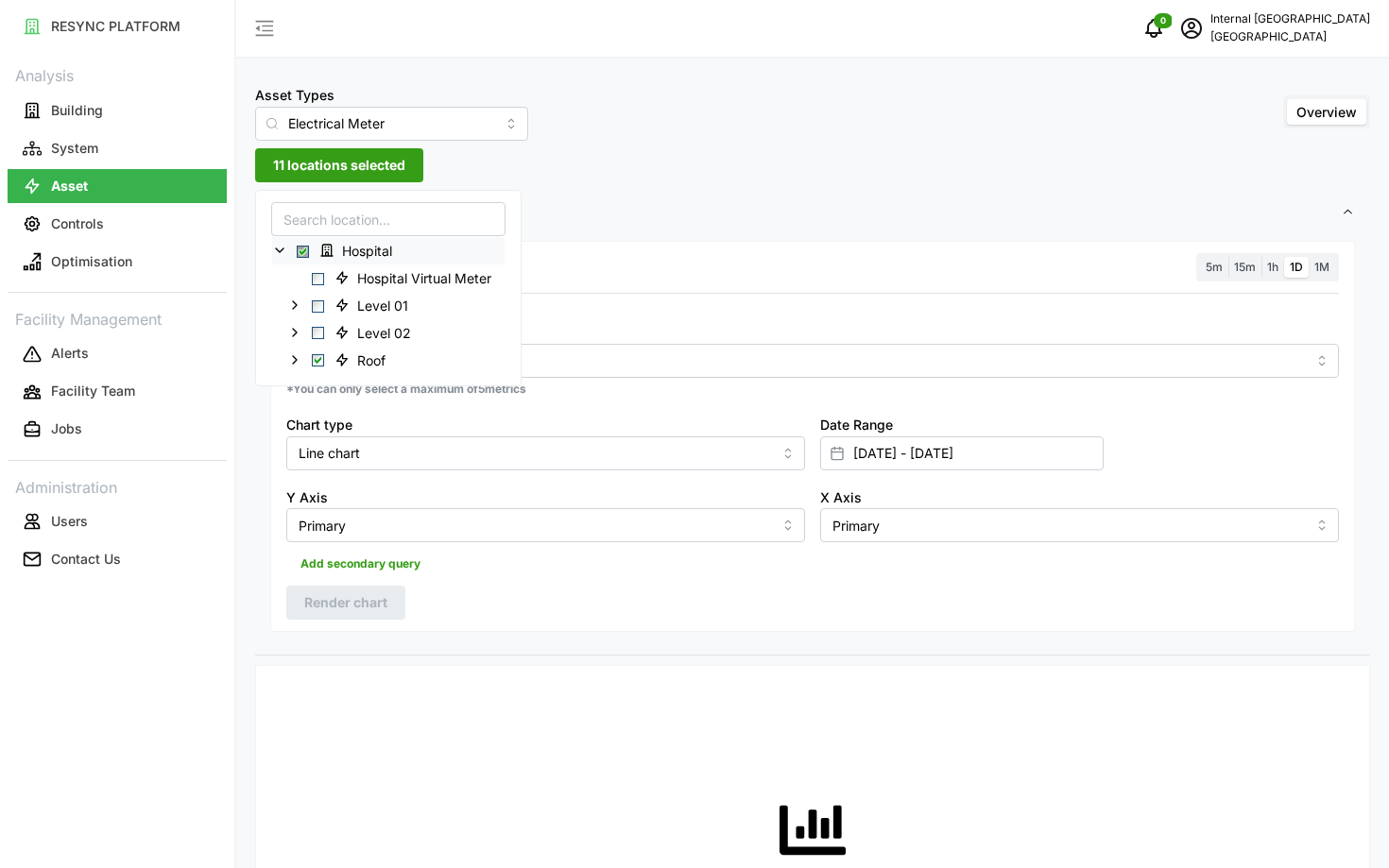
click at [550, 341] on div "Metric" at bounding box center [812, 349] width 1052 height 57
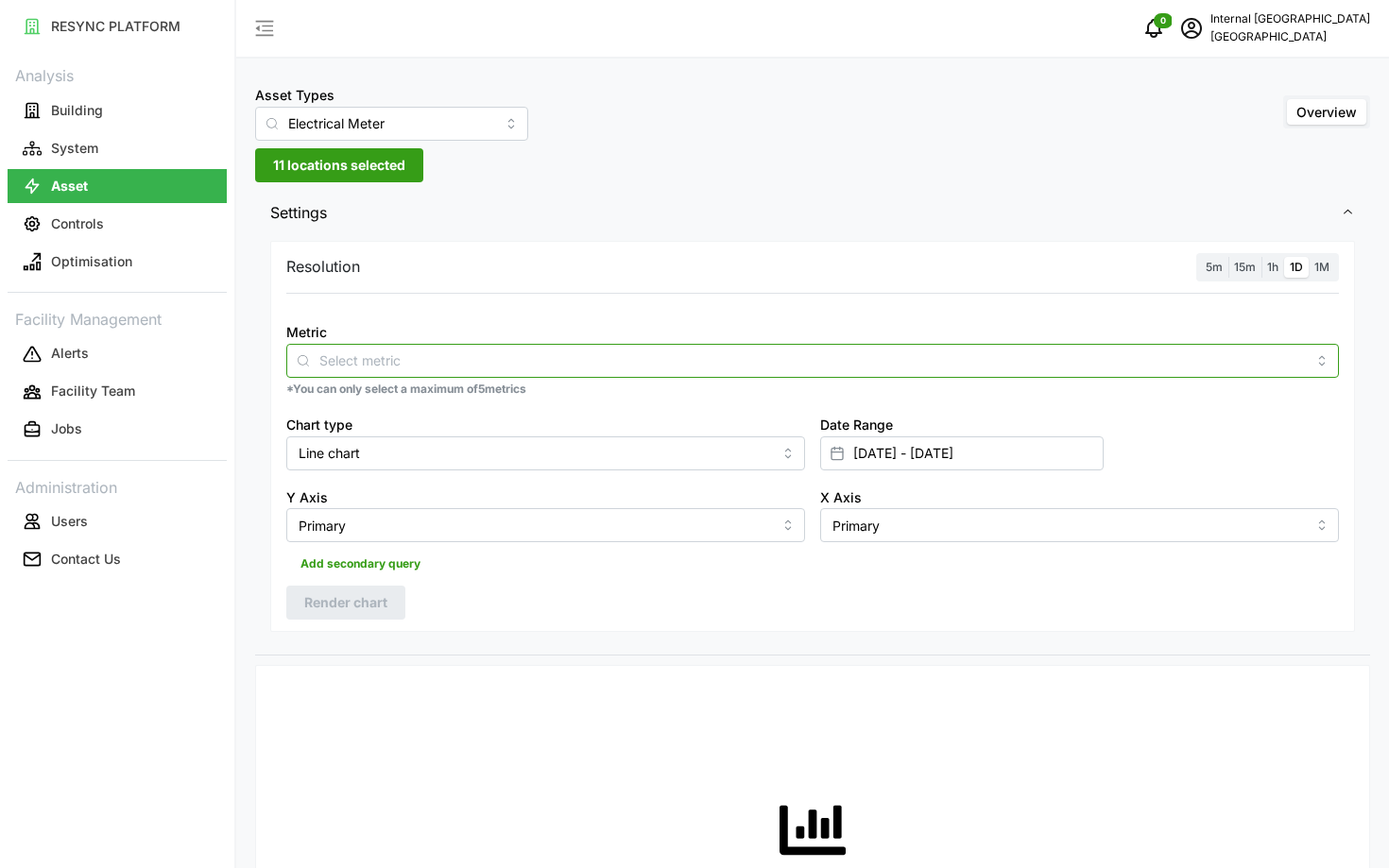
click at [546, 361] on input "Metric" at bounding box center [813, 360] width 986 height 21
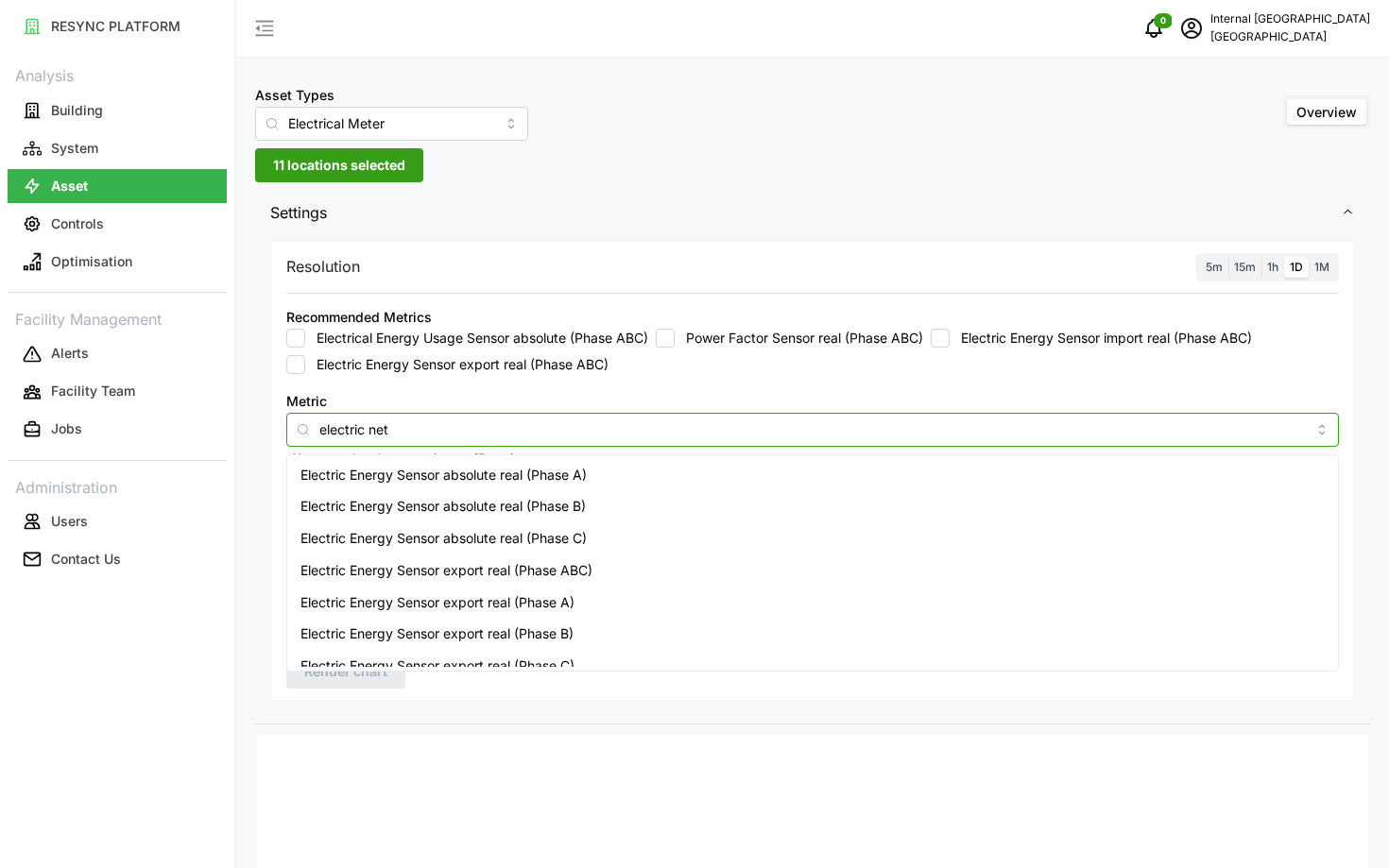
type input "electric net"
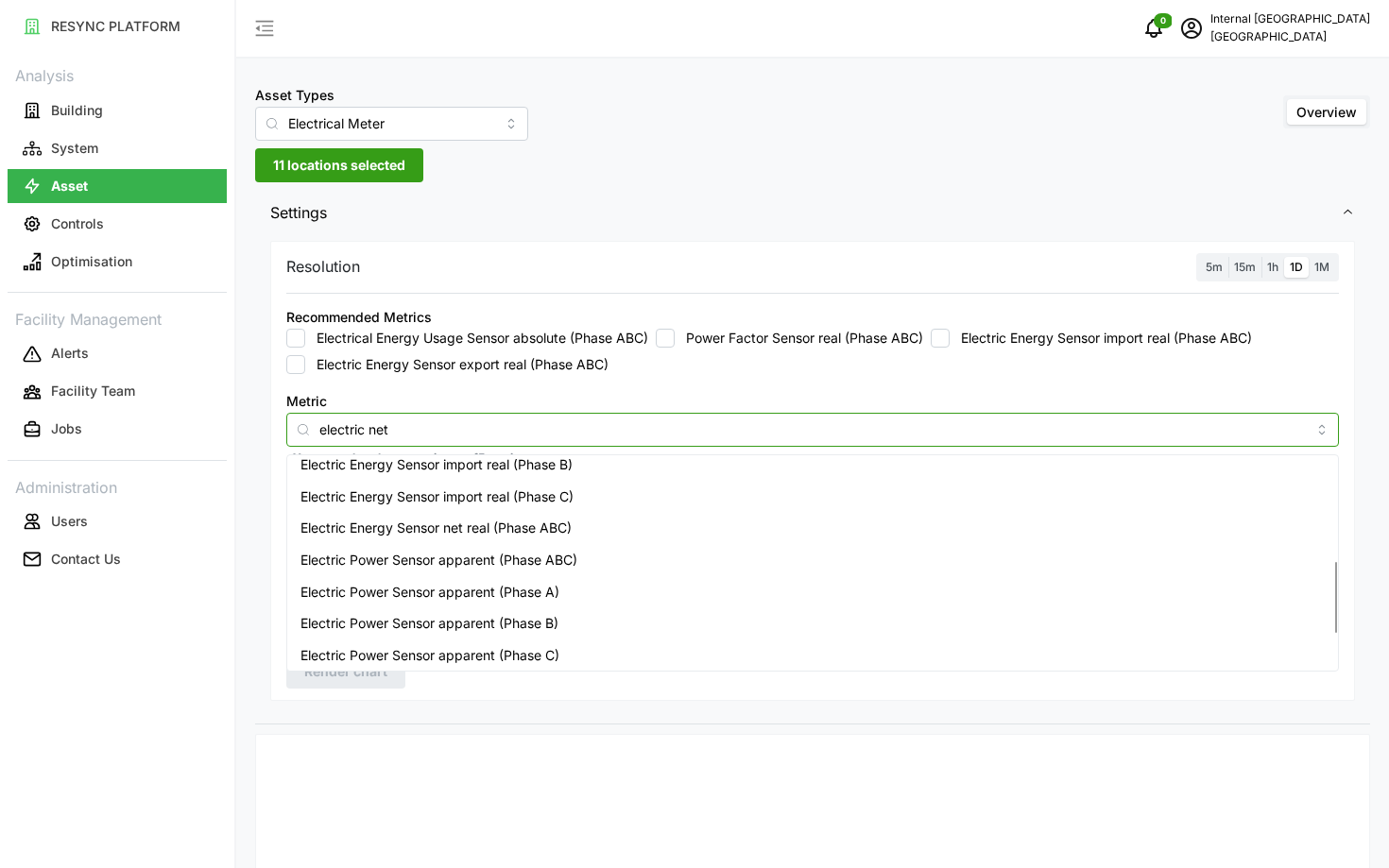
click at [469, 532] on span "Electric Energy Sensor net real (Phase ABC)" at bounding box center [436, 528] width 271 height 21
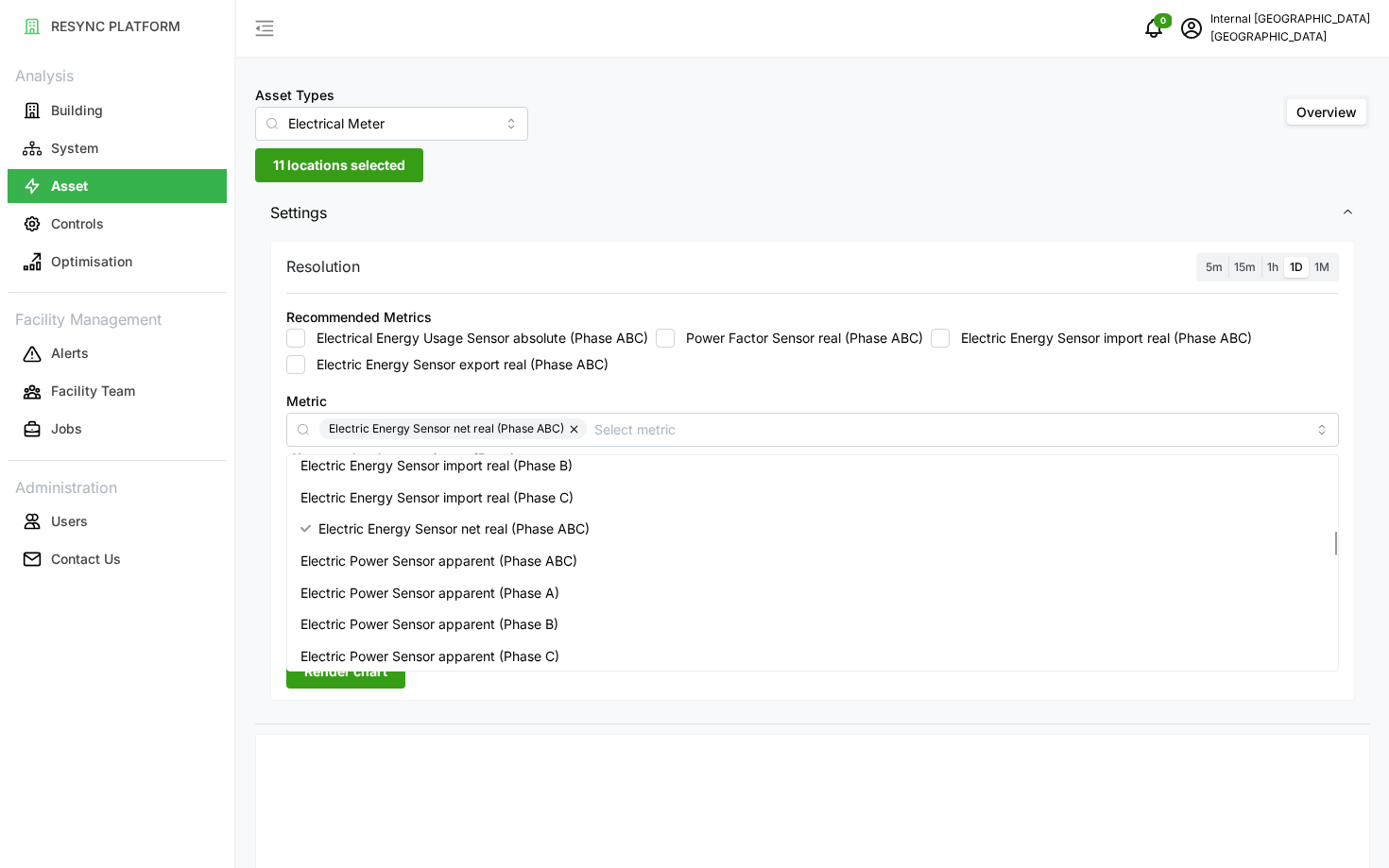
click at [173, 606] on div "RESYNC PLATFORM Analysis Building System Asset Controls Optimisation Facility M…" at bounding box center [117, 434] width 235 height 868
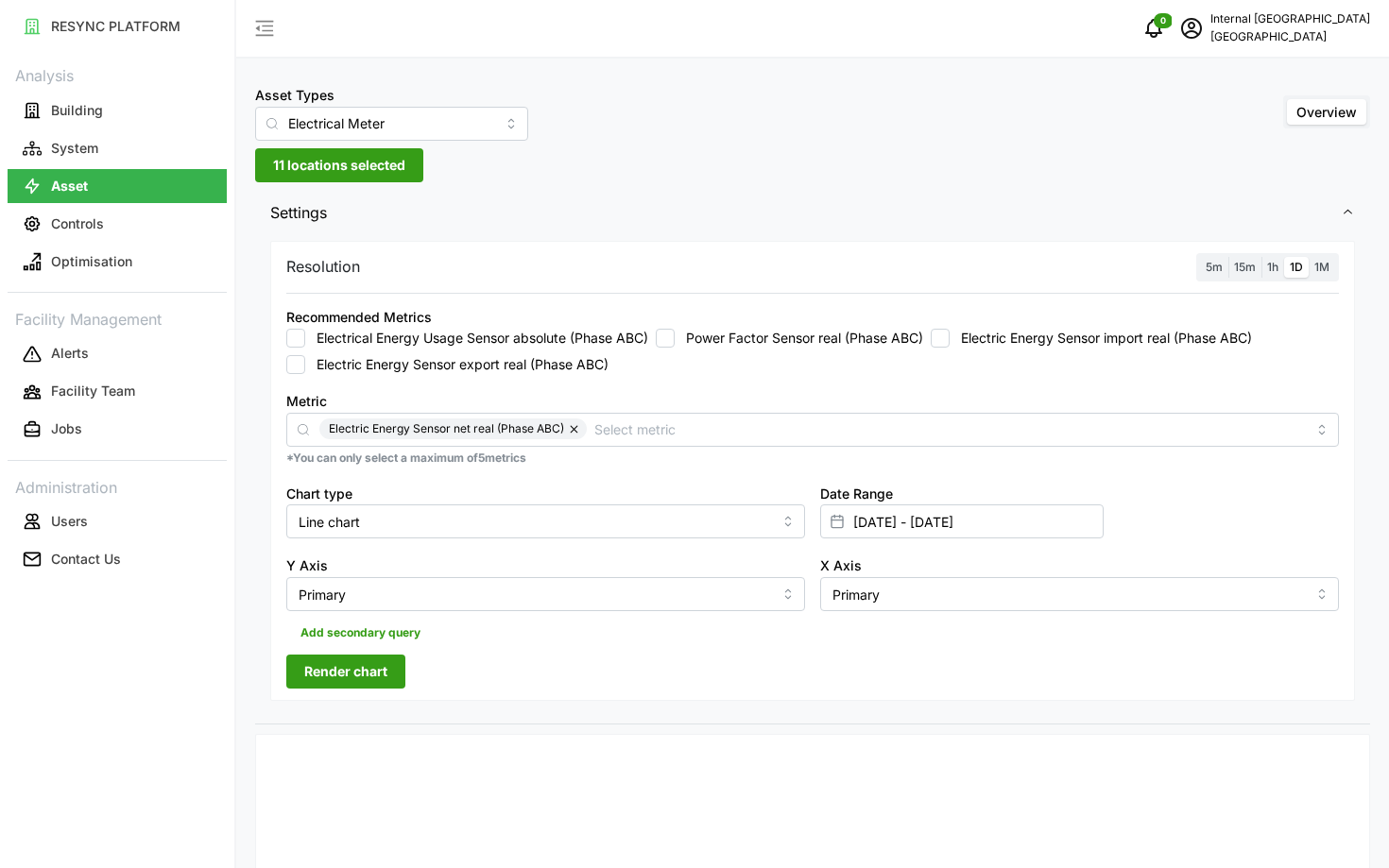
click at [349, 698] on div "Resolution 5m 15m 1h 1D 1M Recommended Metrics Electrical Energy Usage Sensor a…" at bounding box center [812, 471] width 1085 height 461
click at [315, 681] on span "Render chart" at bounding box center [345, 672] width 83 height 32
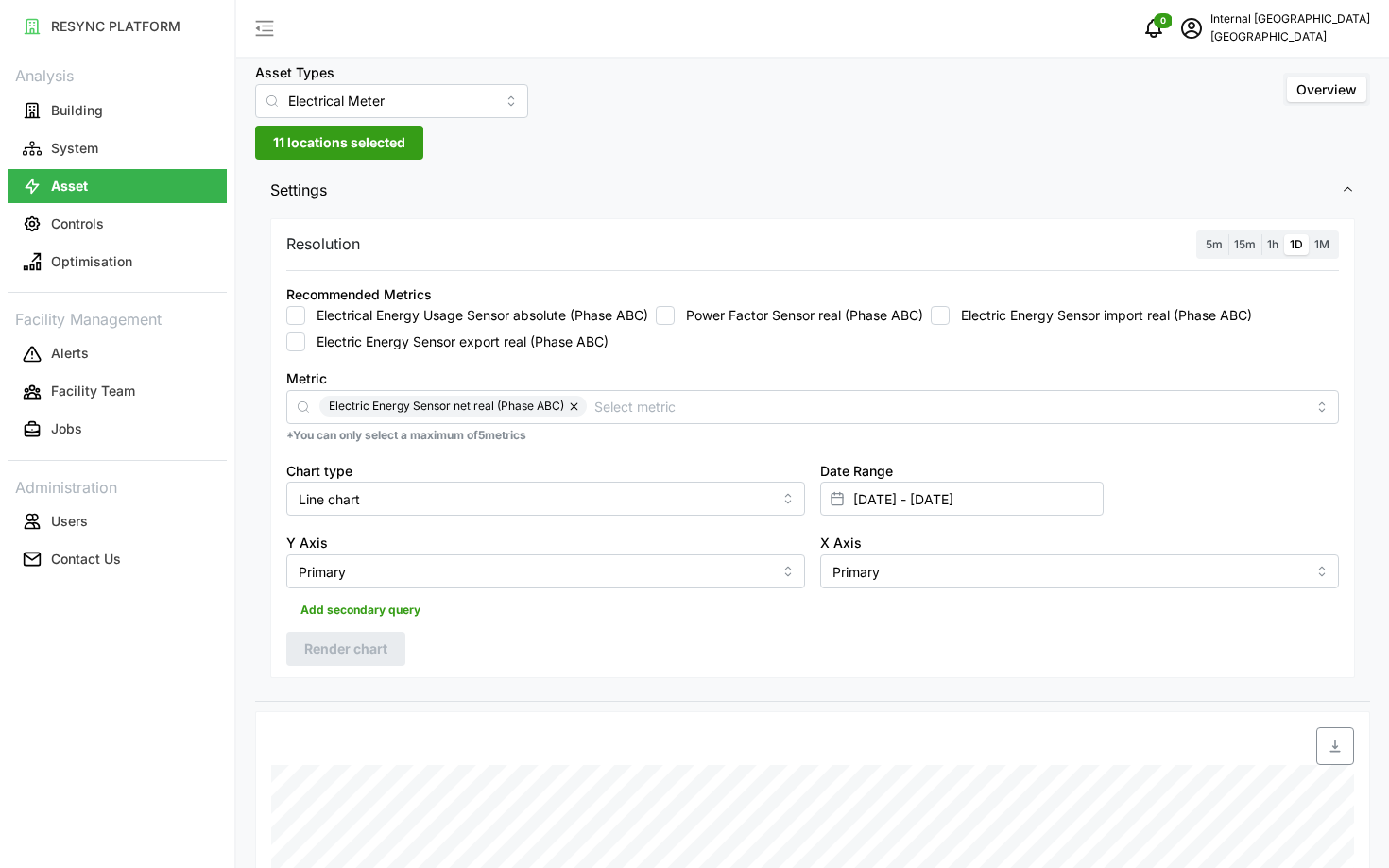
scroll to position [0, 0]
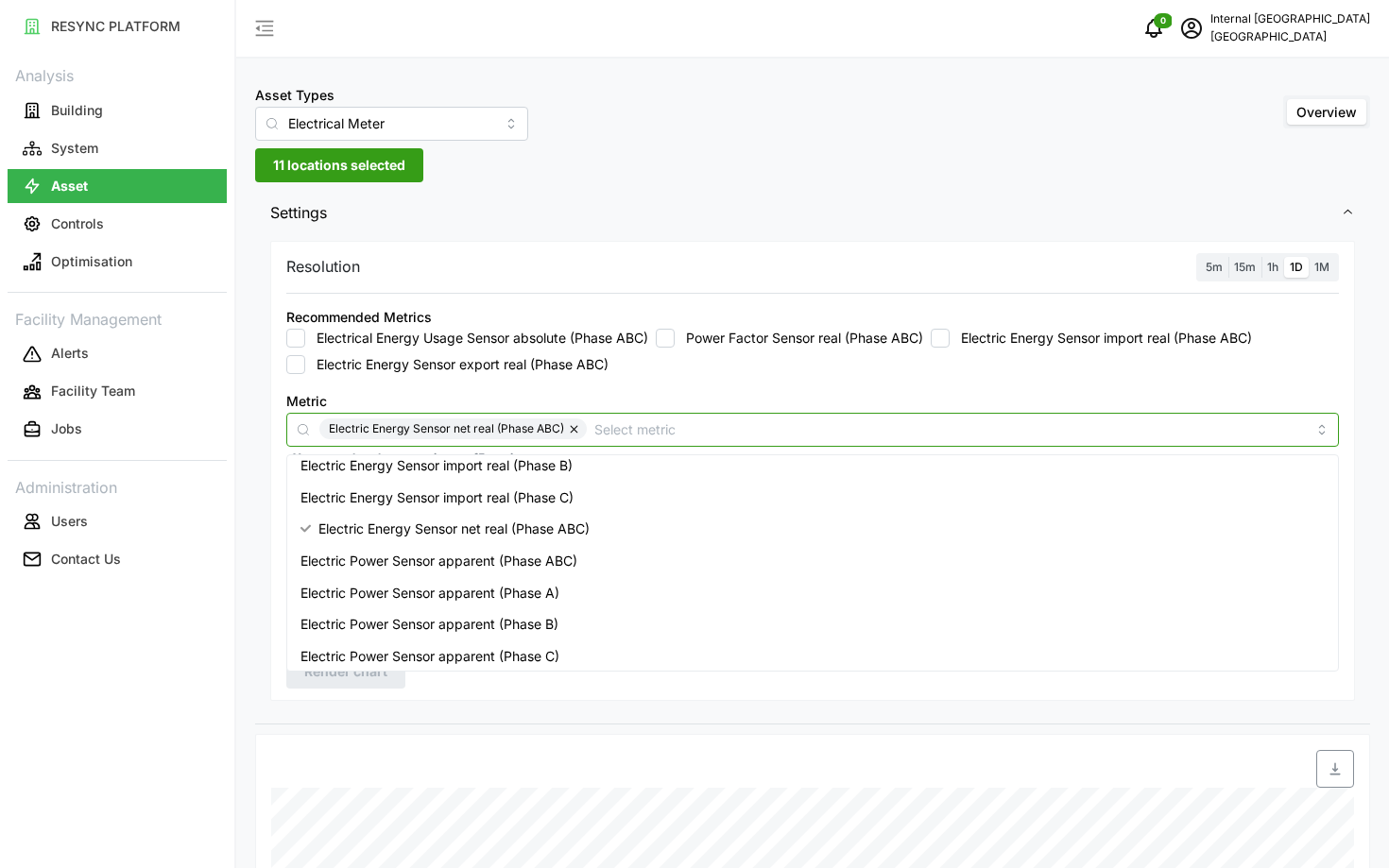
click at [685, 432] on input "Metric" at bounding box center [950, 429] width 712 height 21
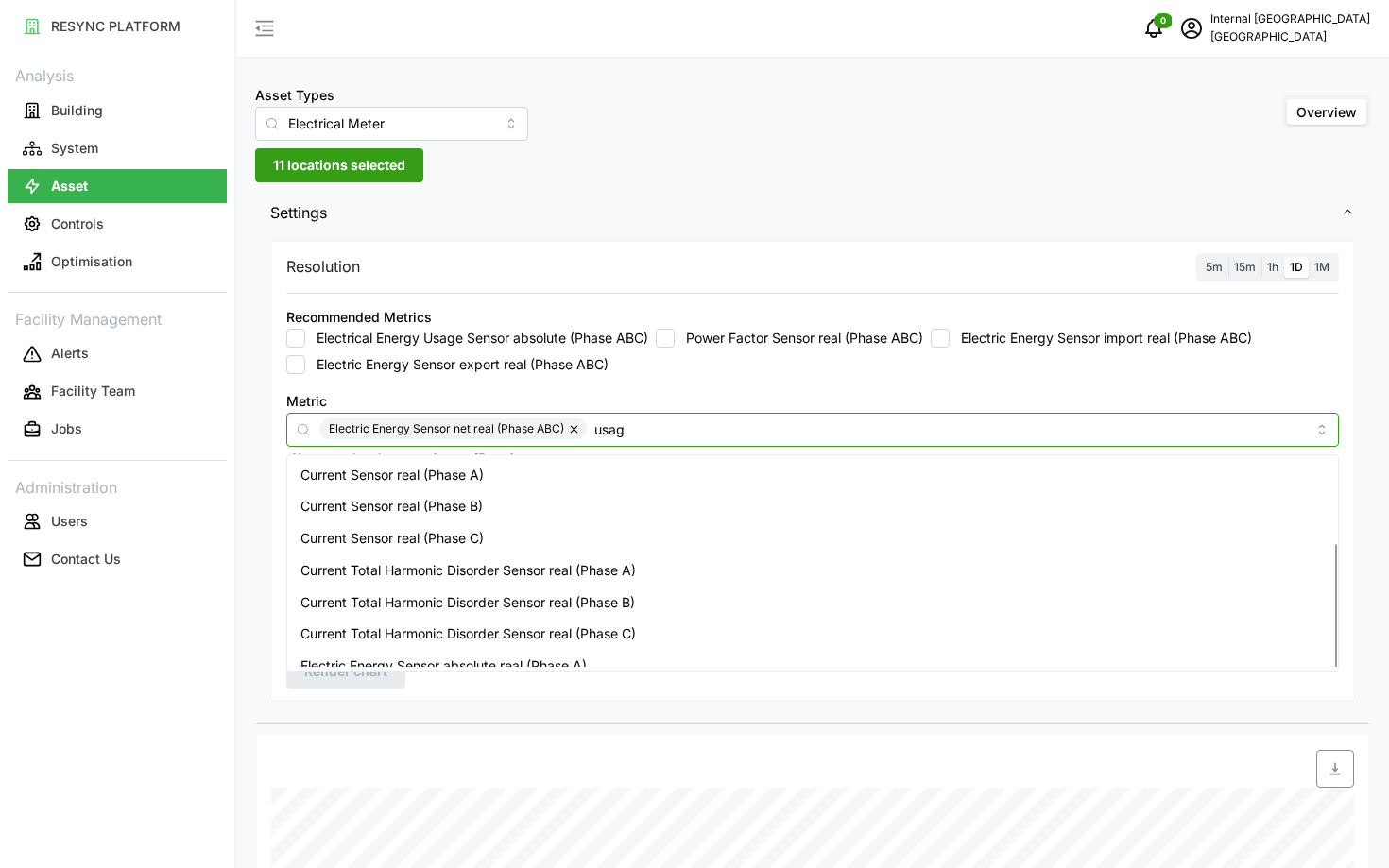
type input "usage"
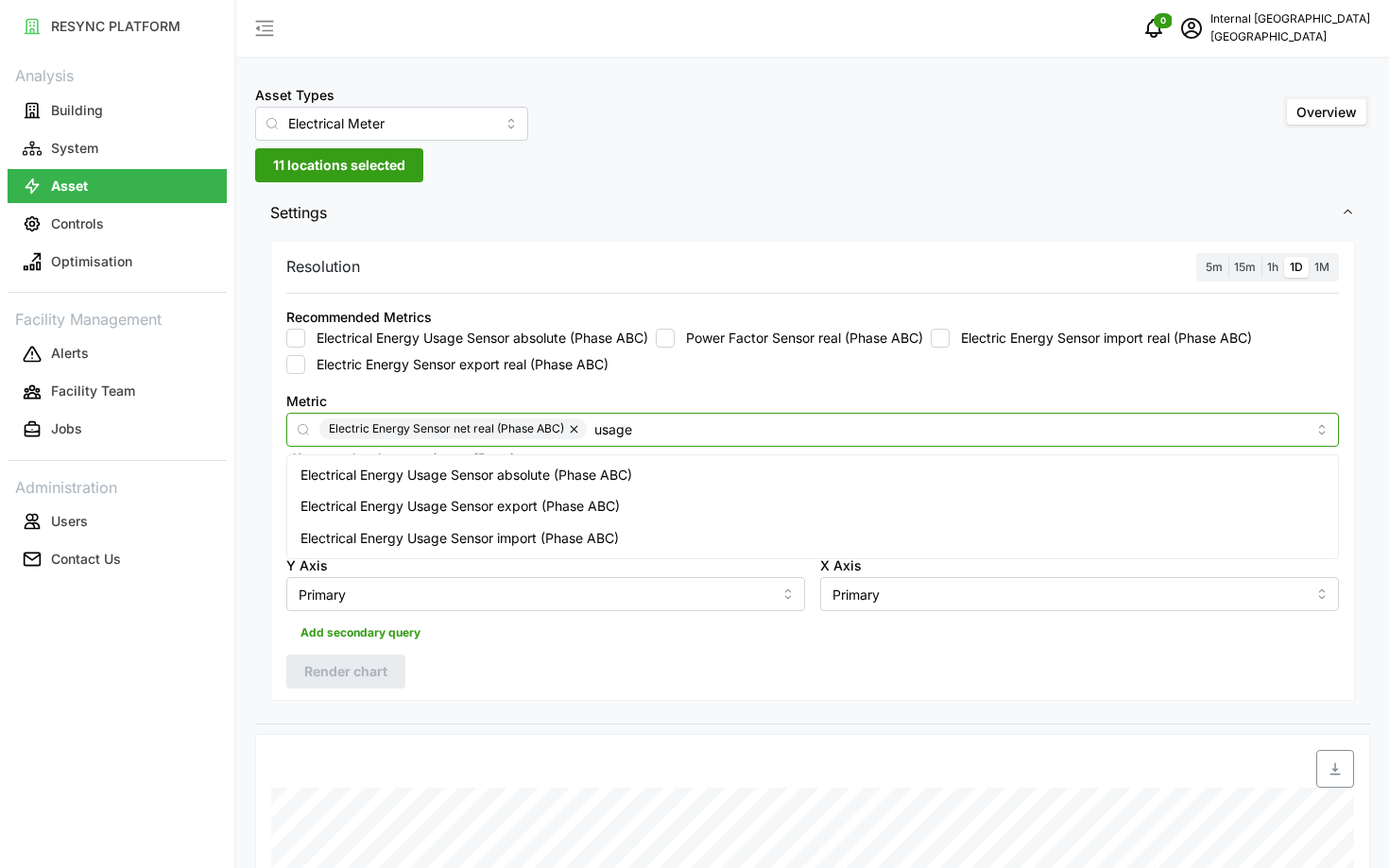
click at [612, 480] on span "Electrical Energy Usage Sensor absolute (Phase ABC)" at bounding box center [466, 475] width 332 height 21
checkbox input "true"
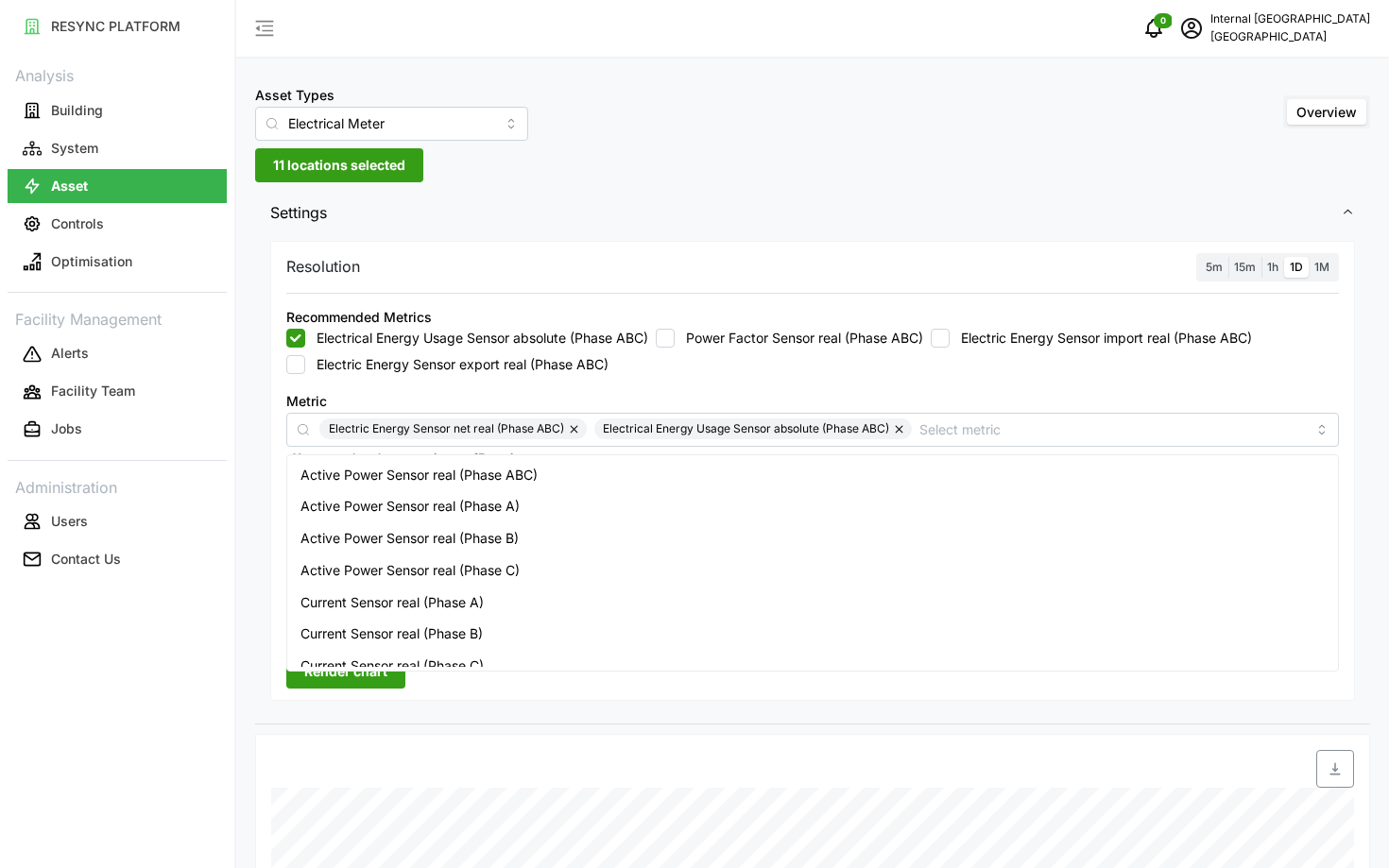
click at [321, 683] on span "Render chart" at bounding box center [345, 672] width 83 height 32
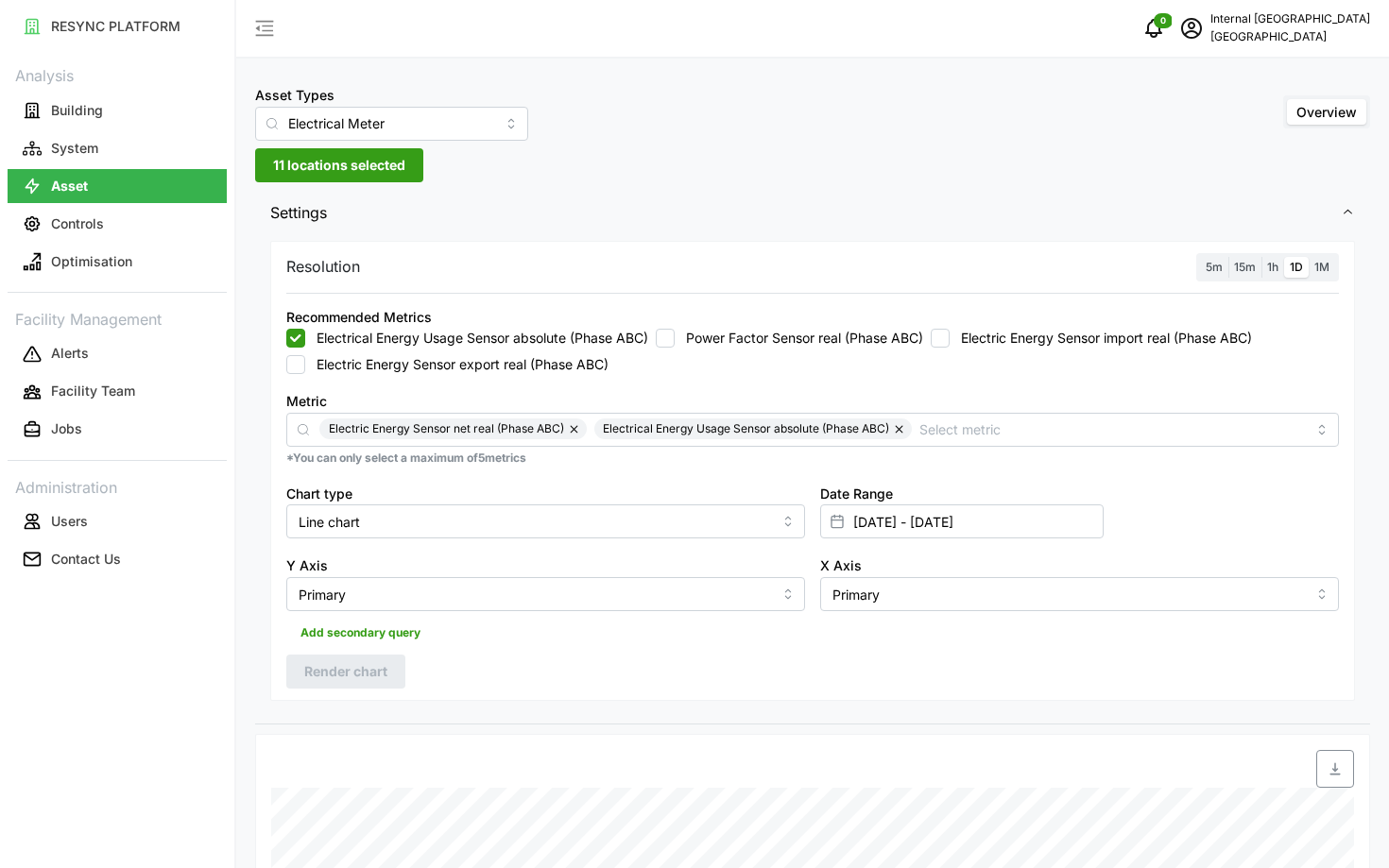
click at [1262, 259] on label "1h" at bounding box center [1273, 267] width 23 height 22
click at [1261, 257] on input "1h" at bounding box center [1261, 257] width 0 height 0
click at [387, 667] on span "Render chart" at bounding box center [345, 672] width 83 height 32
click at [568, 426] on button "button" at bounding box center [575, 429] width 23 height 21
click at [322, 663] on span "Render chart" at bounding box center [345, 672] width 83 height 32
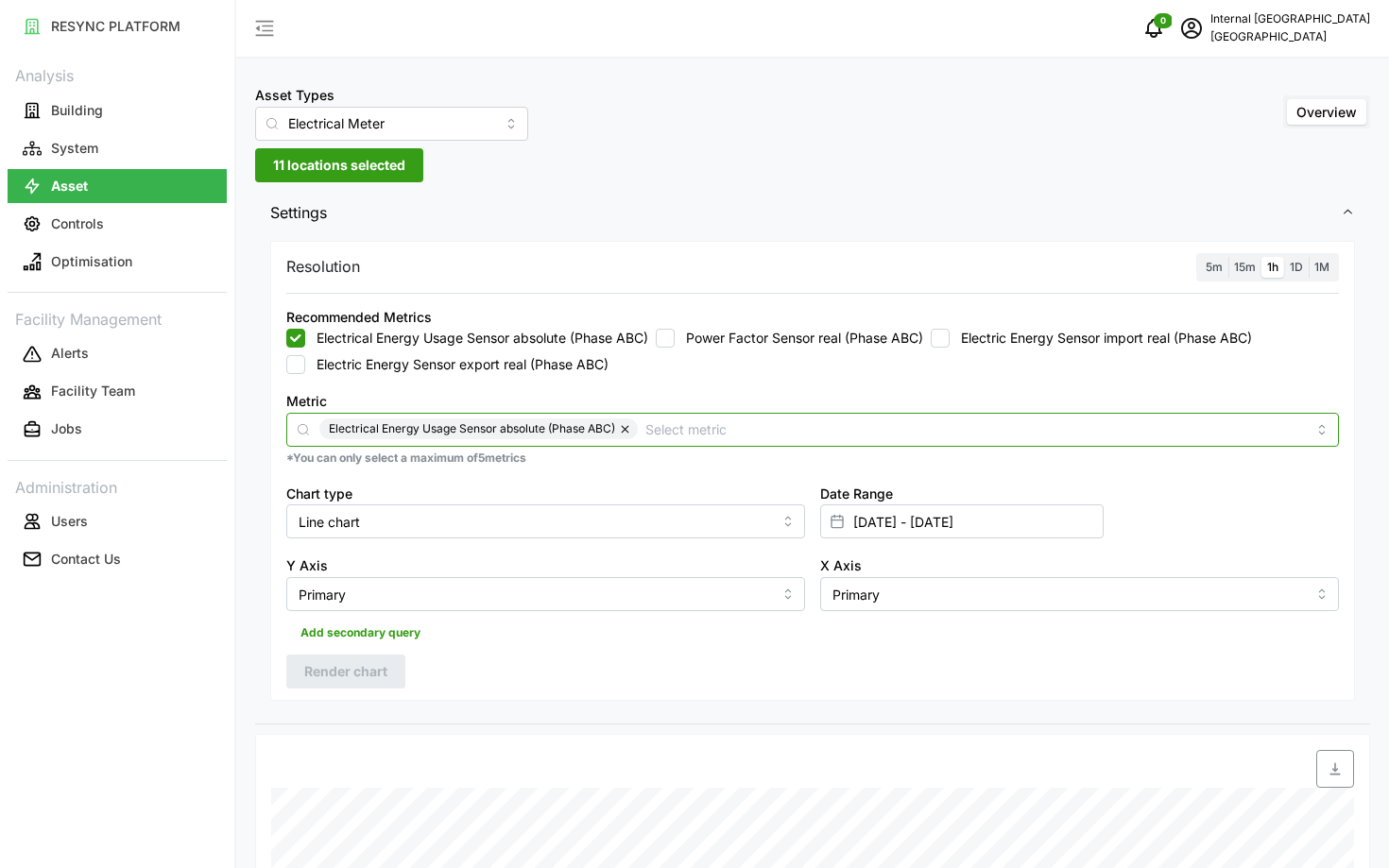
click at [674, 435] on input "Metric" at bounding box center [975, 429] width 660 height 21
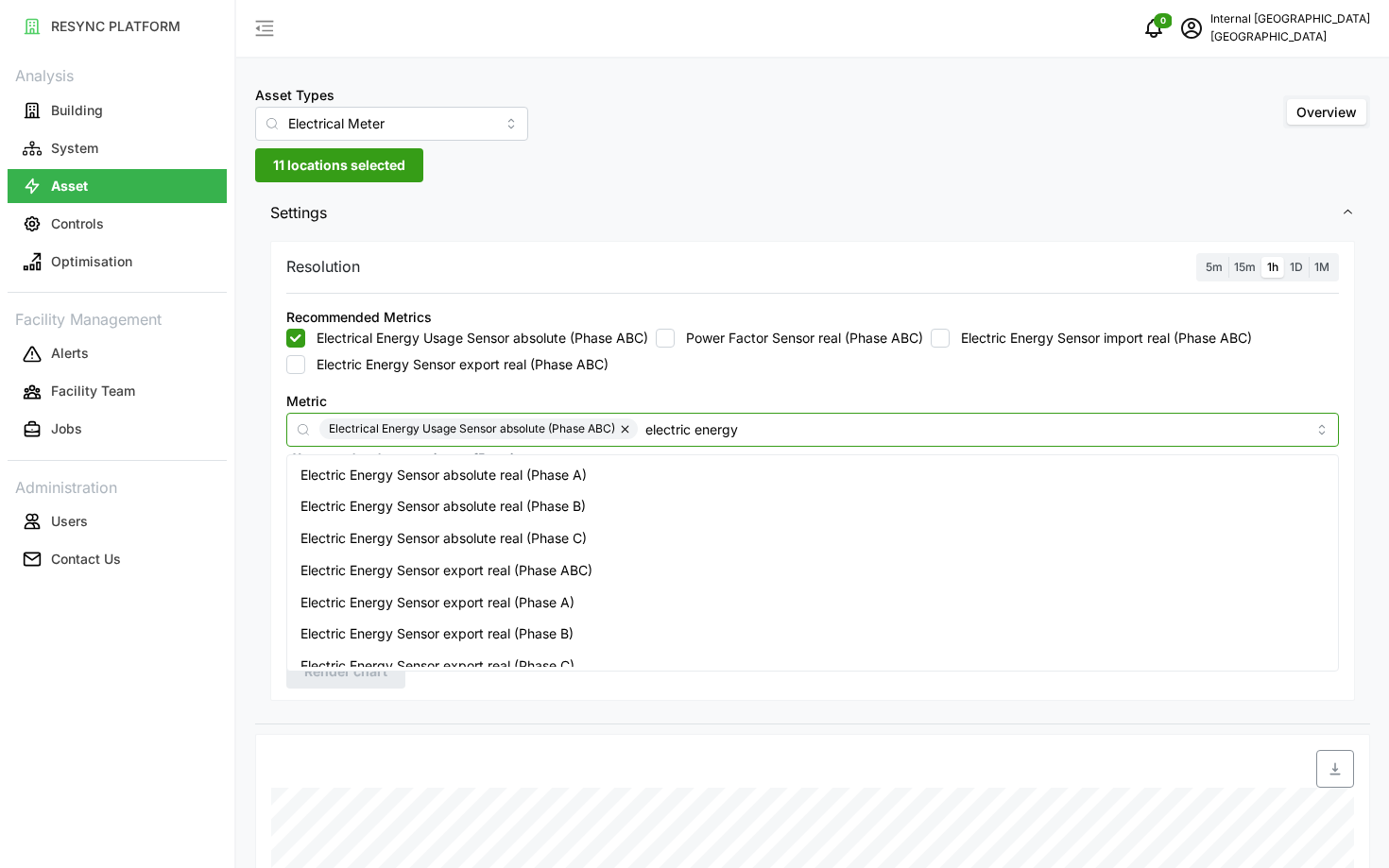
type input "electric energy"
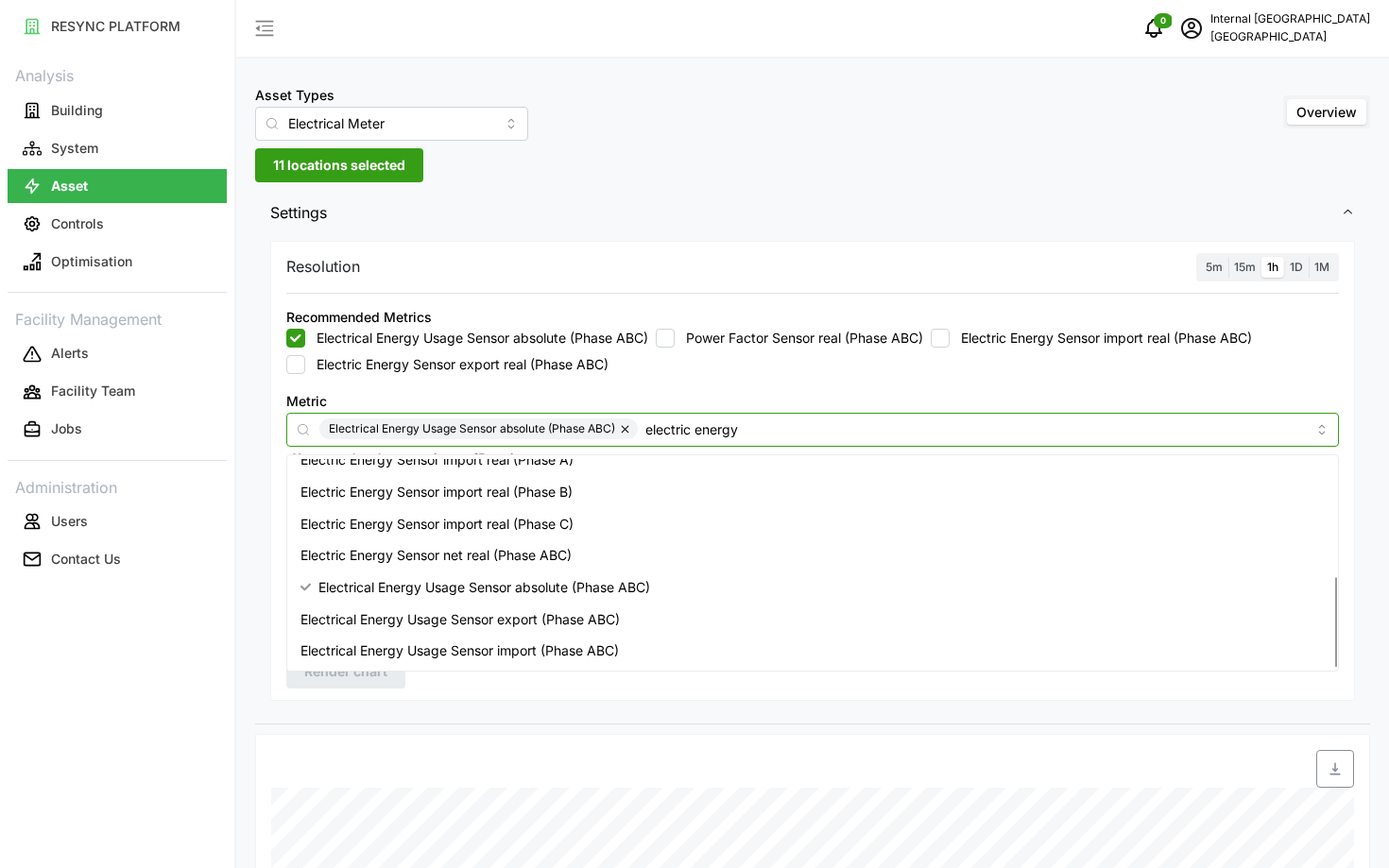
click at [505, 563] on span "Electric Energy Sensor net real (Phase ABC)" at bounding box center [436, 555] width 271 height 21
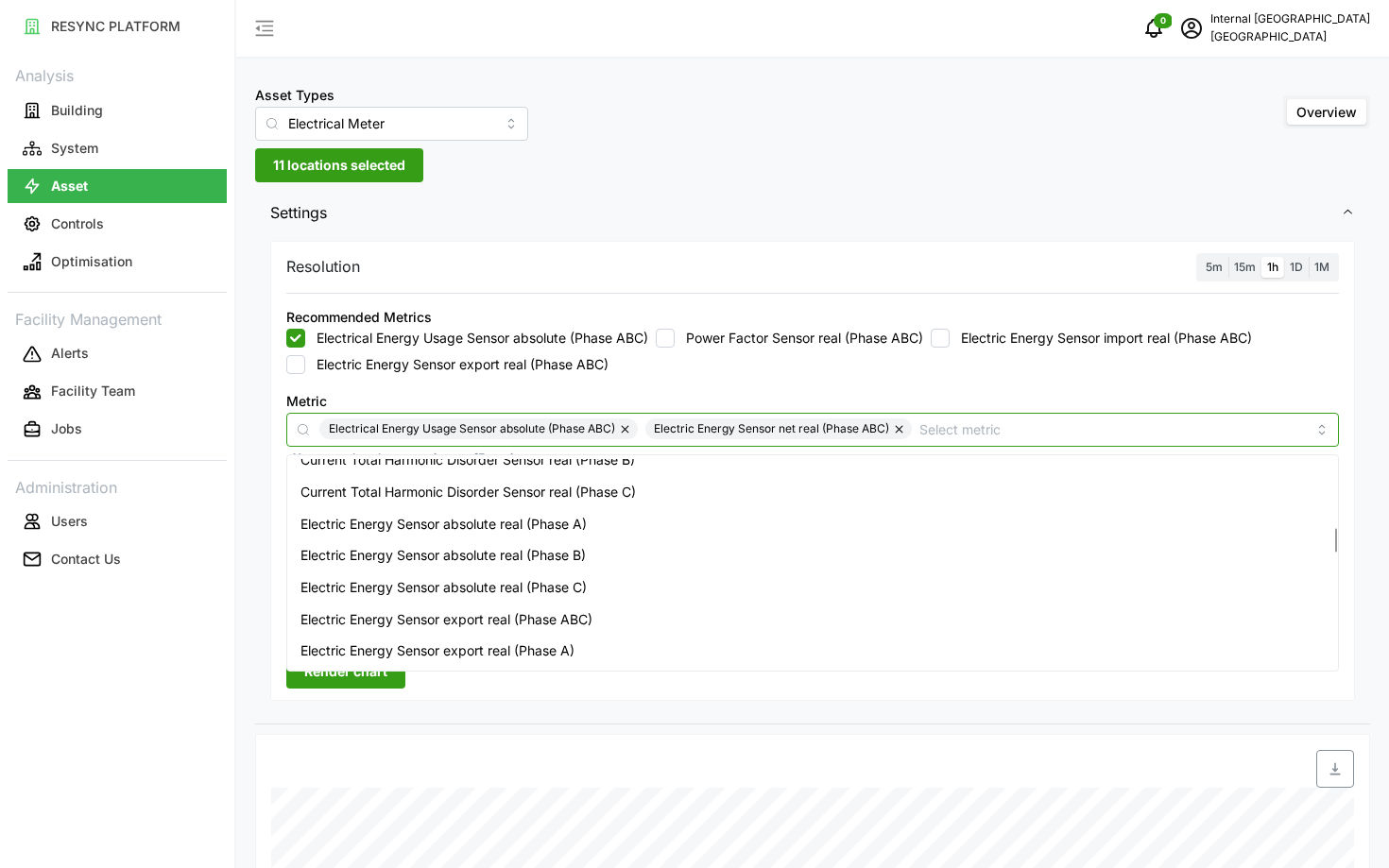
scroll to position [588, 0]
click at [622, 427] on button "button" at bounding box center [627, 429] width 23 height 21
checkbox input "false"
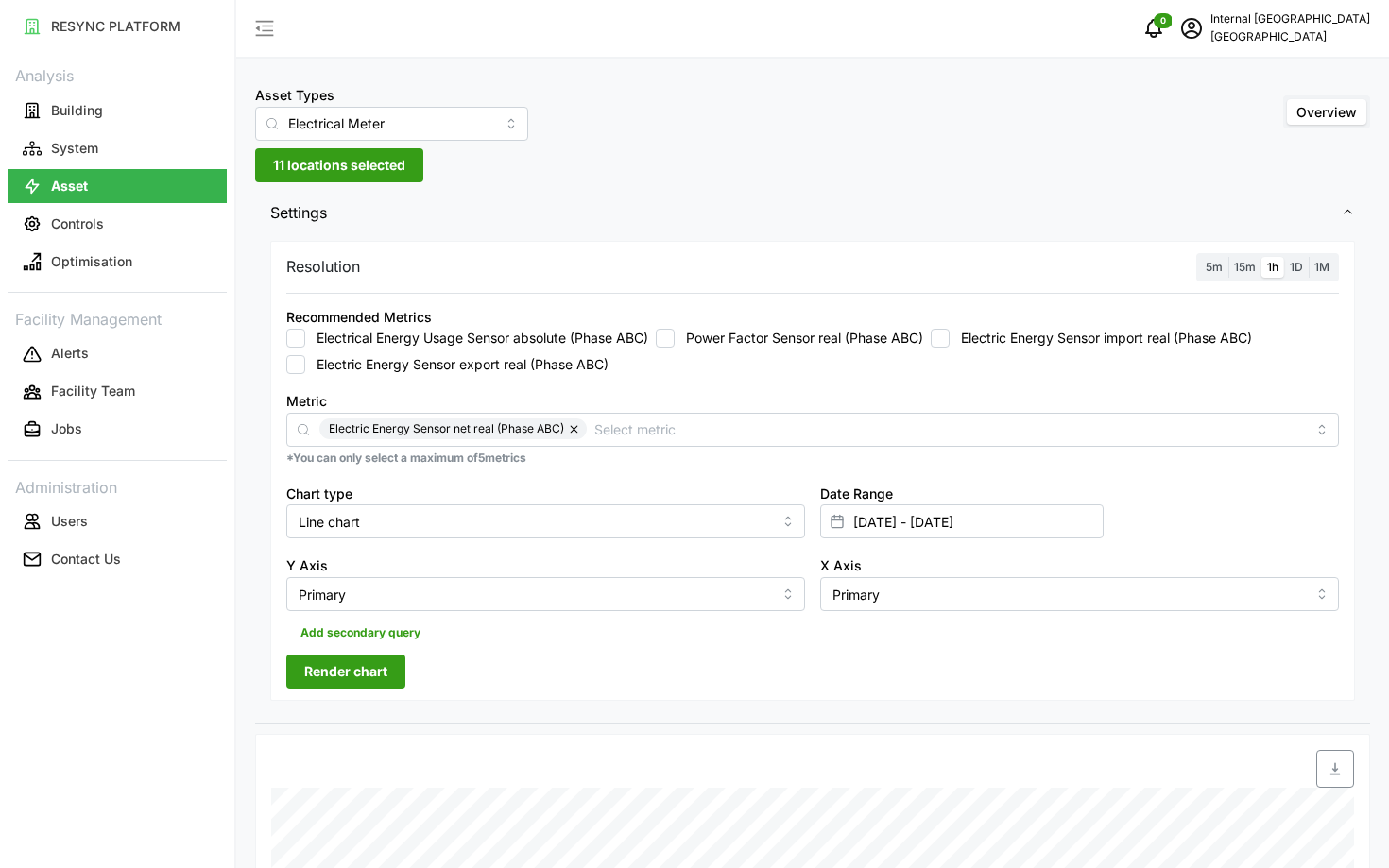
click at [336, 686] on span "Render chart" at bounding box center [345, 672] width 83 height 32
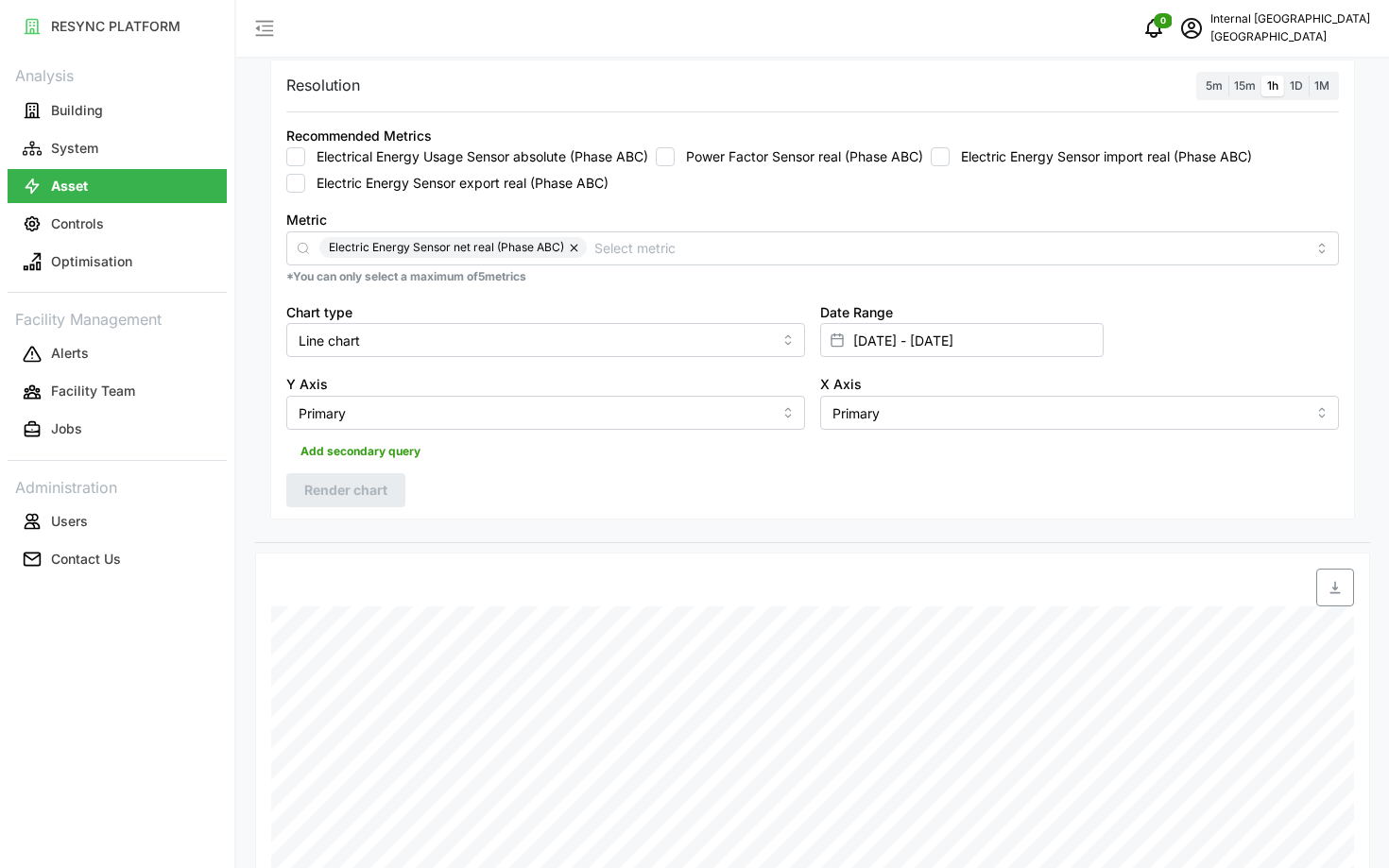
scroll to position [0, 0]
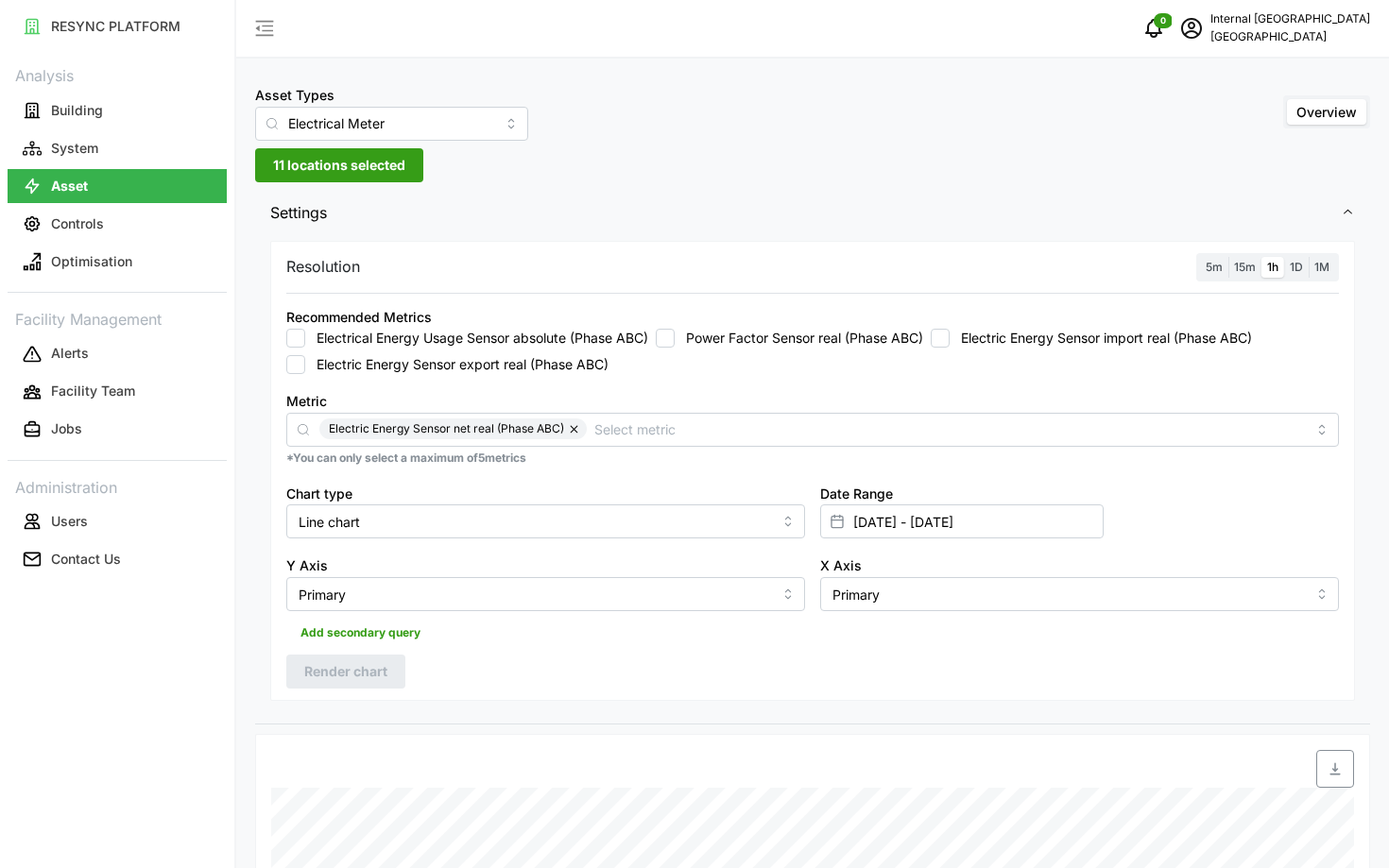
click at [361, 176] on span "11 locations selected" at bounding box center [339, 165] width 133 height 32
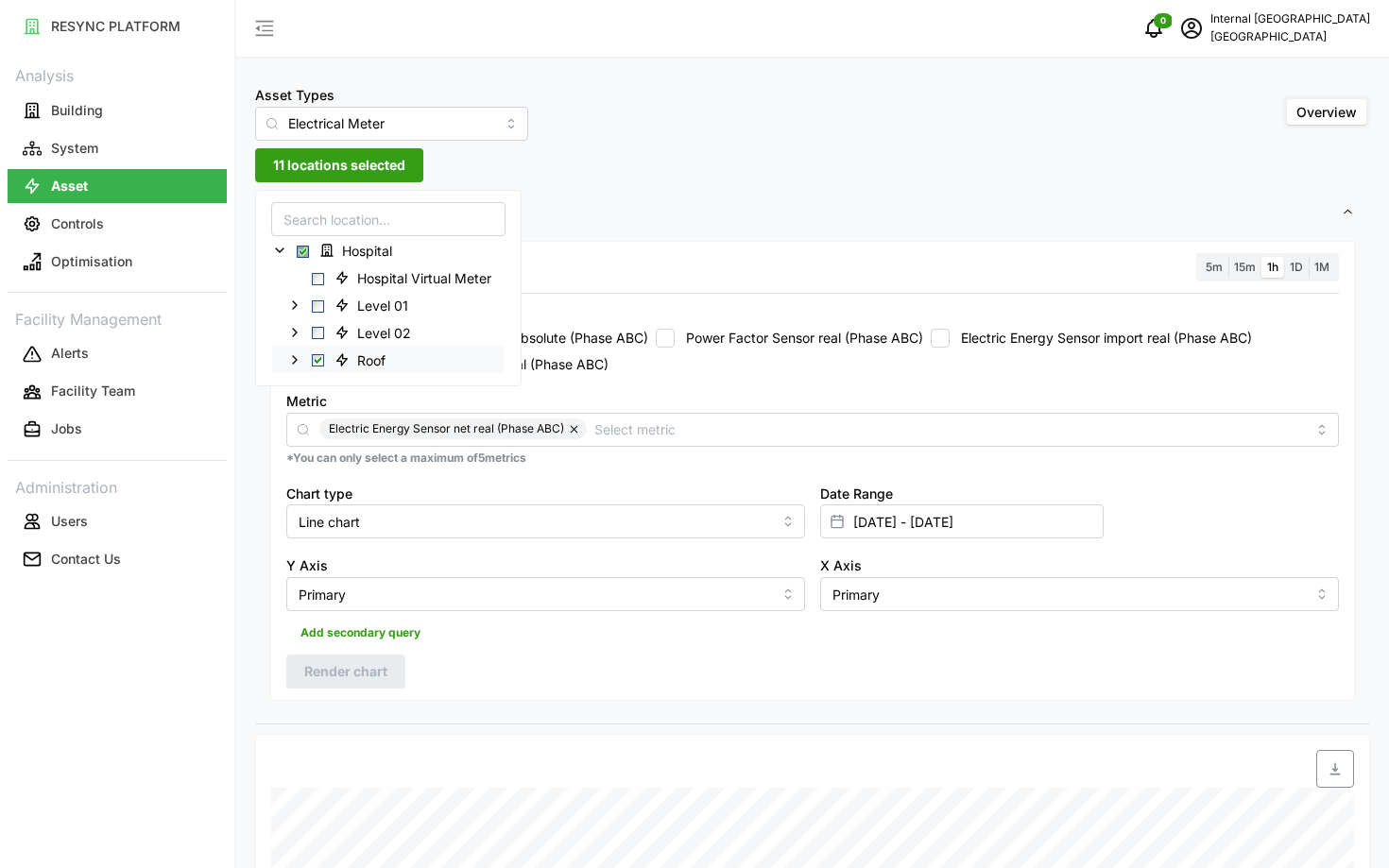
scroll to position [20, 0]
click at [298, 344] on icon at bounding box center [295, 340] width 15 height 15
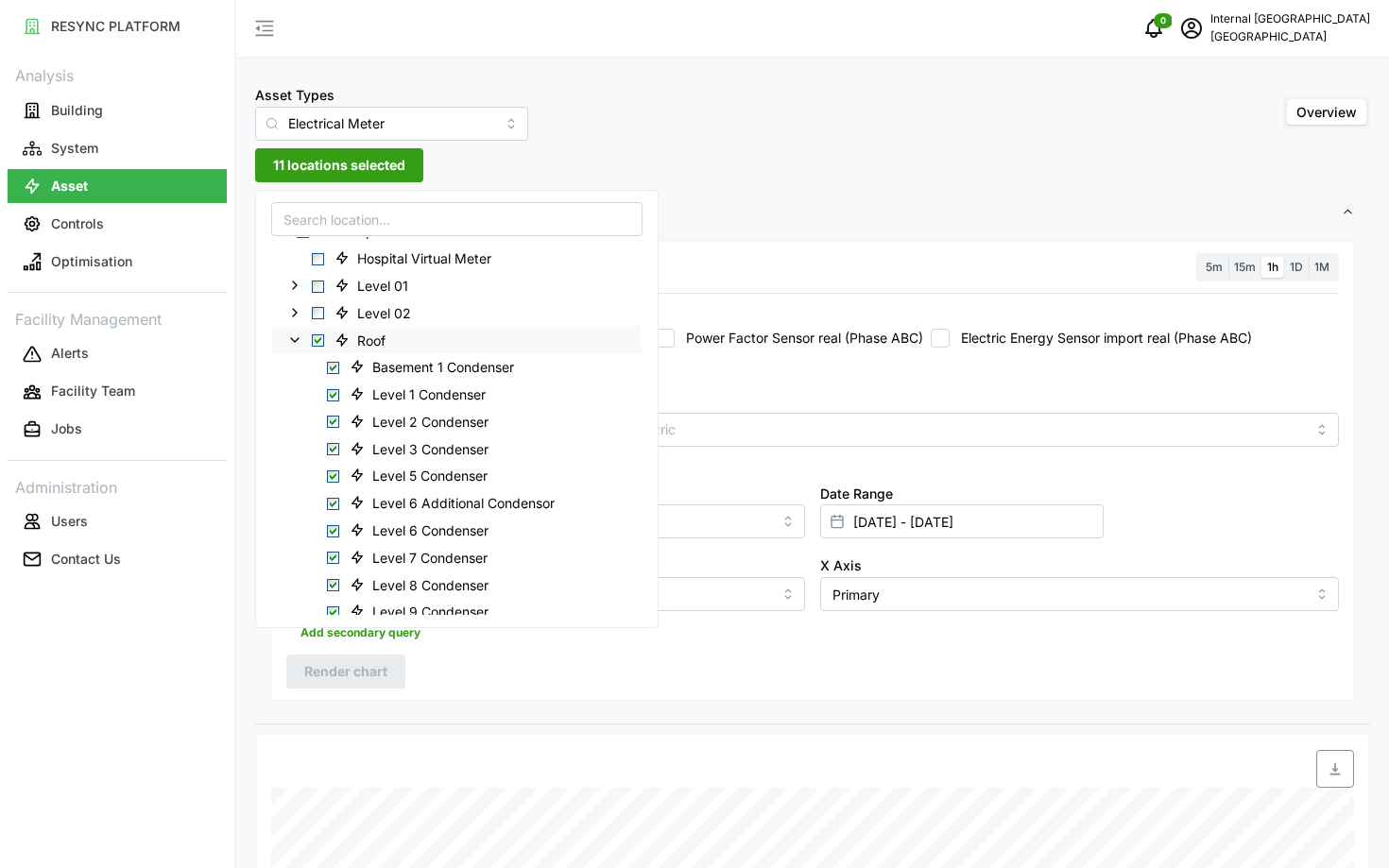
scroll to position [77, 0]
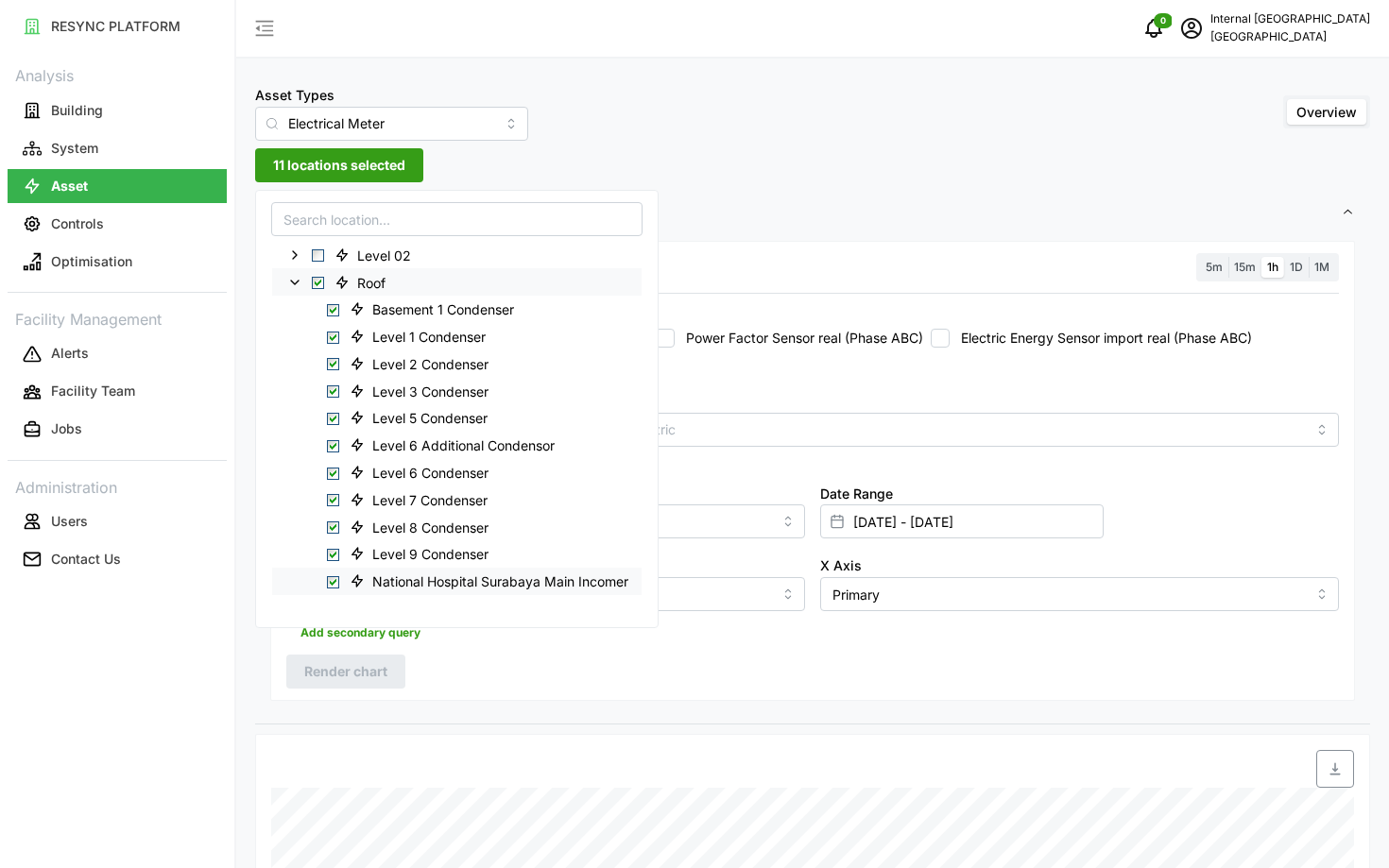
click at [330, 579] on span "Select National Hospital Surabaya Main Incomer" at bounding box center [333, 582] width 12 height 12
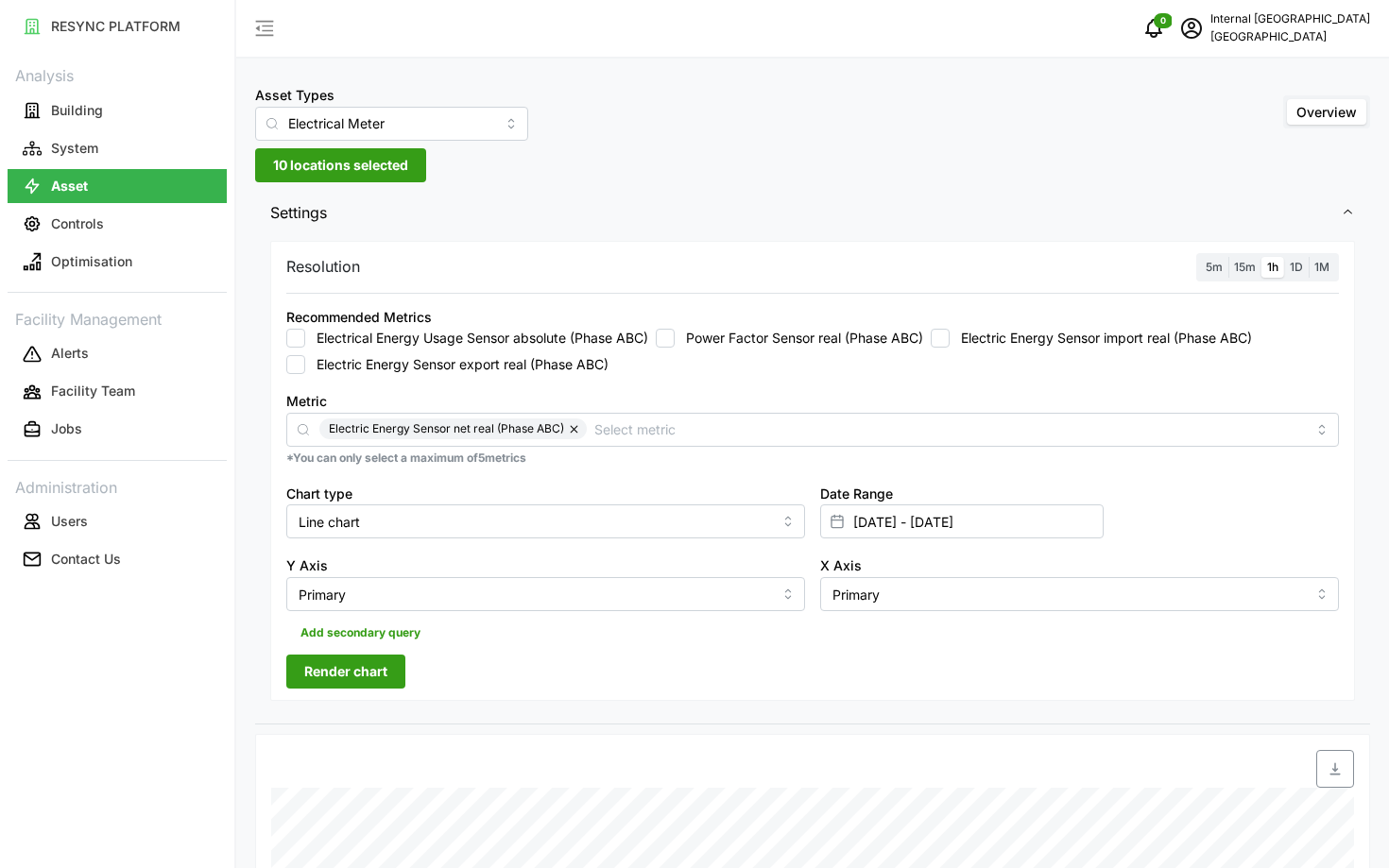
click at [328, 675] on span "Render chart" at bounding box center [345, 672] width 83 height 32
click at [978, 508] on input "[DATE] - [DATE]" at bounding box center [962, 522] width 283 height 34
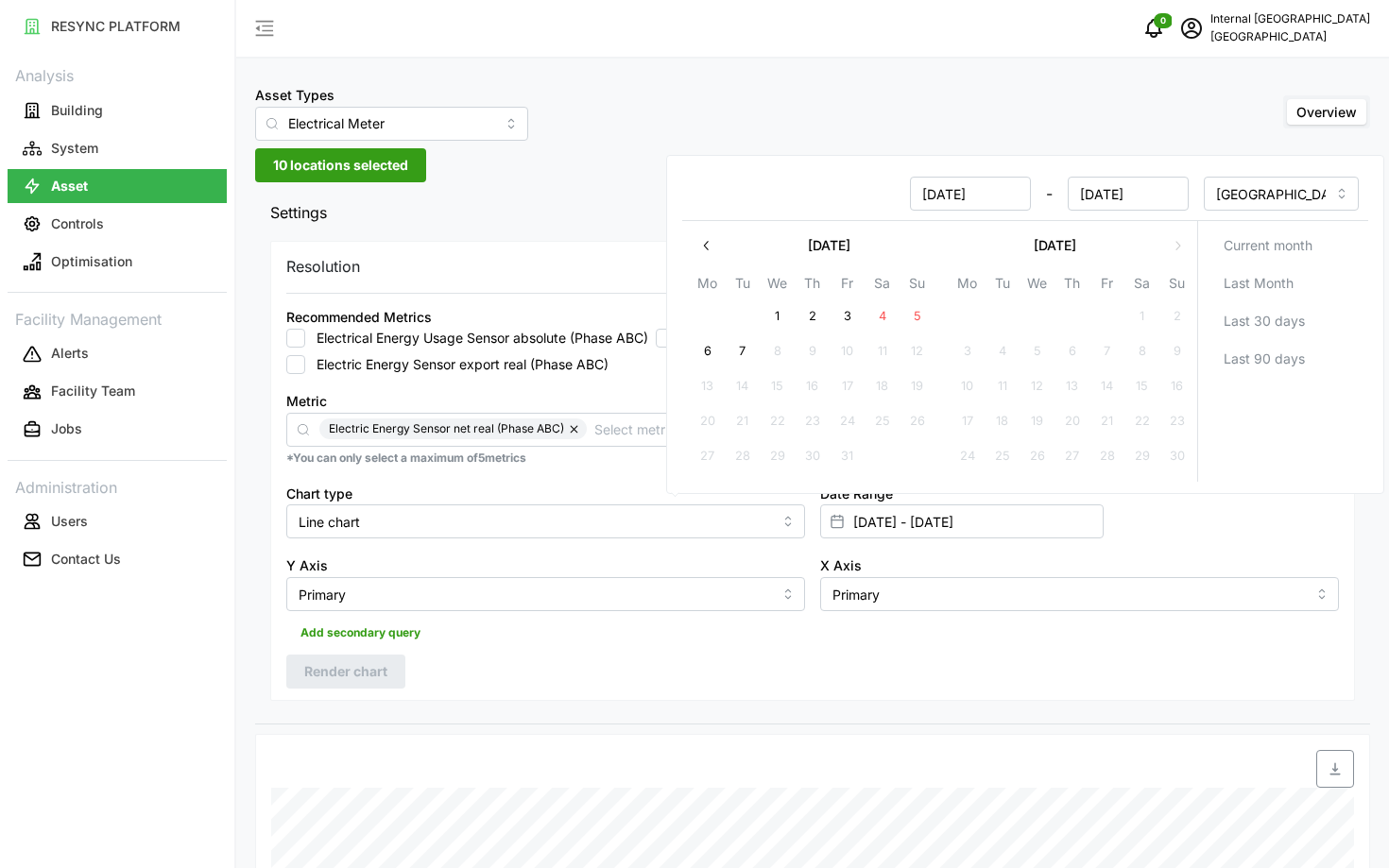
click at [934, 188] on input "[DATE]" at bounding box center [970, 194] width 121 height 34
type input "[DATE]"
type input "[DATE] - [DATE]"
click at [1094, 196] on input "[DATE]" at bounding box center [1128, 194] width 121 height 34
type input "[DATE]"
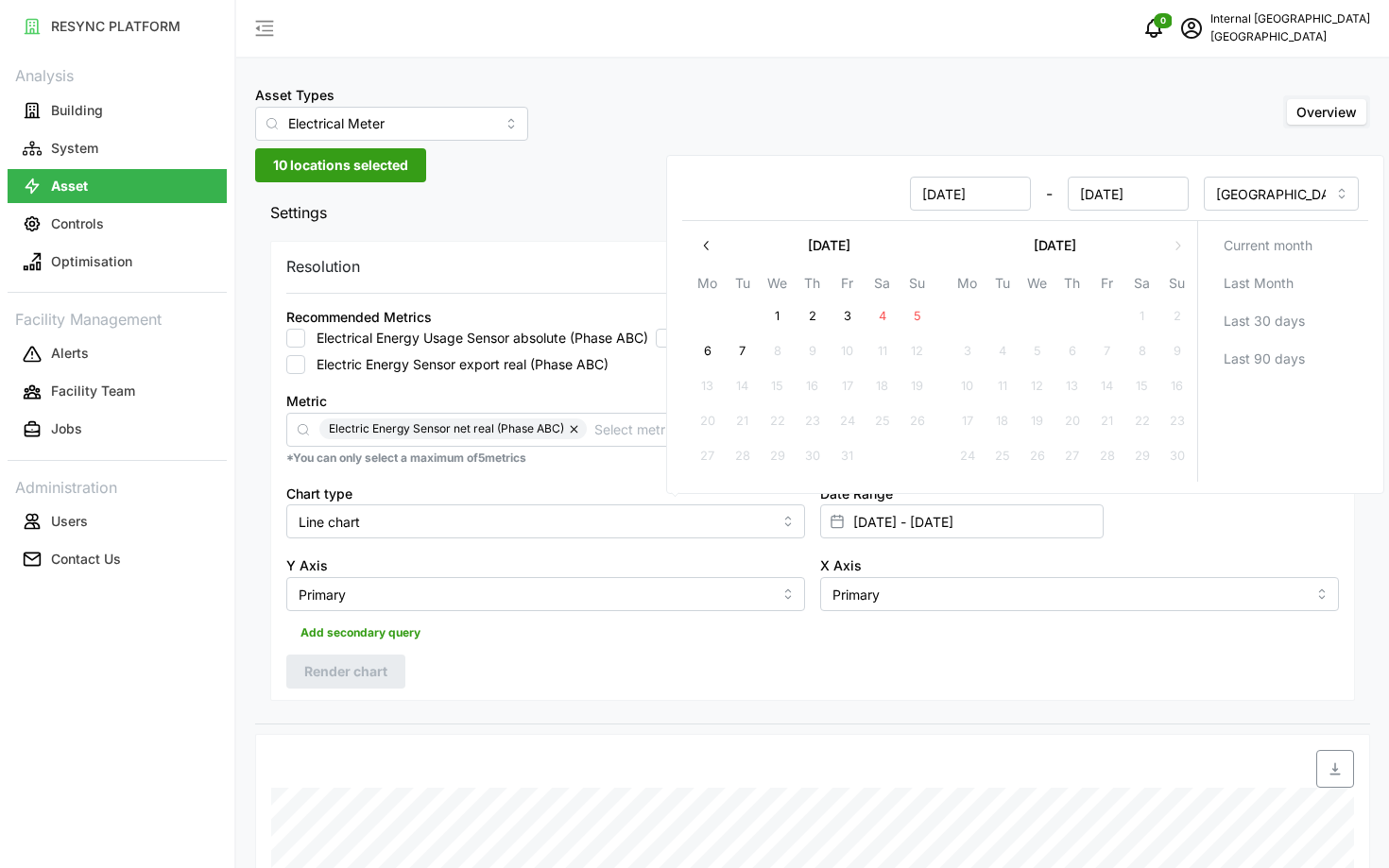
type input "[DATE] - [DATE]"
click at [1025, 644] on div "Add secondary query" at bounding box center [812, 630] width 1052 height 36
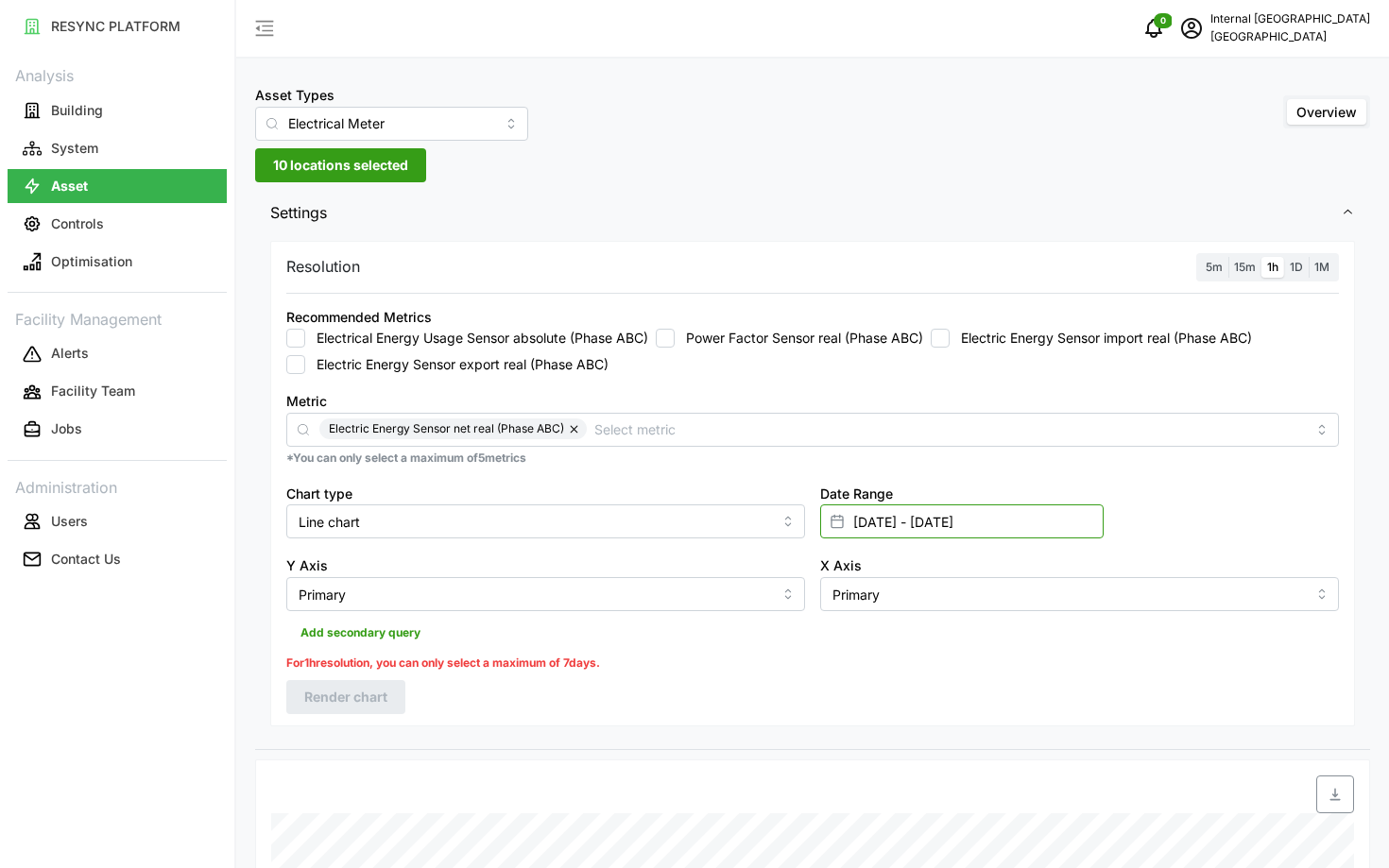
click at [935, 518] on input "[DATE] - [DATE]" at bounding box center [962, 522] width 283 height 34
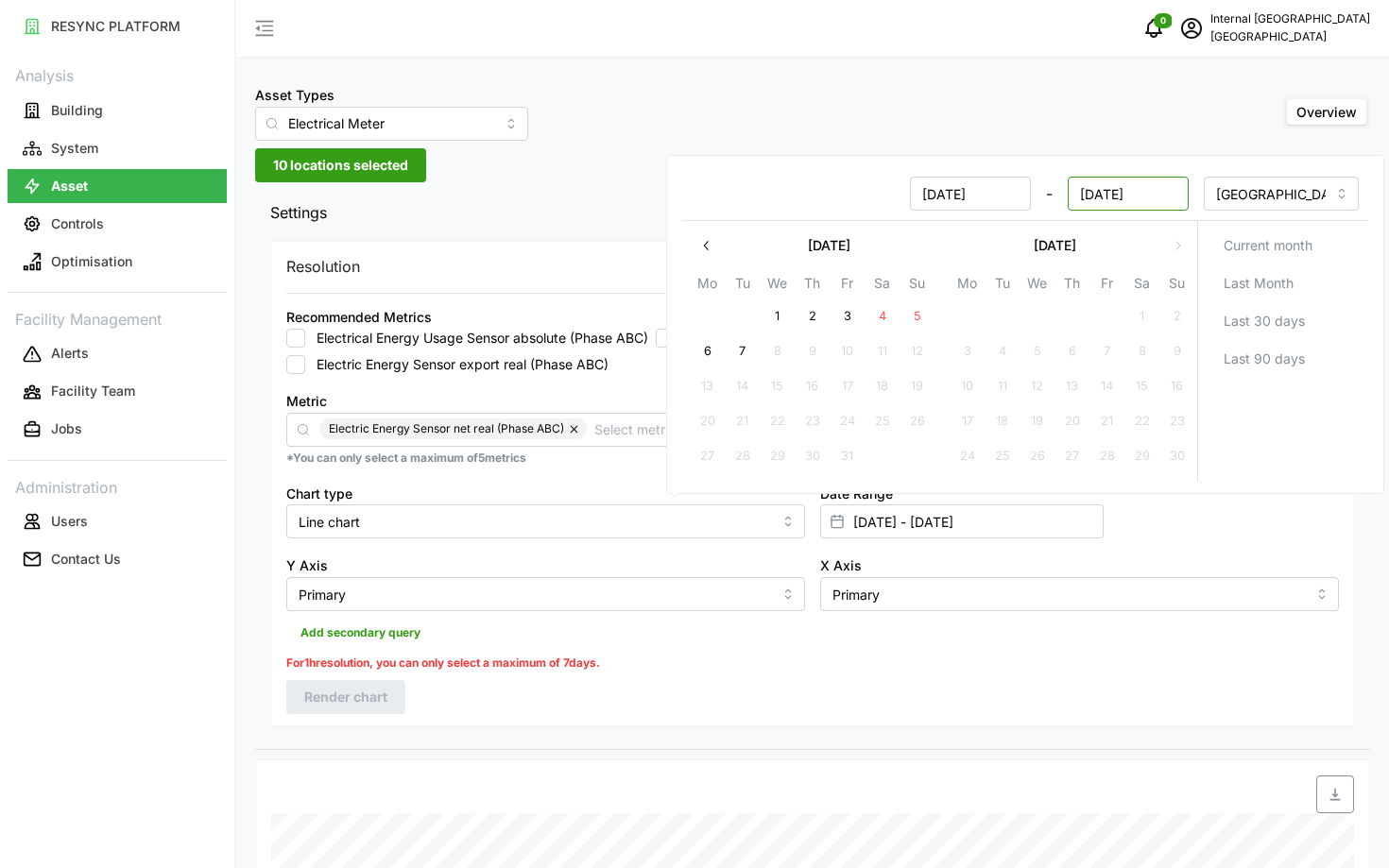
click at [1093, 190] on input "[DATE]" at bounding box center [1128, 194] width 121 height 34
type input "[DATE]"
type input "[DATE] - [DATE]"
click at [613, 690] on div "Resolution 5m 15m 1h 1D 1M Recommended Metrics Electrical Energy Usage Sensor a…" at bounding box center [812, 484] width 1085 height 486
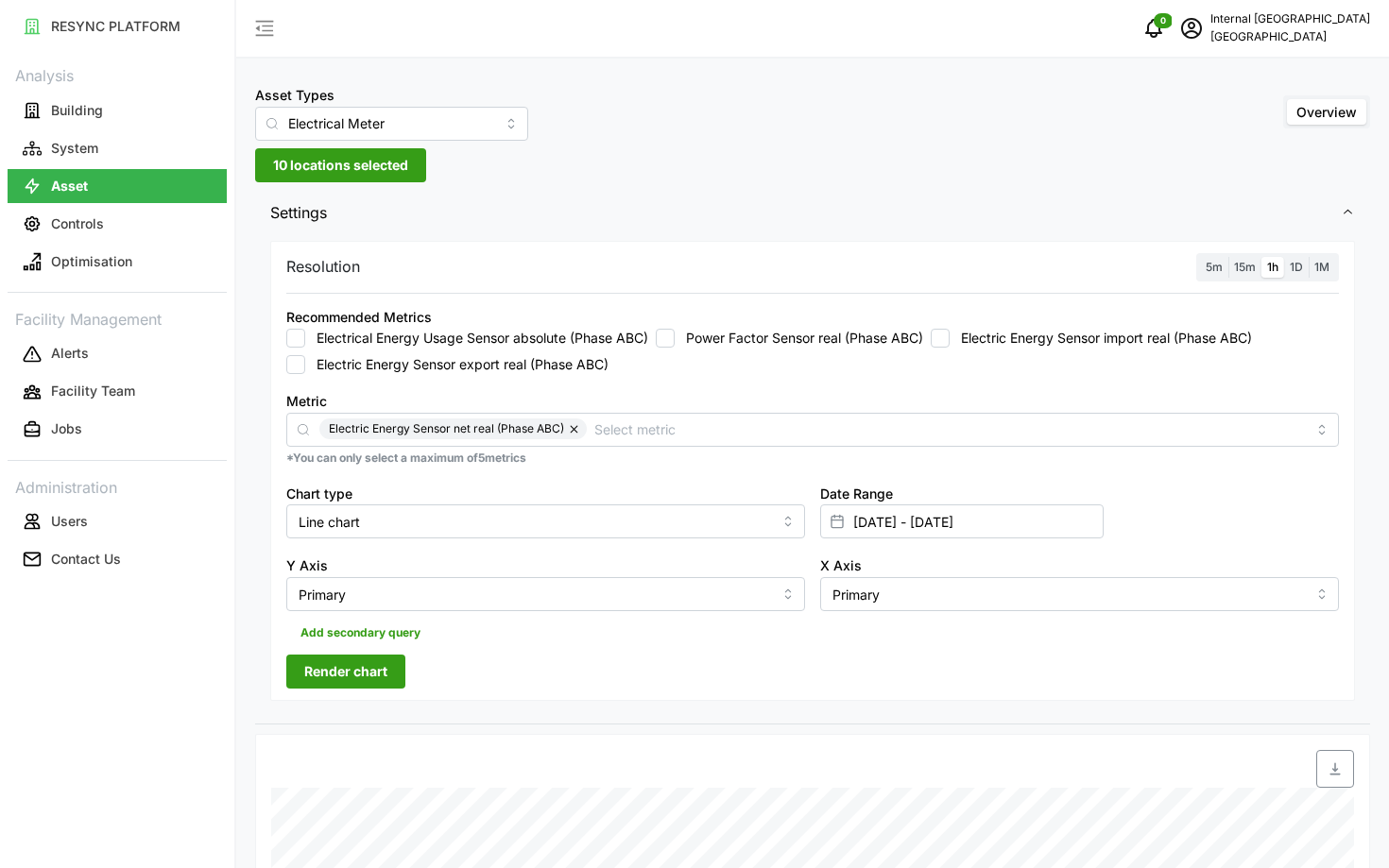
click at [324, 683] on span "Render chart" at bounding box center [345, 672] width 83 height 32
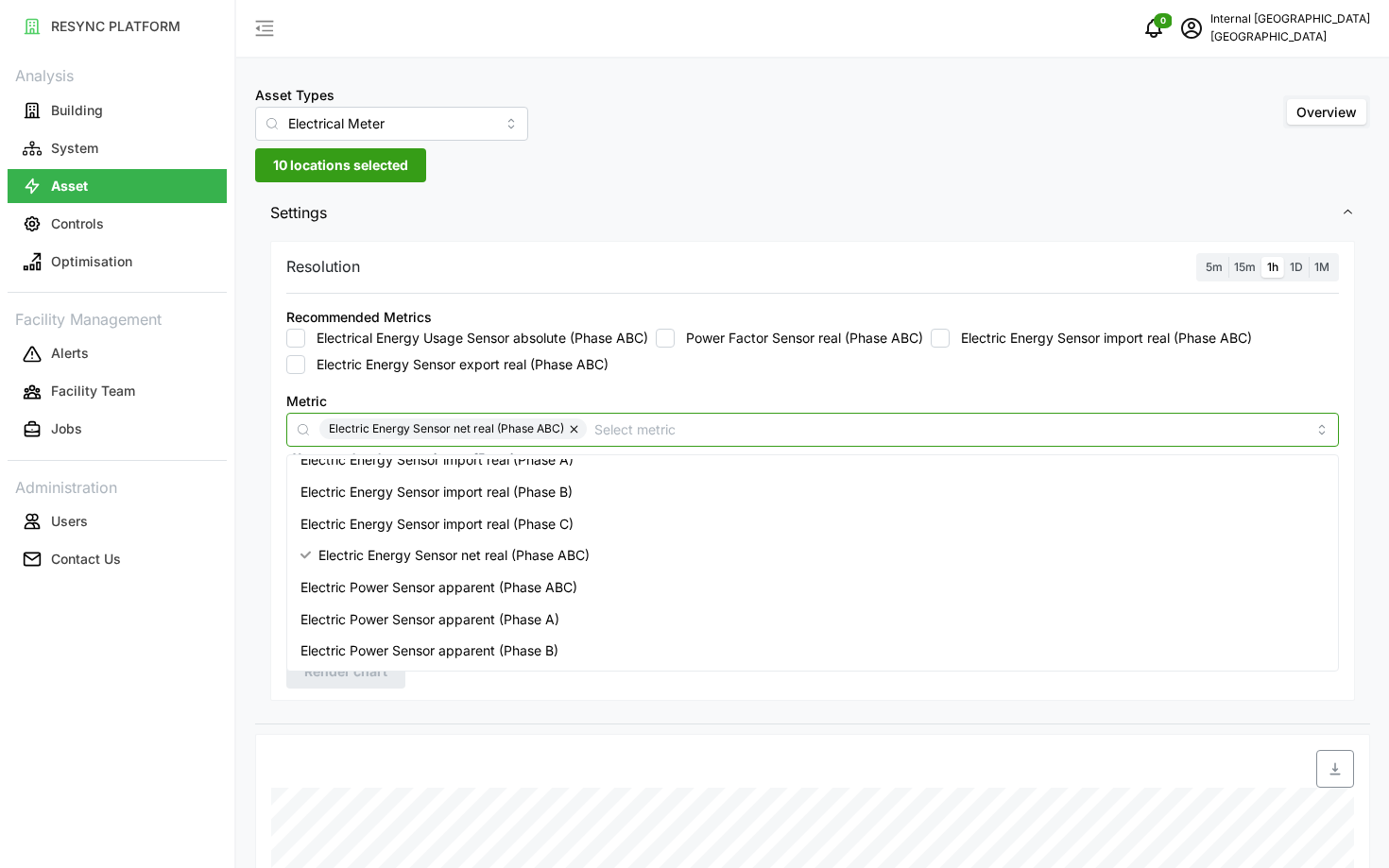
click at [676, 422] on input "Metric" at bounding box center [950, 429] width 712 height 21
click at [665, 425] on input "Metric" at bounding box center [950, 429] width 712 height 21
click at [330, 760] on div at bounding box center [446, 768] width 365 height 52
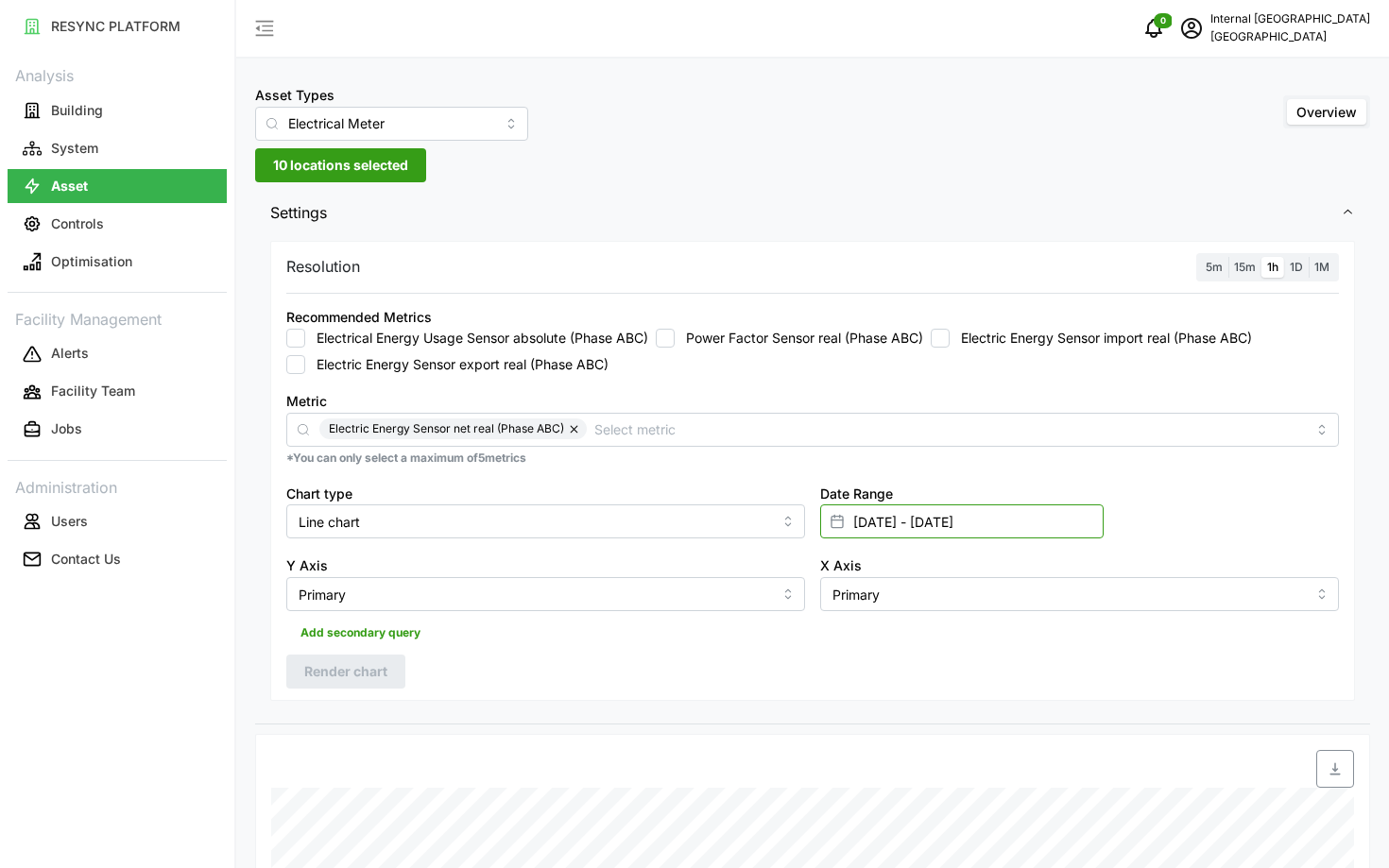
click at [987, 516] on input "[DATE] - [DATE]" at bounding box center [962, 522] width 283 height 34
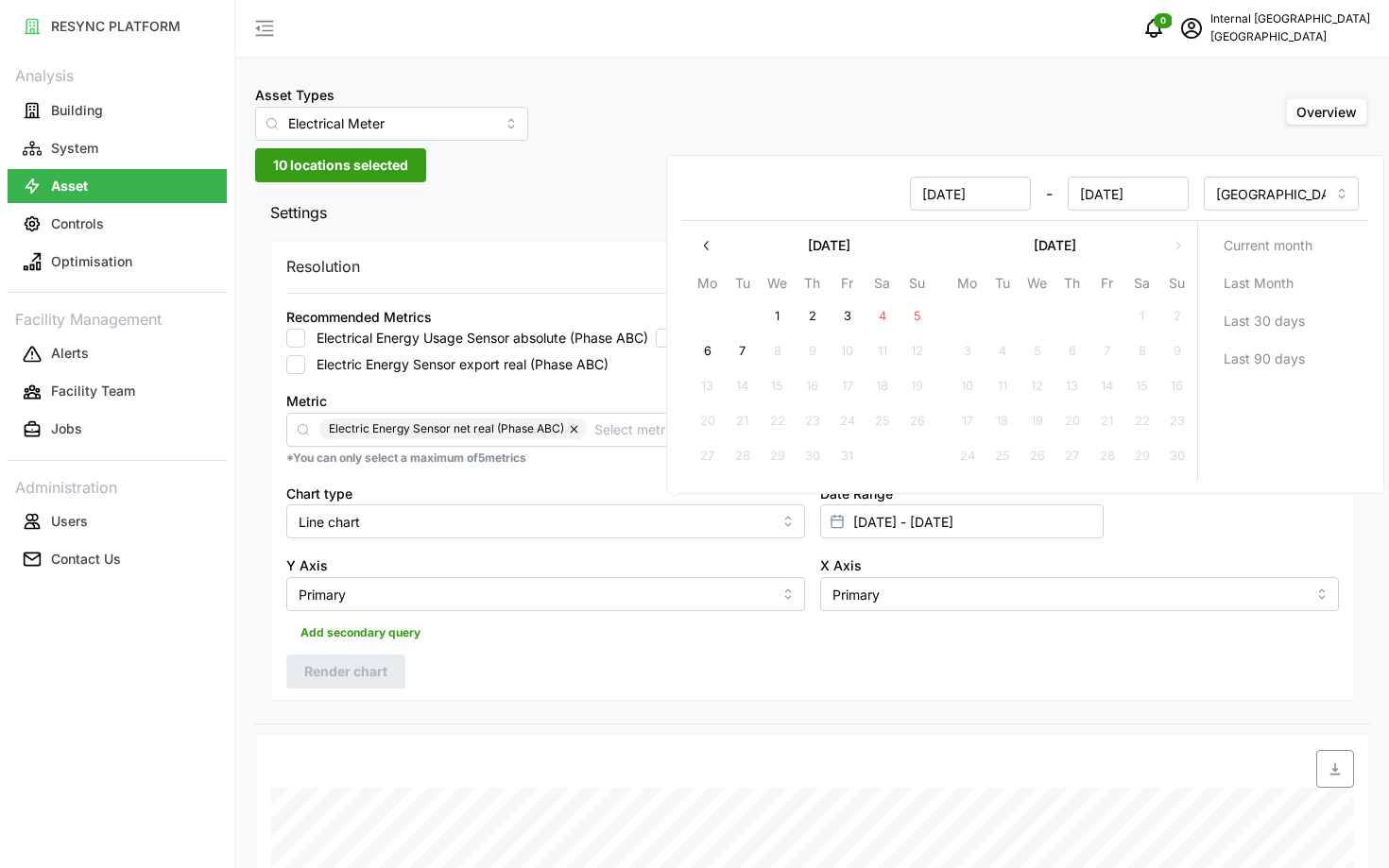
click at [934, 196] on input "[DATE]" at bounding box center [970, 194] width 121 height 34
type input "[DATE]"
type input "[DATE] - [DATE]"
click at [1098, 197] on input "[DATE]" at bounding box center [1128, 194] width 121 height 34
click at [1092, 197] on input "[DATE]" at bounding box center [1128, 194] width 121 height 34
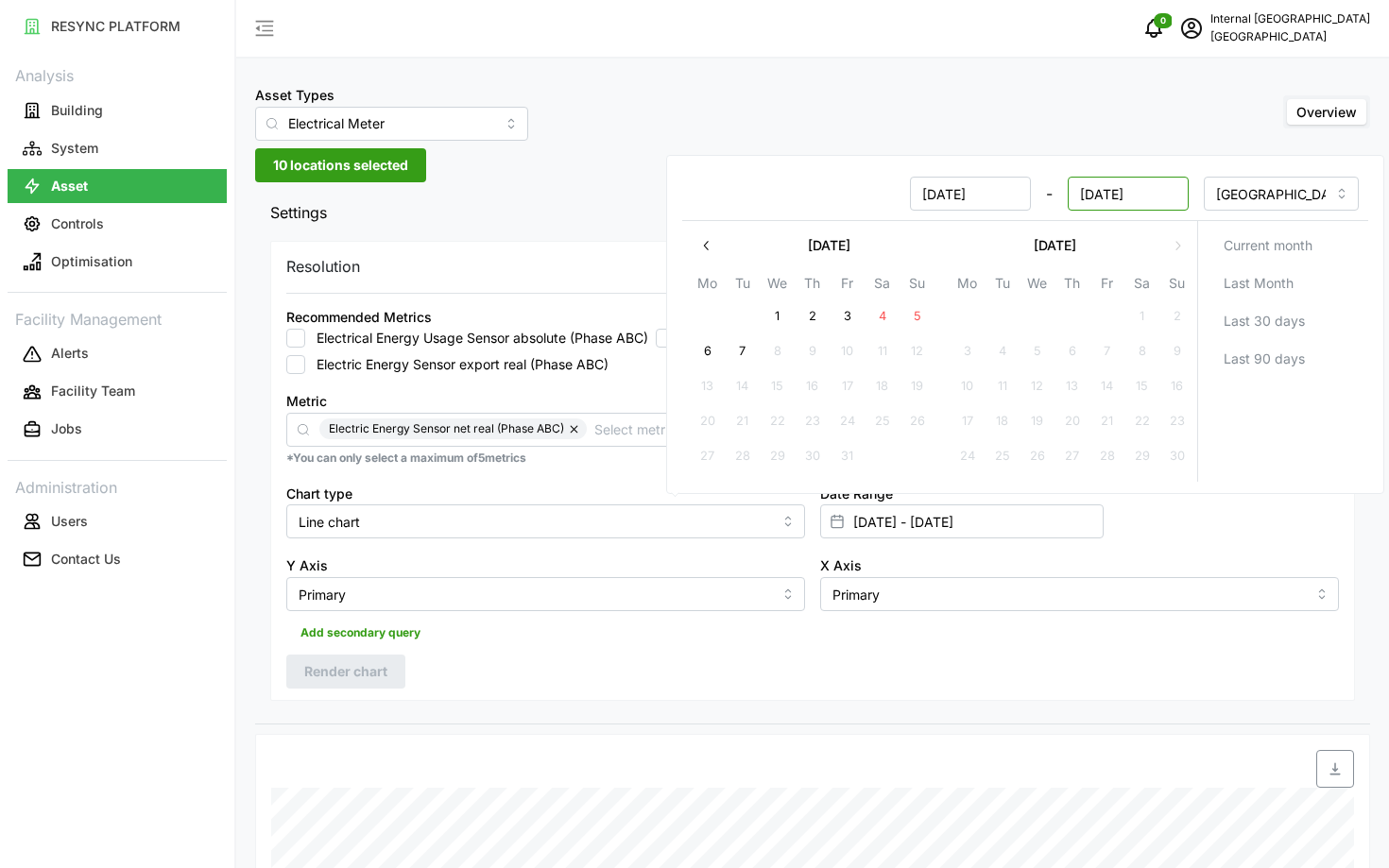
type input "[DATE]"
click at [850, 660] on div "Resolution 5m 15m 1h 1D 1M Recommended Metrics Electrical Energy Usage Sensor a…" at bounding box center [812, 471] width 1085 height 461
type input "[DATE] - [DATE]"
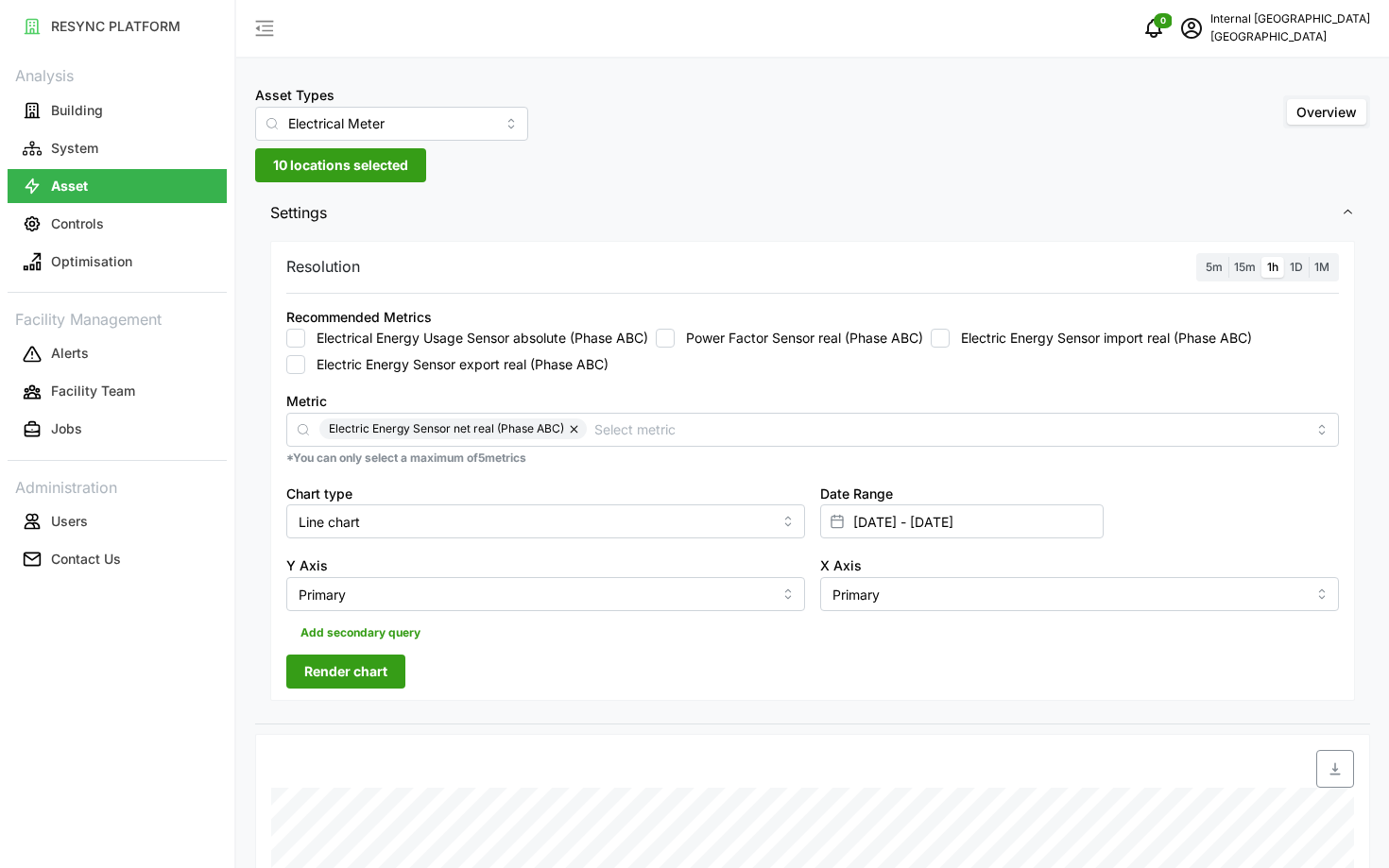
click at [340, 677] on span "Render chart" at bounding box center [345, 672] width 83 height 32
click at [974, 525] on input "[DATE] - [DATE]" at bounding box center [962, 522] width 283 height 34
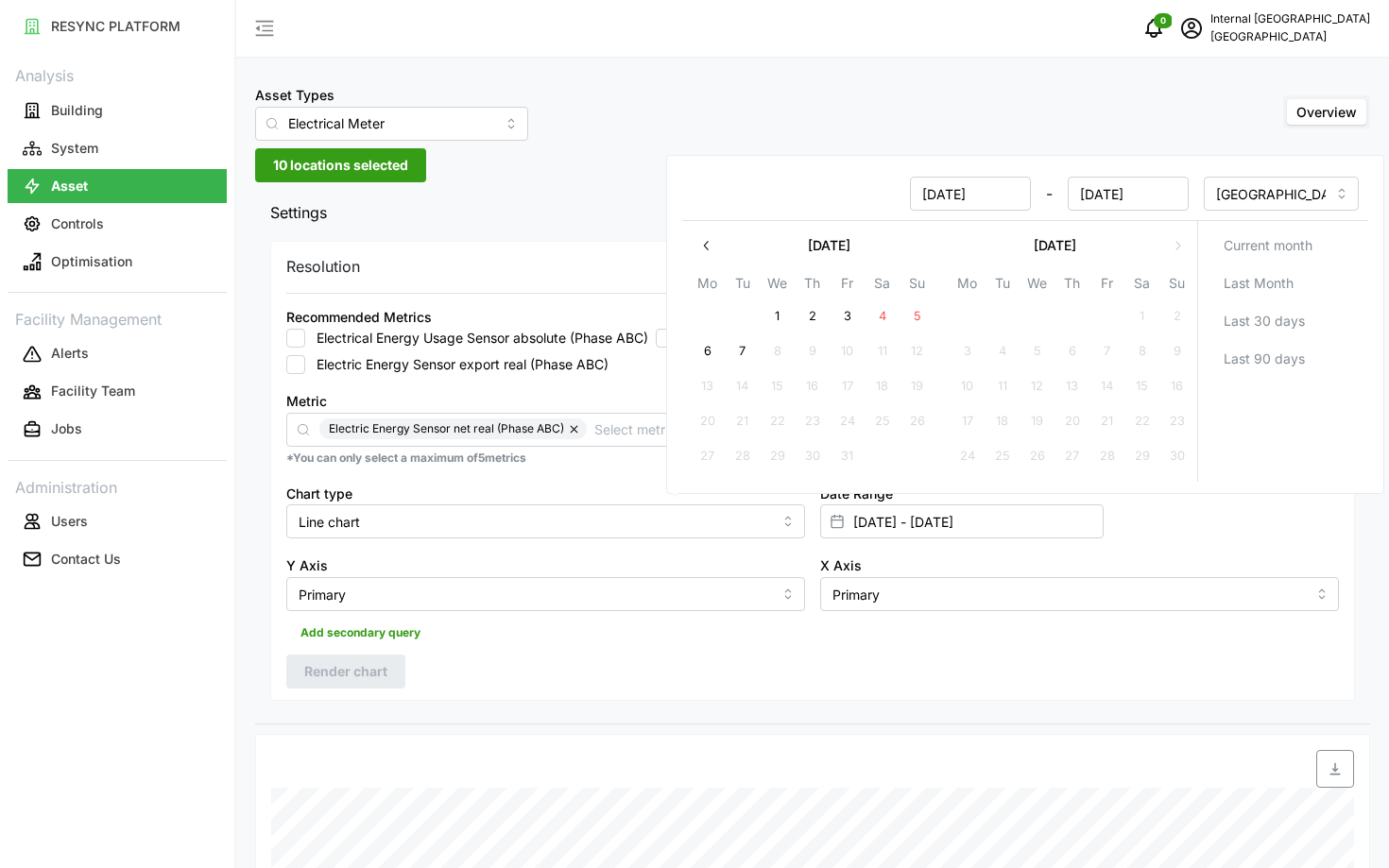
click at [951, 184] on input "[DATE]" at bounding box center [970, 194] width 121 height 34
click at [485, 258] on div "Resolution 5m 15m 1h 1D 1M" at bounding box center [812, 267] width 1052 height 30
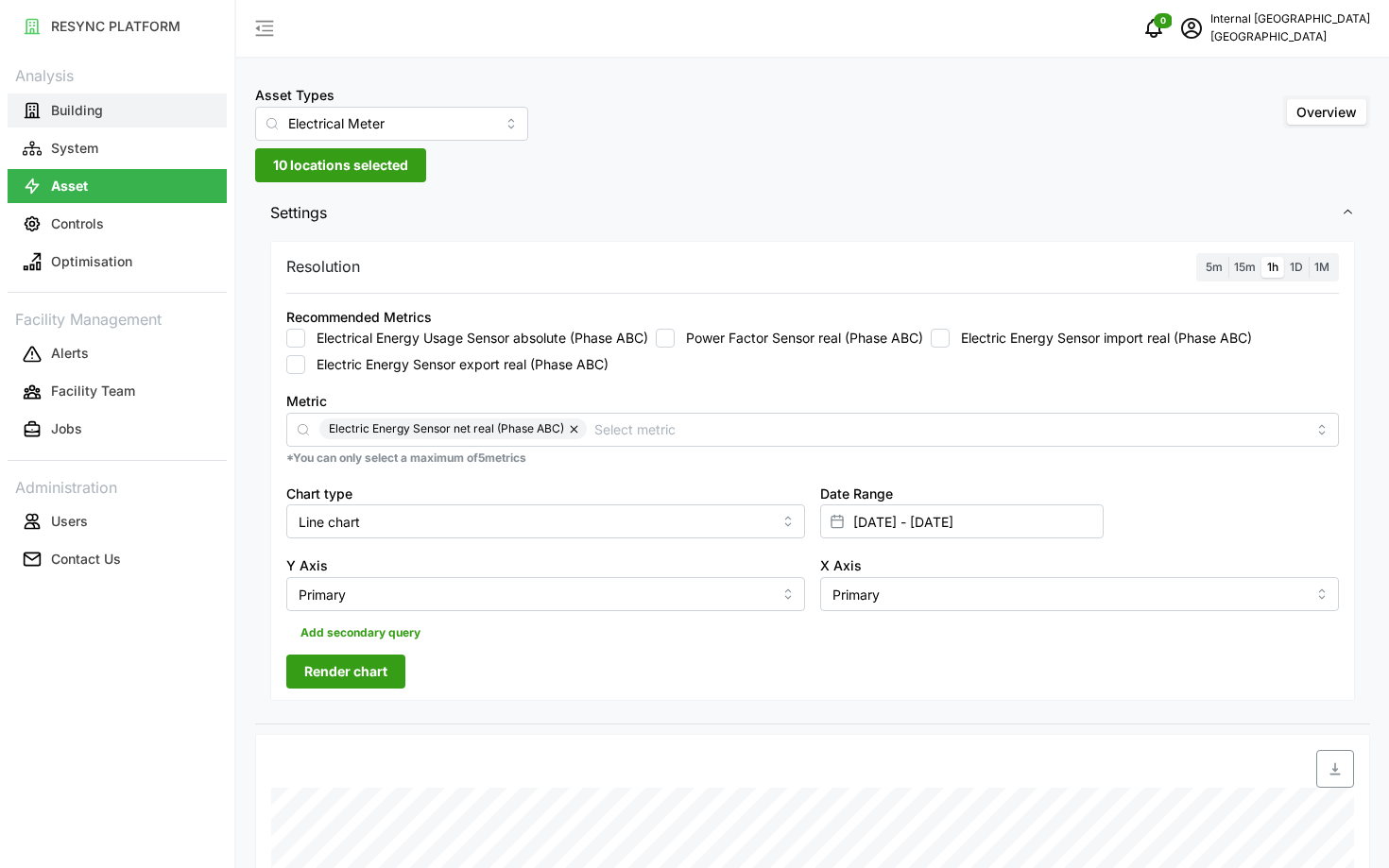
click at [54, 127] on button "Building" at bounding box center [117, 111] width 219 height 34
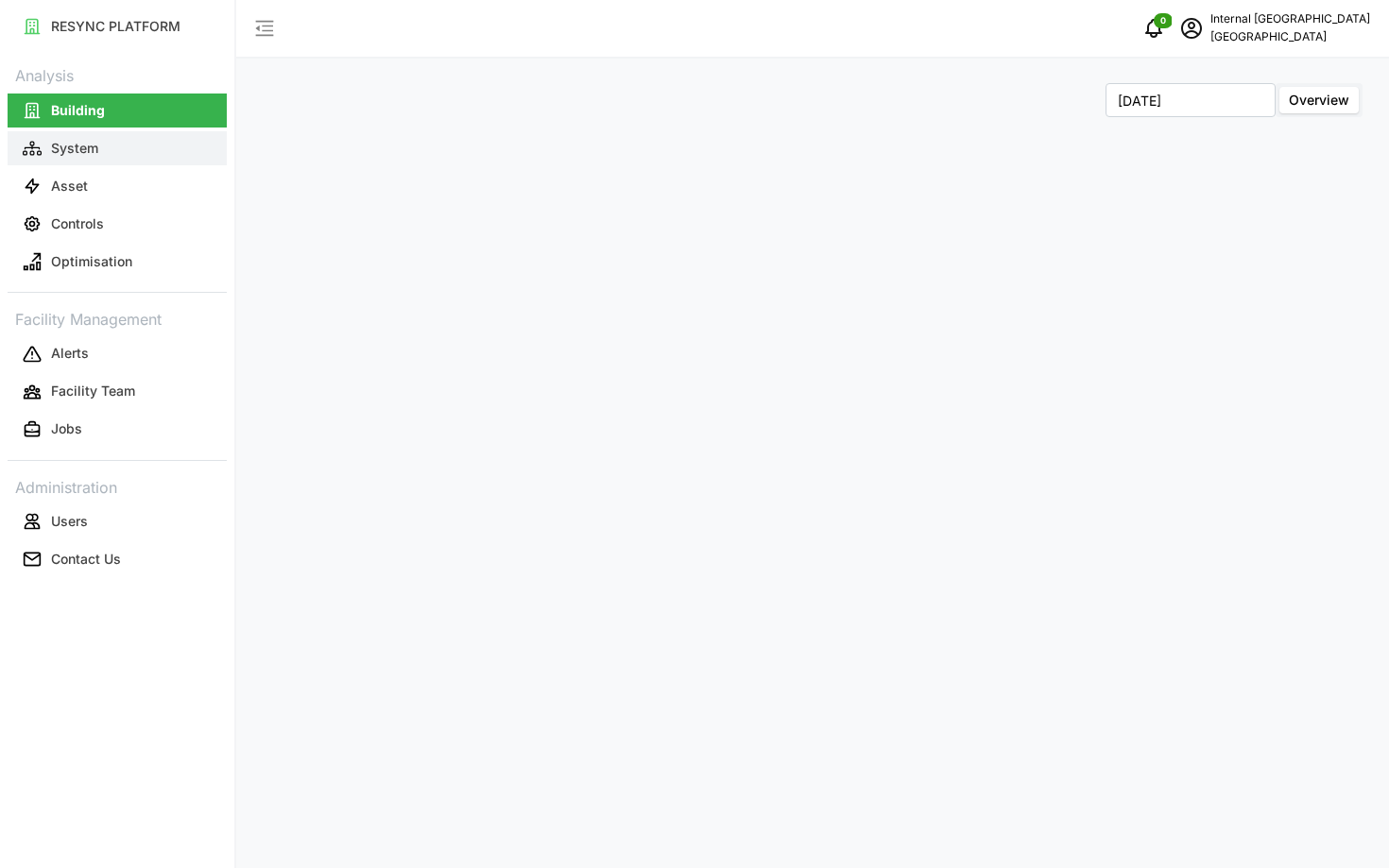
click at [52, 139] on p "System" at bounding box center [74, 149] width 48 height 19
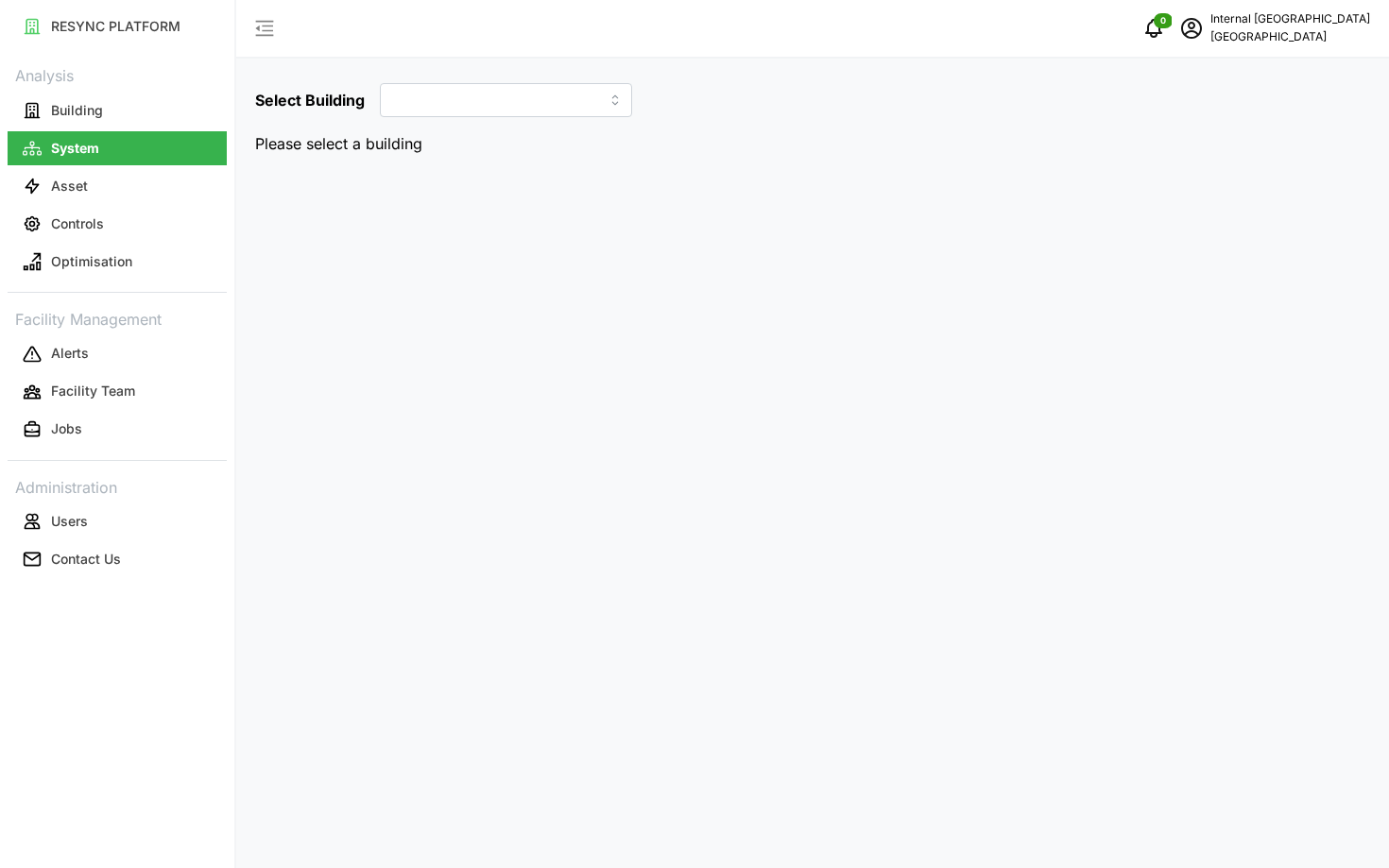
type input "Hospital"
click at [136, 119] on button "Building" at bounding box center [117, 111] width 219 height 34
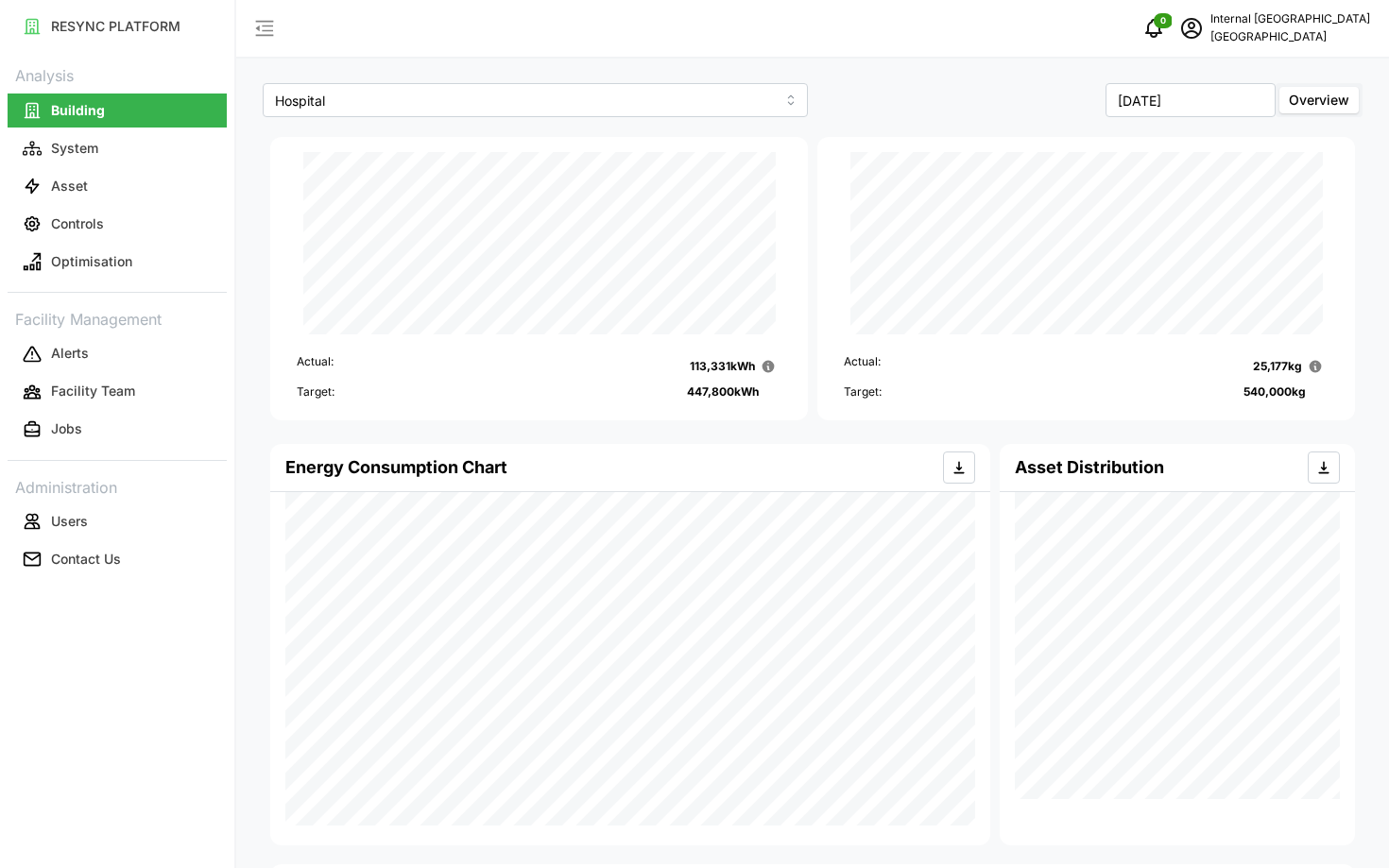
click at [919, 337] on div "Actual: 25,177 kg Target: 540,000 kg" at bounding box center [1086, 370] width 508 height 71
